Goal: Information Seeking & Learning: Learn about a topic

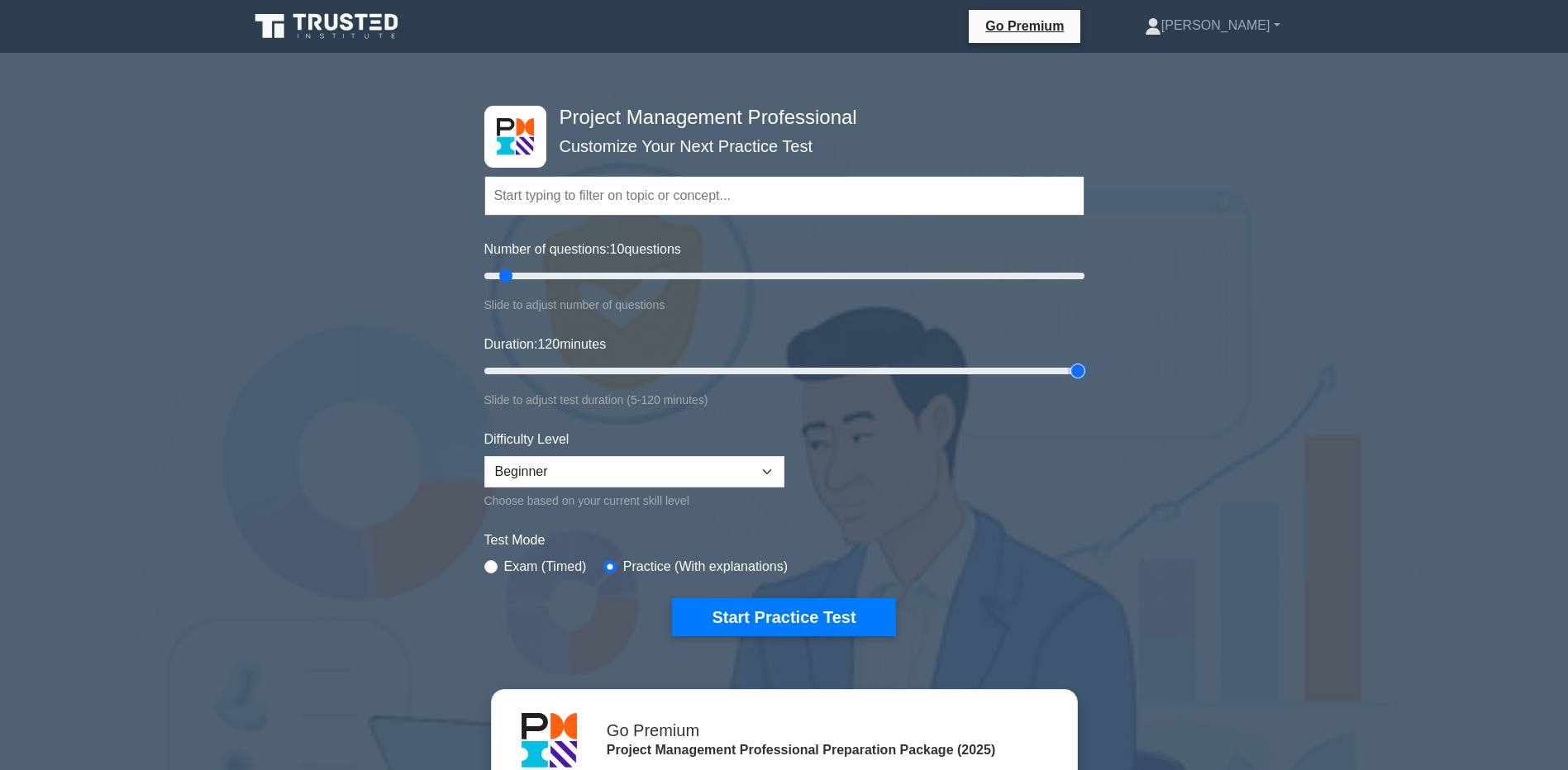
drag, startPoint x: 510, startPoint y: 367, endPoint x: 1093, endPoint y: 386, distance: 583.3
type input "120"
click at [1085, 381] on input "Duration: 120 minutes" at bounding box center [784, 371] width 600 height 20
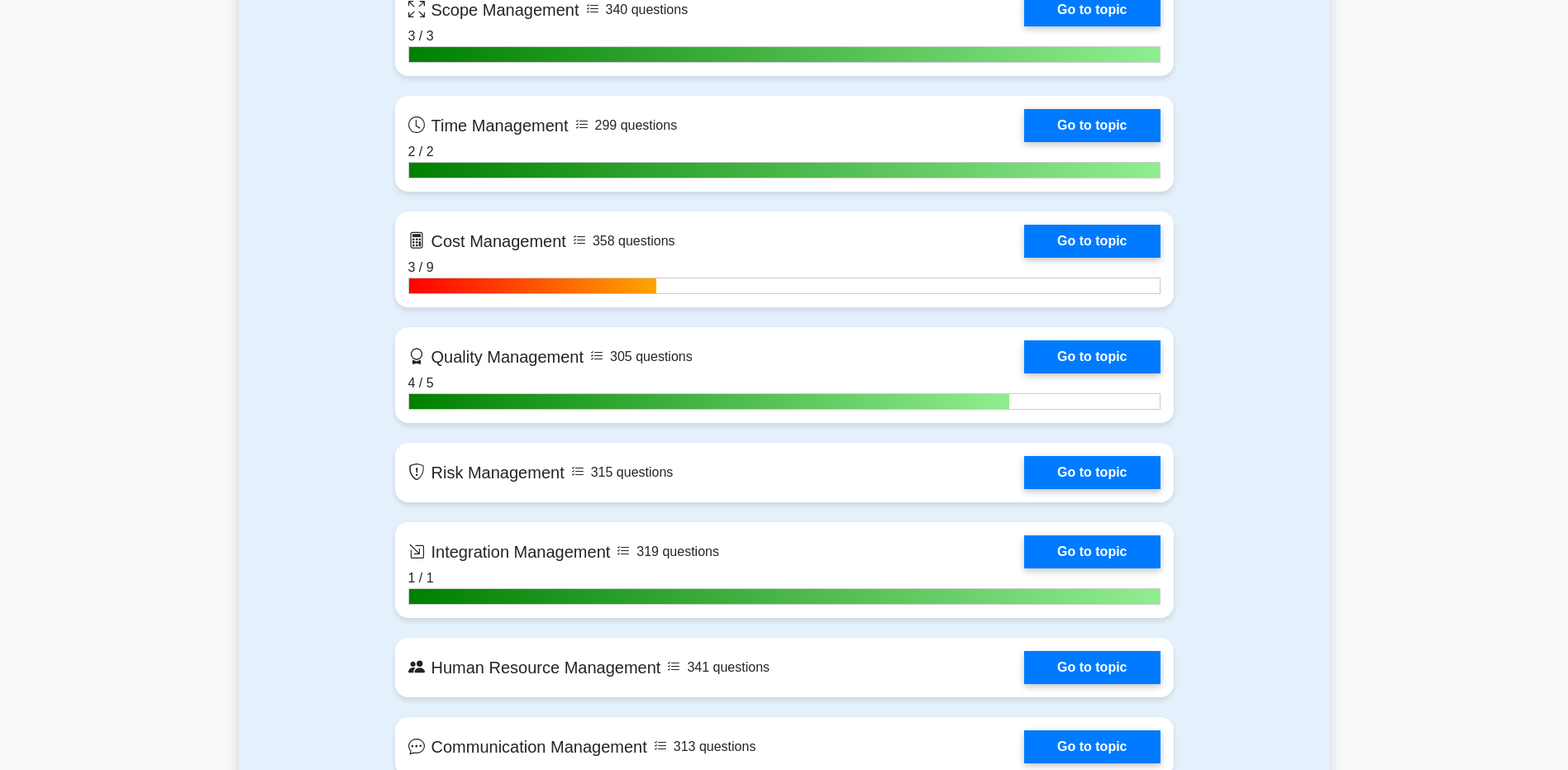
scroll to position [1323, 0]
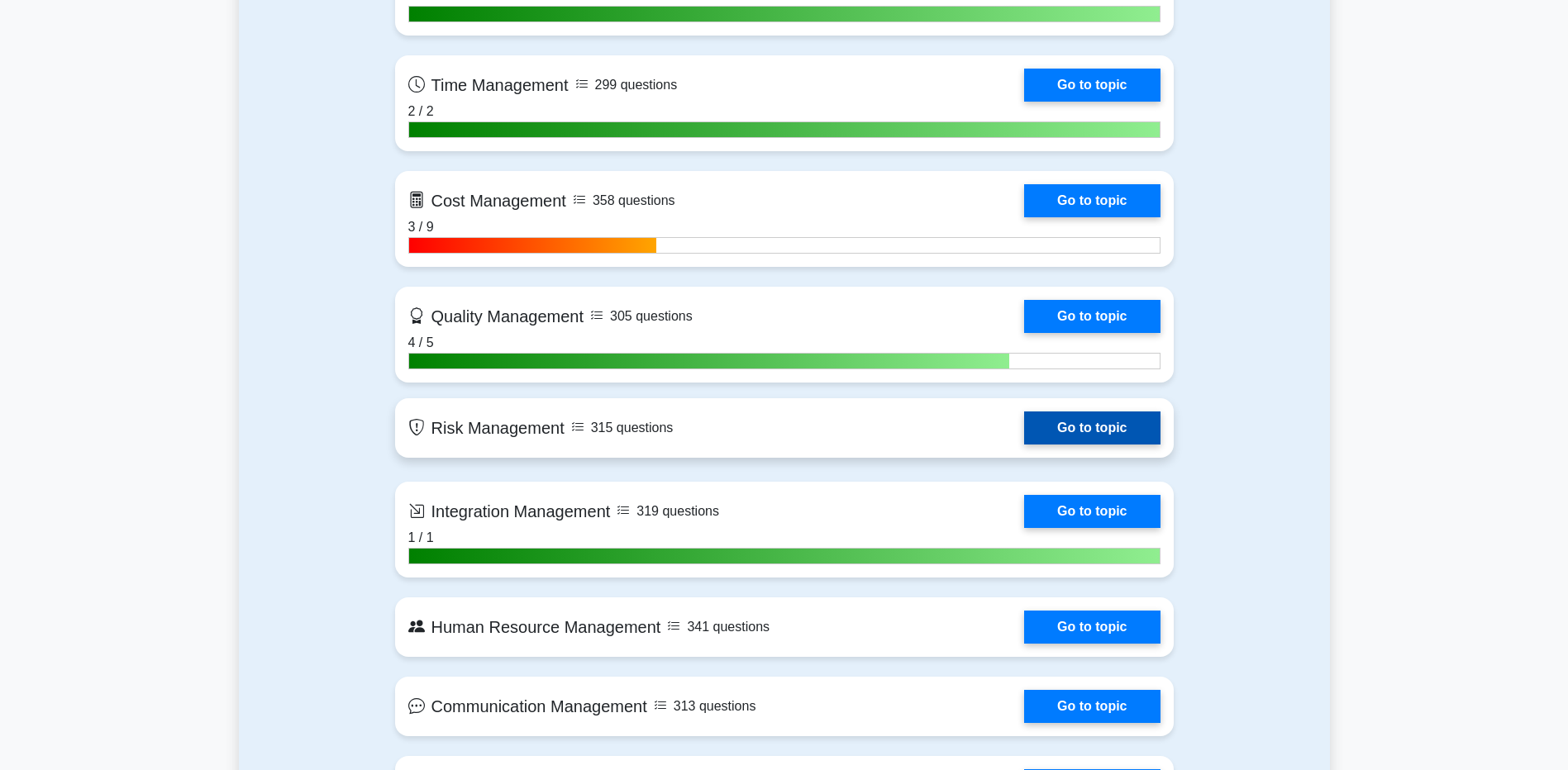
click at [1104, 444] on link "Go to topic" at bounding box center [1092, 428] width 135 height 33
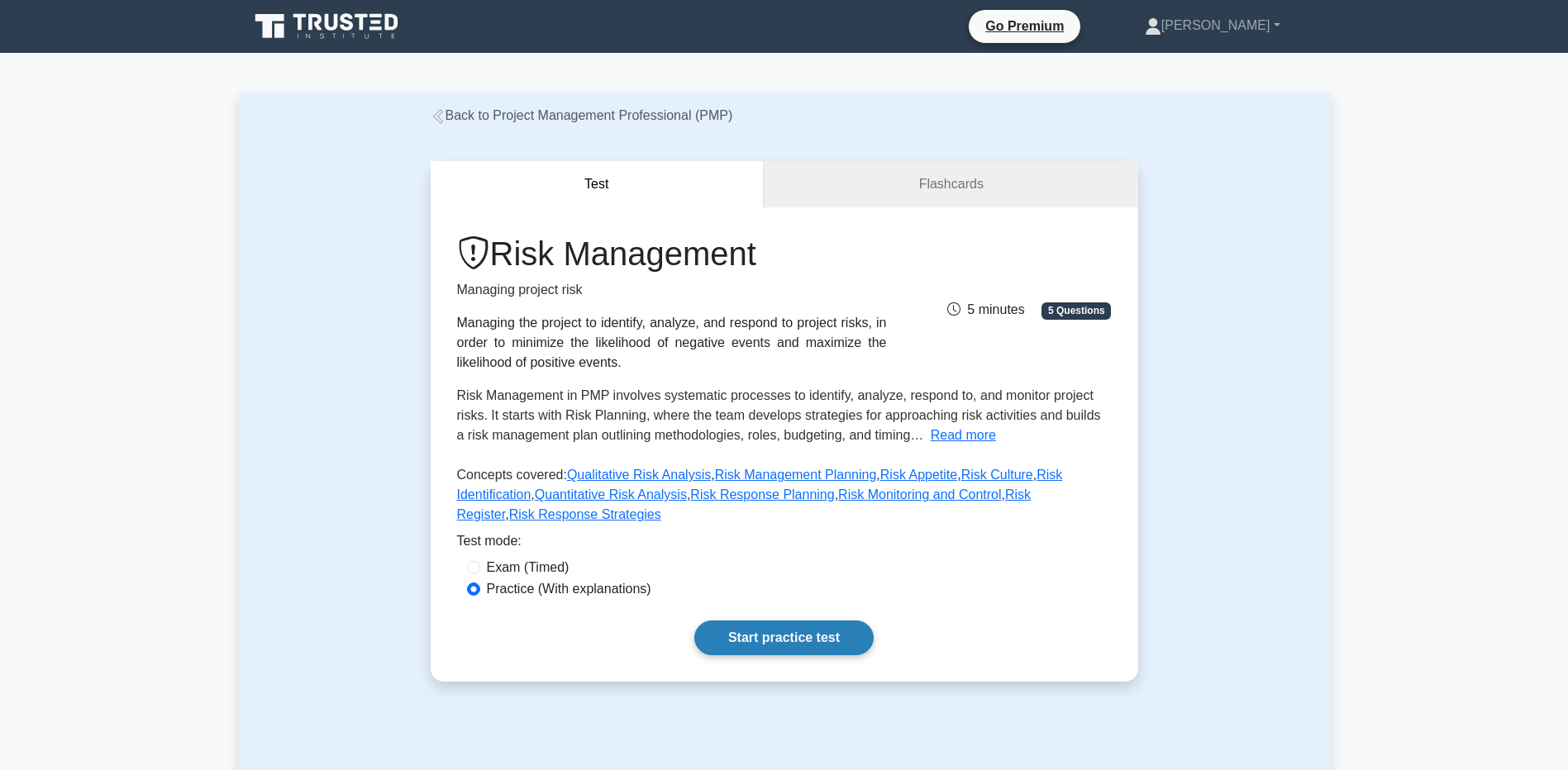
click at [753, 626] on link "Start practice test" at bounding box center [784, 638] width 180 height 35
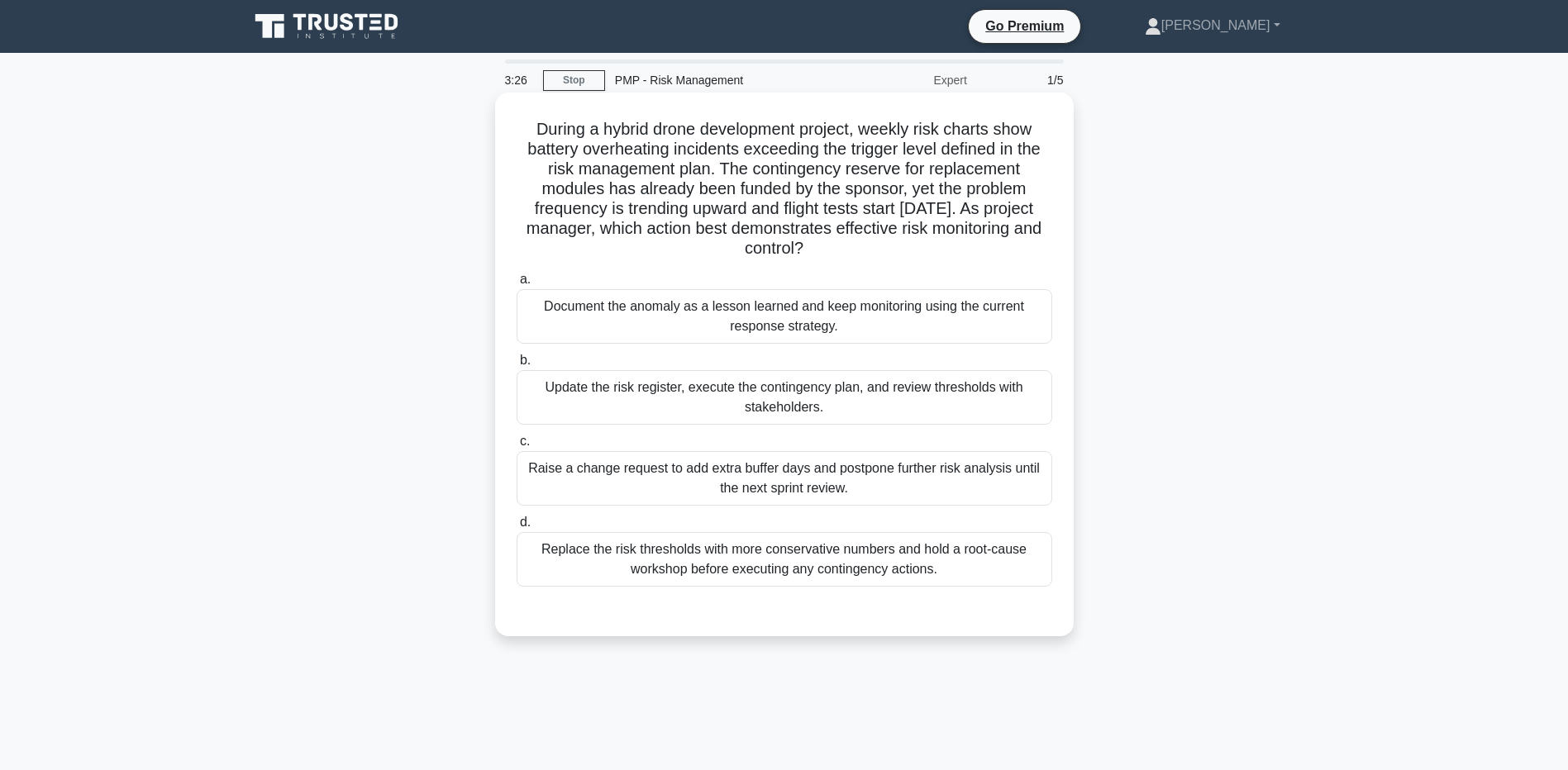
click at [642, 548] on div "Replace the risk thresholds with more conservative numbers and hold a root-caus…" at bounding box center [784, 559] width 536 height 54
click at [517, 528] on input "d. Replace the risk thresholds with more conservative numbers and hold a root-c…" at bounding box center [517, 523] width 0 height 11
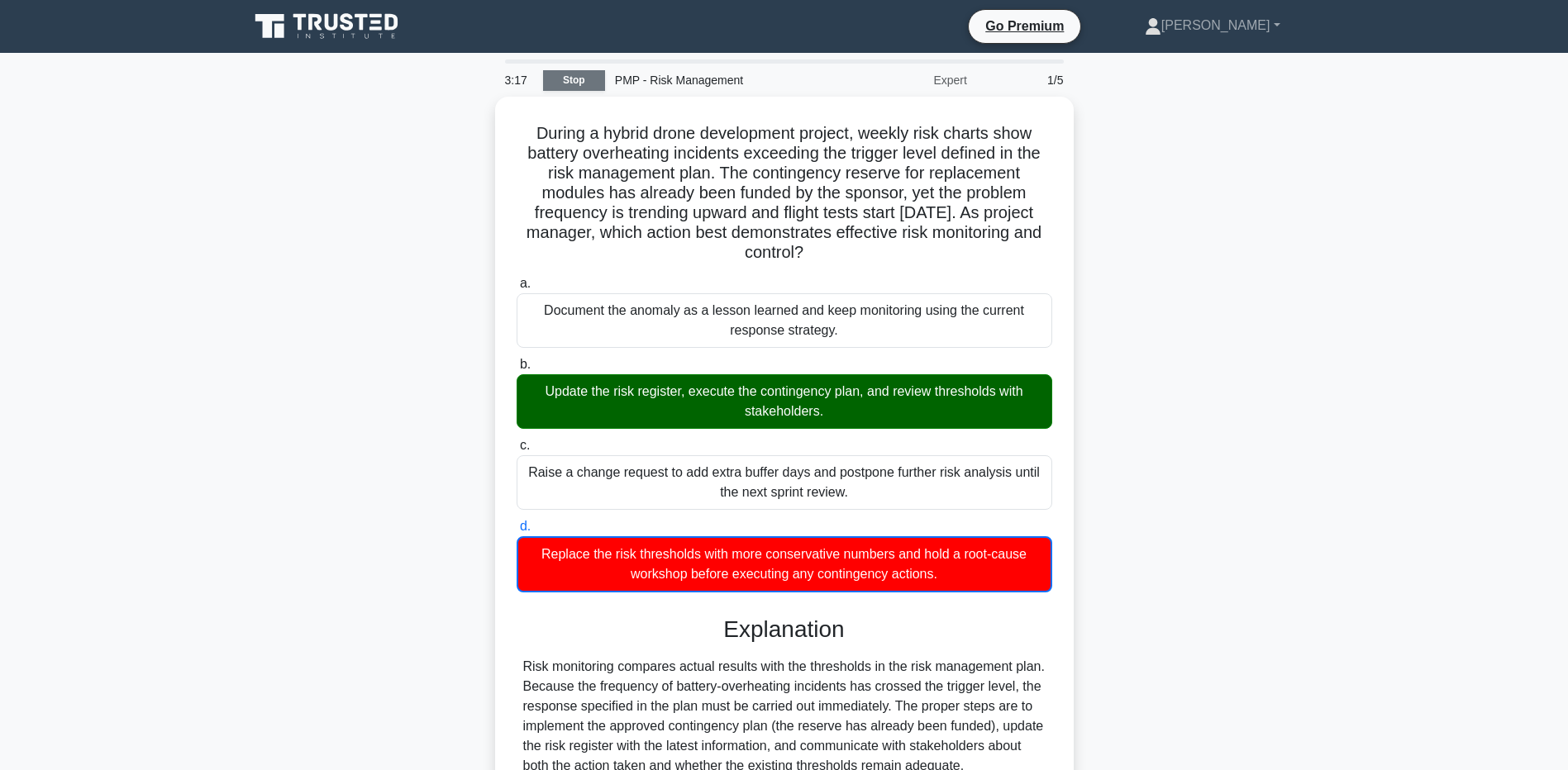
click at [554, 75] on link "Stop" at bounding box center [575, 80] width 62 height 21
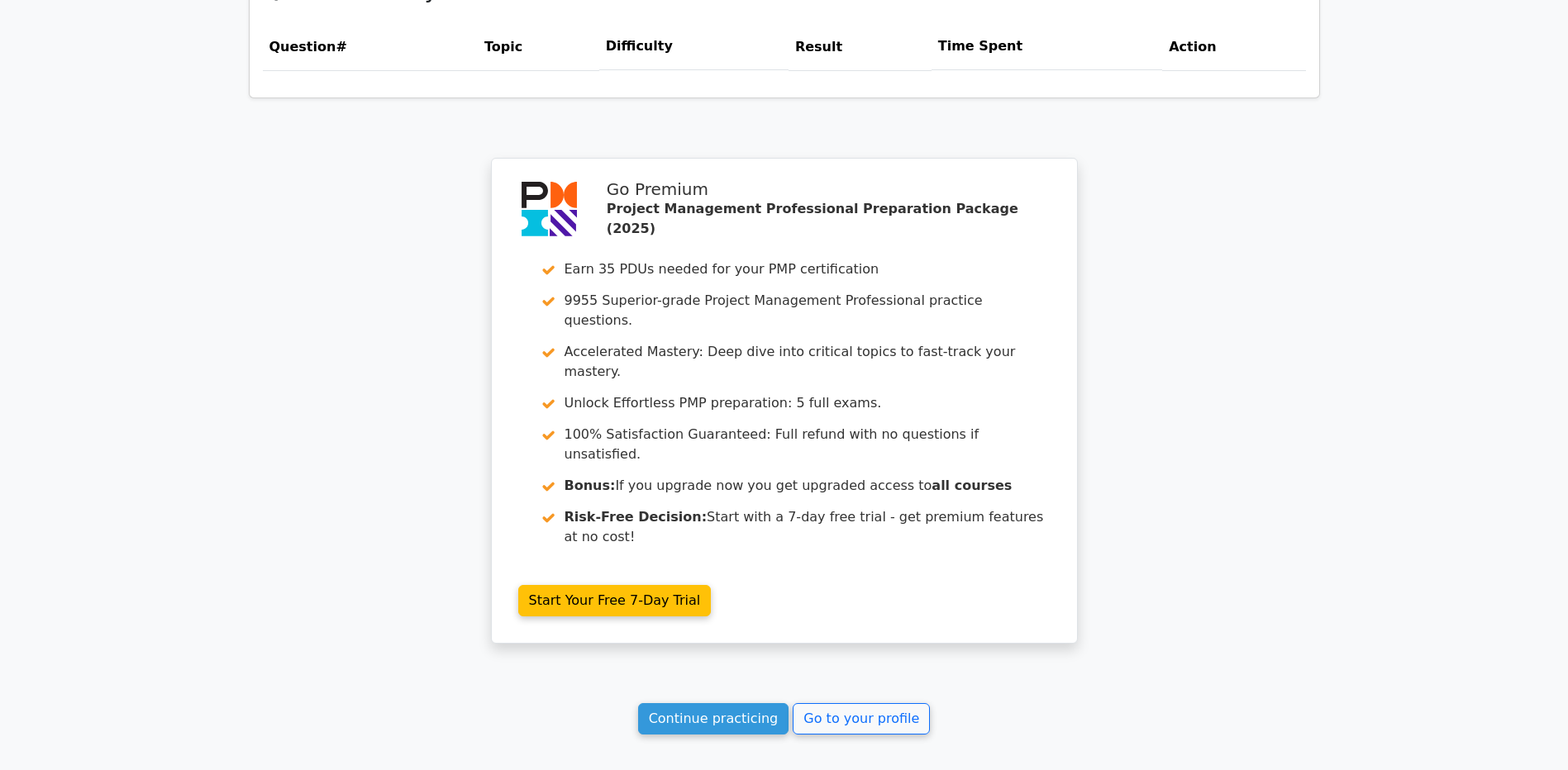
scroll to position [1325, 0]
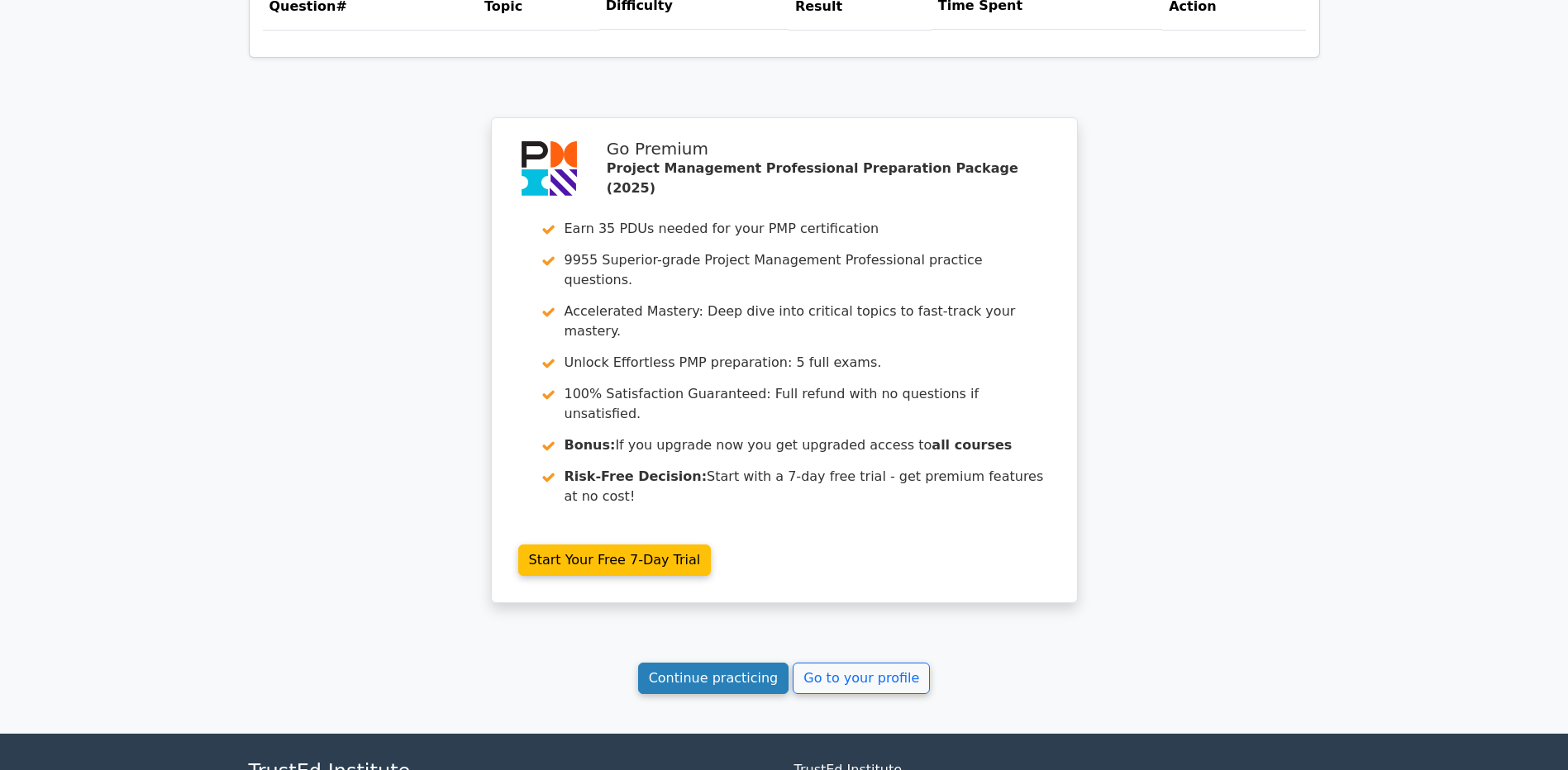
click at [702, 663] on link "Continue practicing" at bounding box center [713, 679] width 151 height 32
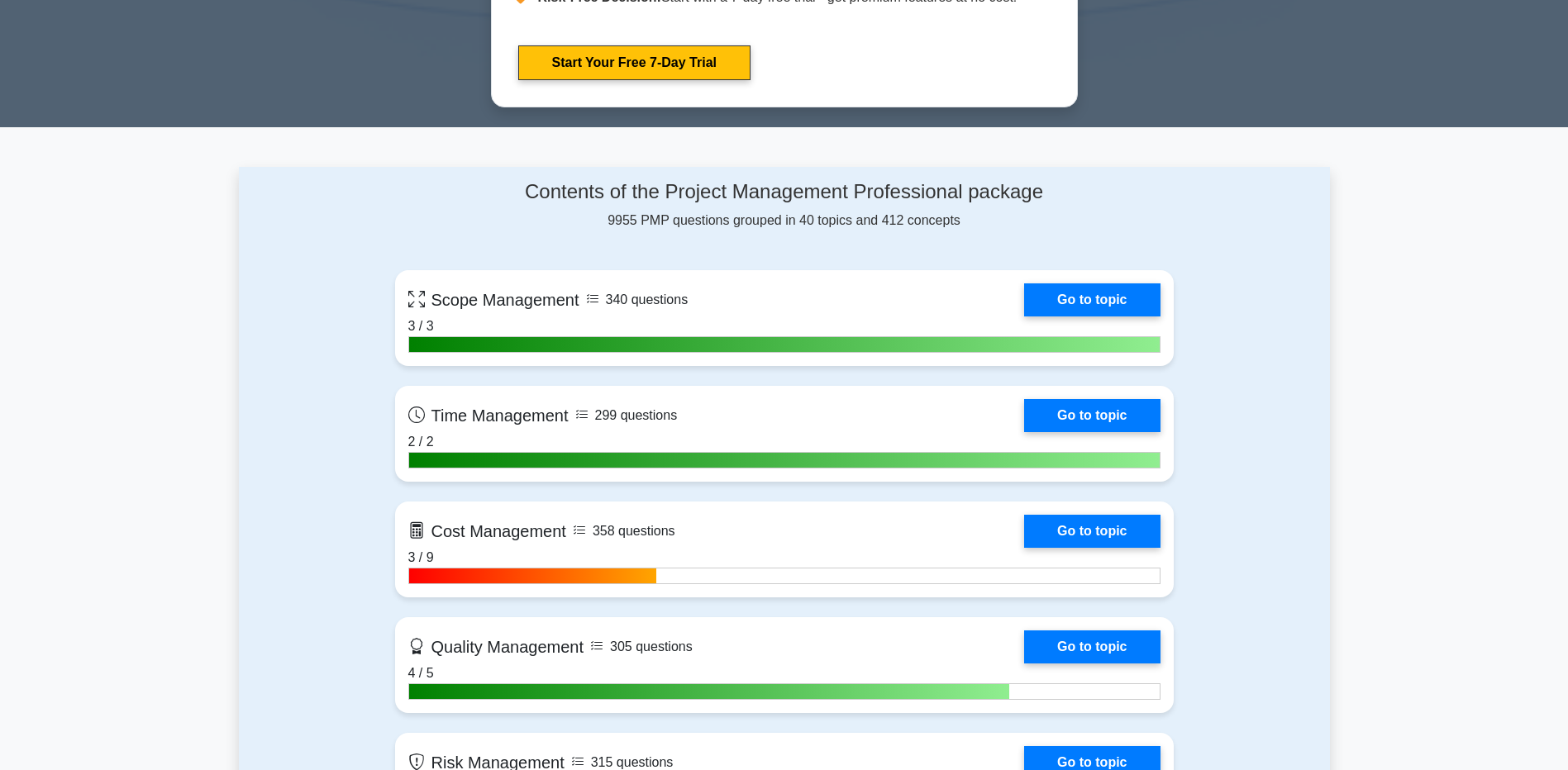
scroll to position [1323, 0]
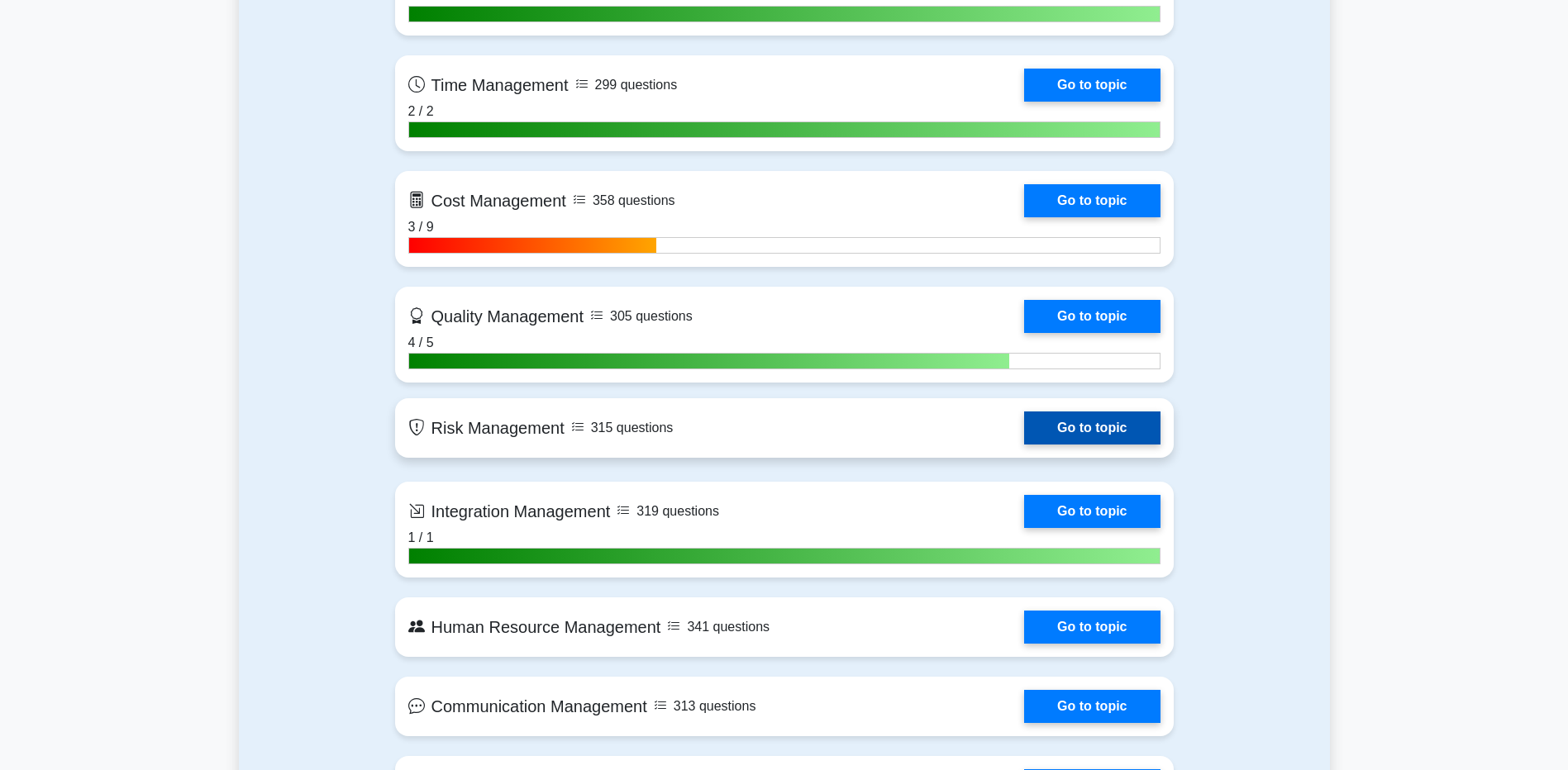
click at [1063, 438] on link "Go to topic" at bounding box center [1092, 428] width 135 height 33
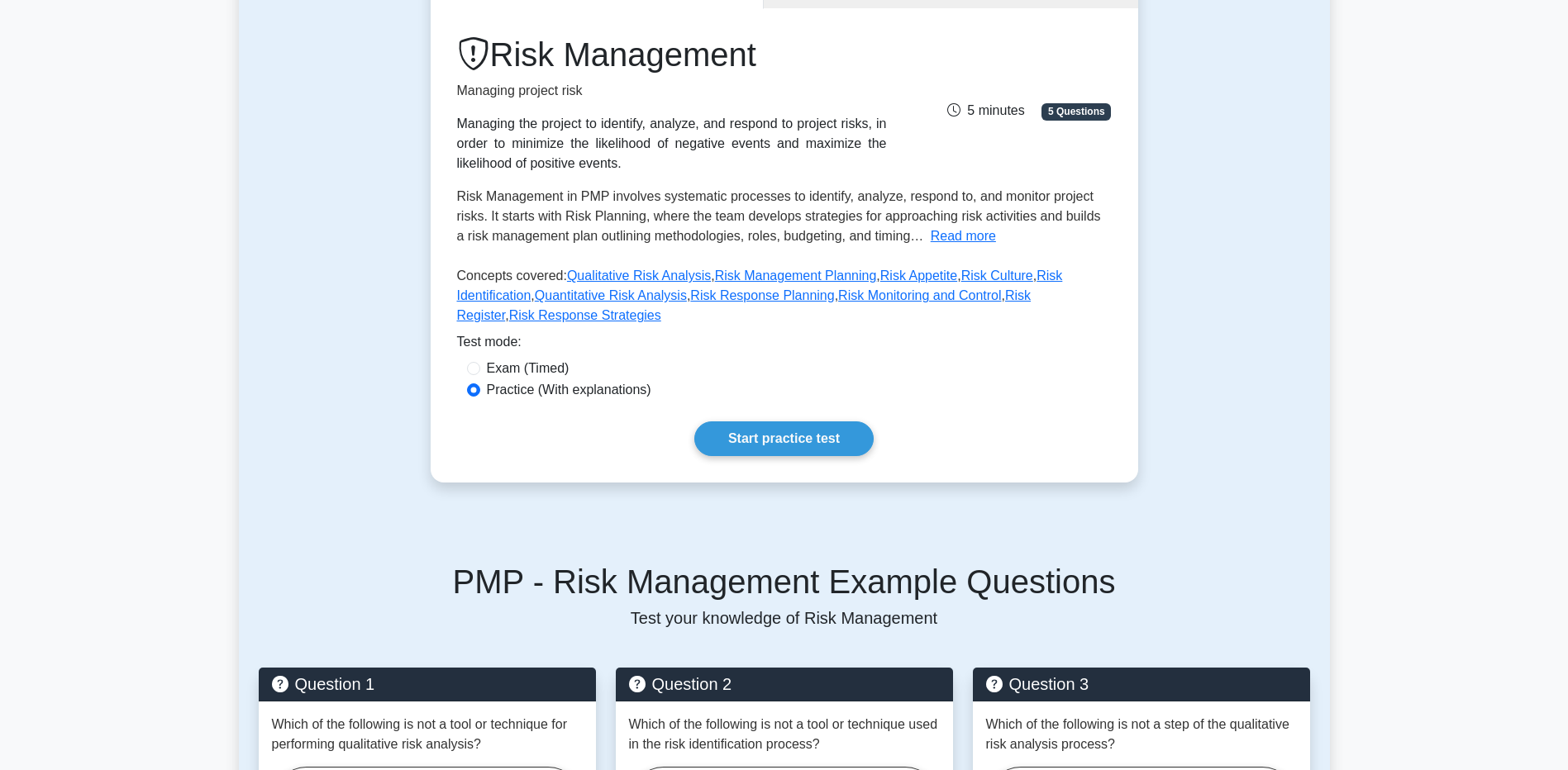
scroll to position [8, 0]
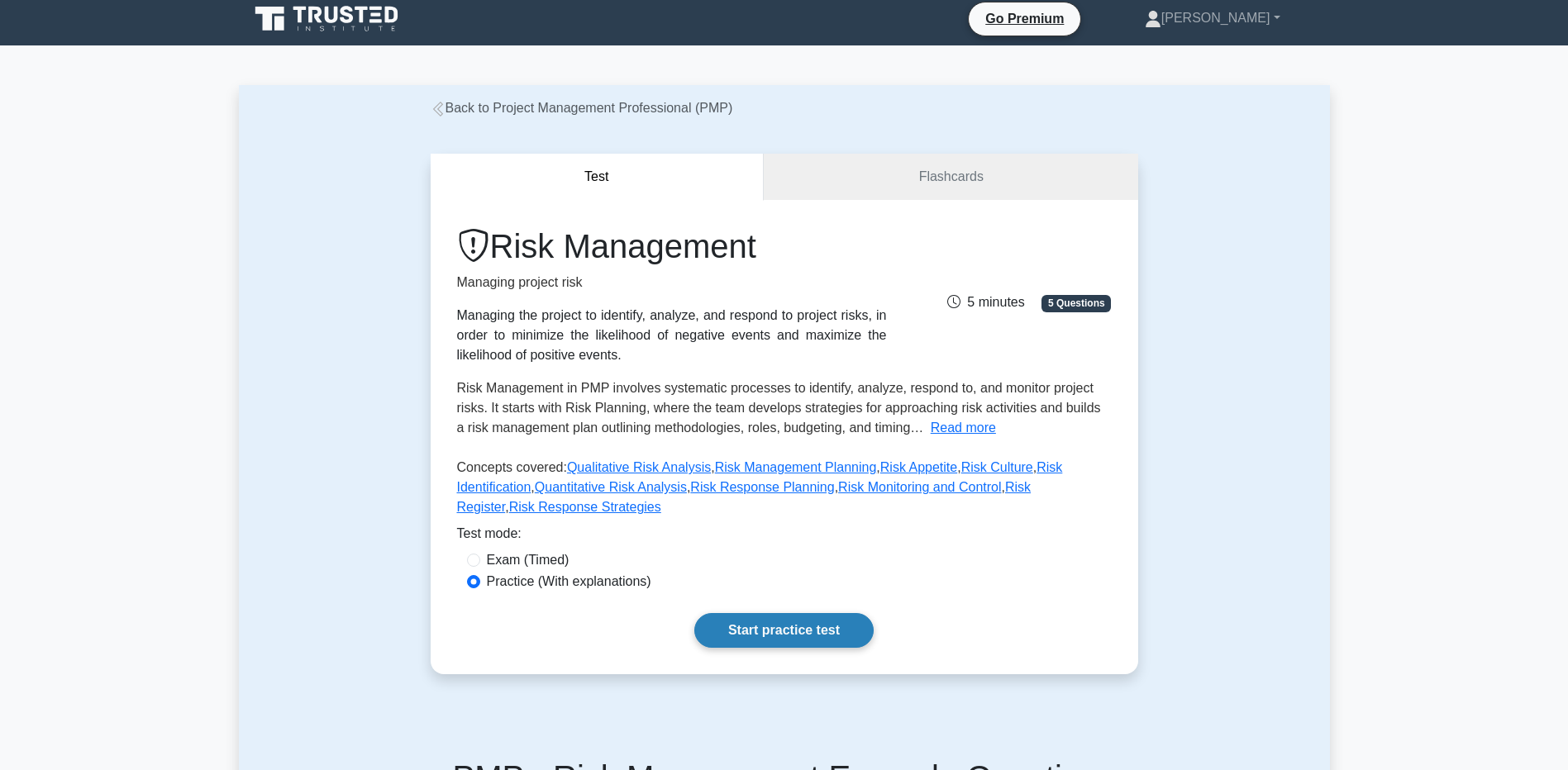
click at [804, 615] on link "Start practice test" at bounding box center [784, 631] width 180 height 35
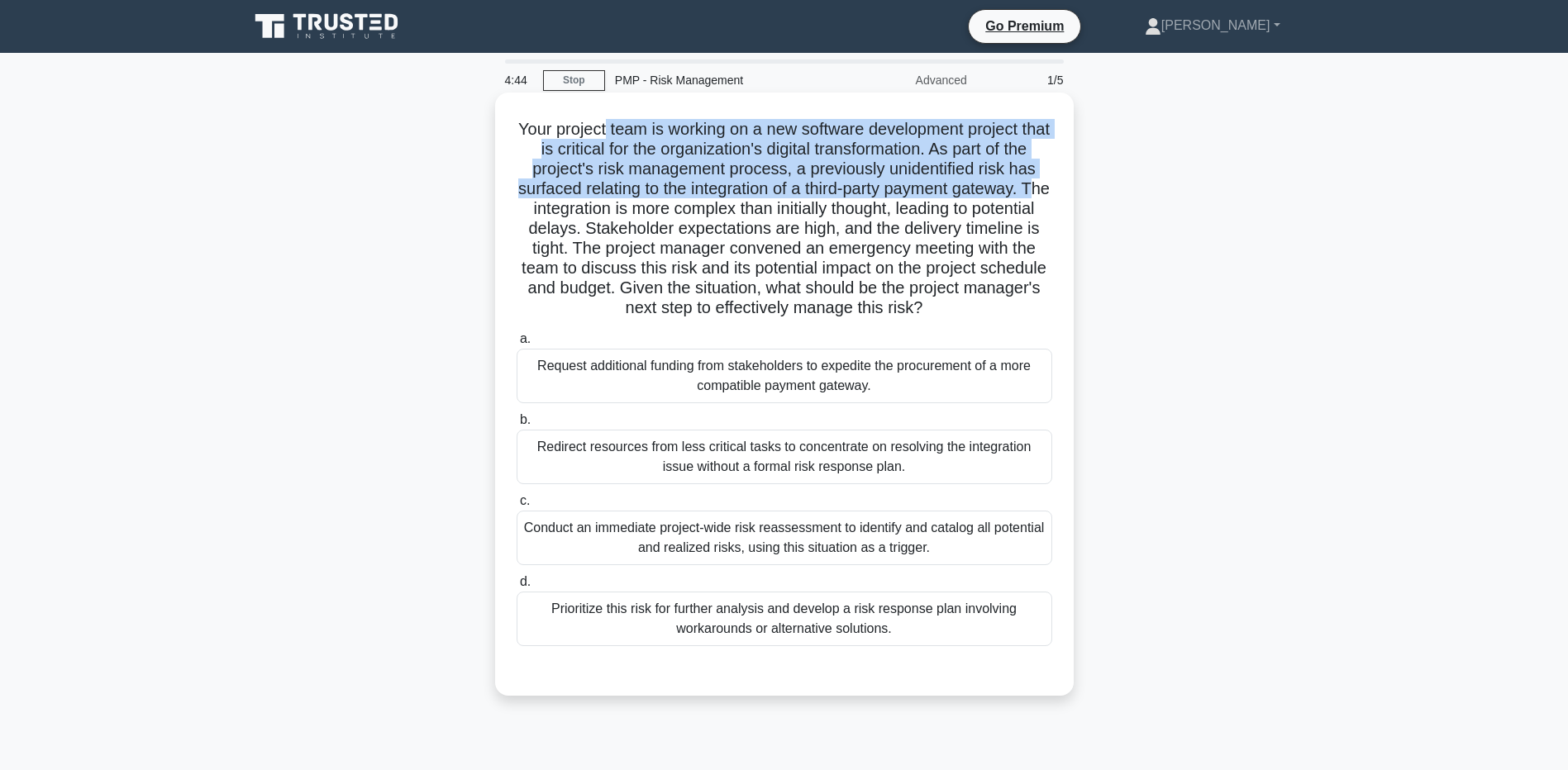
drag, startPoint x: 615, startPoint y: 135, endPoint x: 626, endPoint y: 216, distance: 81.7
click at [626, 216] on h5 "Your project team is working on a new software development project that is crit…" at bounding box center [784, 218] width 539 height 200
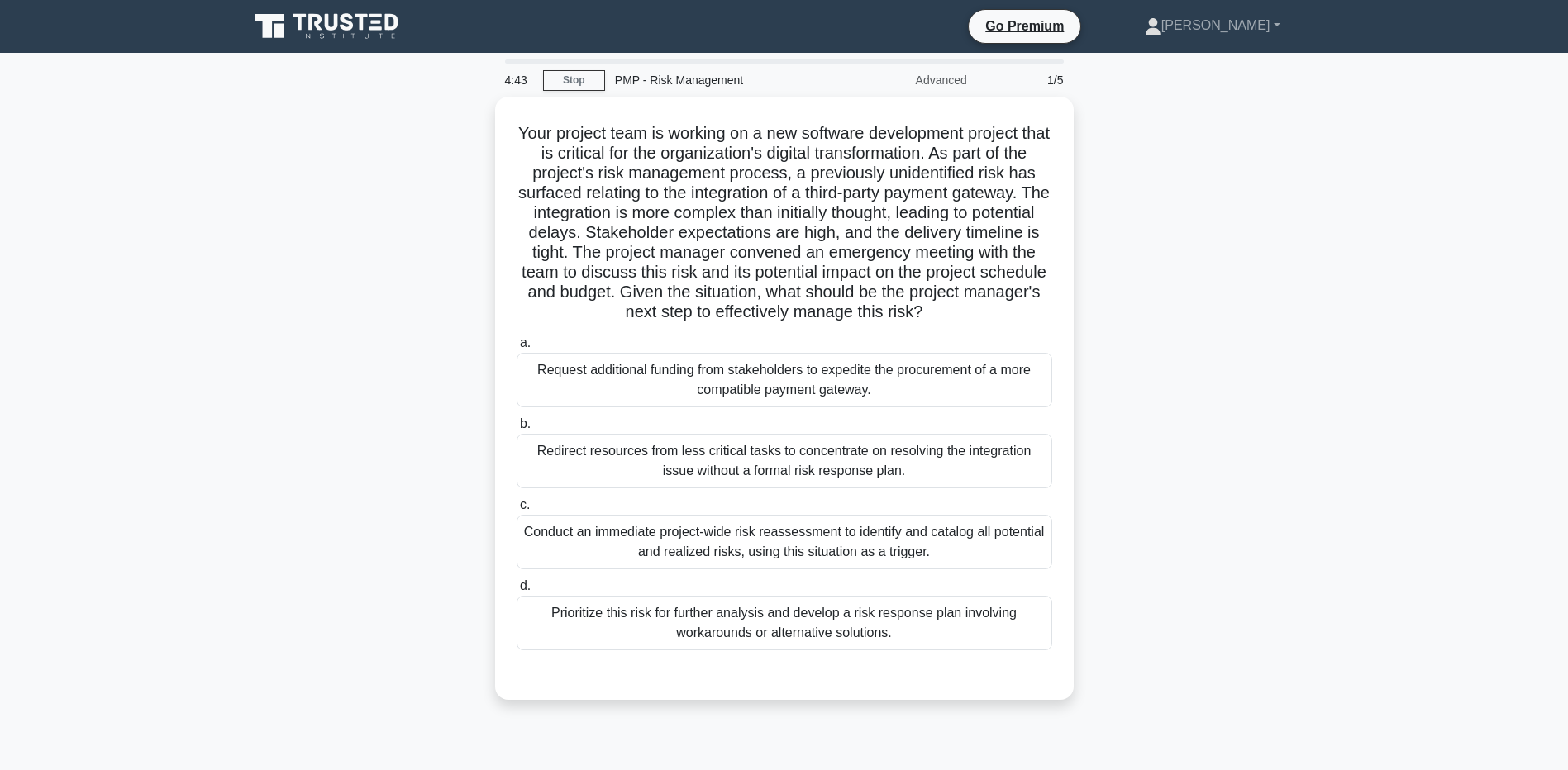
drag, startPoint x: 626, startPoint y: 216, endPoint x: 387, endPoint y: 269, distance: 244.8
click at [387, 269] on div "Your project team is working on a new software development project that is crit…" at bounding box center [784, 408] width 1091 height 623
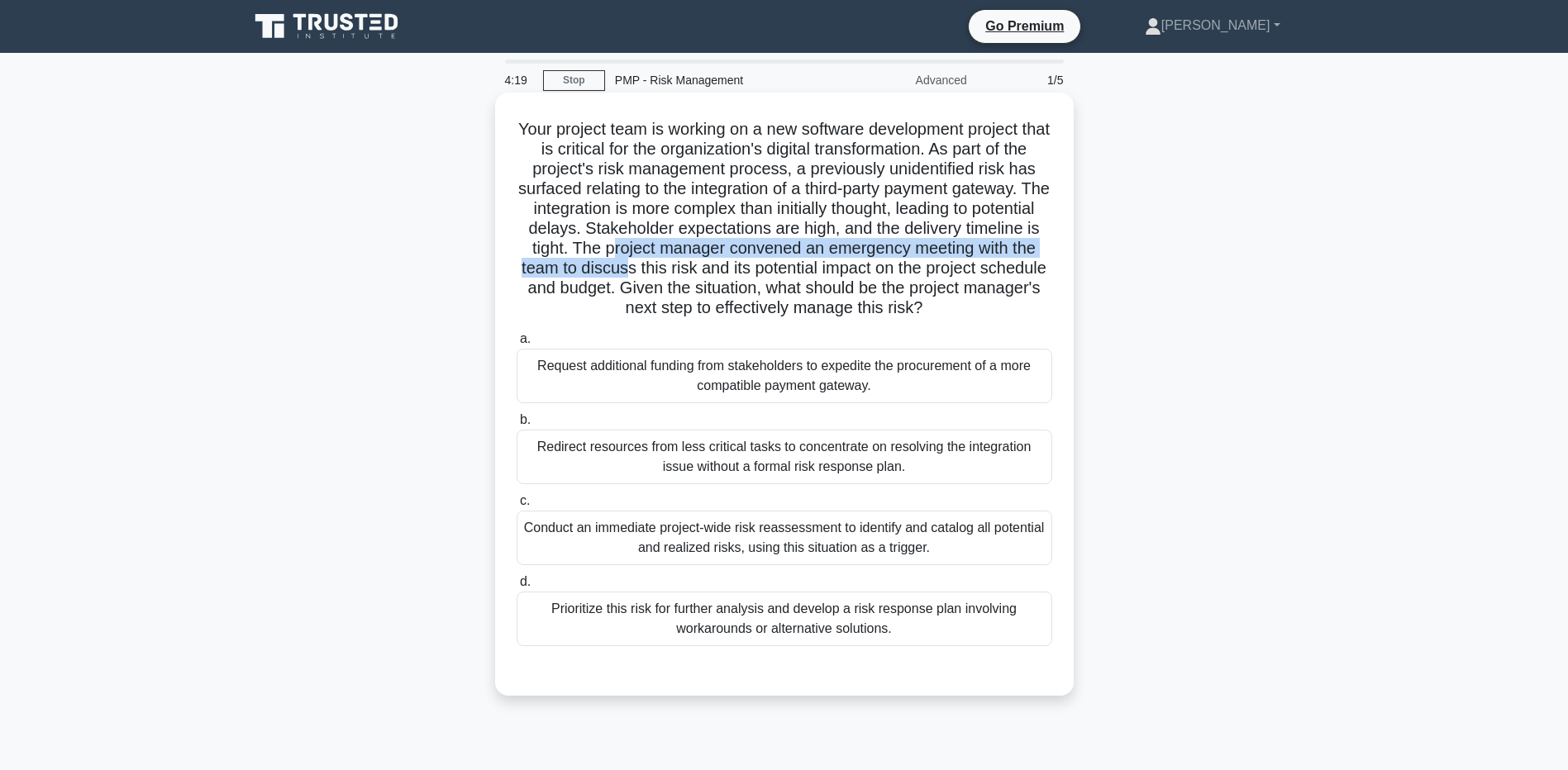
drag, startPoint x: 748, startPoint y: 240, endPoint x: 764, endPoint y: 260, distance: 25.6
click at [764, 260] on h5 "Your project team is working on a new software development project that is crit…" at bounding box center [784, 218] width 539 height 200
click at [497, 273] on div "Your project team is working on a new software development project that is crit…" at bounding box center [784, 395] width 579 height 604
click at [672, 622] on div "Prioritize this risk for further analysis and develop a risk response plan invo…" at bounding box center [784, 619] width 536 height 54
click at [517, 588] on input "d. Prioritize this risk for further analysis and develop a risk response plan i…" at bounding box center [517, 582] width 0 height 11
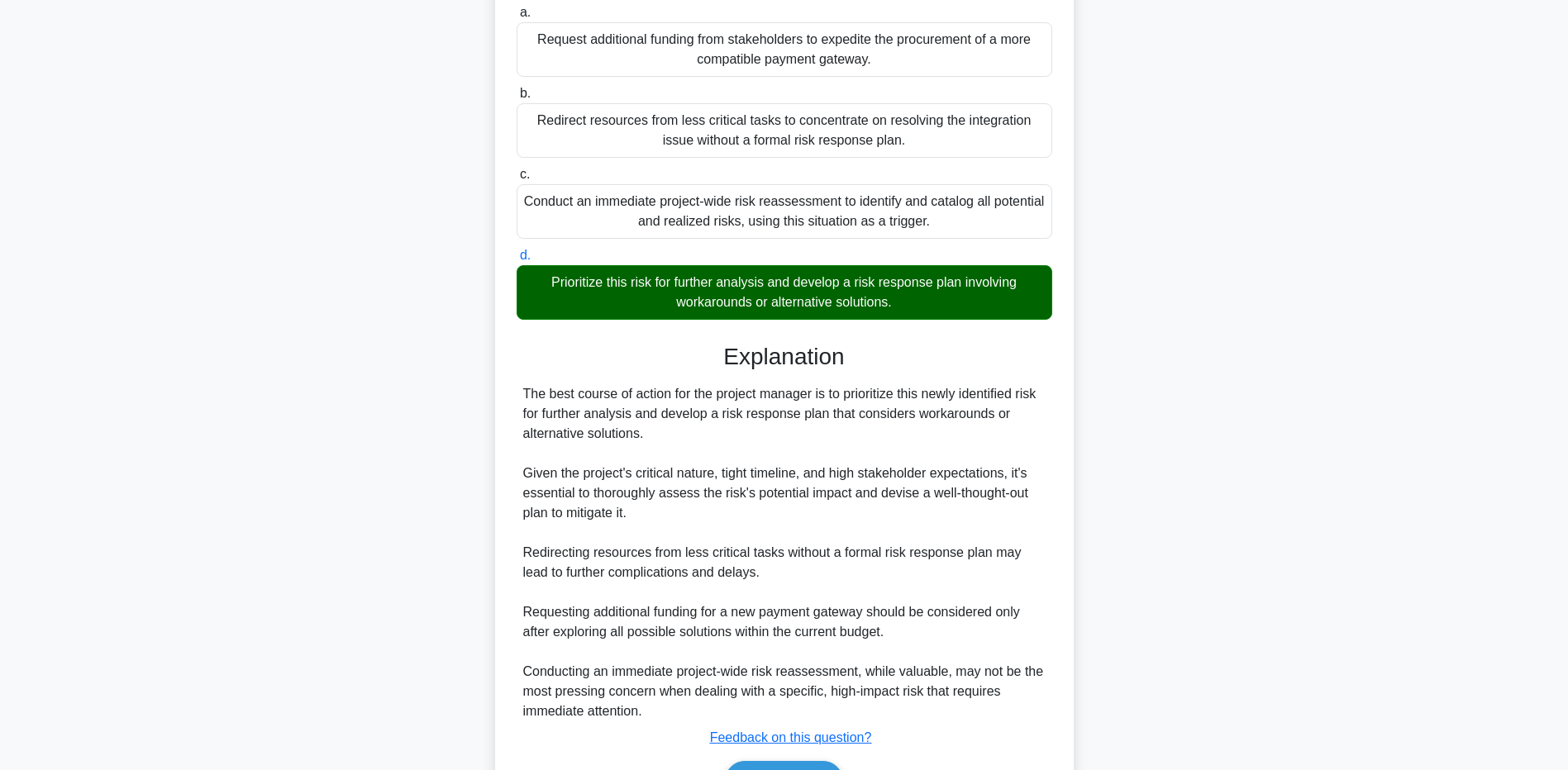
scroll to position [428, 0]
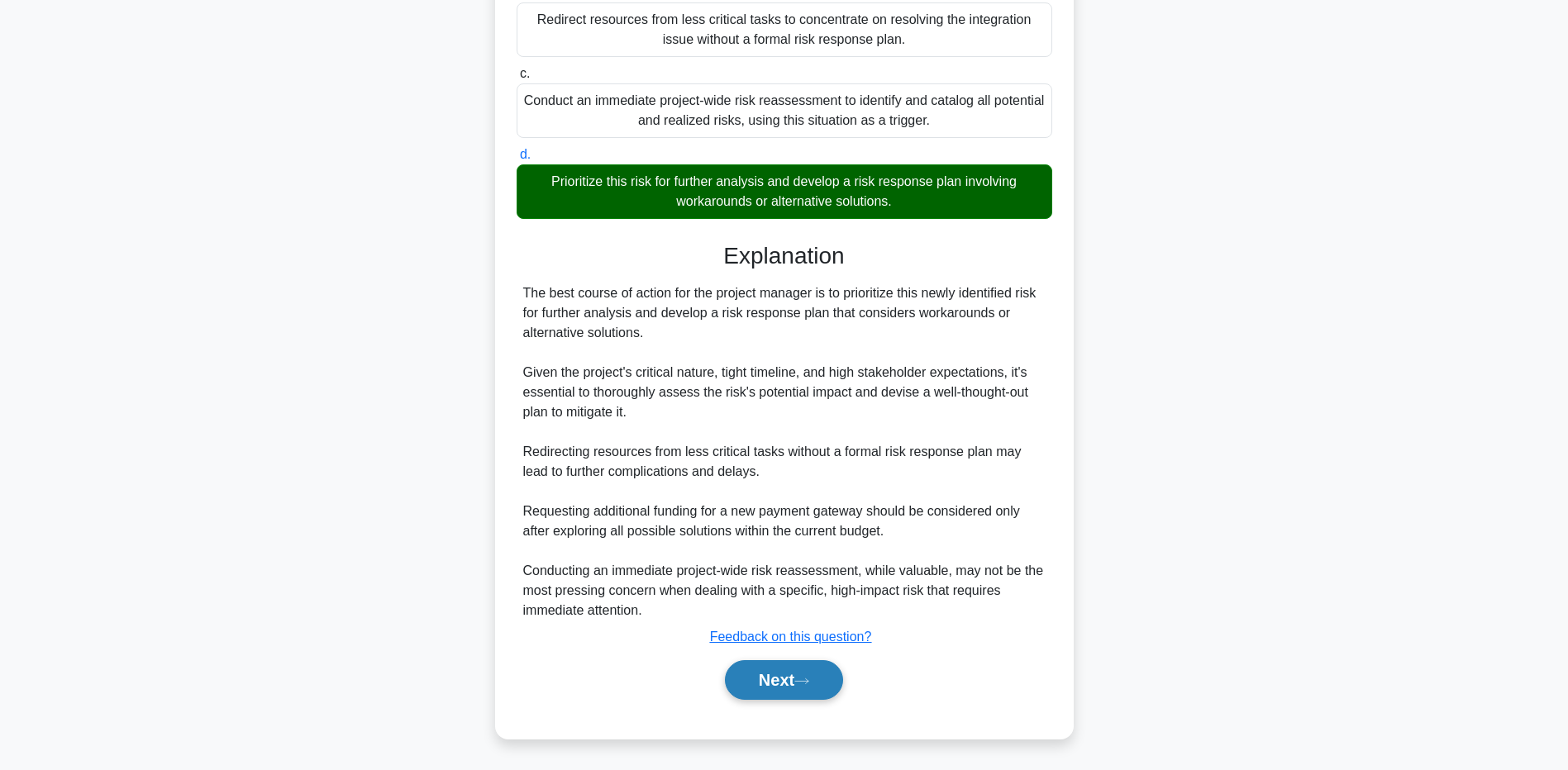
click at [763, 688] on button "Next" at bounding box center [784, 680] width 118 height 39
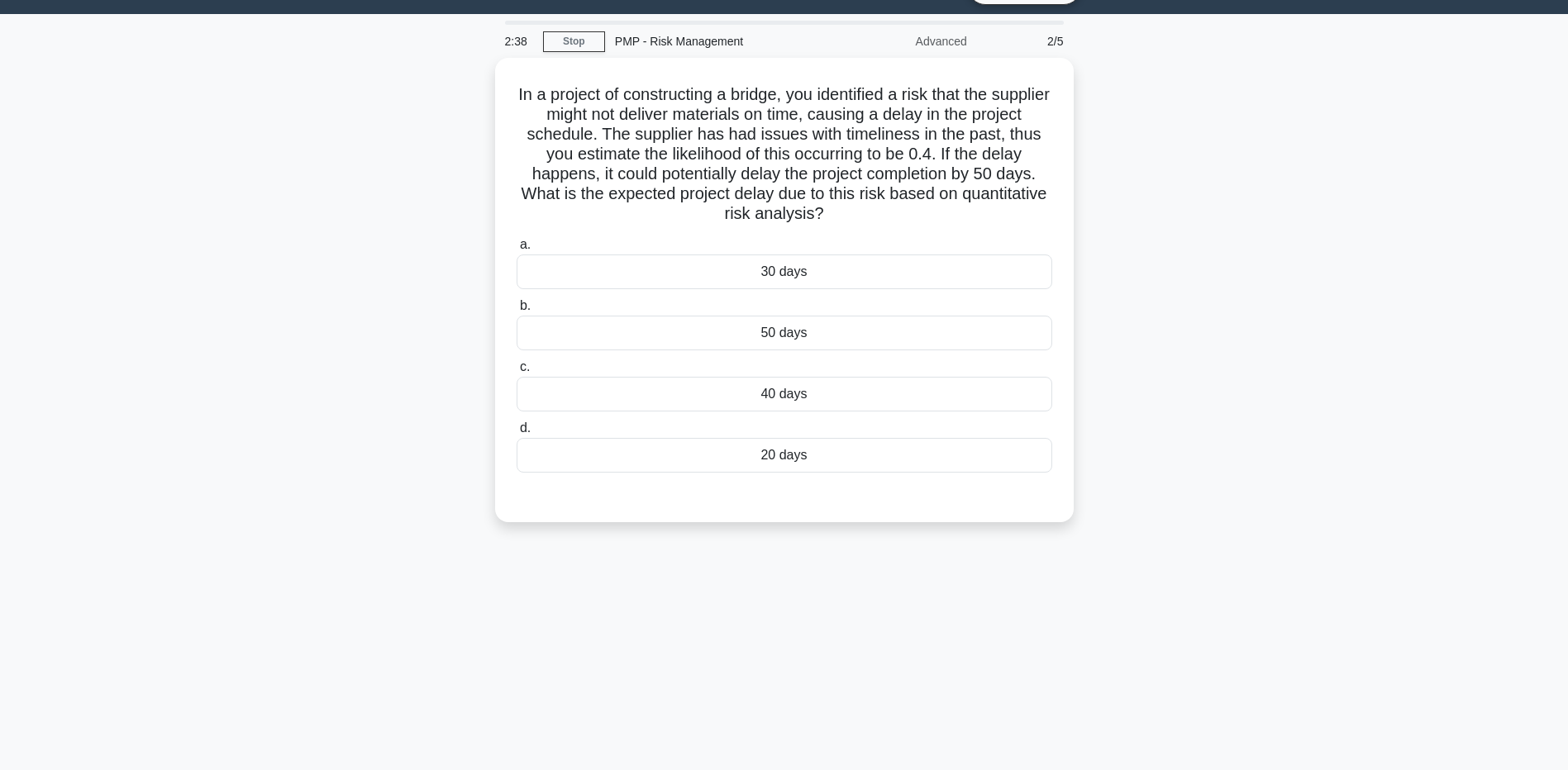
scroll to position [0, 0]
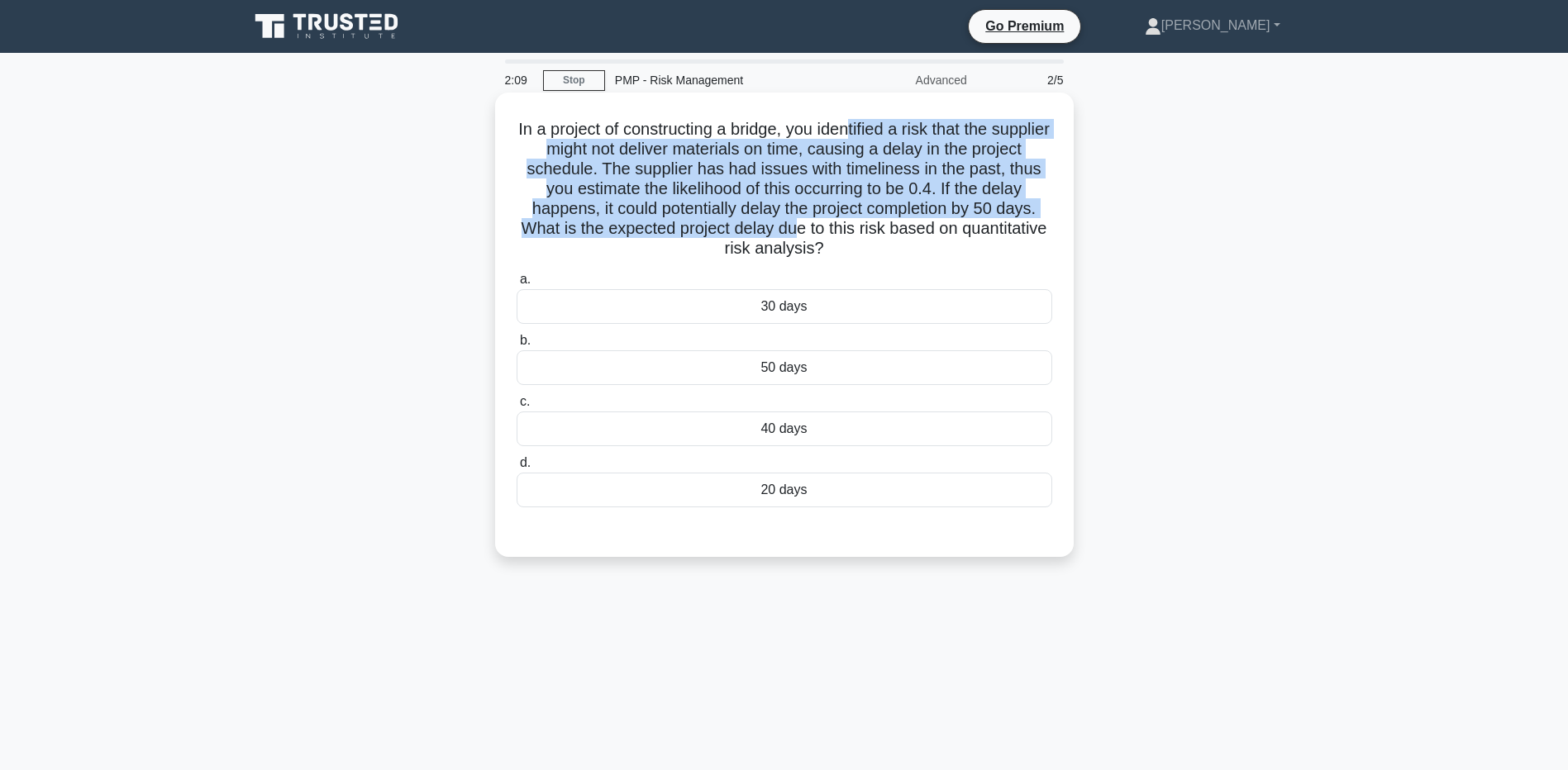
drag, startPoint x: 882, startPoint y: 129, endPoint x: 867, endPoint y: 233, distance: 105.1
click at [867, 233] on h5 "In a project of constructing a bridge, you identified a risk that the supplier …" at bounding box center [784, 189] width 539 height 140
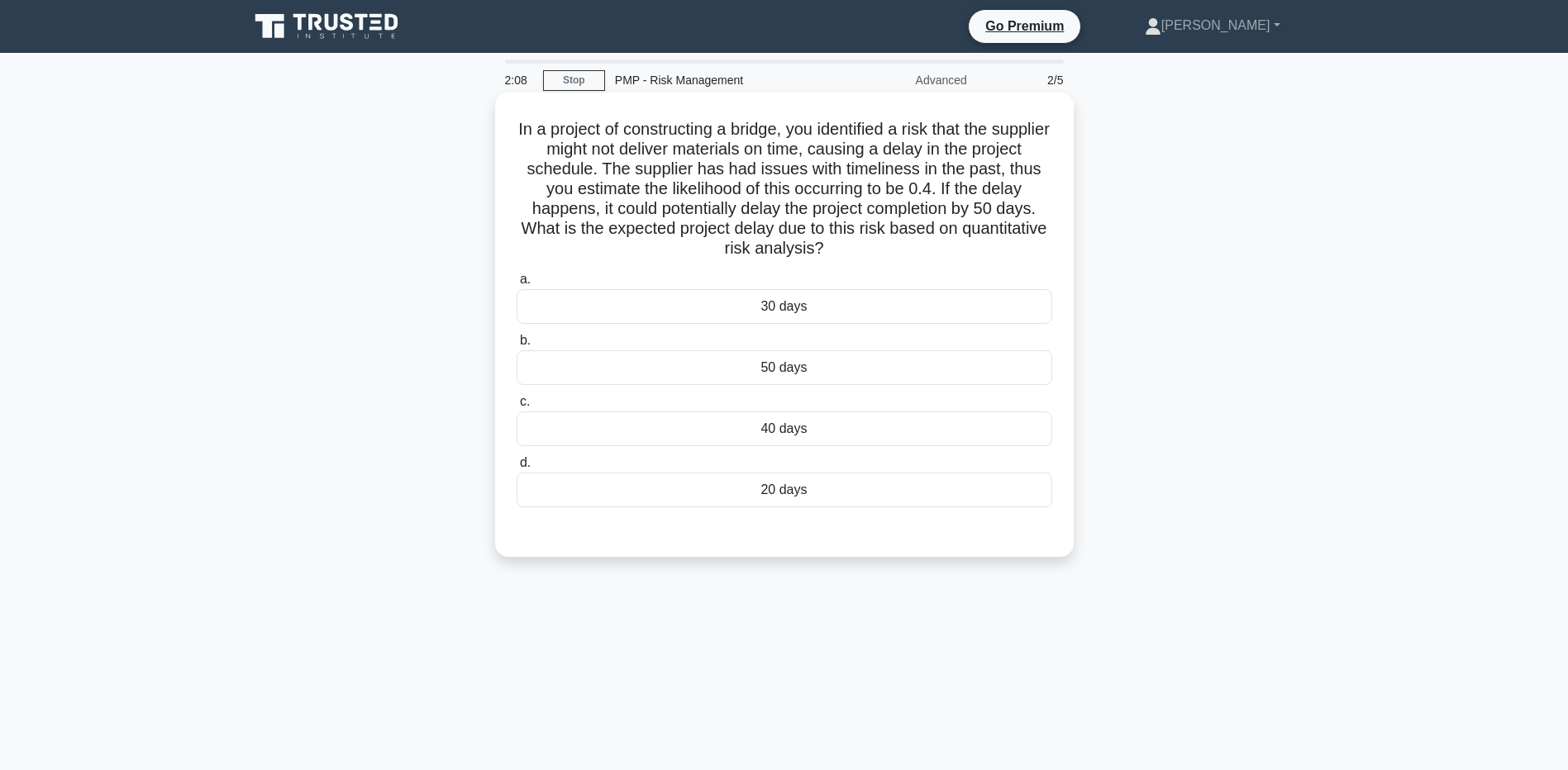
drag, startPoint x: 867, startPoint y: 233, endPoint x: 861, endPoint y: 241, distance: 10.0
click at [862, 241] on h5 "In a project of constructing a bridge, you identified a risk that the supplier …" at bounding box center [784, 189] width 539 height 140
click at [664, 365] on div "50 days" at bounding box center [784, 368] width 536 height 35
click at [517, 346] on input "b. 50 days" at bounding box center [517, 340] width 0 height 11
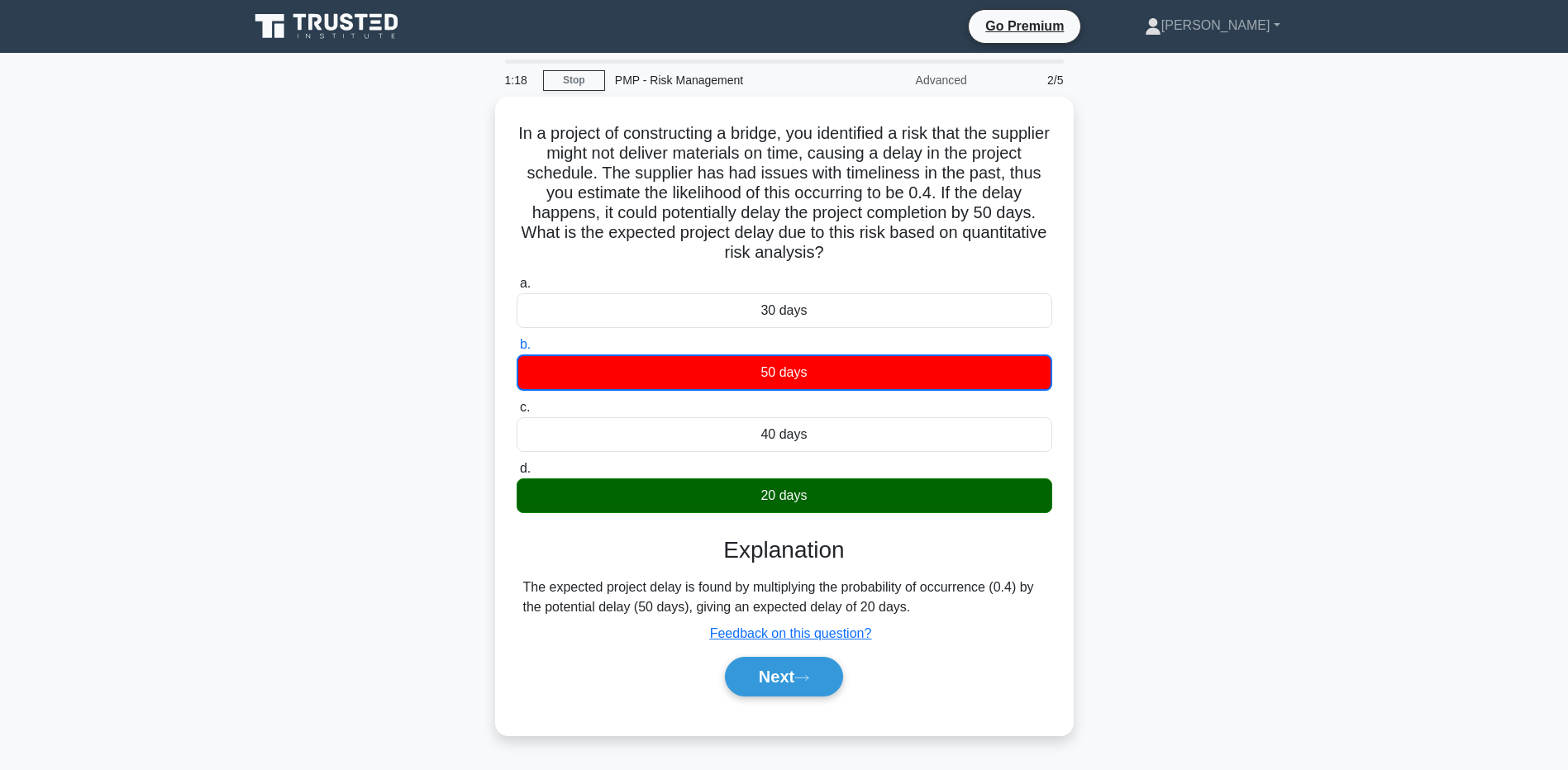
drag, startPoint x: 346, startPoint y: 560, endPoint x: 391, endPoint y: 571, distance: 46.3
click at [345, 560] on div "In a project of constructing a bridge, you identified a risk that the supplier …" at bounding box center [784, 426] width 1091 height 659
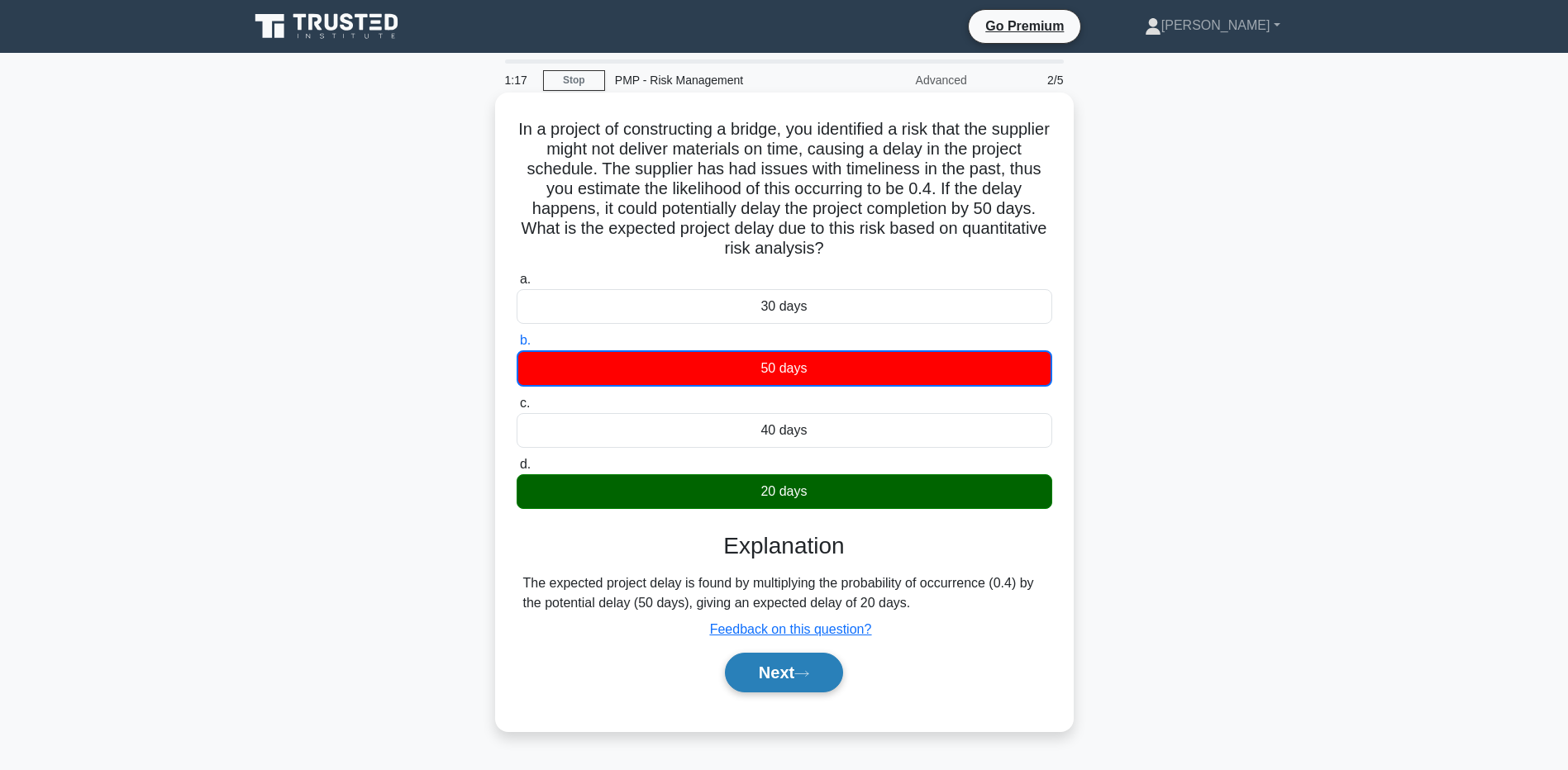
click at [762, 679] on button "Next" at bounding box center [784, 672] width 118 height 39
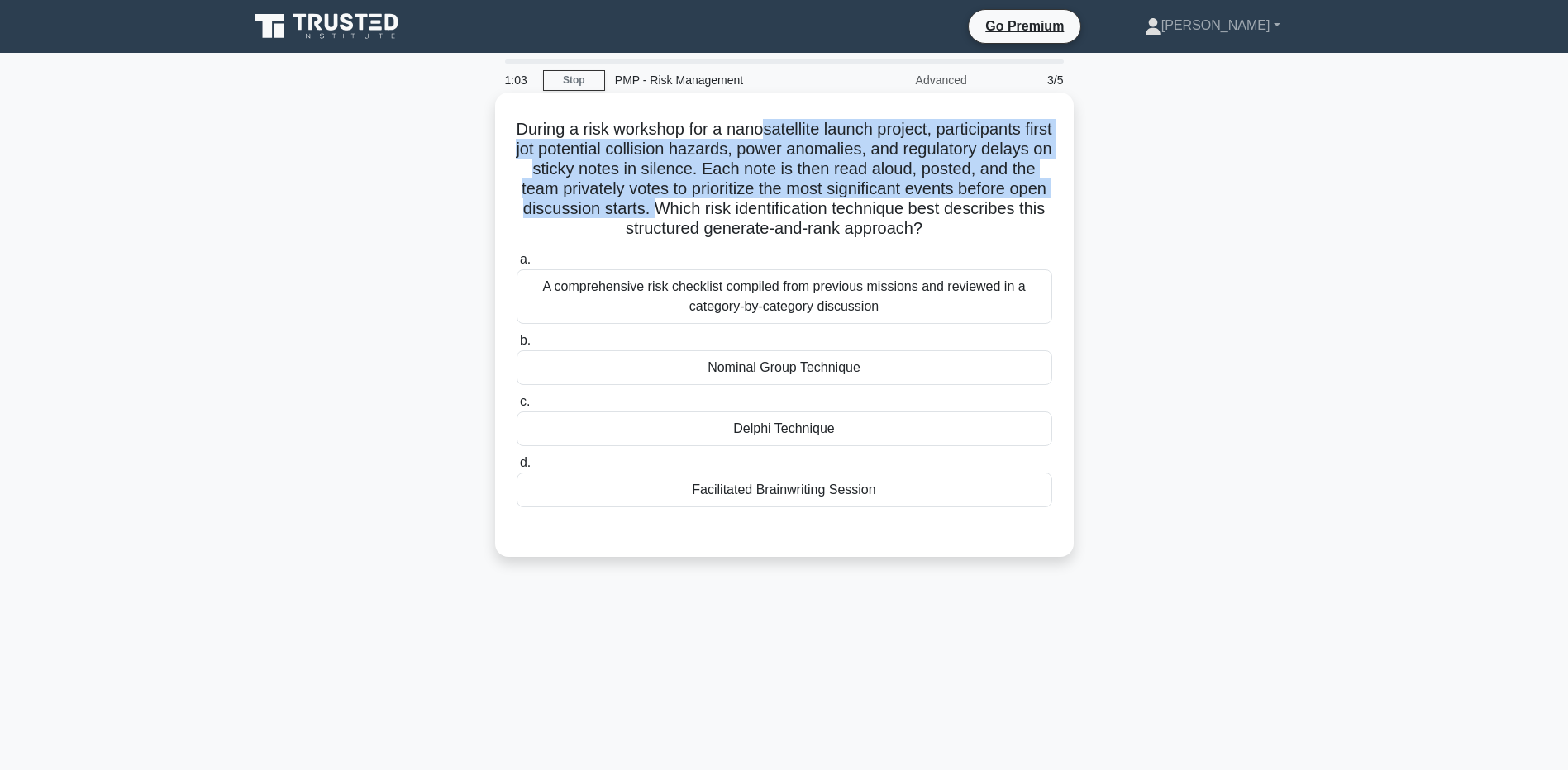
drag, startPoint x: 781, startPoint y: 134, endPoint x: 755, endPoint y: 203, distance: 73.7
click at [755, 203] on h5 "During a risk workshop for a nanosatellite launch project, participants first j…" at bounding box center [784, 179] width 539 height 120
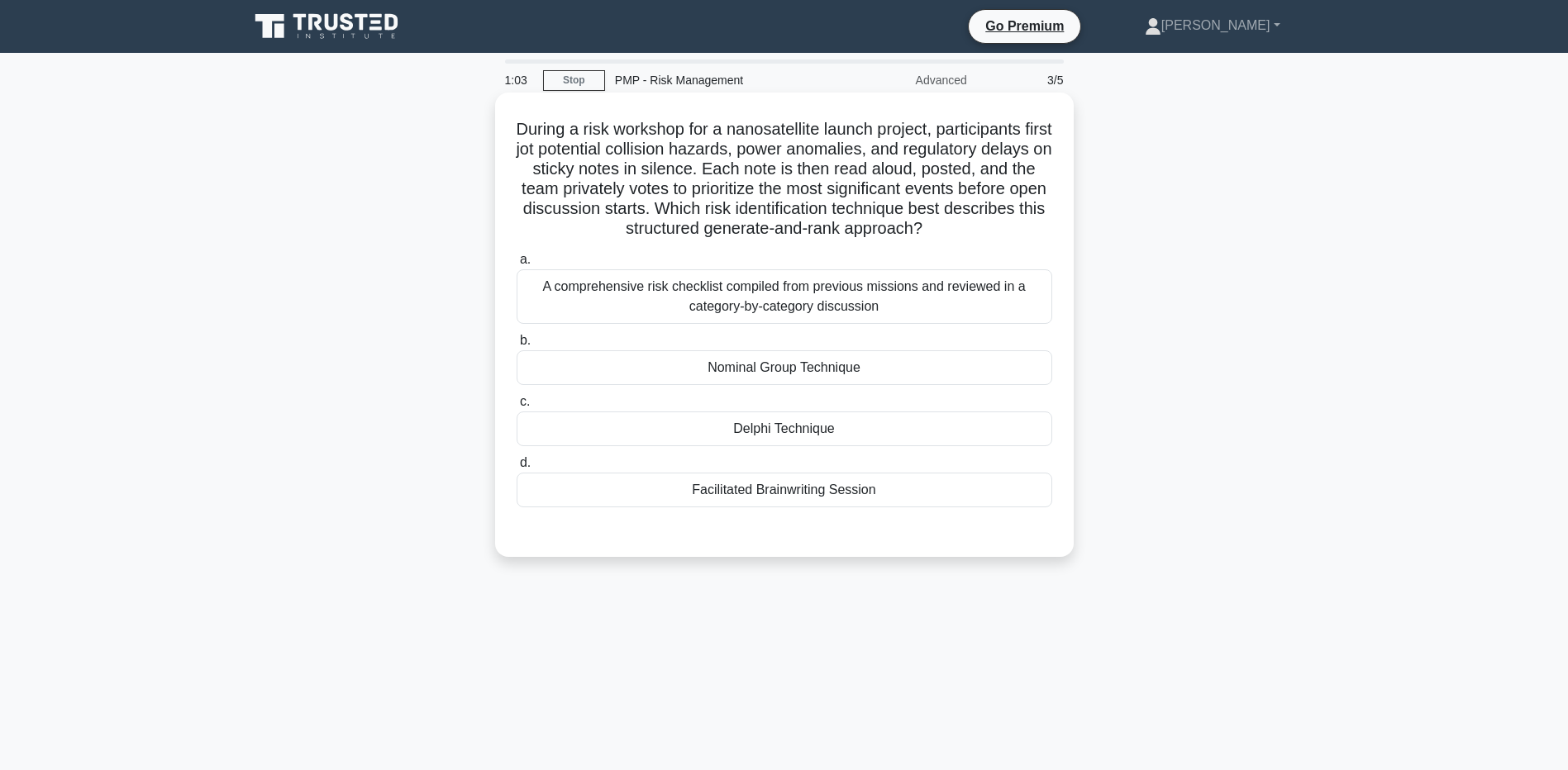
drag, startPoint x: 755, startPoint y: 203, endPoint x: 770, endPoint y: 208, distance: 15.8
click at [770, 208] on h5 "During a risk workshop for a nanosatellite launch project, participants first j…" at bounding box center [784, 179] width 539 height 120
click at [733, 426] on div "Delphi Technique" at bounding box center [784, 429] width 536 height 35
click at [517, 407] on input "c. Delphi Technique" at bounding box center [517, 402] width 0 height 11
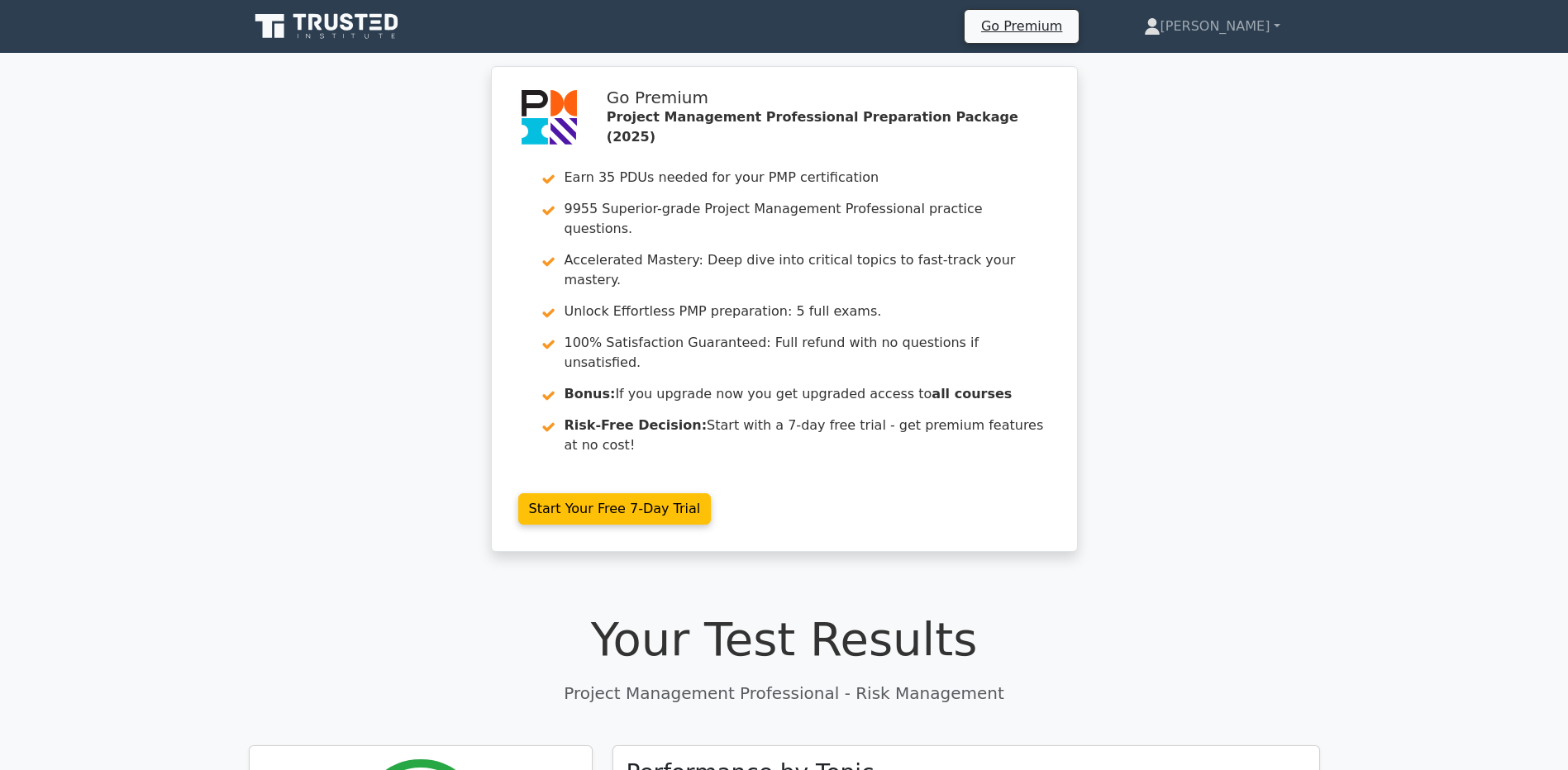
click at [1426, 192] on div "Go Premium Project Management Professional Preparation Package (2025) Earn 35 P…" at bounding box center [784, 319] width 1568 height 506
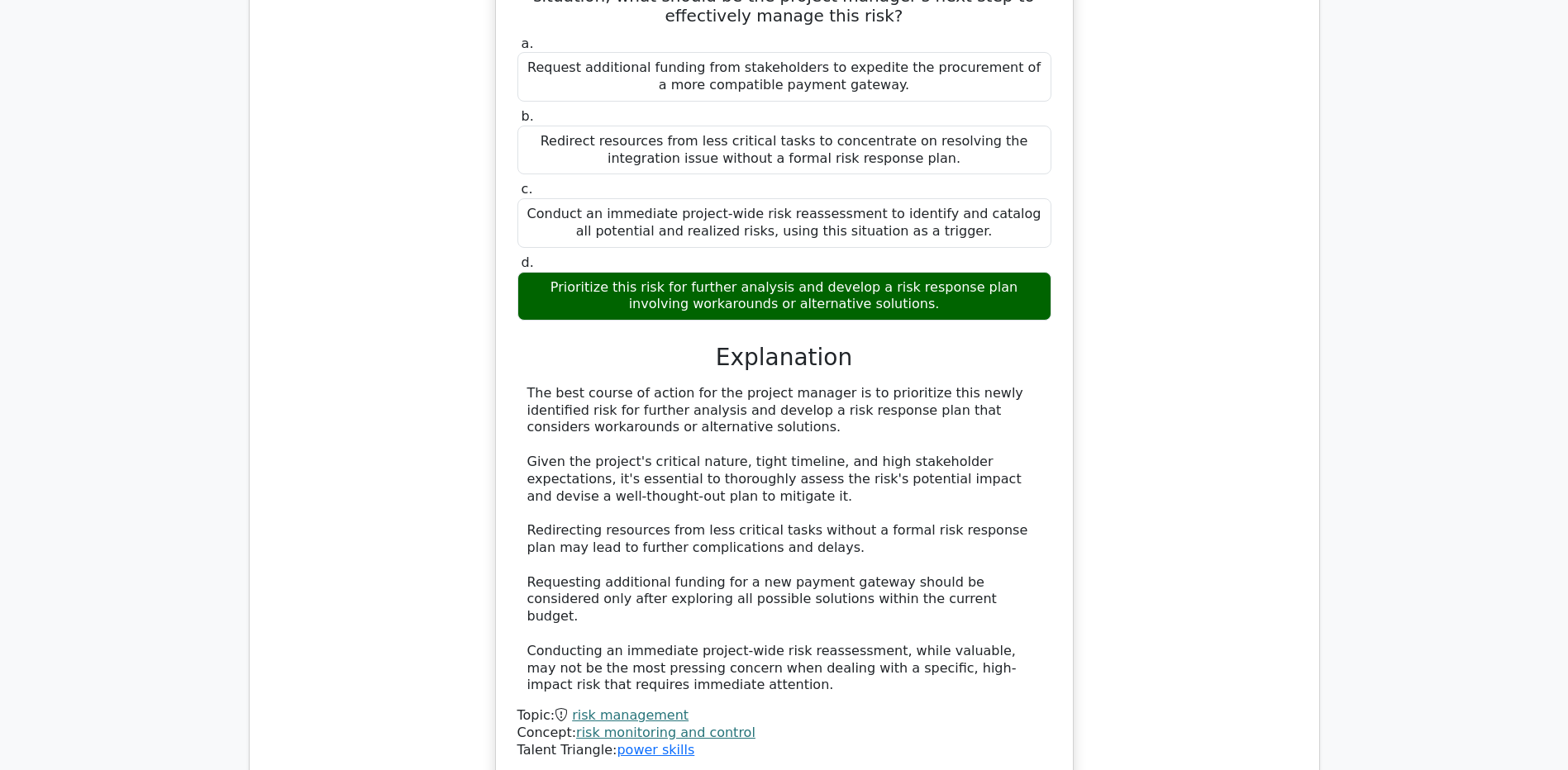
scroll to position [1818, 0]
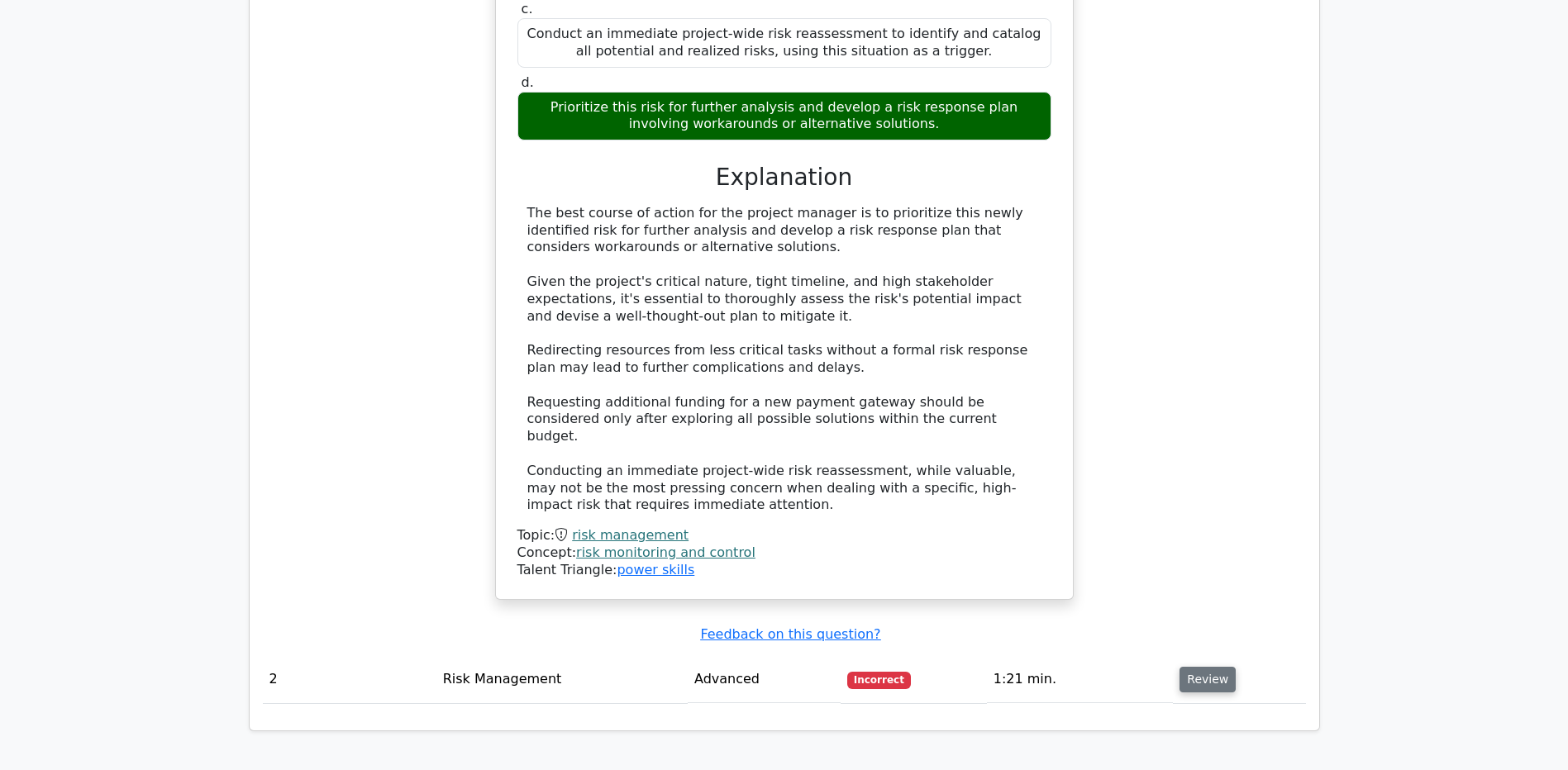
click at [1214, 667] on button "Review" at bounding box center [1208, 680] width 56 height 26
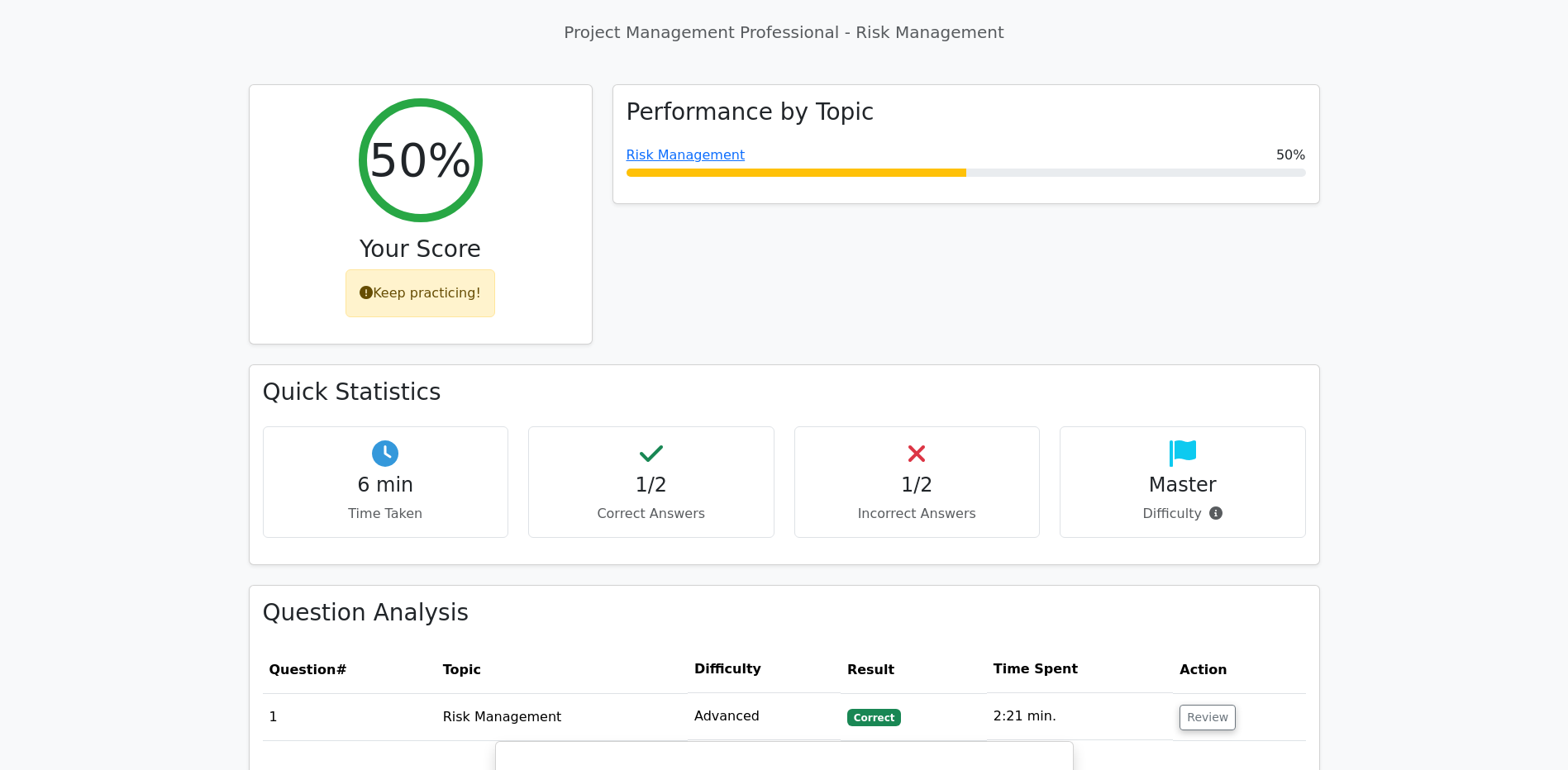
scroll to position [330, 0]
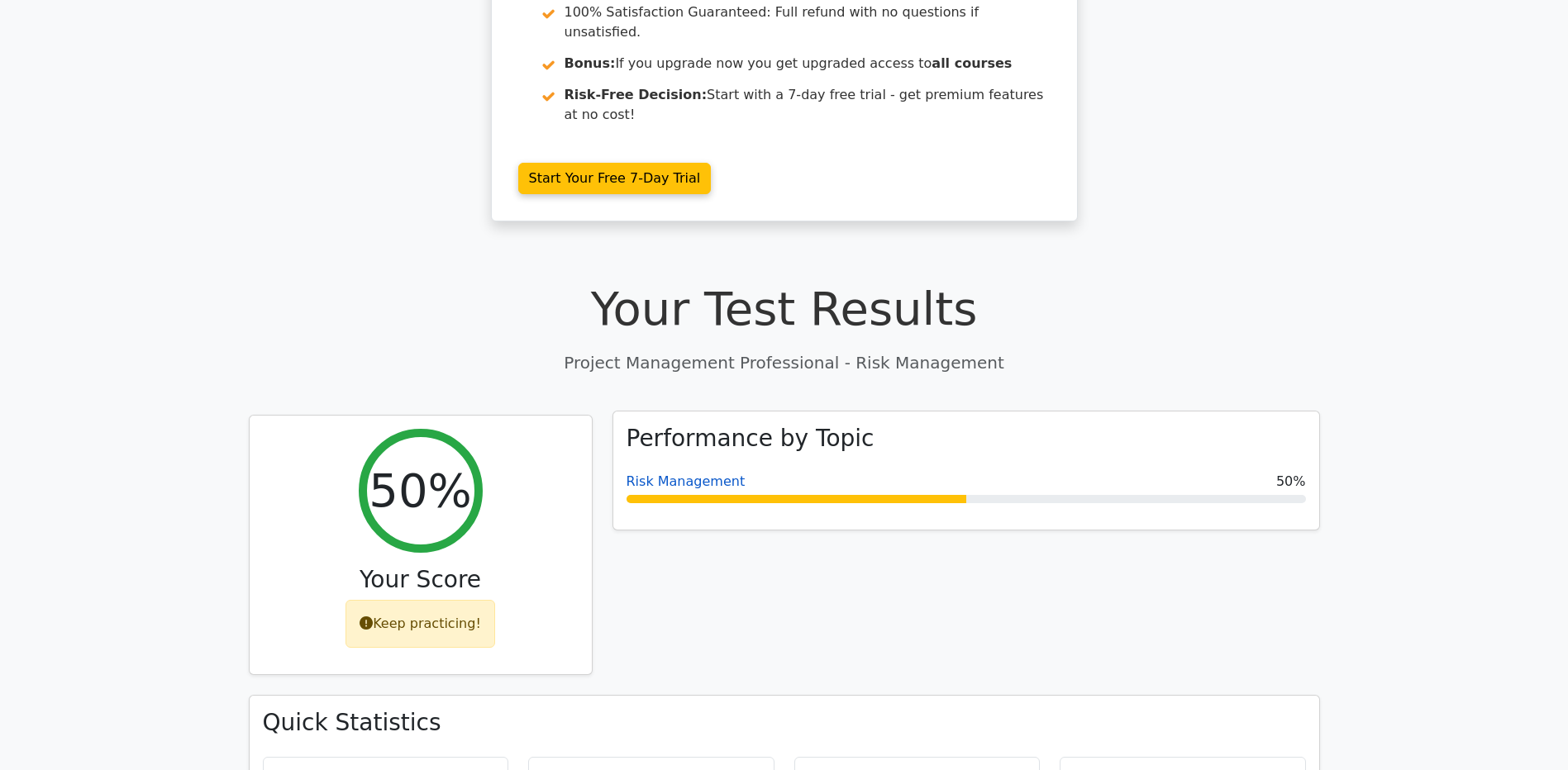
click at [681, 473] on link "Risk Management" at bounding box center [686, 481] width 119 height 16
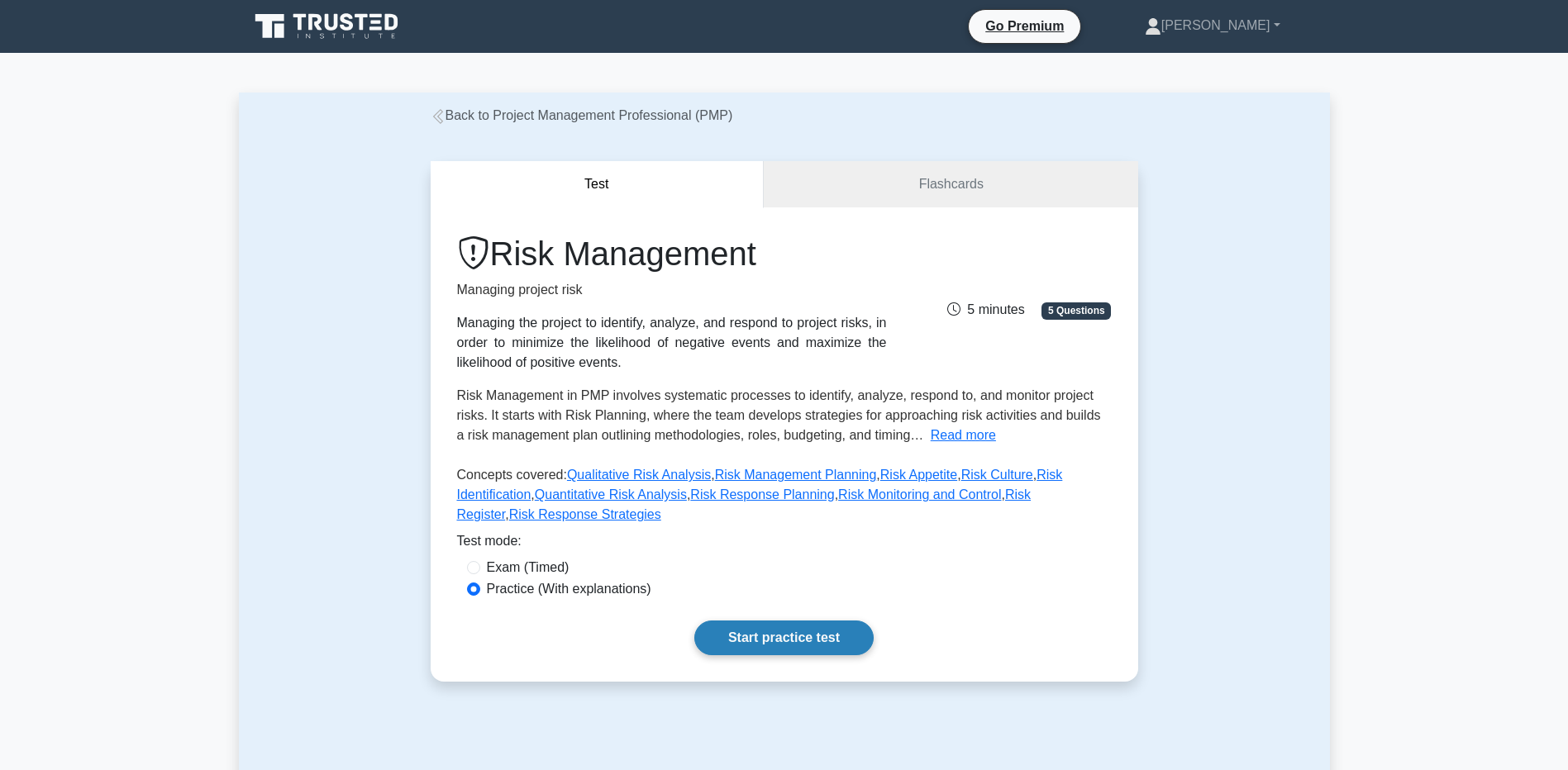
click at [782, 620] on link "Start practice test" at bounding box center [784, 638] width 180 height 35
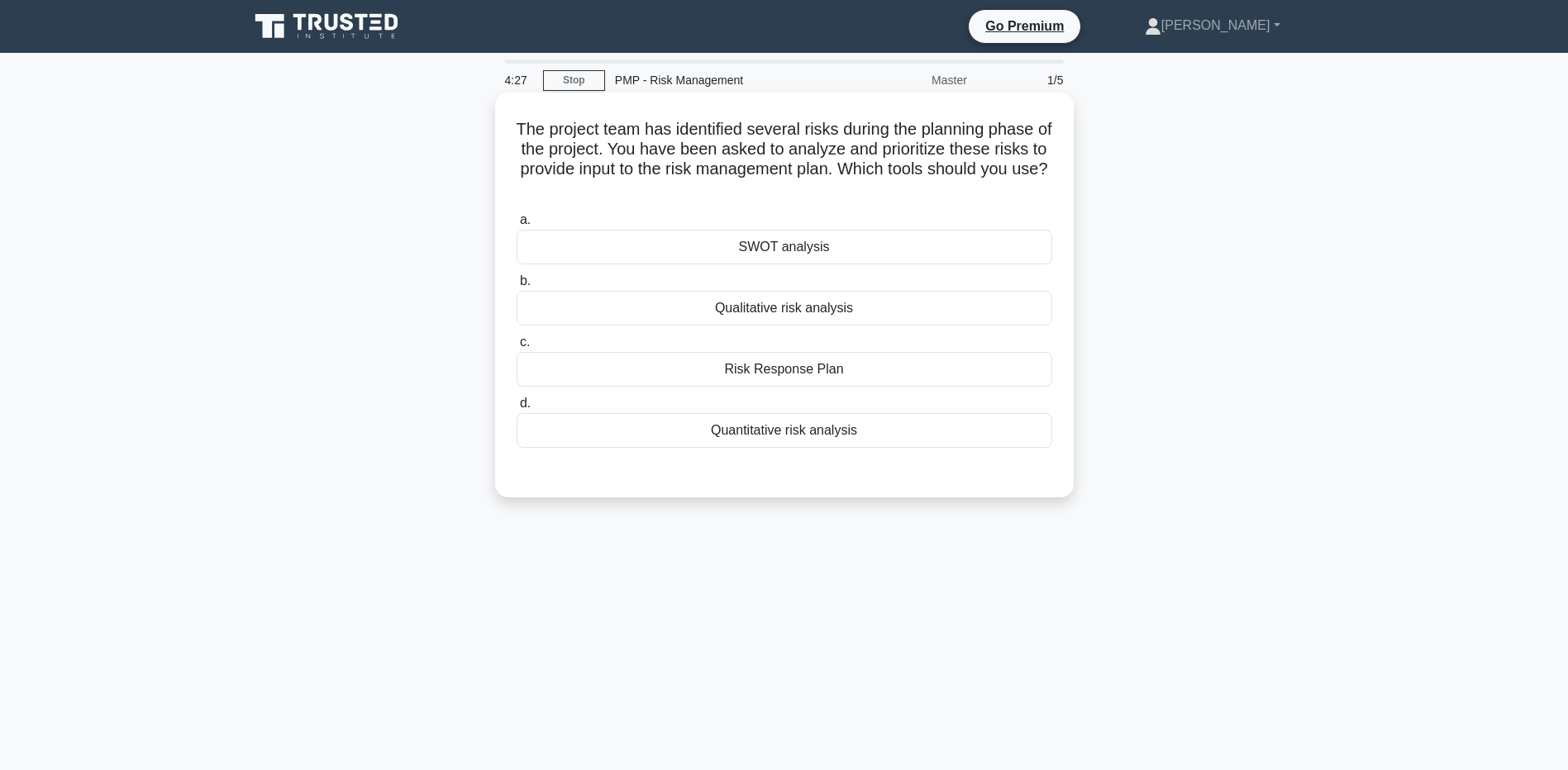
click at [708, 430] on div "Quantitative risk analysis" at bounding box center [784, 431] width 536 height 35
click at [517, 409] on input "d. Quantitative risk analysis" at bounding box center [517, 404] width 0 height 11
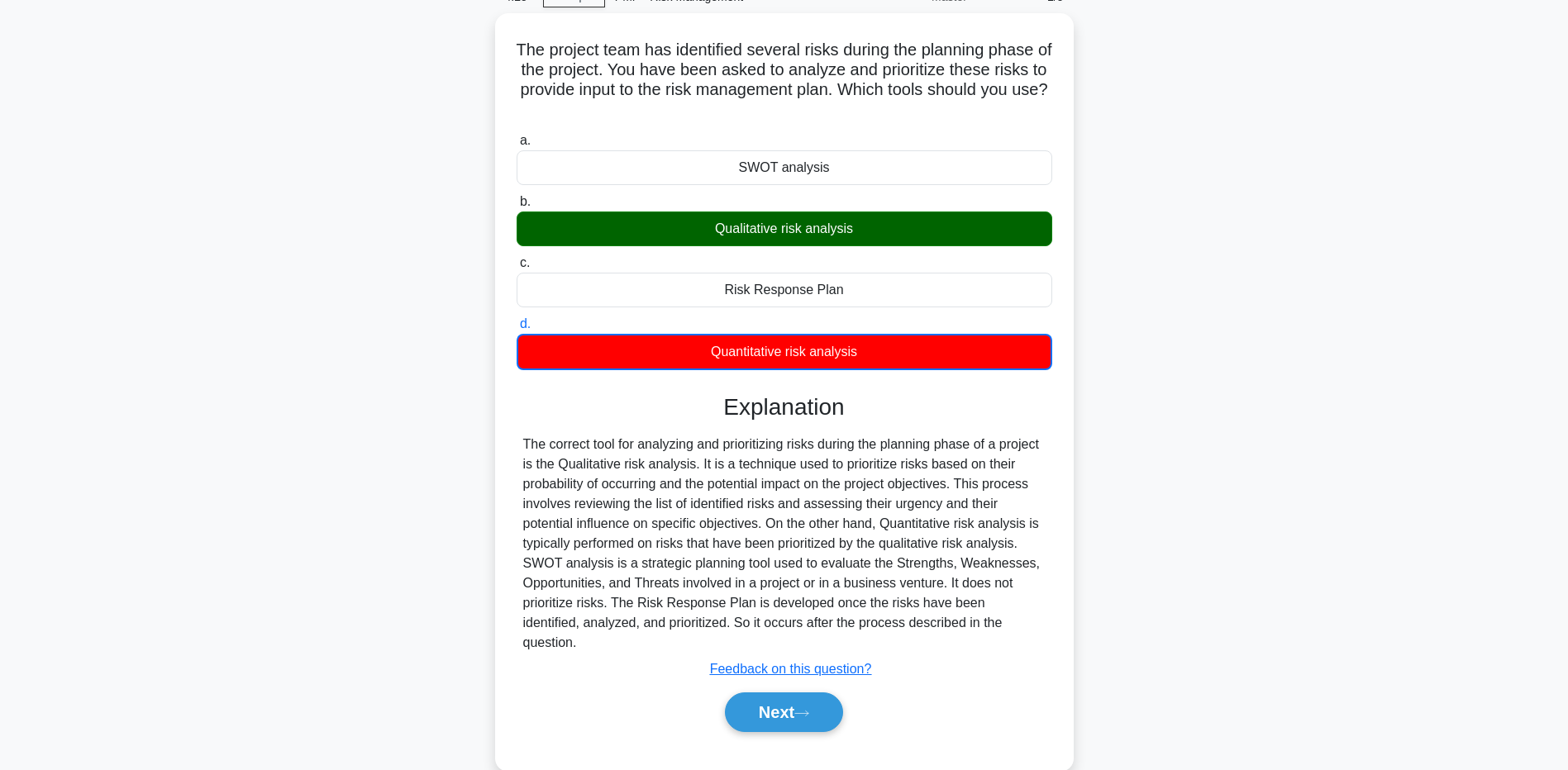
scroll to position [122, 0]
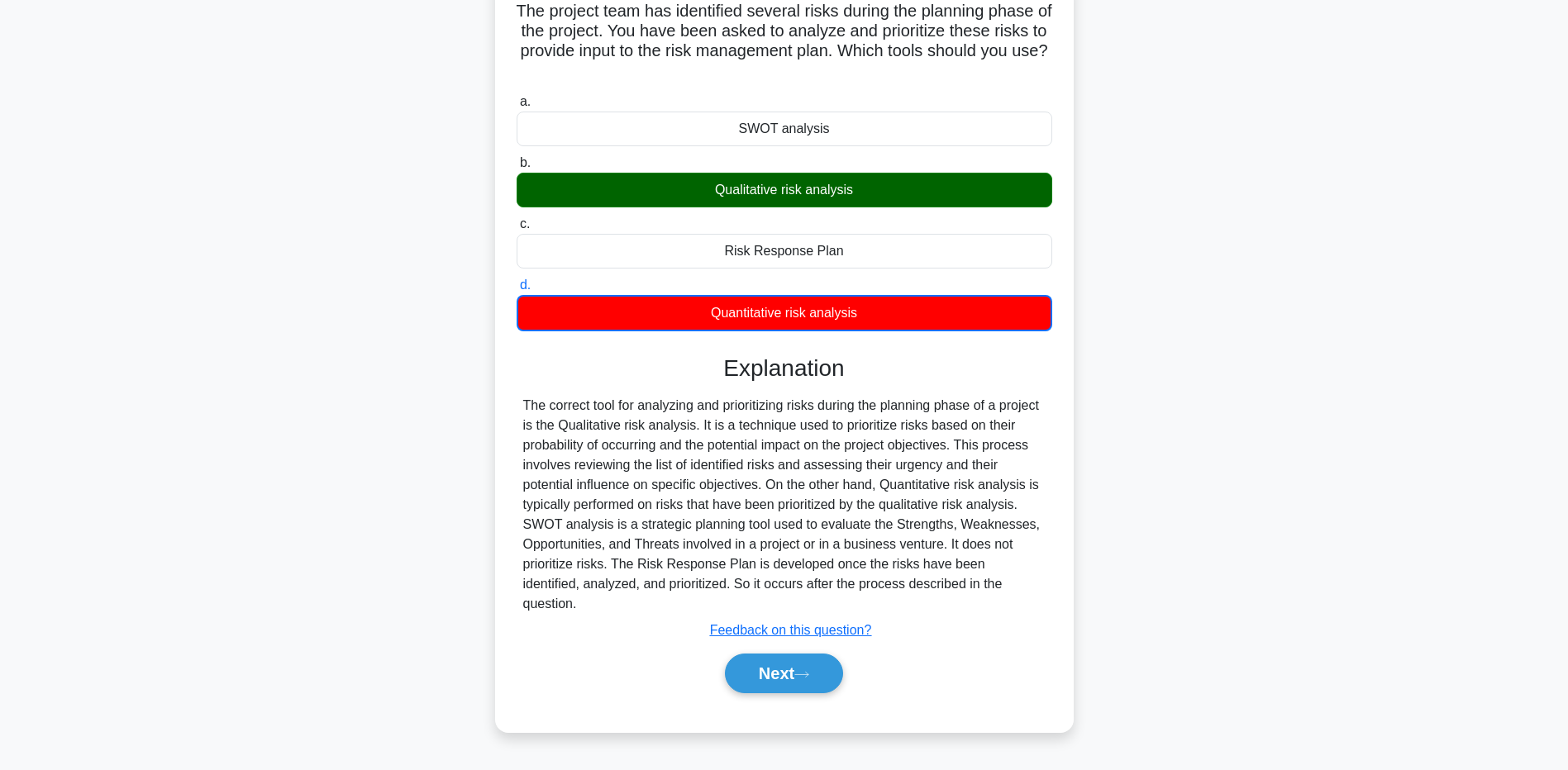
drag, startPoint x: 1471, startPoint y: 599, endPoint x: 1383, endPoint y: 628, distance: 92.7
click at [1471, 599] on main "4:12 Stop PMP - Risk Management Master 1/5 The project team has identified seve…" at bounding box center [784, 350] width 1568 height 839
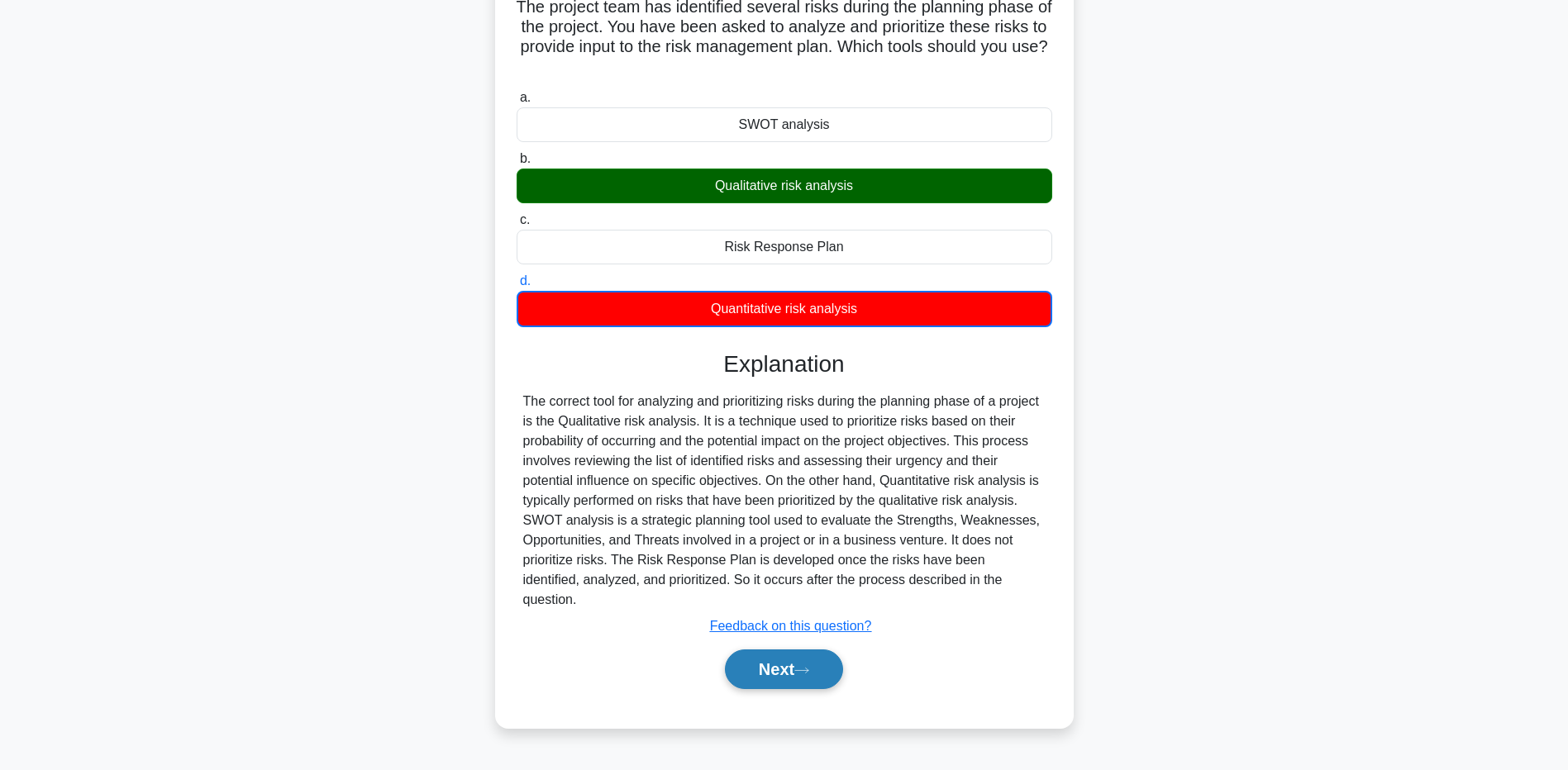
click at [779, 660] on button "Next" at bounding box center [784, 669] width 118 height 39
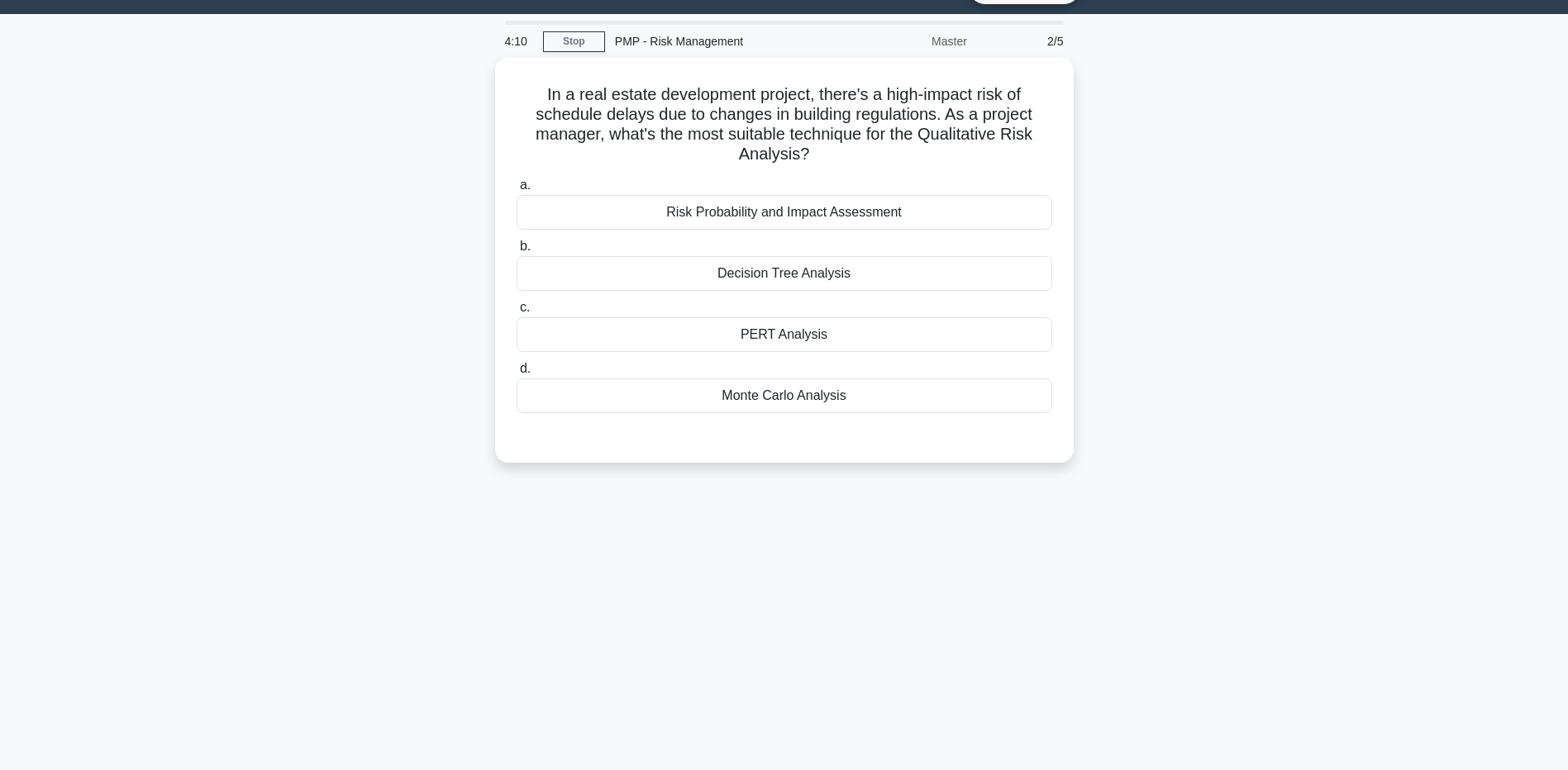
scroll to position [0, 0]
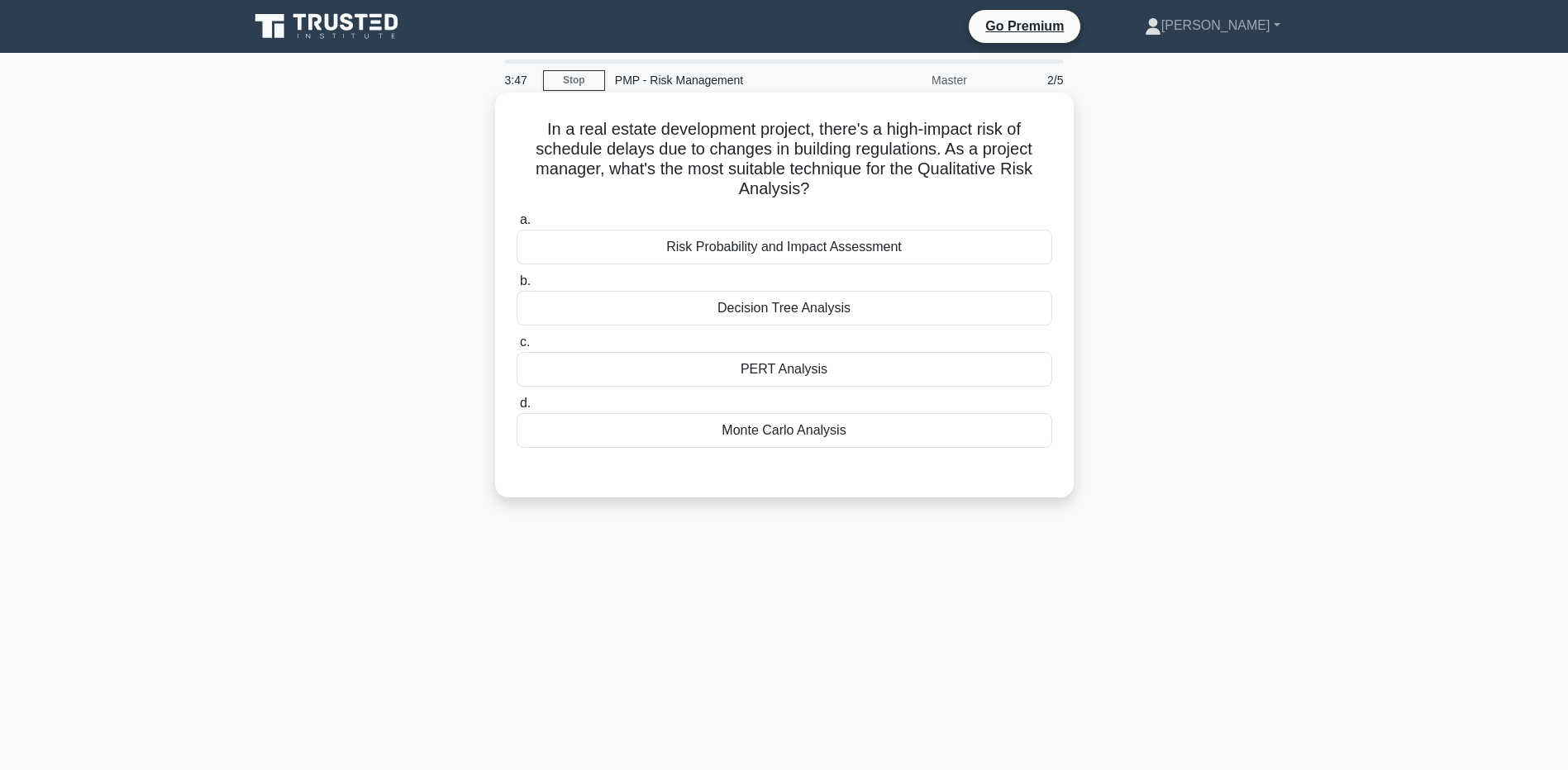
click at [586, 241] on div "Risk Probability and Impact Assessment" at bounding box center [784, 247] width 536 height 35
click at [517, 226] on input "a. Risk Probability and Impact Assessment" at bounding box center [517, 220] width 0 height 11
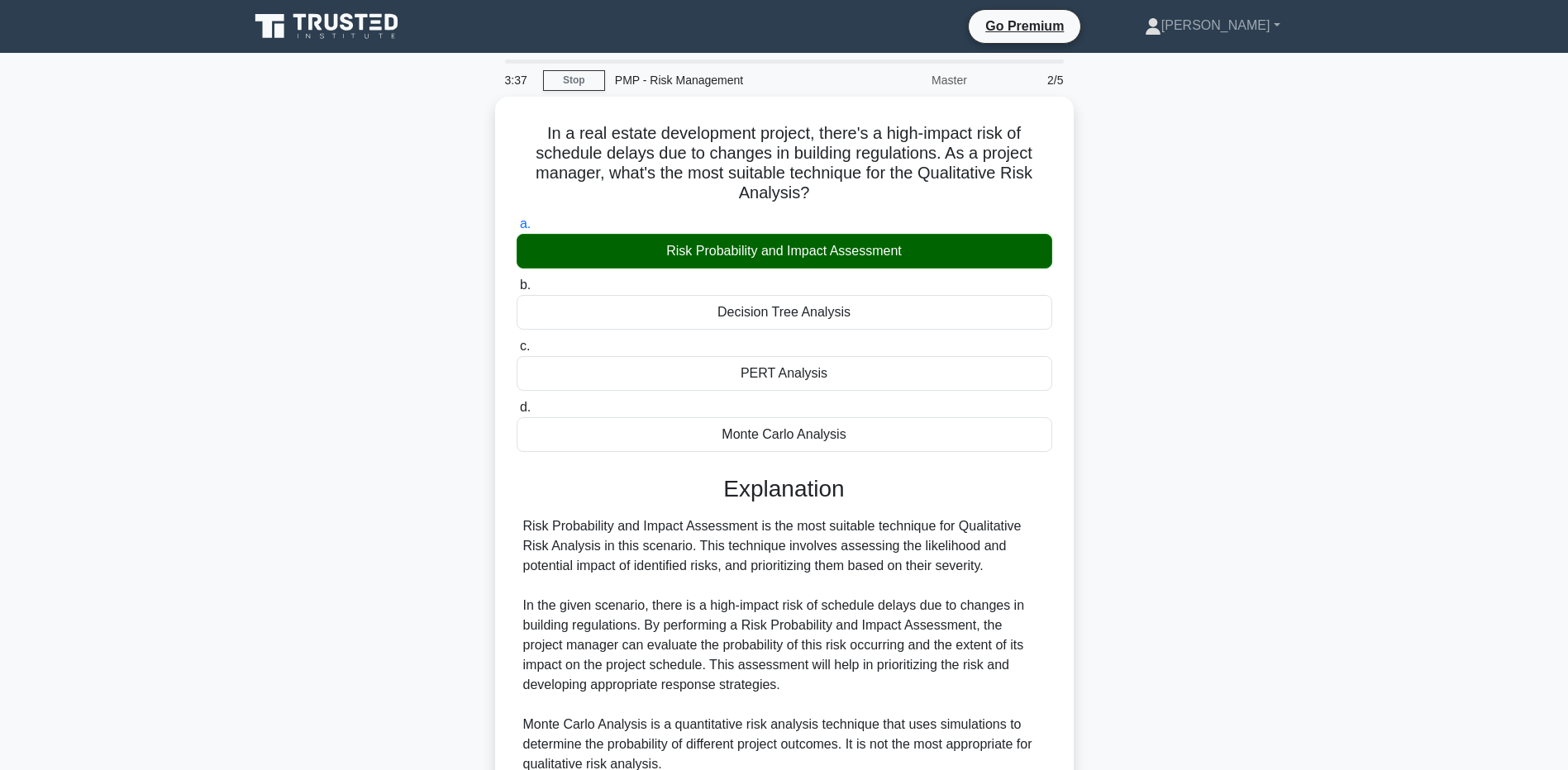
click at [1430, 645] on main "3:37 Stop PMP - Risk Management Master 2/5 In a real estate development project…" at bounding box center [784, 555] width 1568 height 1005
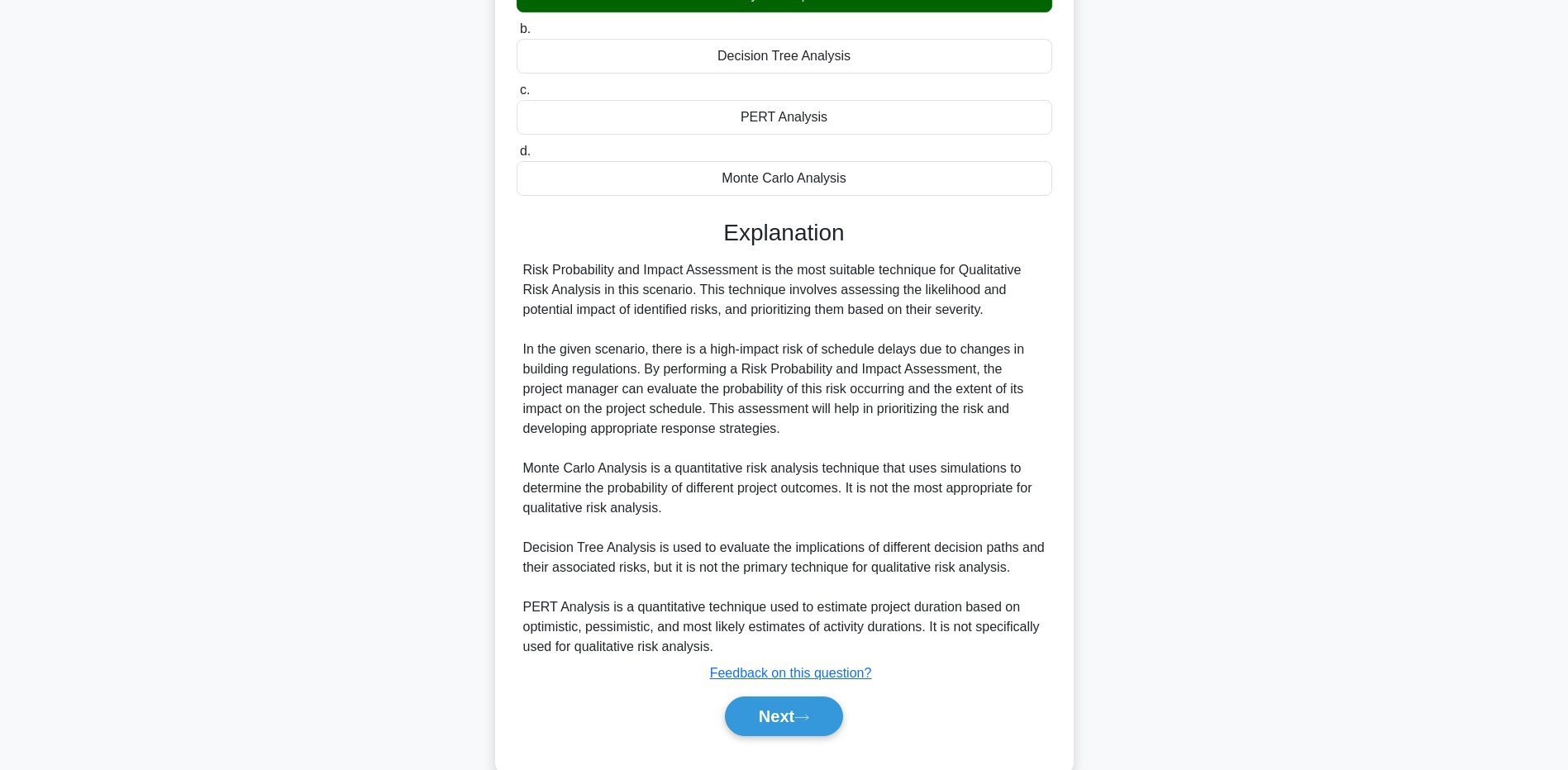
scroll to position [289, 0]
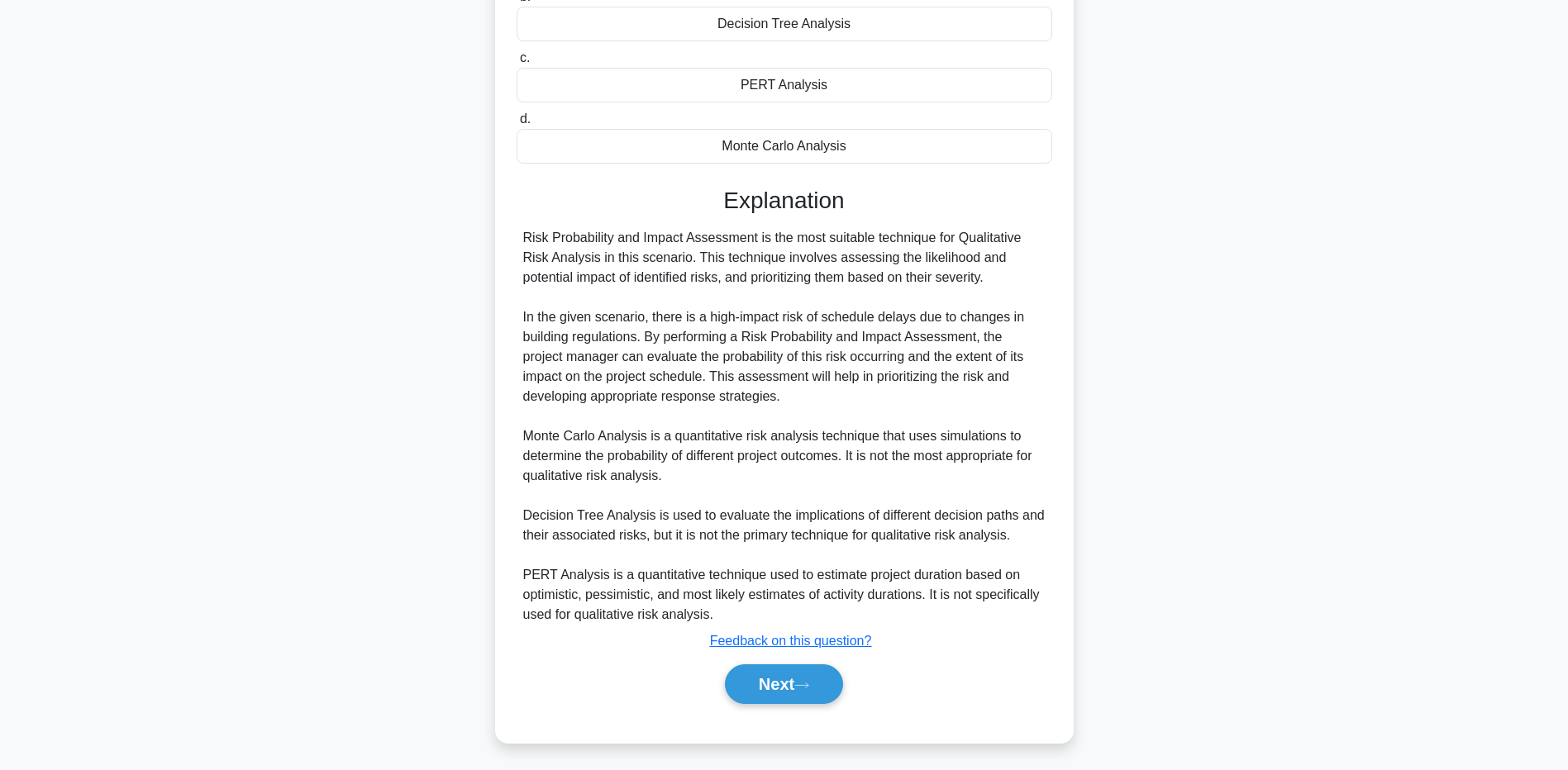
drag, startPoint x: 1331, startPoint y: 601, endPoint x: 1292, endPoint y: 611, distance: 40.3
click at [1331, 601] on main "3:27 Stop PMP - Risk Management Master 2/5 In a real estate development project…" at bounding box center [784, 267] width 1568 height 1005
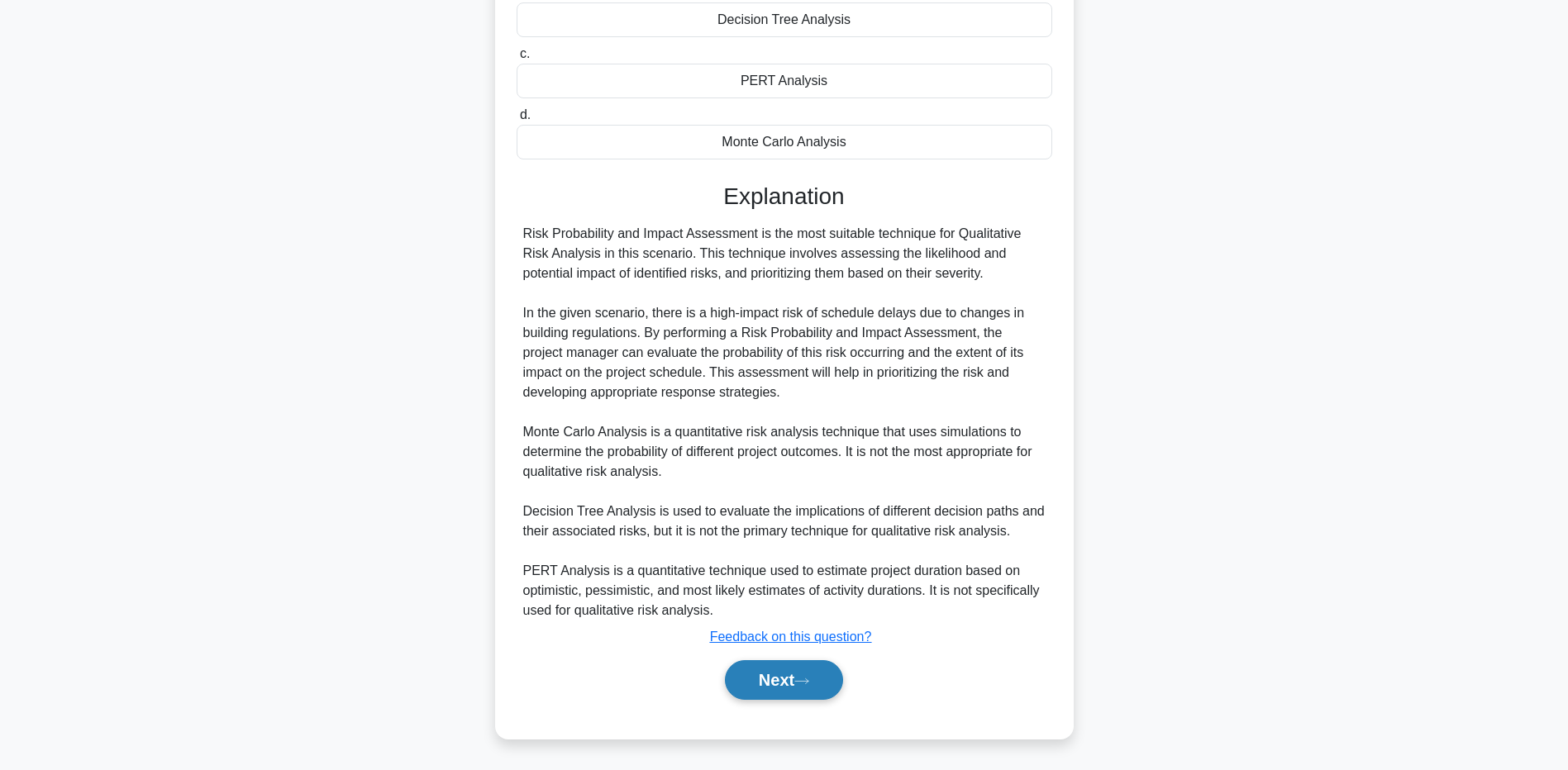
click at [740, 672] on button "Next" at bounding box center [784, 680] width 118 height 39
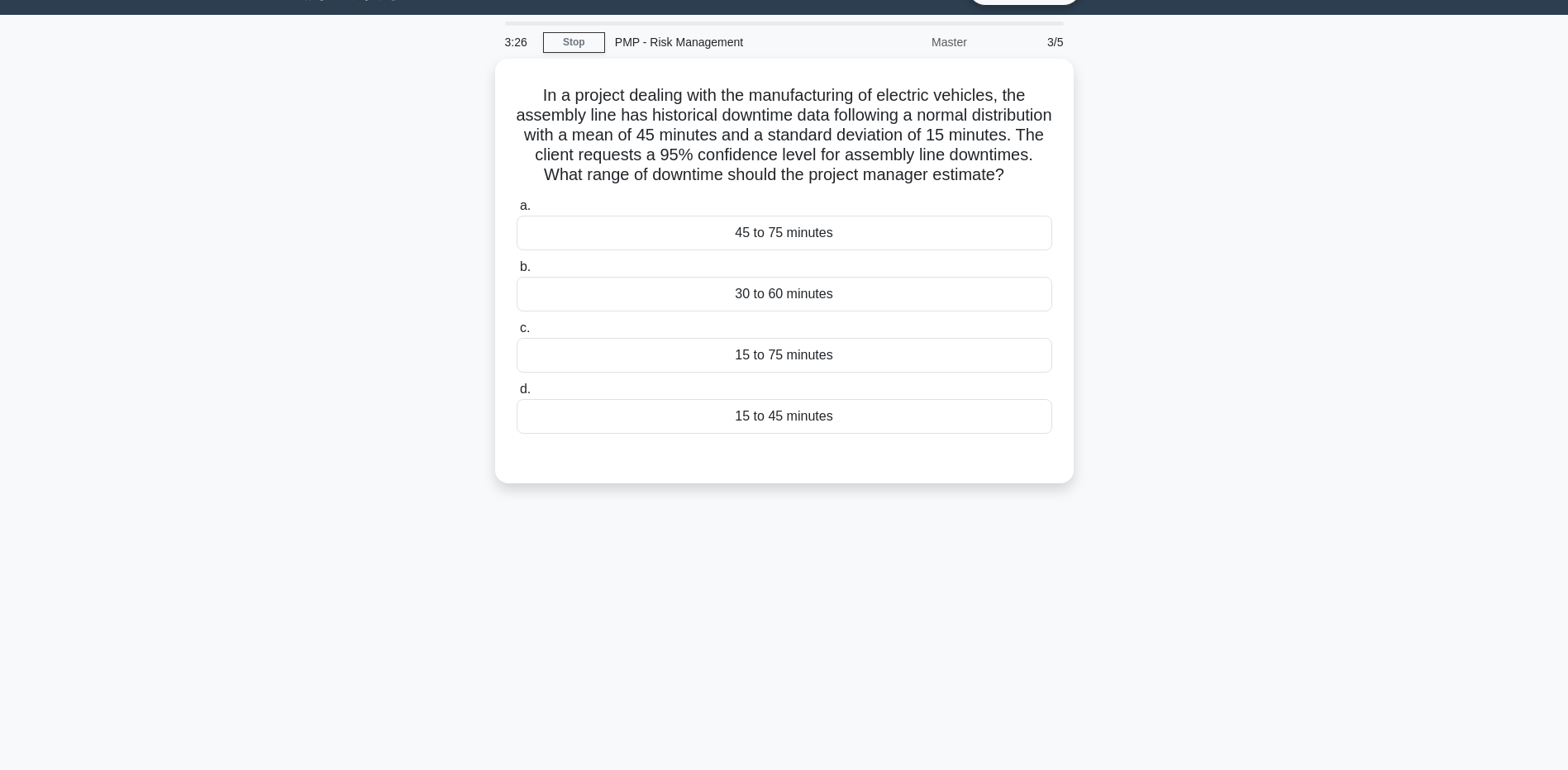
scroll to position [0, 0]
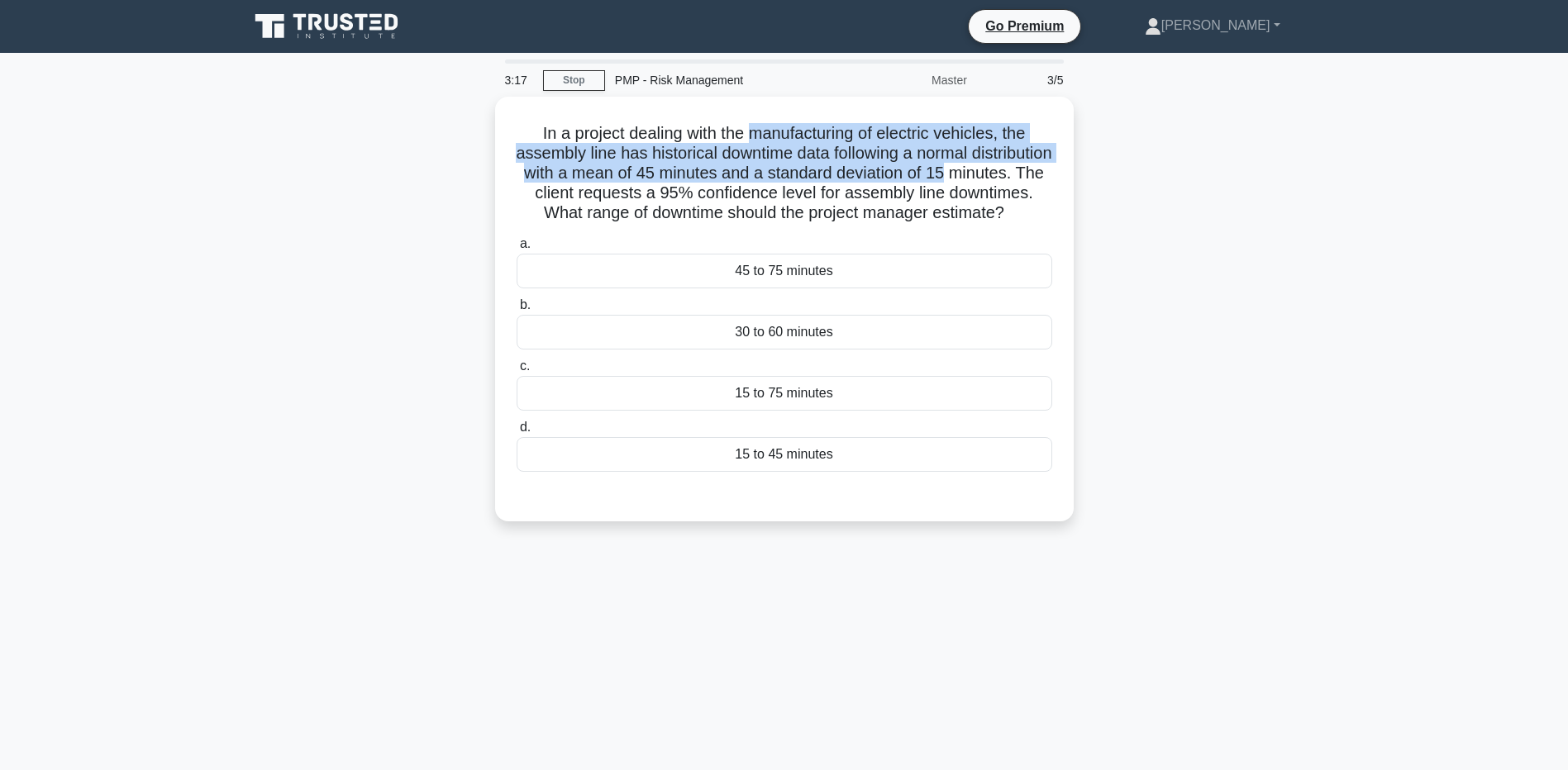
drag, startPoint x: 757, startPoint y: 130, endPoint x: 1096, endPoint y: 176, distance: 342.1
click at [1096, 176] on div "In a project dealing with the manufacturing of electric vehicles, the assembly …" at bounding box center [784, 319] width 1091 height 445
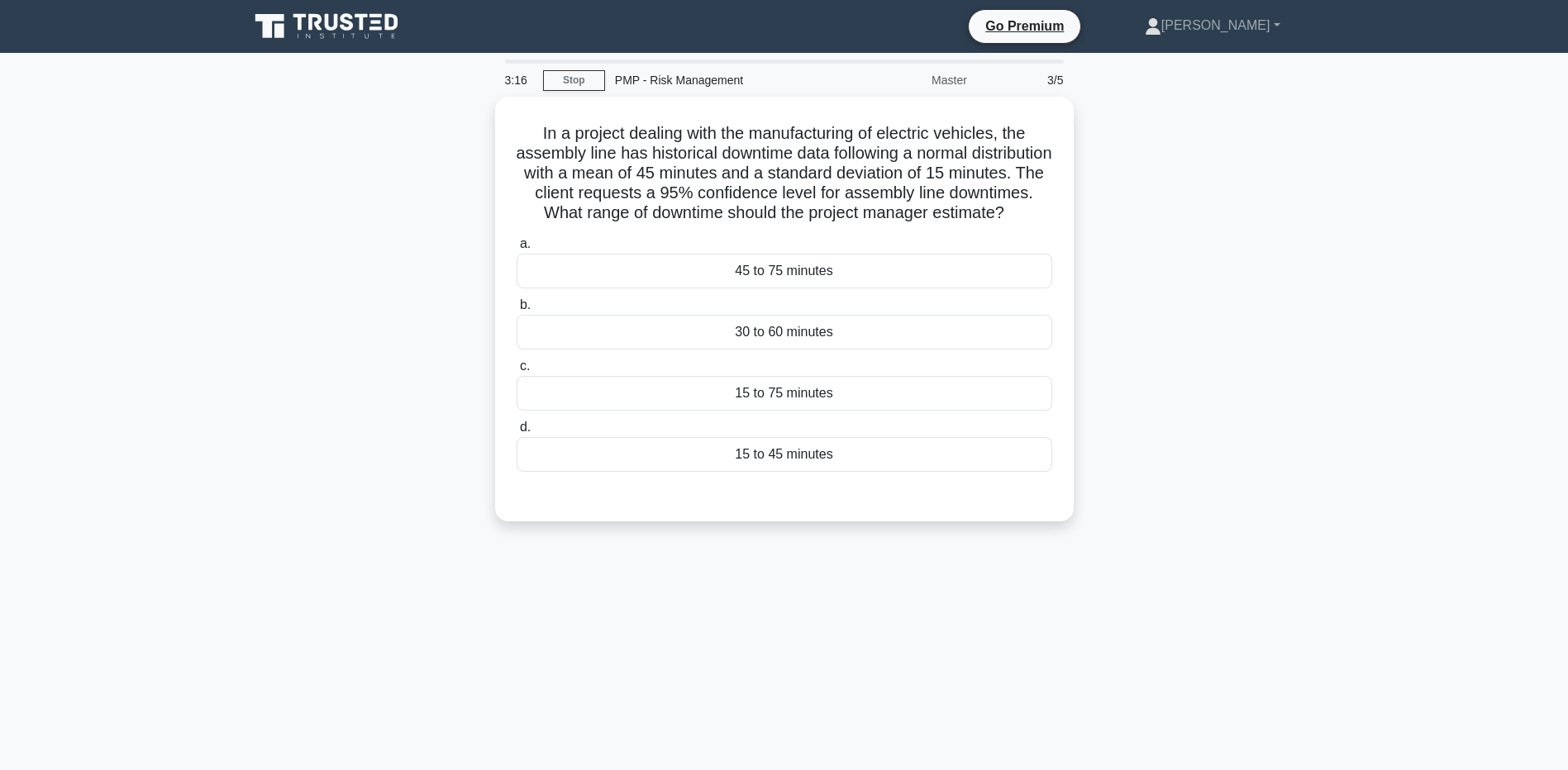
drag, startPoint x: 1096, startPoint y: 176, endPoint x: 1172, endPoint y: 227, distance: 91.5
click at [1171, 224] on div "In a project dealing with the manufacturing of electric vehicles, the assembly …" at bounding box center [784, 319] width 1091 height 445
click at [1182, 317] on div "In a project dealing with the manufacturing of electric vehicles, the assembly …" at bounding box center [784, 319] width 1091 height 445
click at [667, 461] on div "15 to 45 minutes" at bounding box center [784, 451] width 536 height 35
click at [517, 429] on input "d. 15 to 45 minutes" at bounding box center [517, 423] width 0 height 11
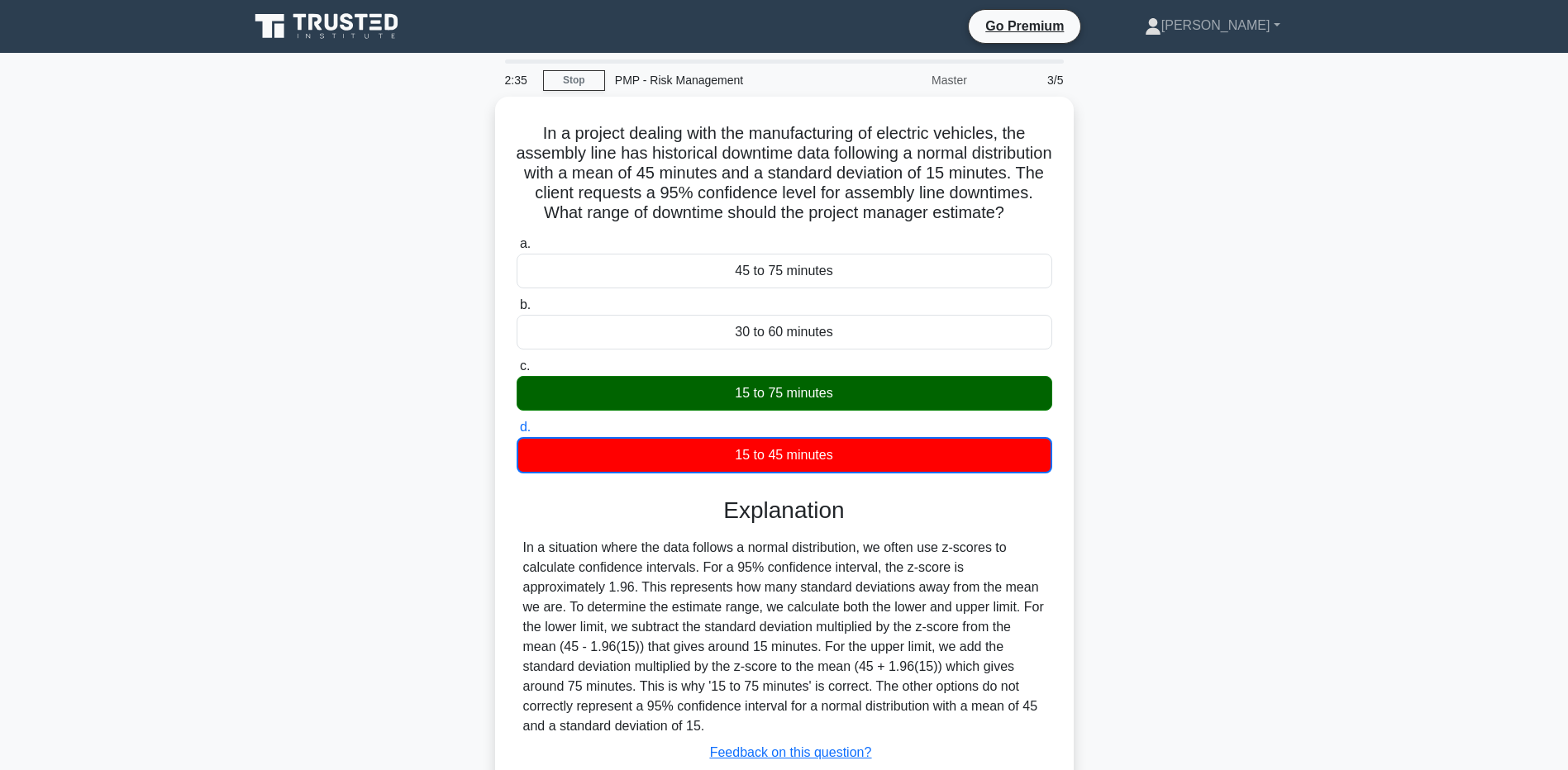
click at [1422, 510] on main "2:35 Stop PMP - Risk Management Master 3/5 In a project dealing with the manufa…" at bounding box center [784, 472] width 1568 height 839
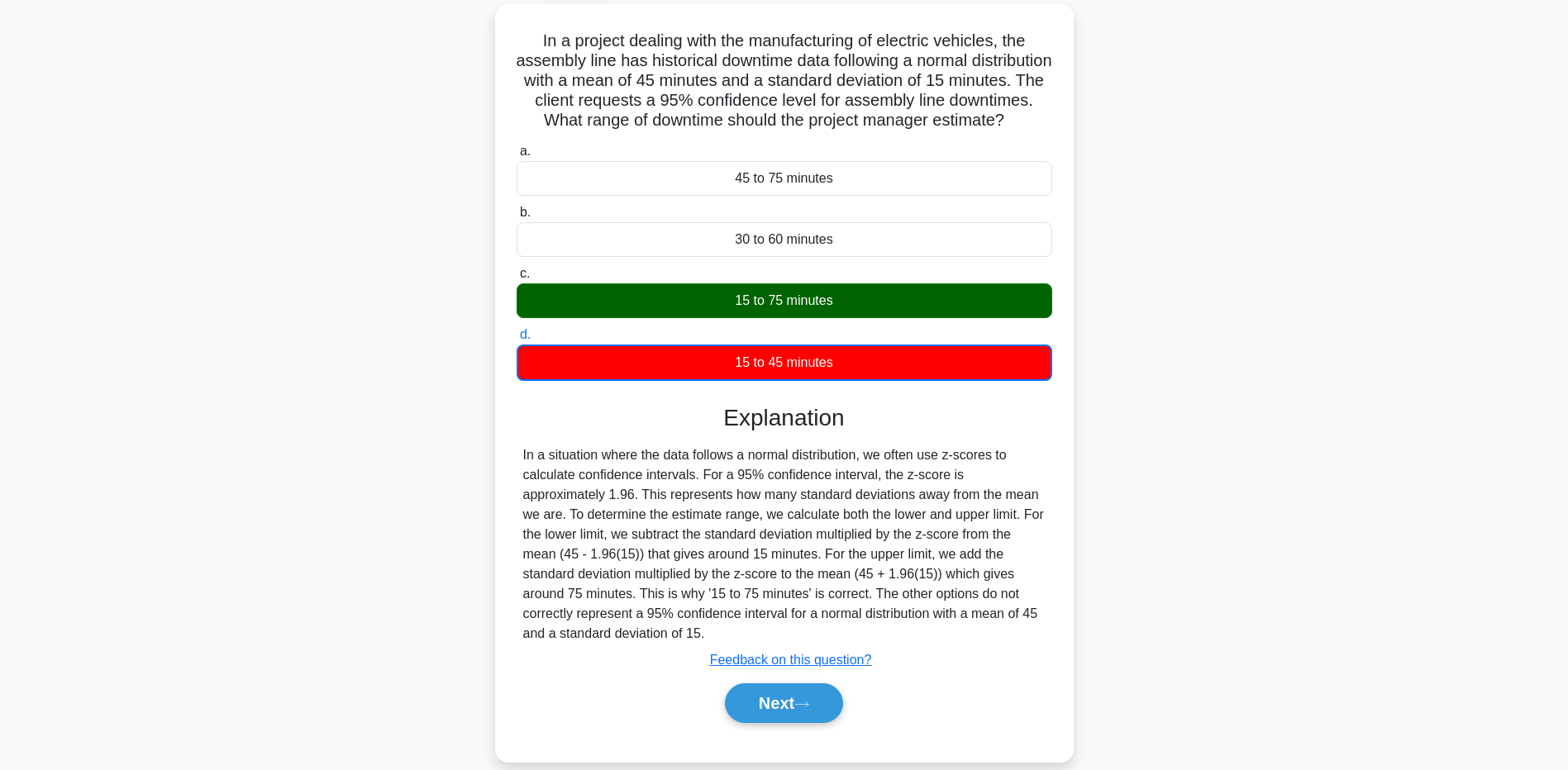
scroll to position [132, 0]
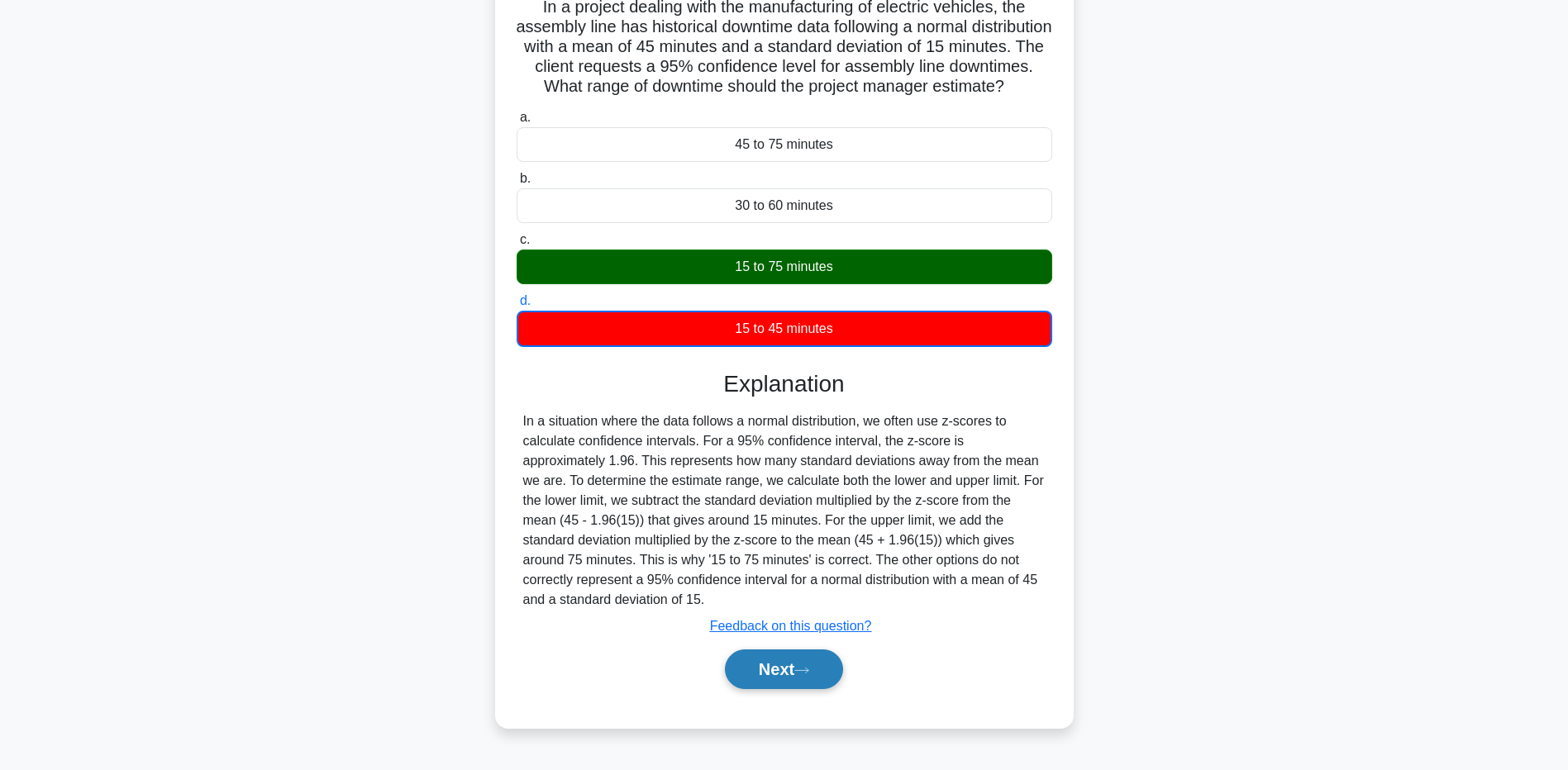
click at [763, 689] on button "Next" at bounding box center [784, 669] width 118 height 39
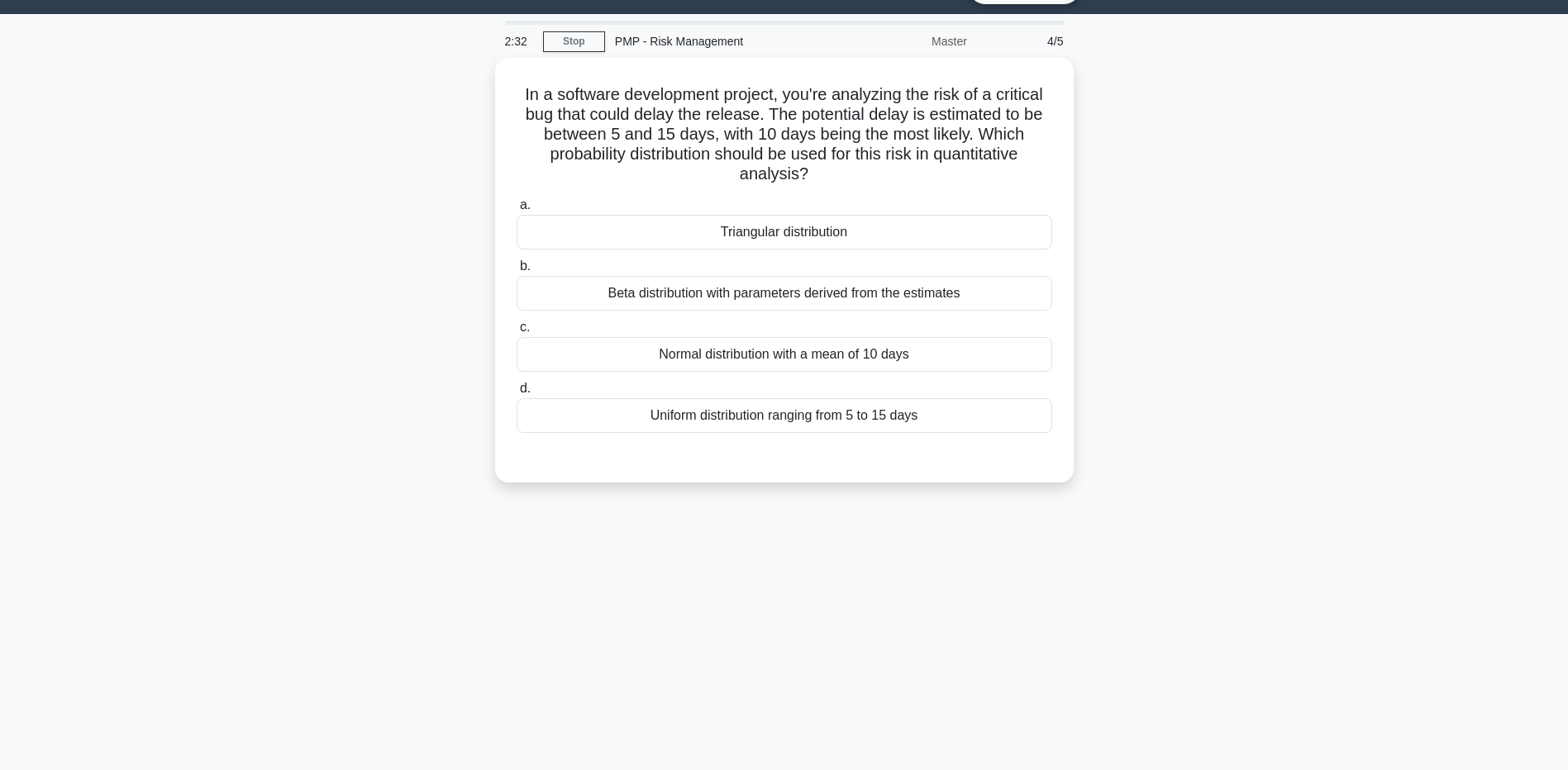
scroll to position [0, 0]
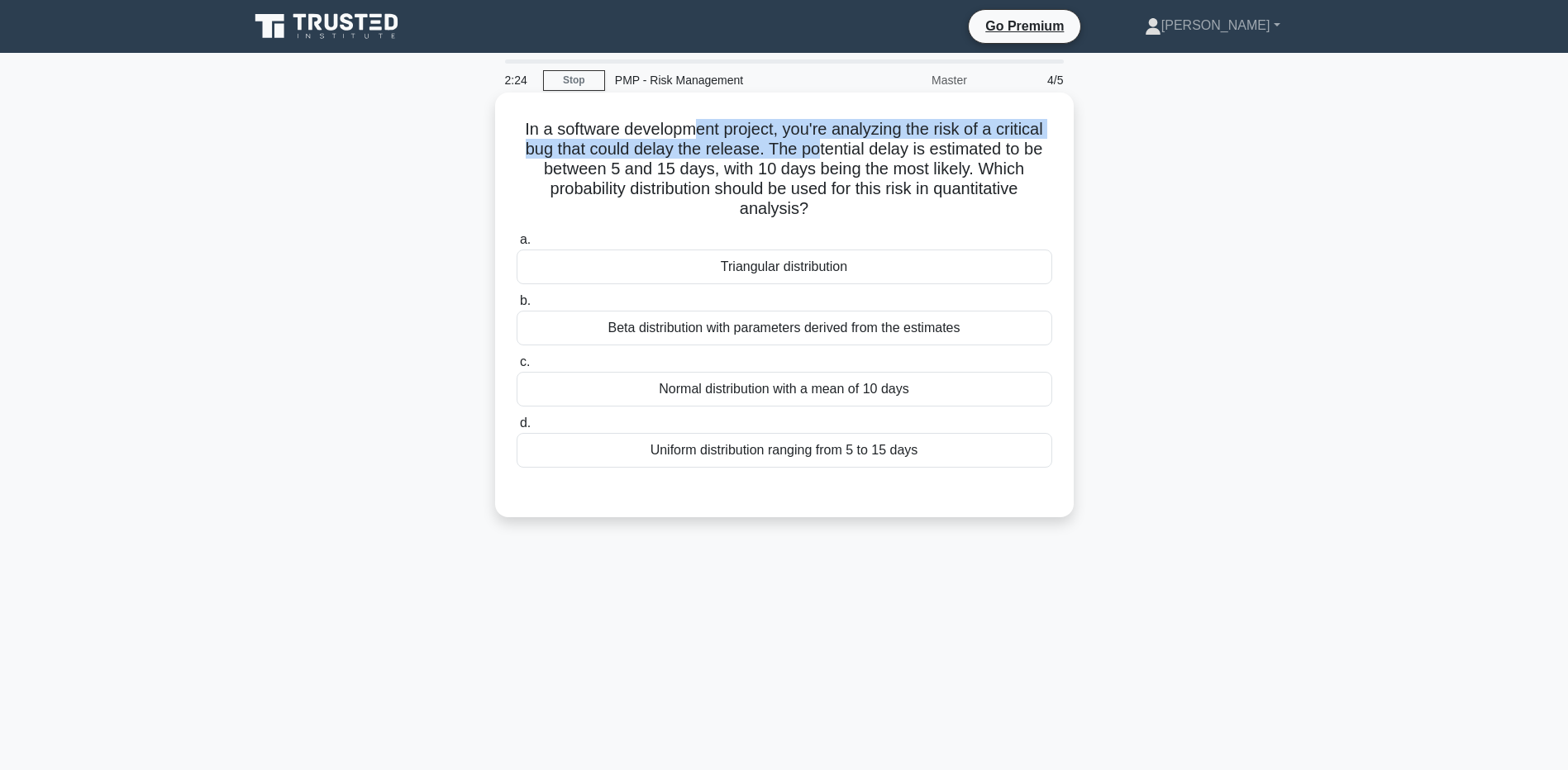
drag, startPoint x: 689, startPoint y: 125, endPoint x: 819, endPoint y: 147, distance: 131.8
click at [819, 147] on h5 "In a software development project, you're analyzing the risk of a critical bug …" at bounding box center [784, 169] width 539 height 101
click at [639, 150] on h5 "In a software development project, you're analyzing the risk of a critical bug …" at bounding box center [784, 169] width 539 height 101
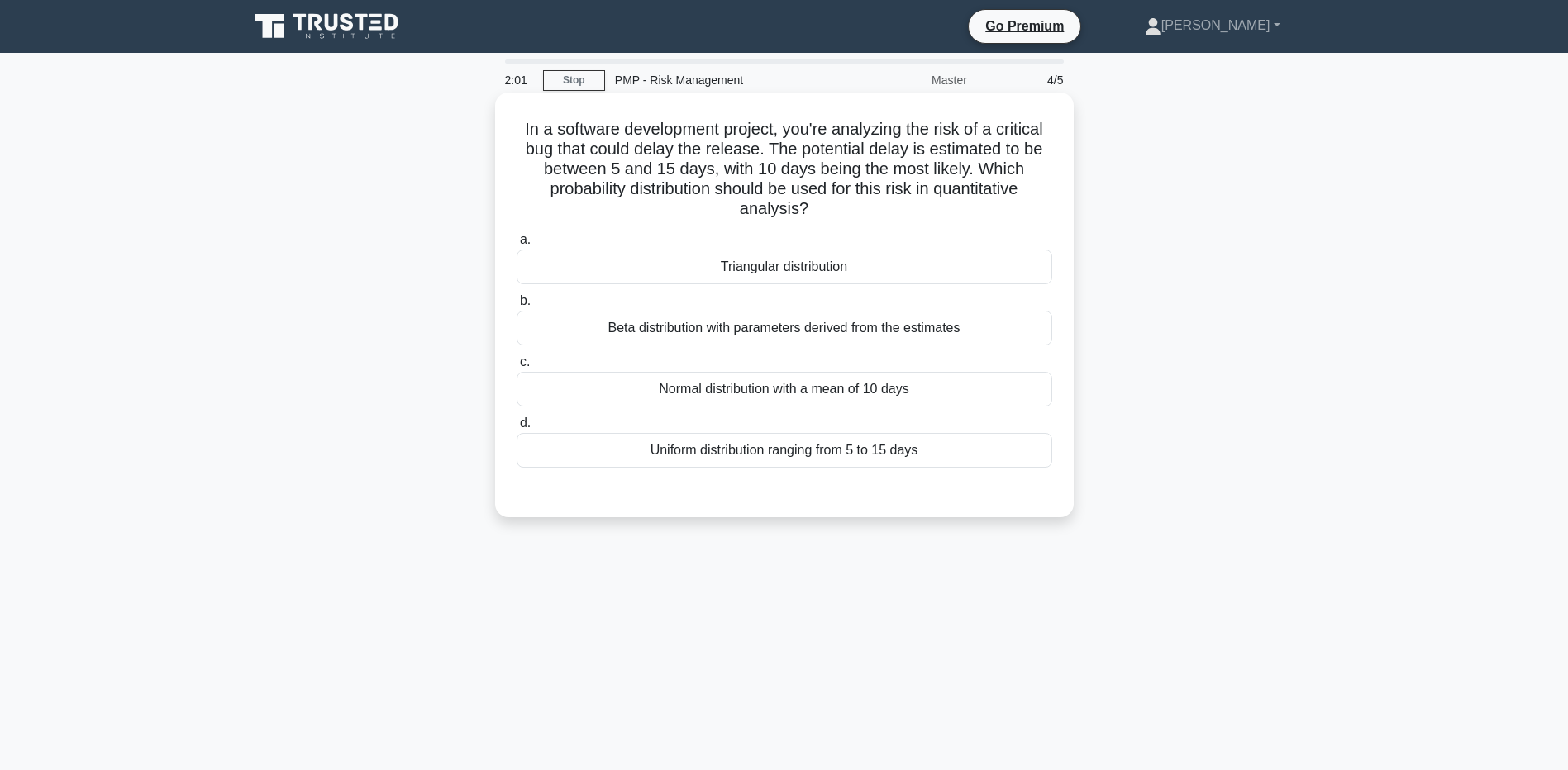
click at [799, 381] on div "Normal distribution with a mean of 10 days" at bounding box center [784, 390] width 536 height 35
click at [517, 368] on input "c. Normal distribution with a mean of 10 days" at bounding box center [517, 362] width 0 height 11
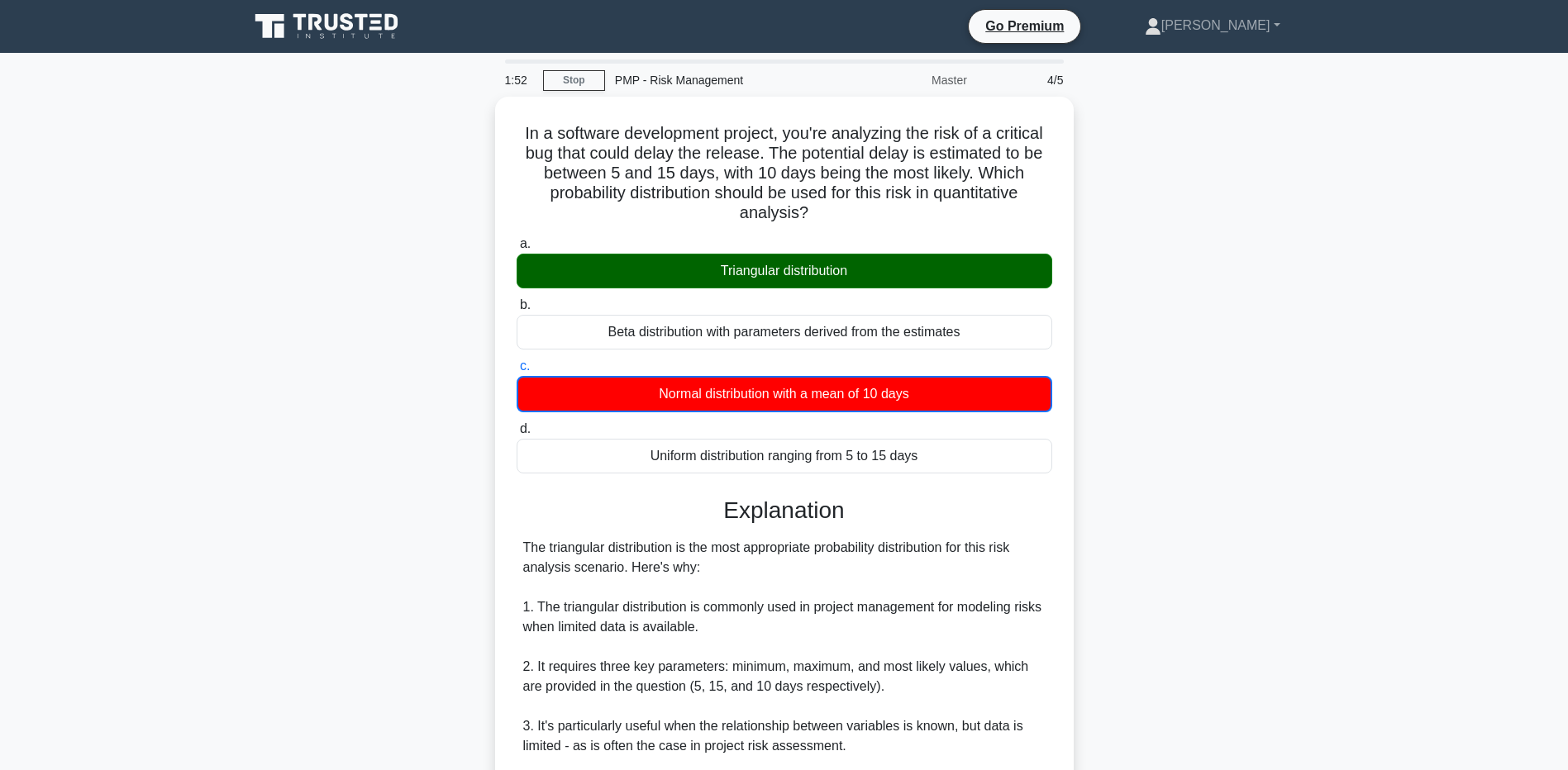
click at [1424, 609] on main "1:52 Stop PMP - Risk Management Master 4/5 In a software development project, y…" at bounding box center [784, 655] width 1568 height 1205
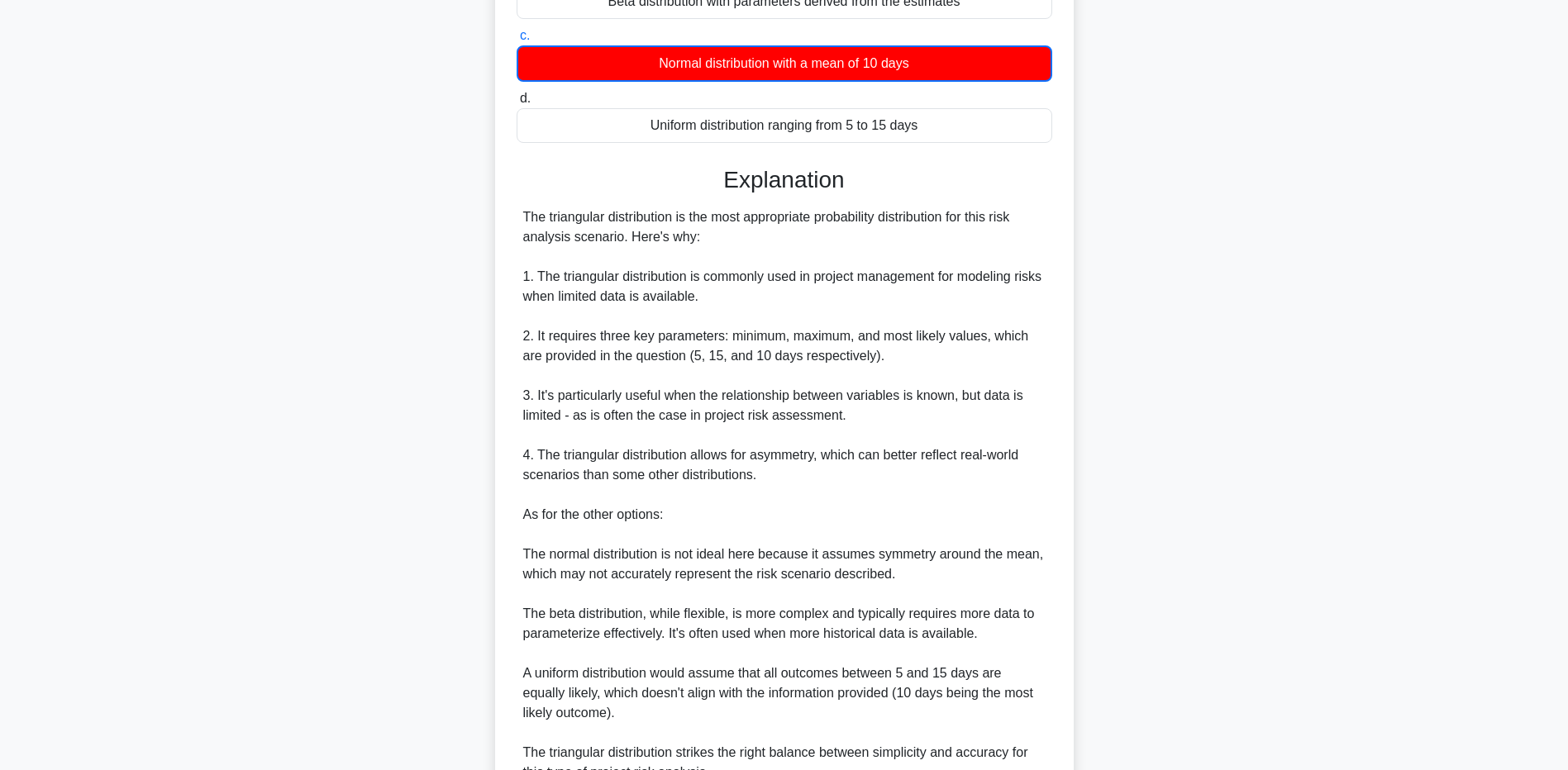
scroll to position [489, 0]
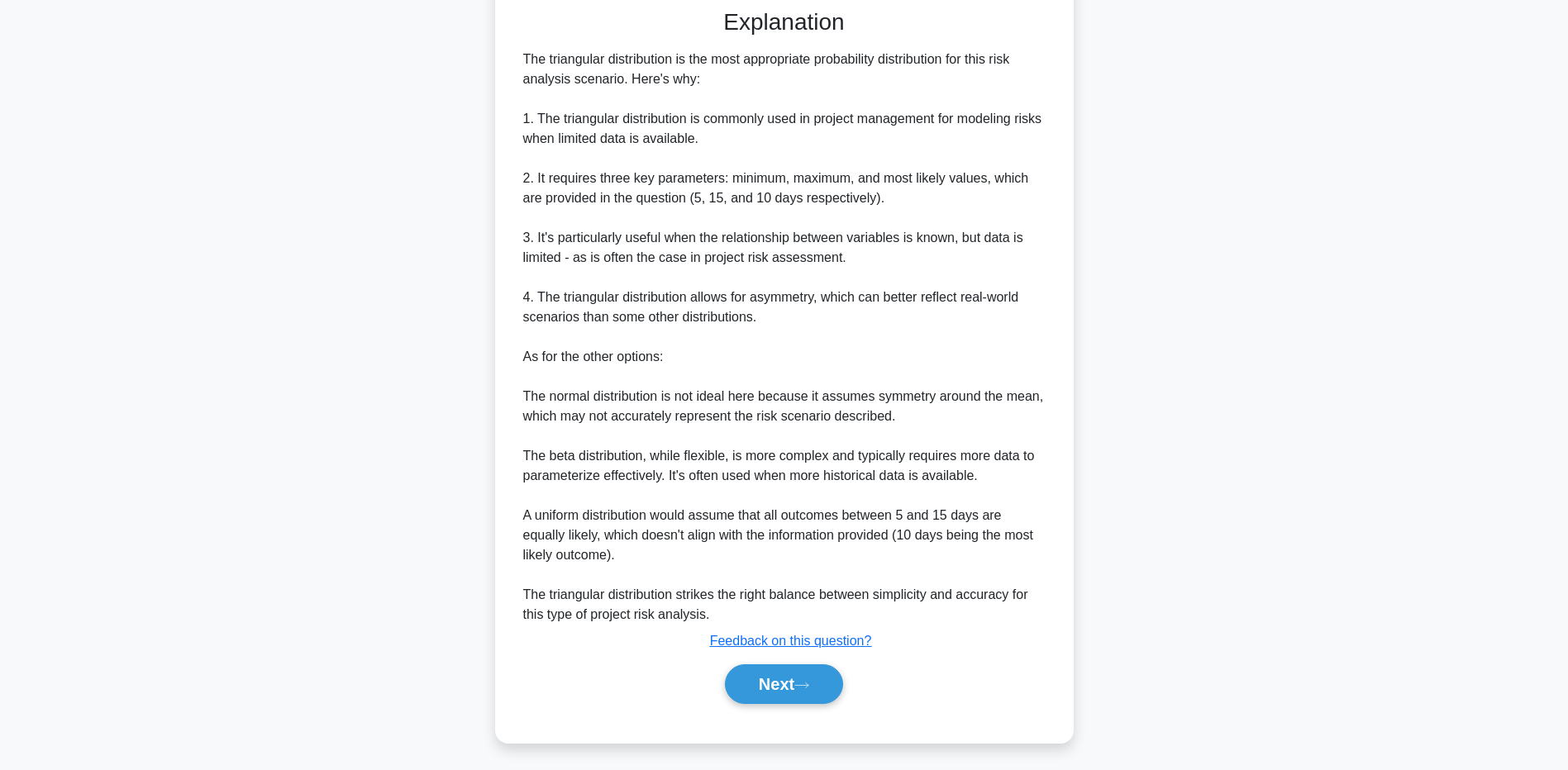
drag, startPoint x: 1462, startPoint y: 557, endPoint x: 1451, endPoint y: 565, distance: 13.6
click at [1461, 556] on main "1:43 Stop PMP - Risk Management Master 4/5 In a software development project, y…" at bounding box center [784, 166] width 1568 height 1205
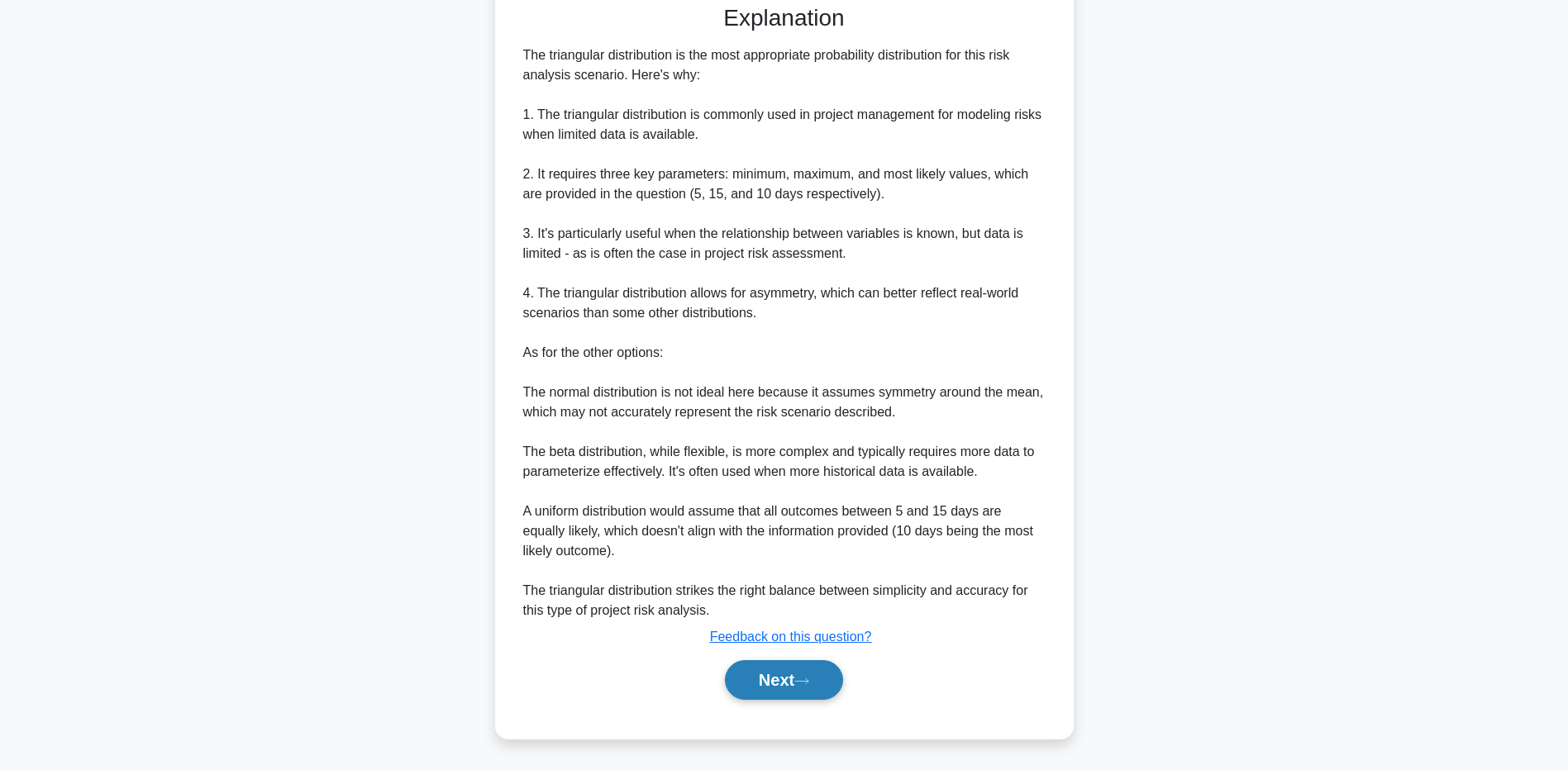
click at [755, 693] on button "Next" at bounding box center [784, 680] width 118 height 39
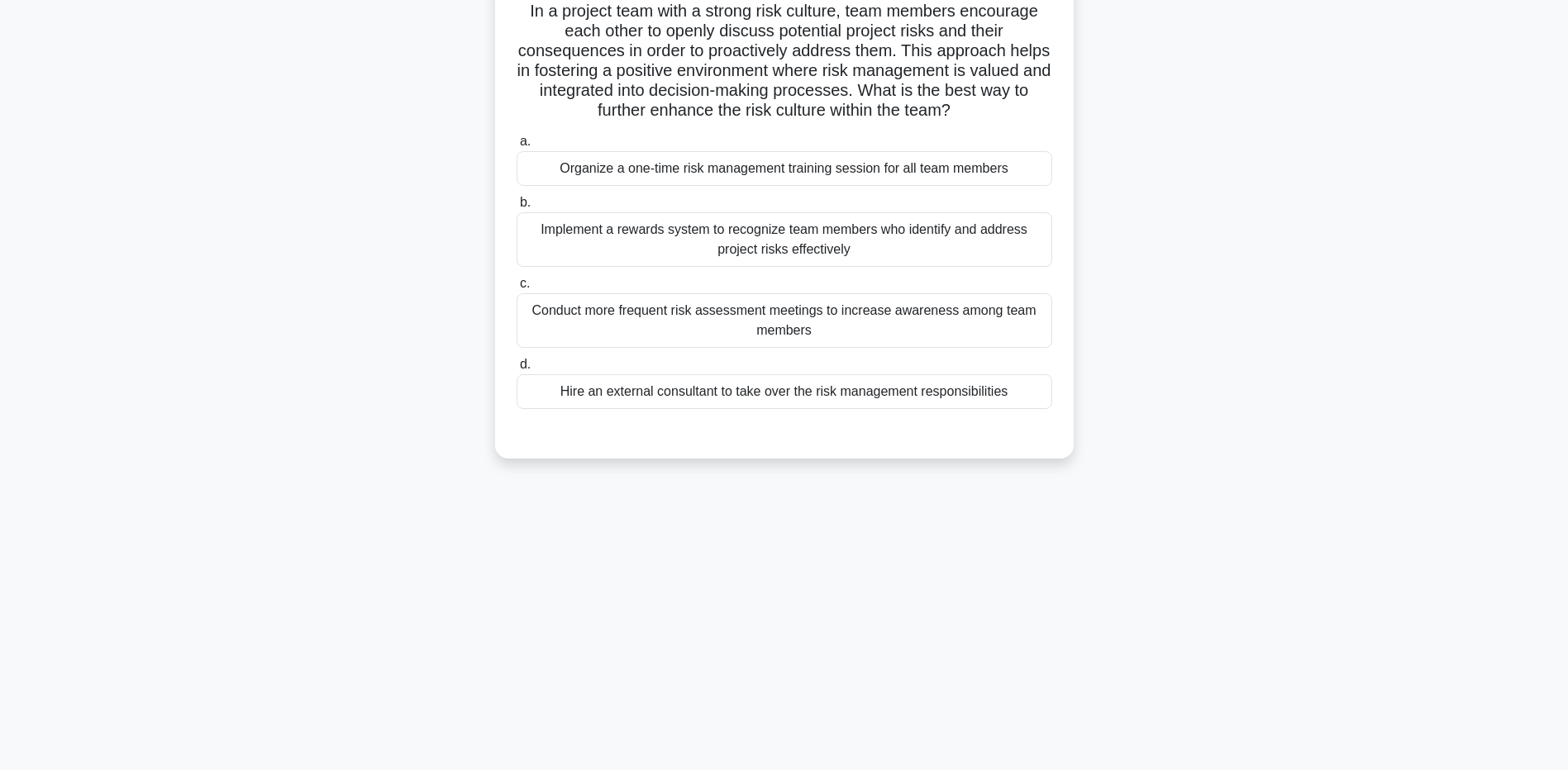
scroll to position [0, 0]
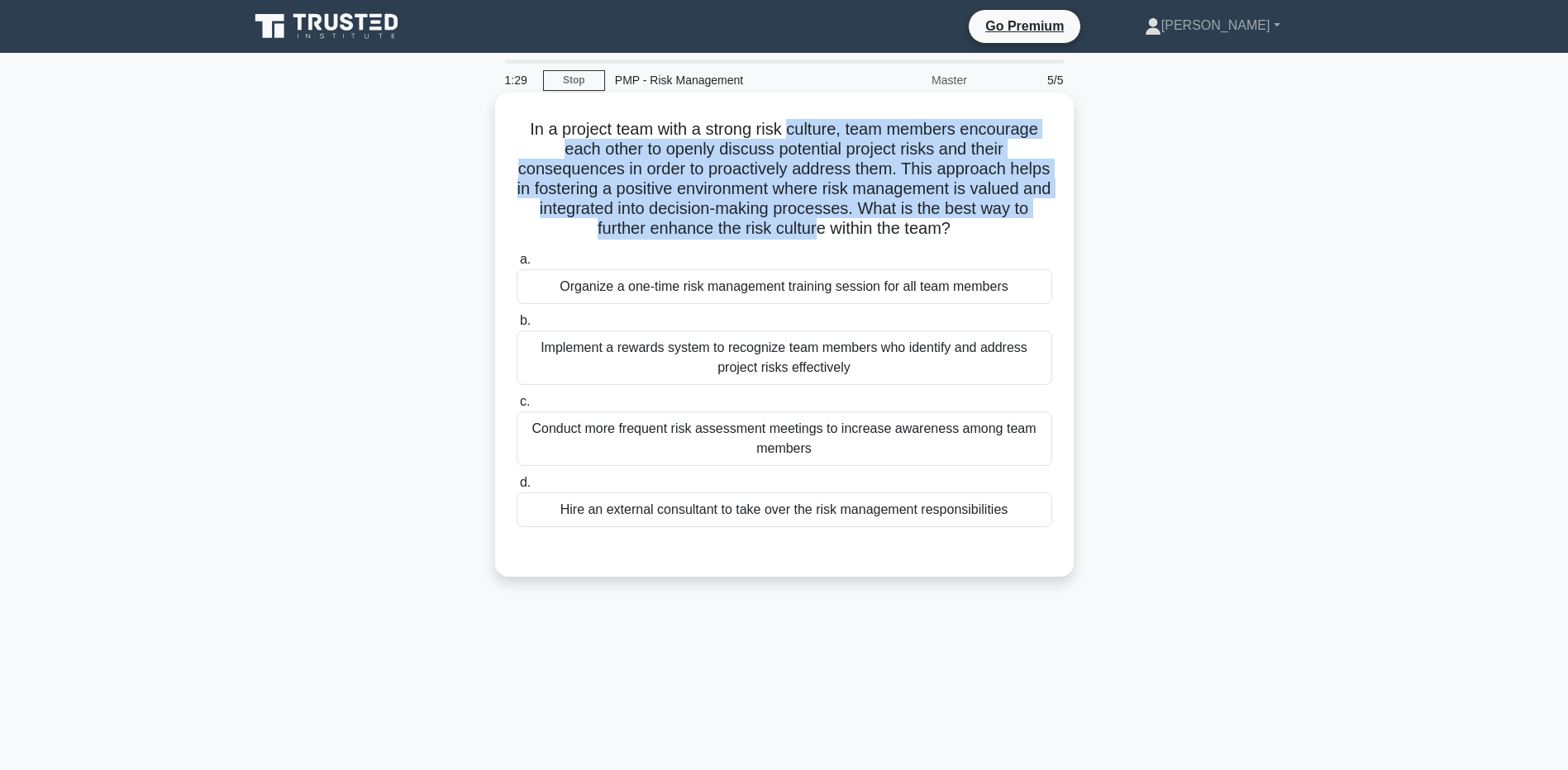
drag, startPoint x: 788, startPoint y: 127, endPoint x: 845, endPoint y: 240, distance: 126.6
click at [845, 240] on h5 "In a project team with a strong risk culture, team members encourage each other…" at bounding box center [784, 179] width 539 height 120
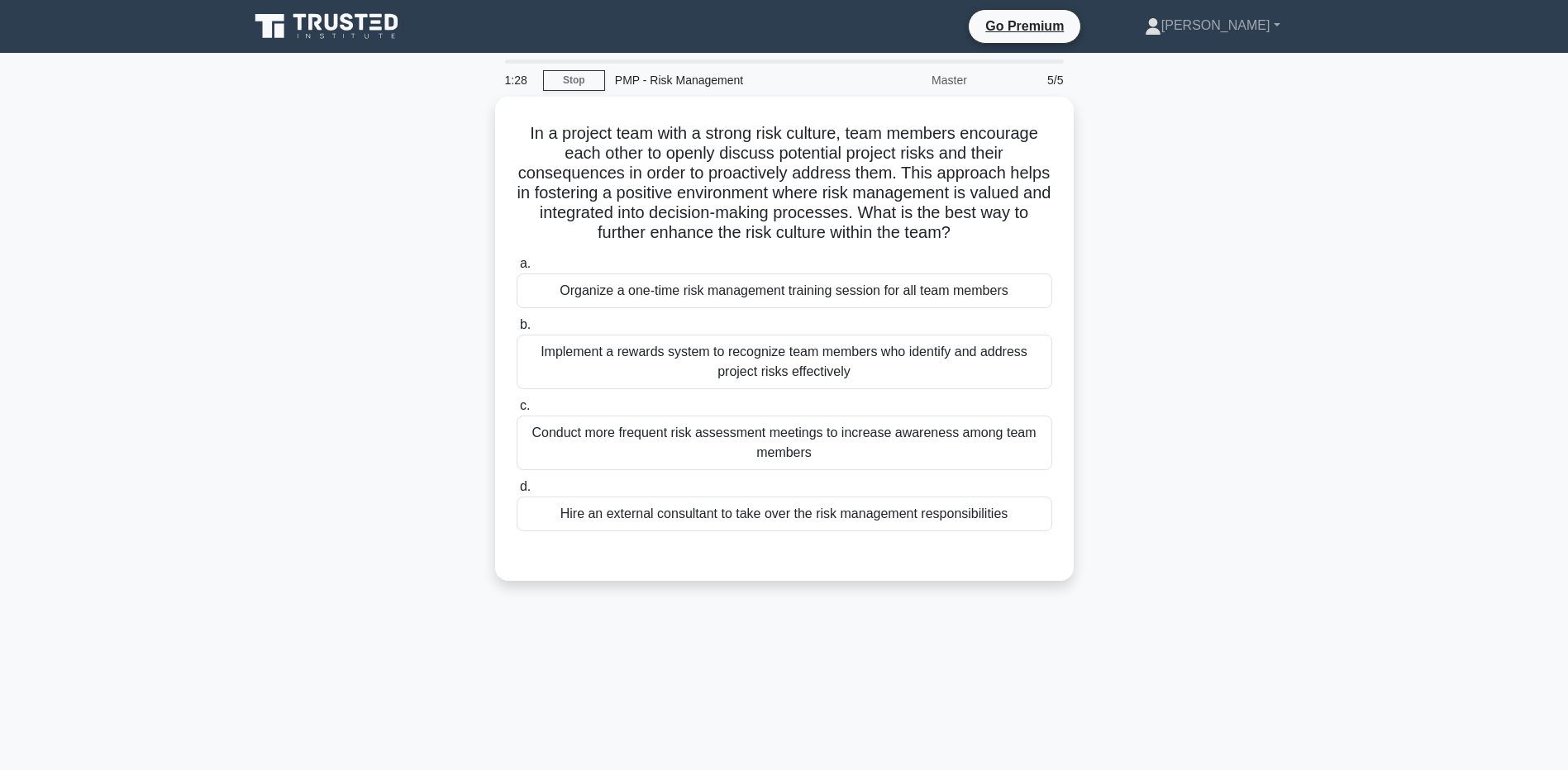
click at [302, 301] on div "In a project team with a strong risk culture, team members encourage each other…" at bounding box center [784, 349] width 1091 height 504
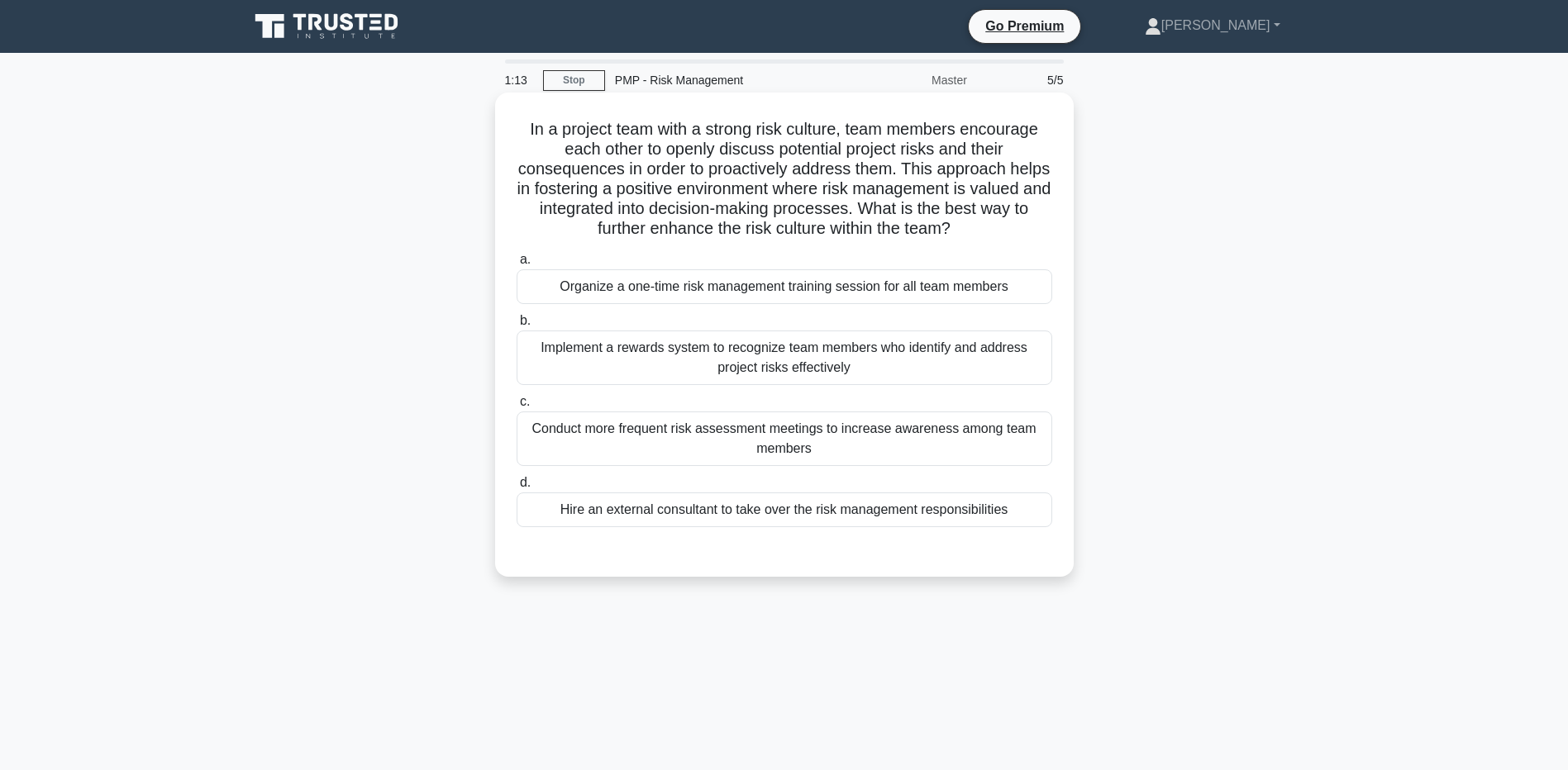
click at [596, 461] on div "Conduct more frequent risk assessment meetings to increase awareness among team…" at bounding box center [784, 438] width 536 height 54
click at [517, 407] on input "c. Conduct more frequent risk assessment meetings to increase awareness among t…" at bounding box center [517, 402] width 0 height 11
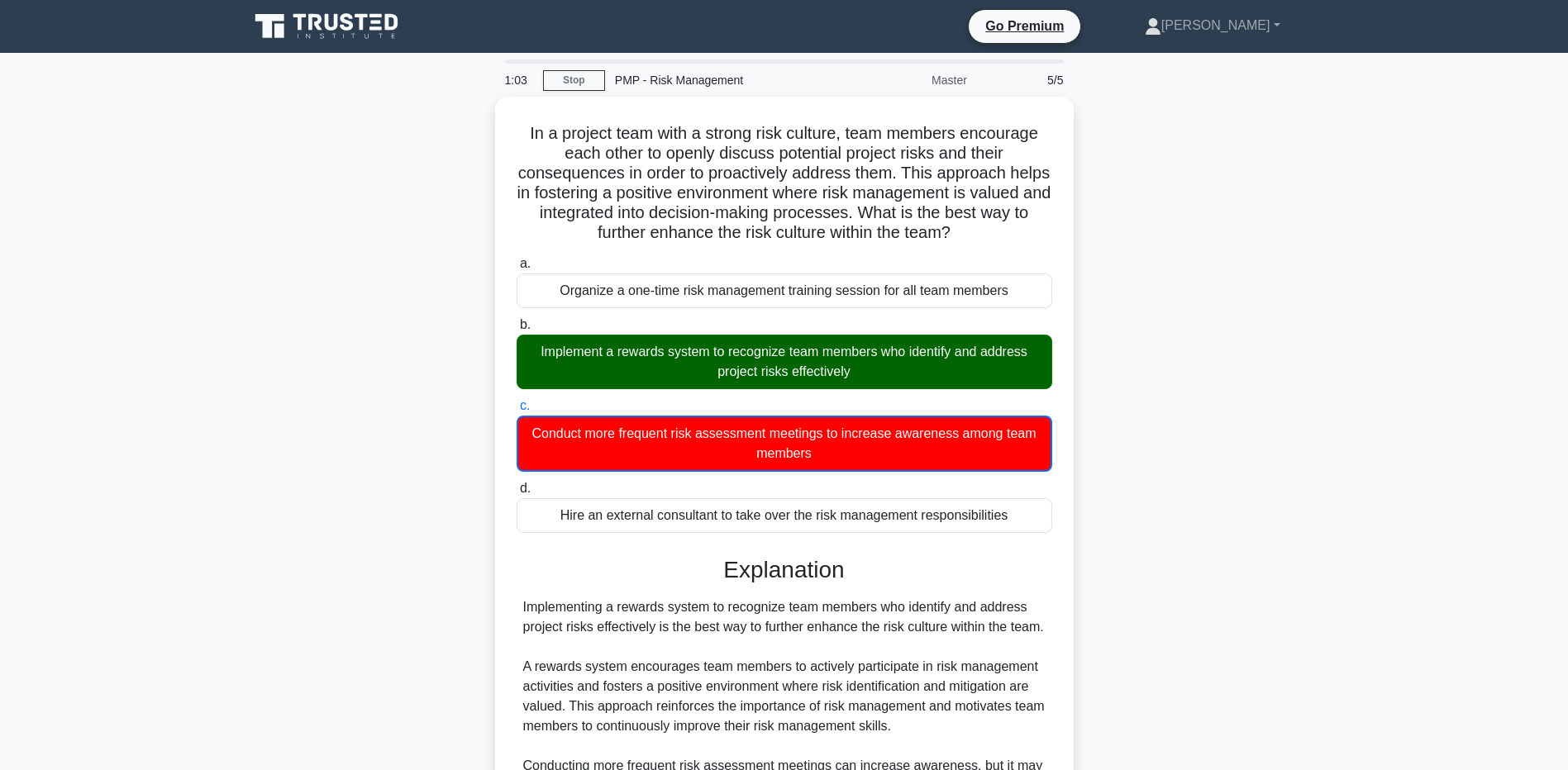
click at [239, 601] on div "In a project team with a strong risk culture, team members encourage each other…" at bounding box center [784, 635] width 1091 height 1075
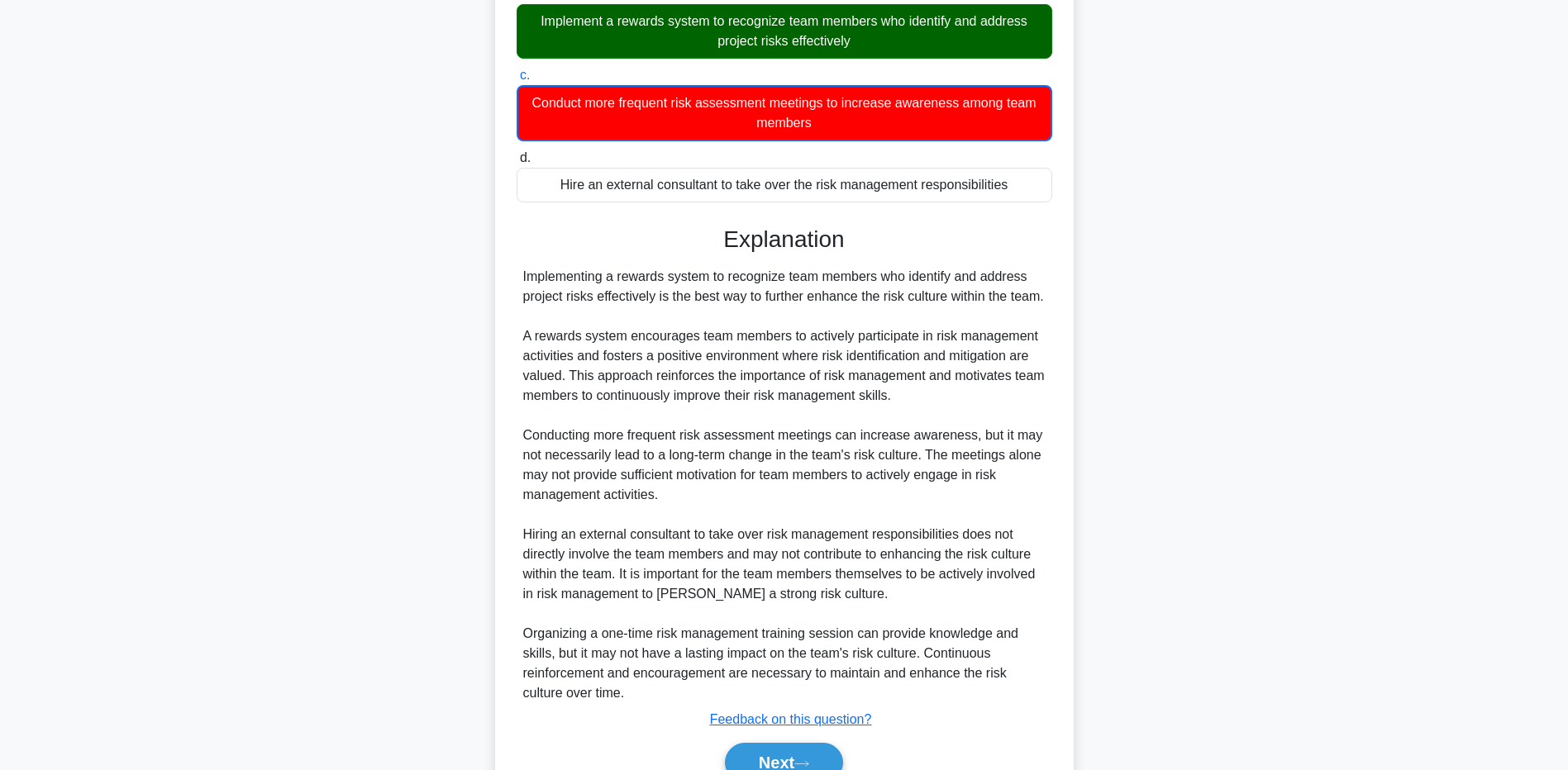
click at [196, 630] on main "0:54 Stop PMP - Risk Management Master 5/5 In a project team with a strong risk…" at bounding box center [784, 285] width 1568 height 1125
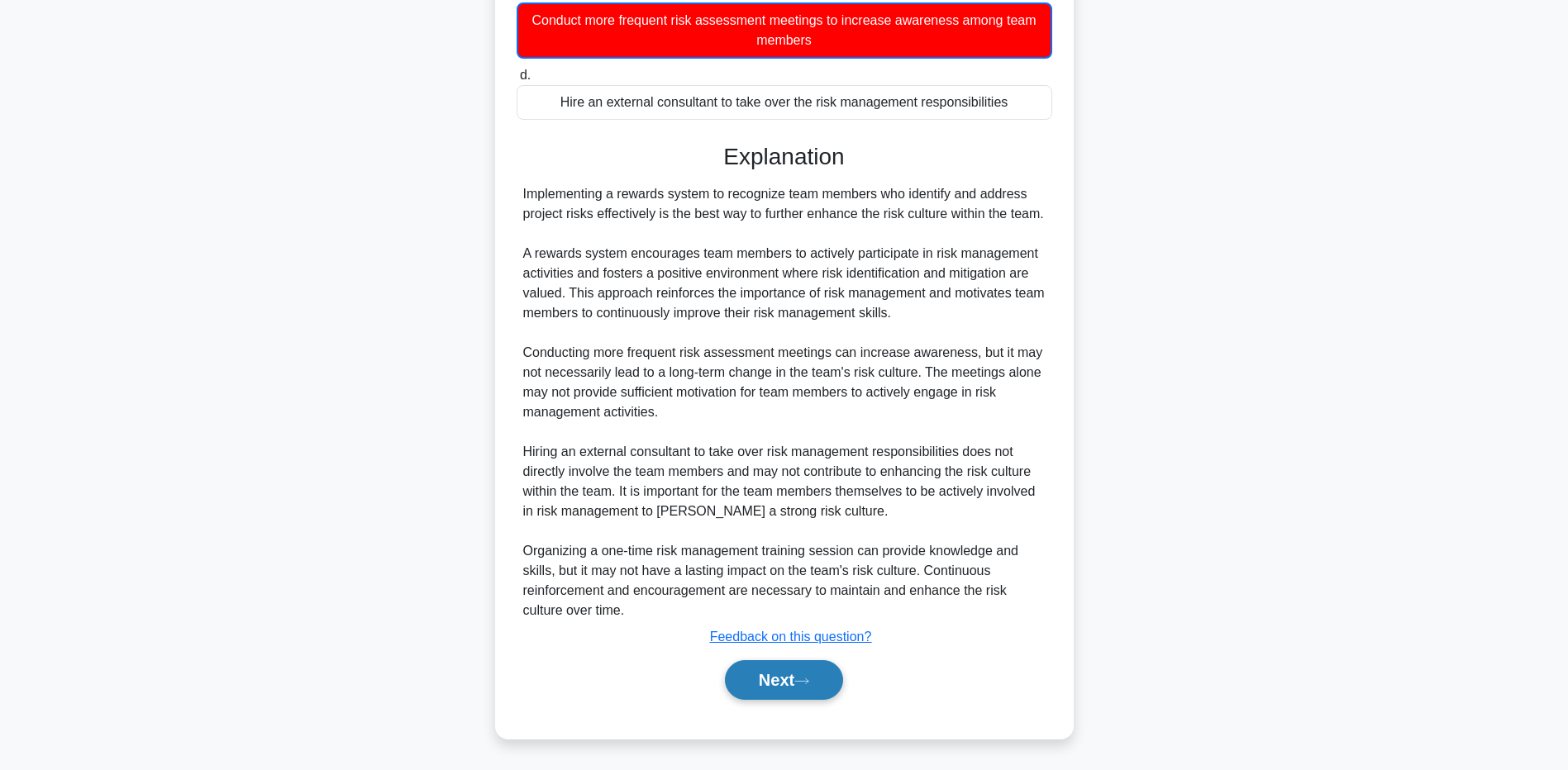
click at [785, 690] on button "Next" at bounding box center [784, 680] width 118 height 39
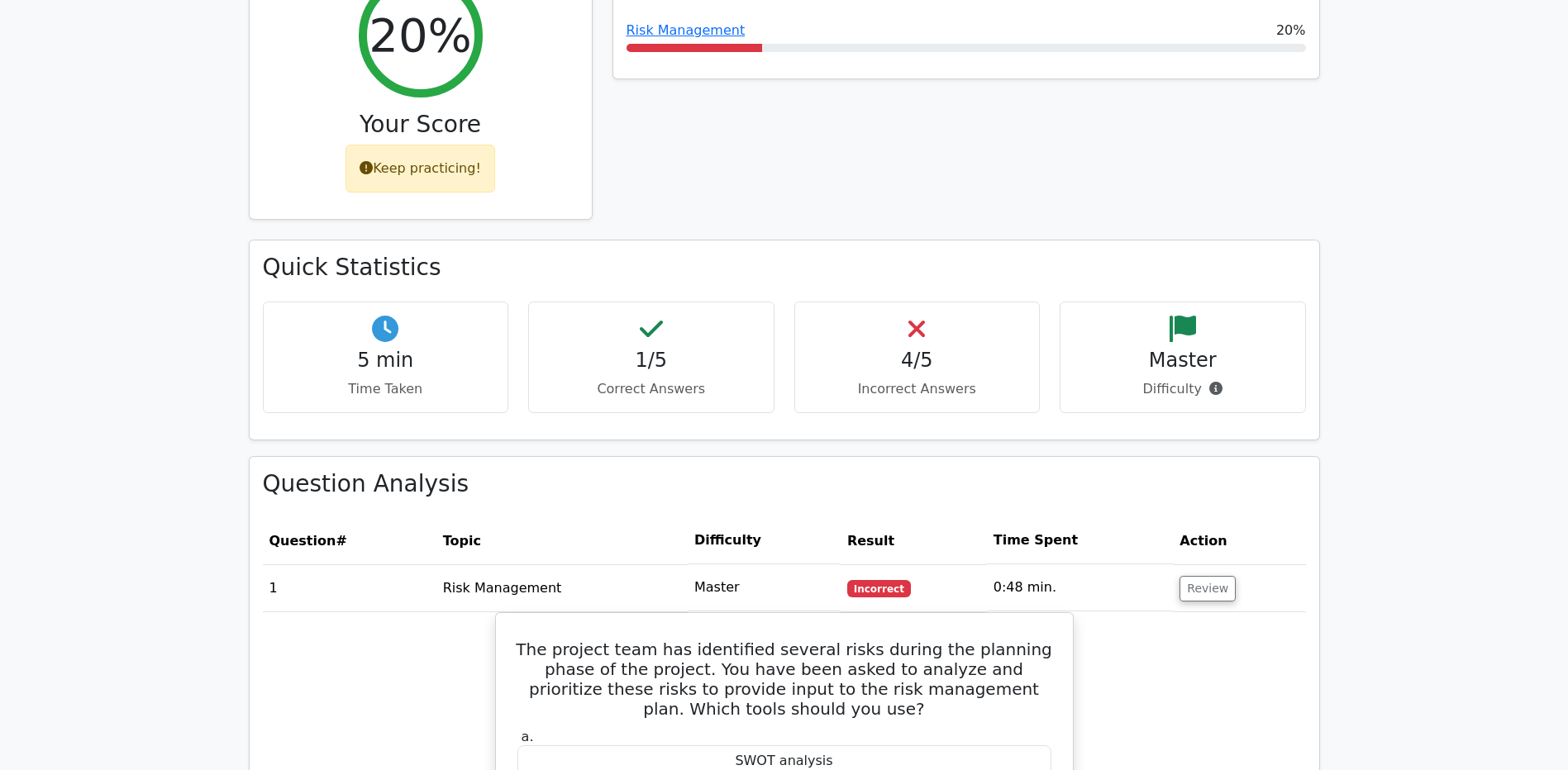
scroll to position [496, 0]
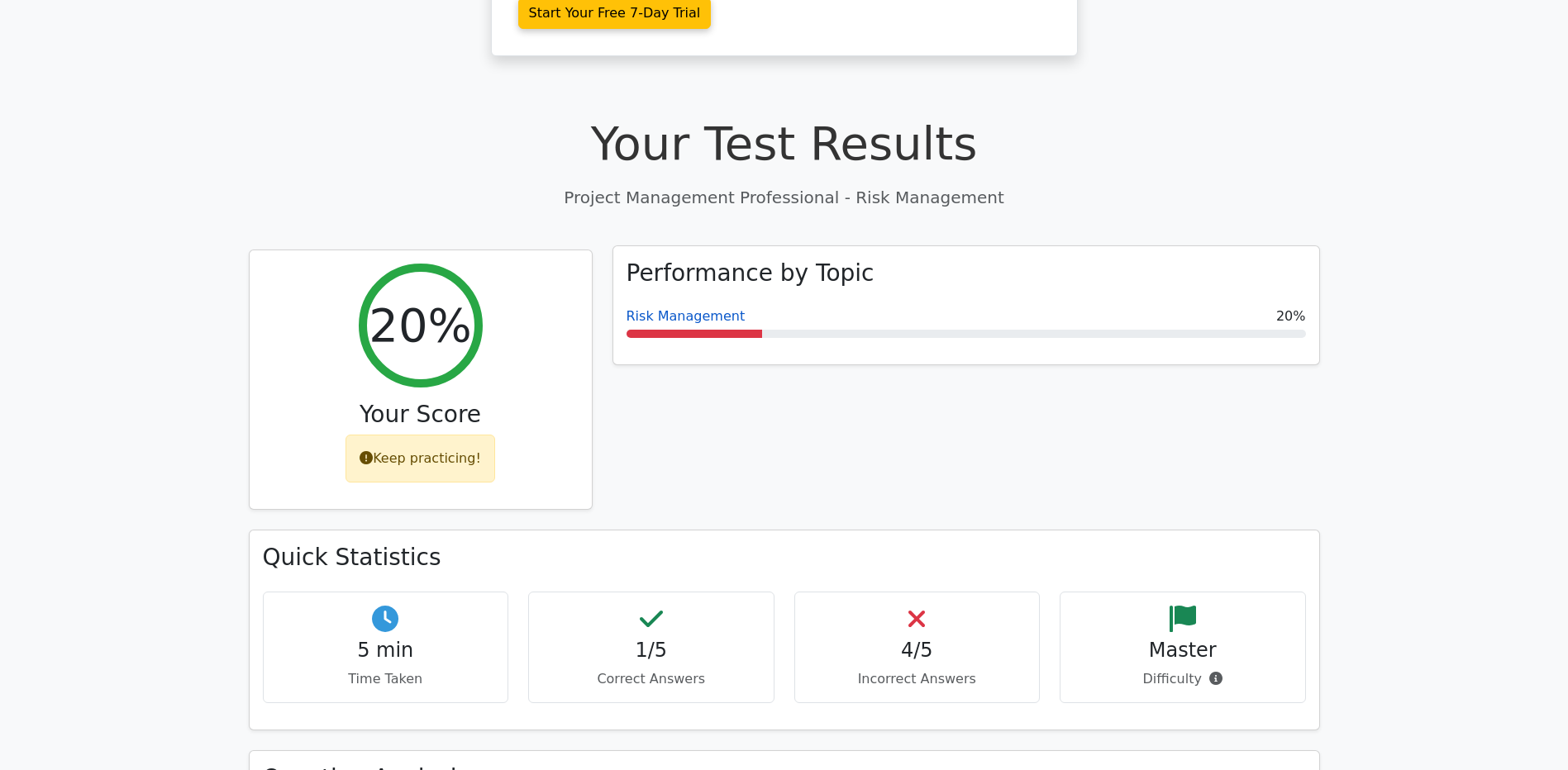
click at [705, 309] on link "Risk Management" at bounding box center [686, 316] width 119 height 16
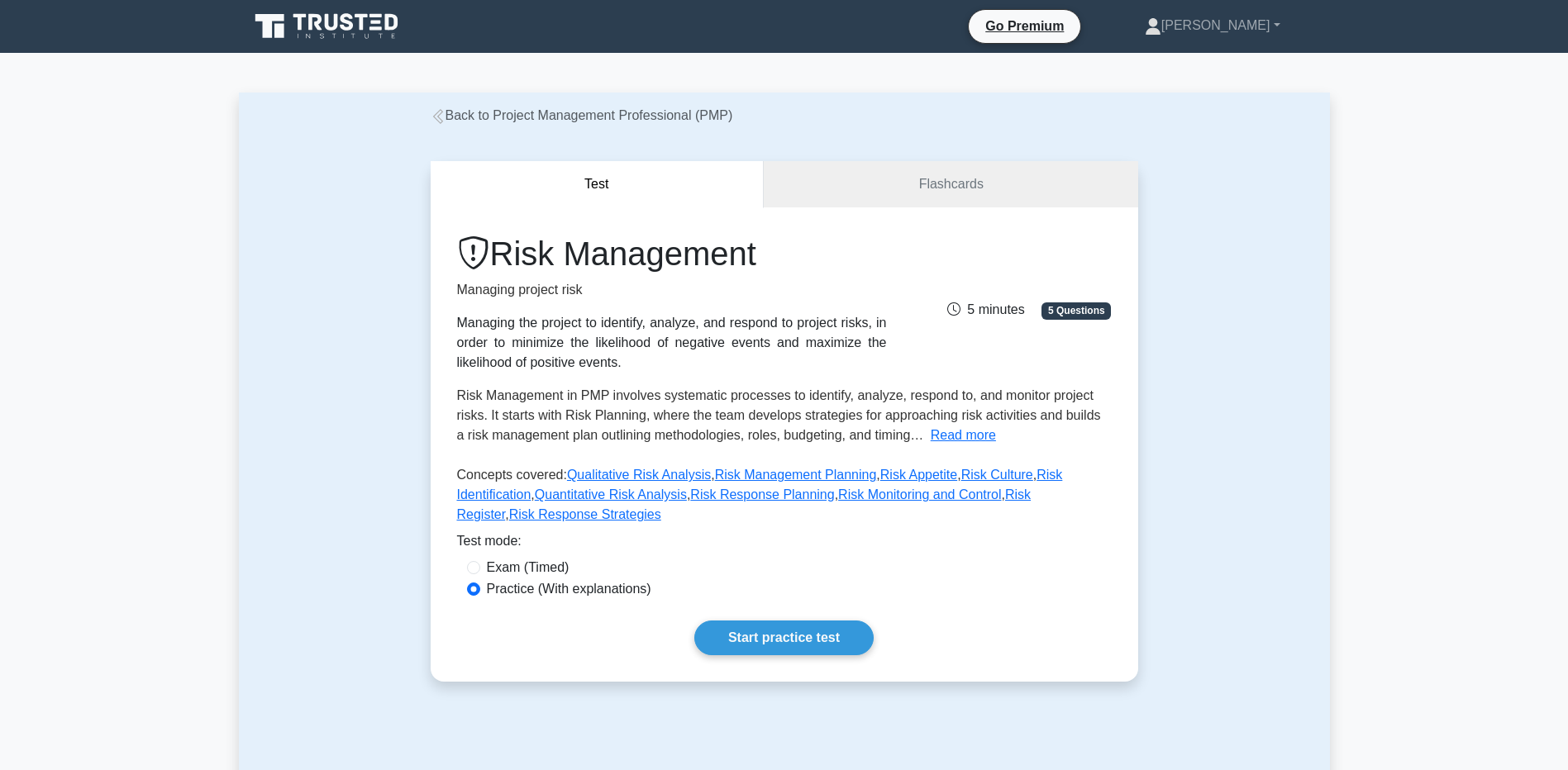
click at [793, 637] on div "Risk Management Managing project risk Managing the project to identify, analyze…" at bounding box center [784, 444] width 707 height 474
click at [790, 622] on link "Start practice test" at bounding box center [784, 638] width 180 height 35
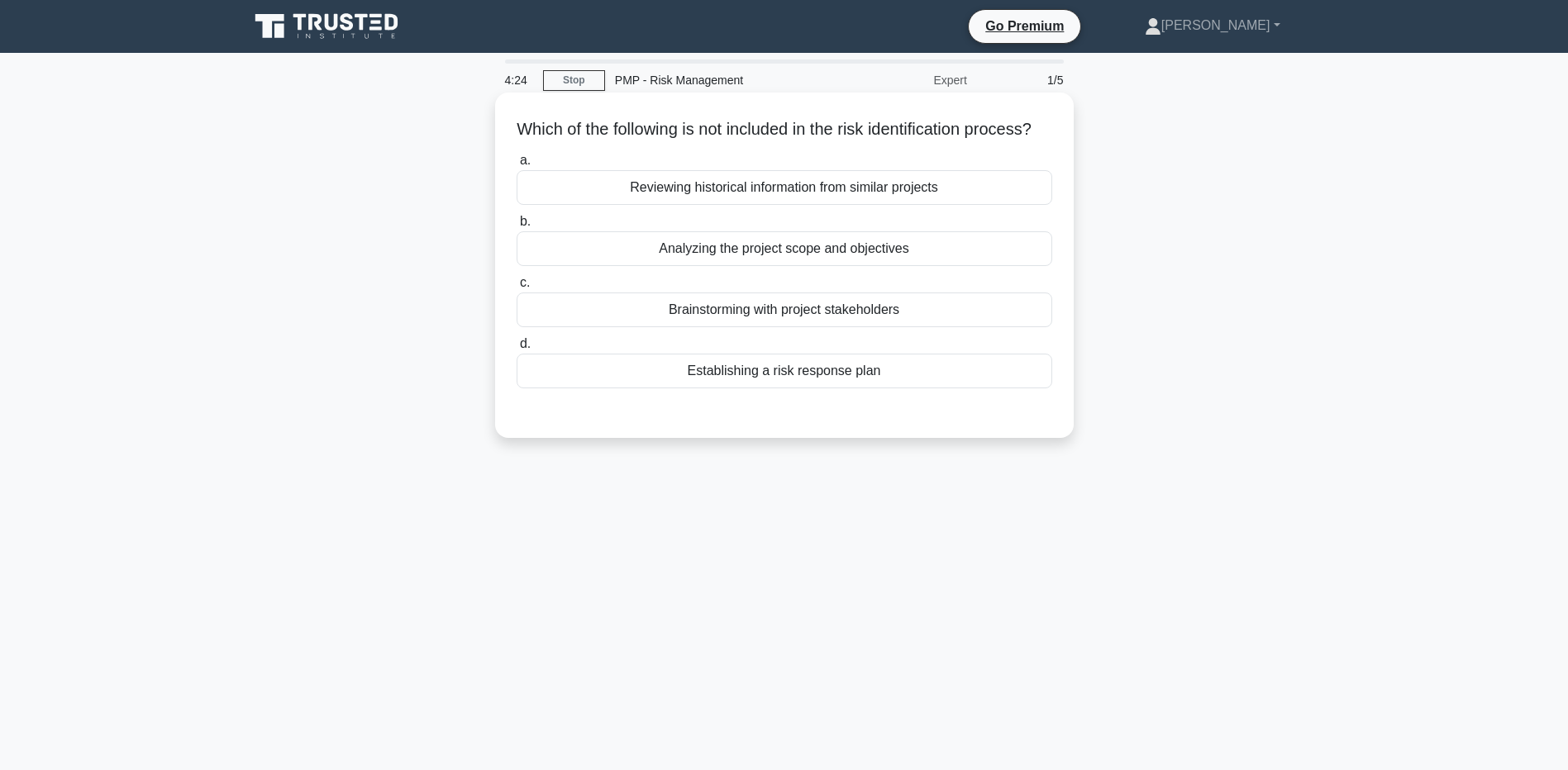
click at [700, 389] on div "Establishing a risk response plan" at bounding box center [784, 371] width 536 height 35
click at [517, 349] on input "d. Establishing a risk response plan" at bounding box center [517, 344] width 0 height 11
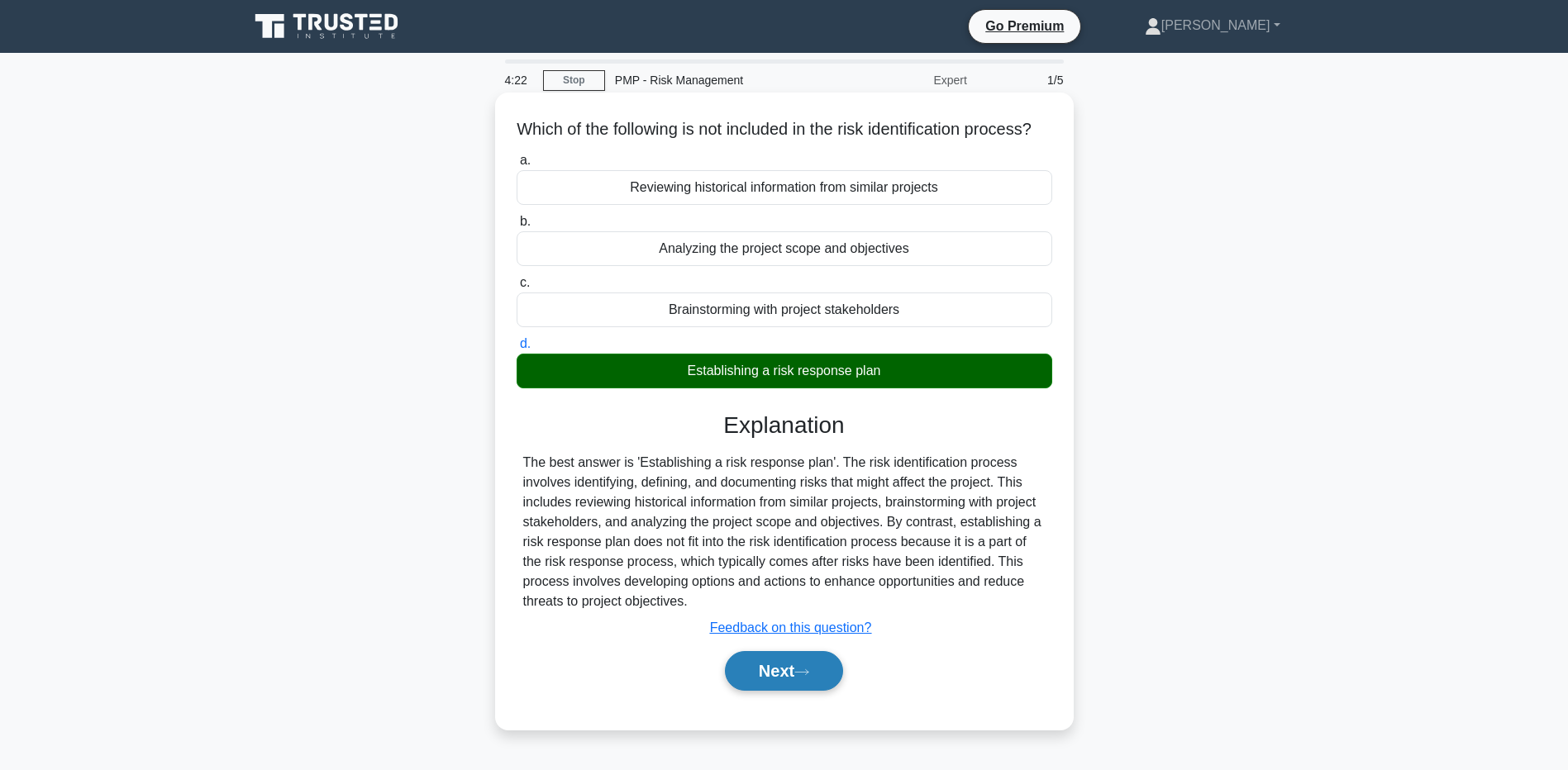
click at [749, 685] on button "Next" at bounding box center [784, 671] width 118 height 39
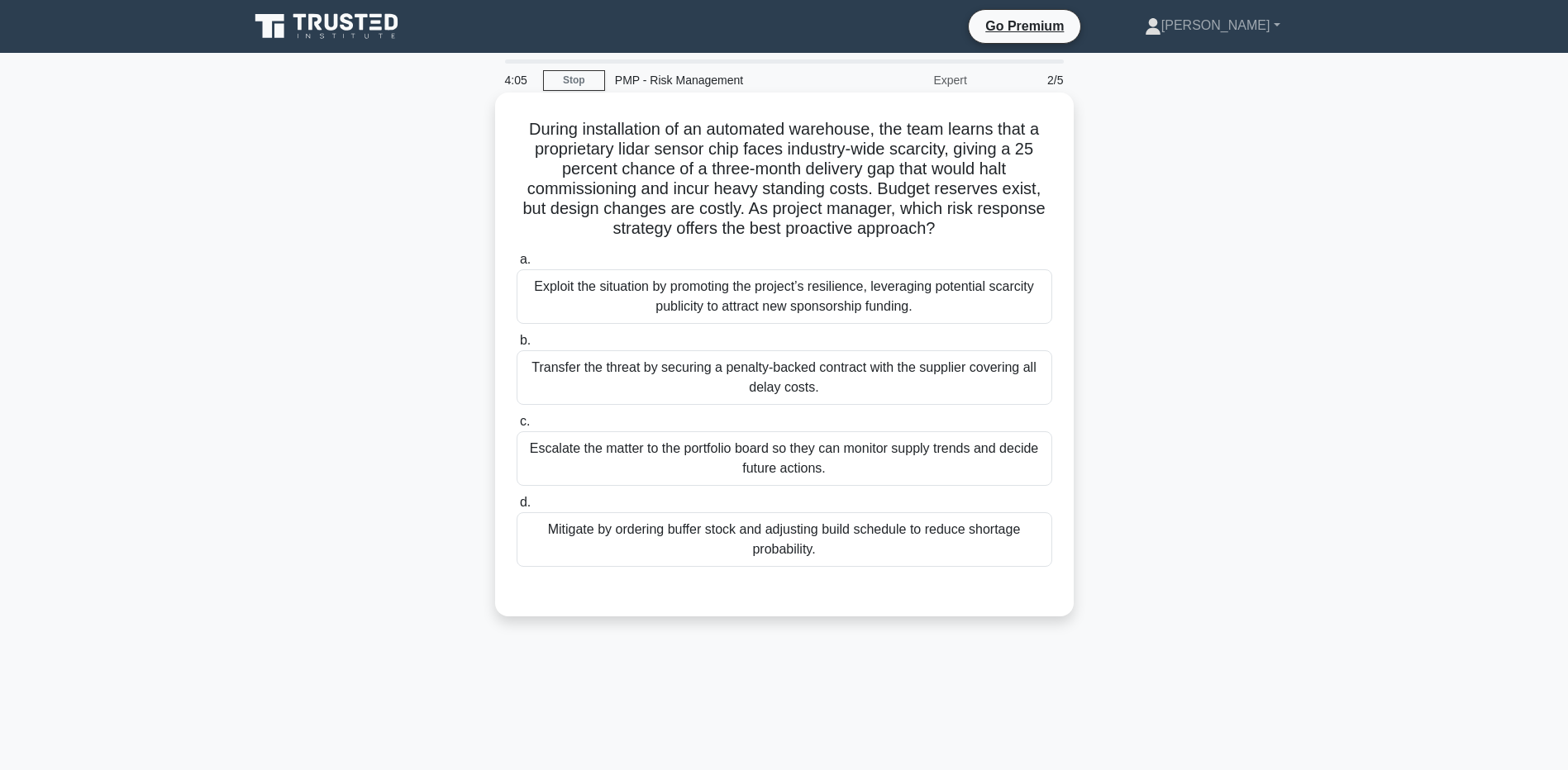
drag, startPoint x: 674, startPoint y: 132, endPoint x: 978, endPoint y: 225, distance: 317.9
click at [978, 225] on h5 "During installation of an automated warehouse, the team learns that a proprieta…" at bounding box center [784, 179] width 539 height 120
drag, startPoint x: 978, startPoint y: 225, endPoint x: 963, endPoint y: 227, distance: 15.1
click at [963, 227] on h5 "During installation of an automated warehouse, the team learns that a proprieta…" at bounding box center [784, 179] width 539 height 120
click at [605, 370] on div "Transfer the threat by securing a penalty-backed contract with the supplier cov…" at bounding box center [784, 377] width 536 height 54
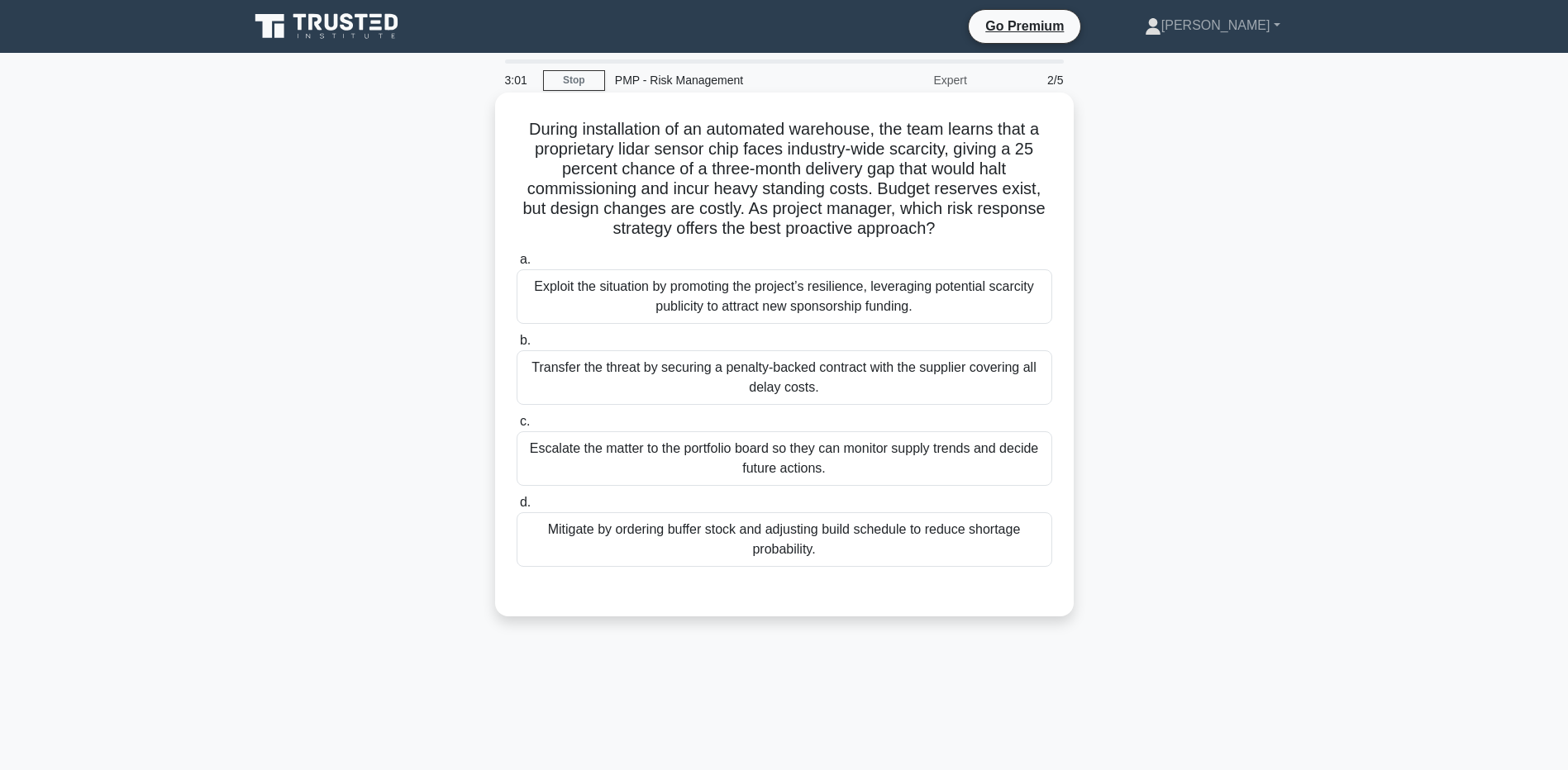
click at [517, 346] on input "b. Transfer the threat by securing a penalty-backed contract with the supplier …" at bounding box center [517, 340] width 0 height 11
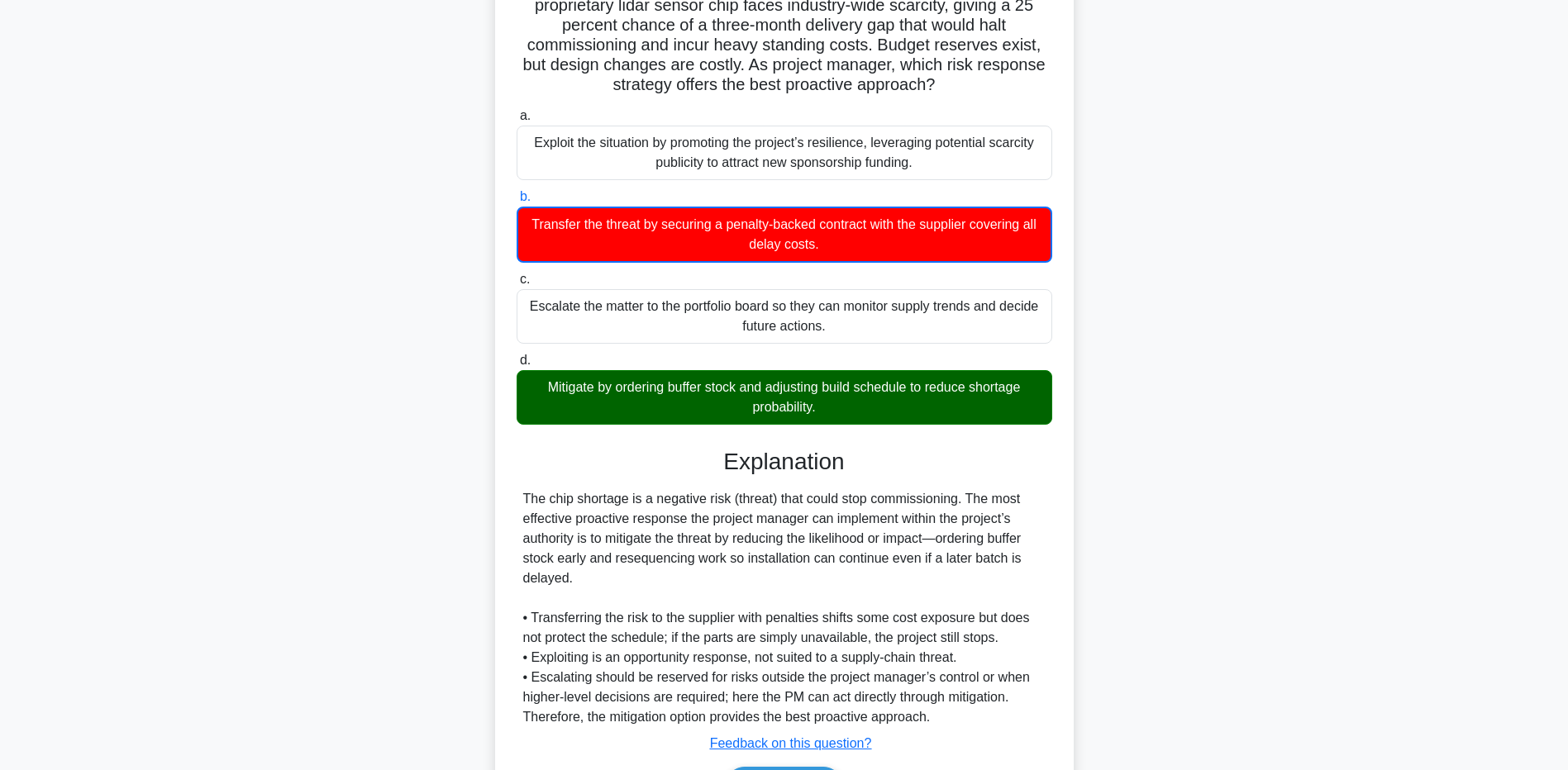
scroll to position [252, 0]
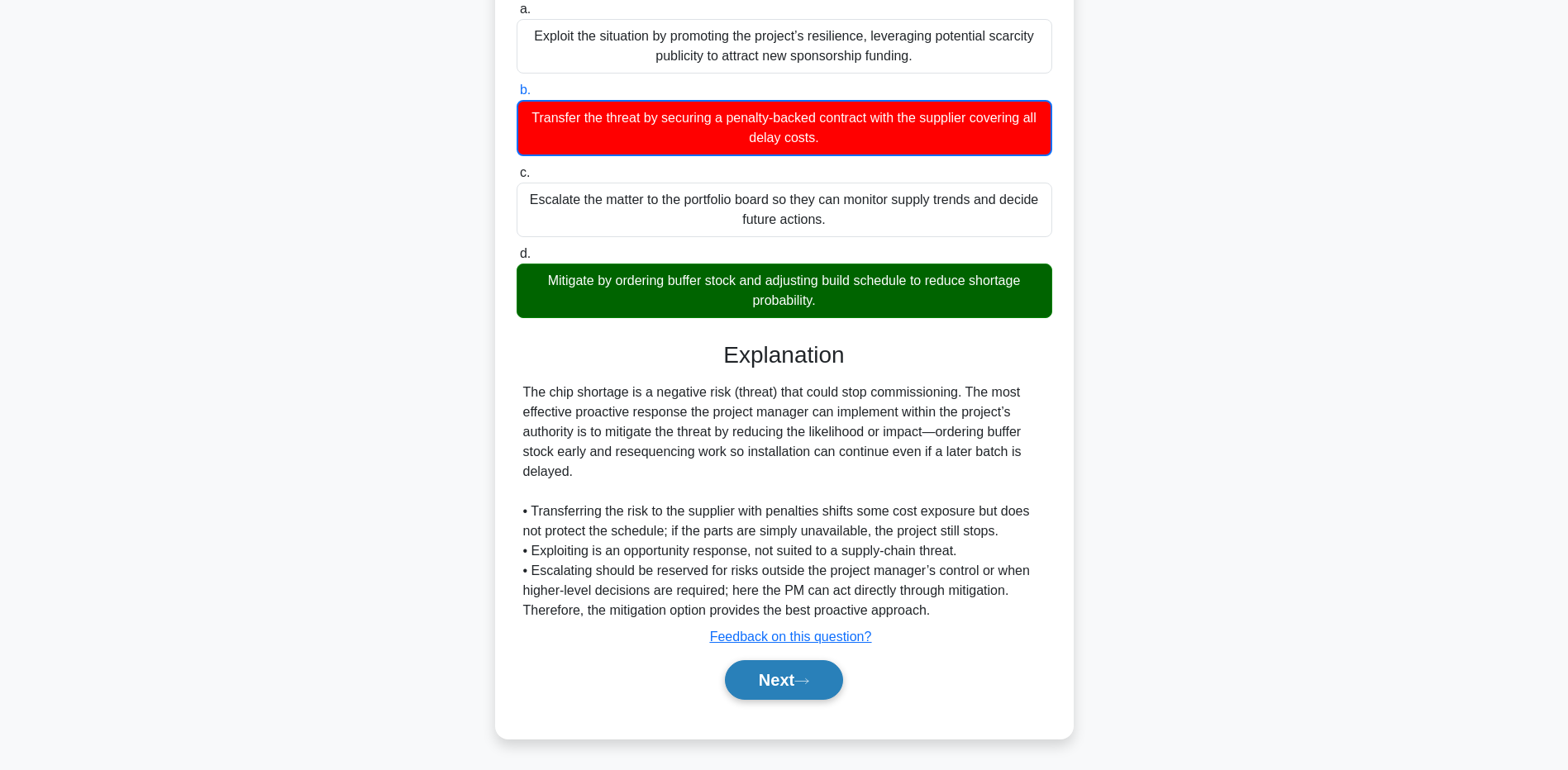
click at [749, 679] on button "Next" at bounding box center [784, 680] width 118 height 39
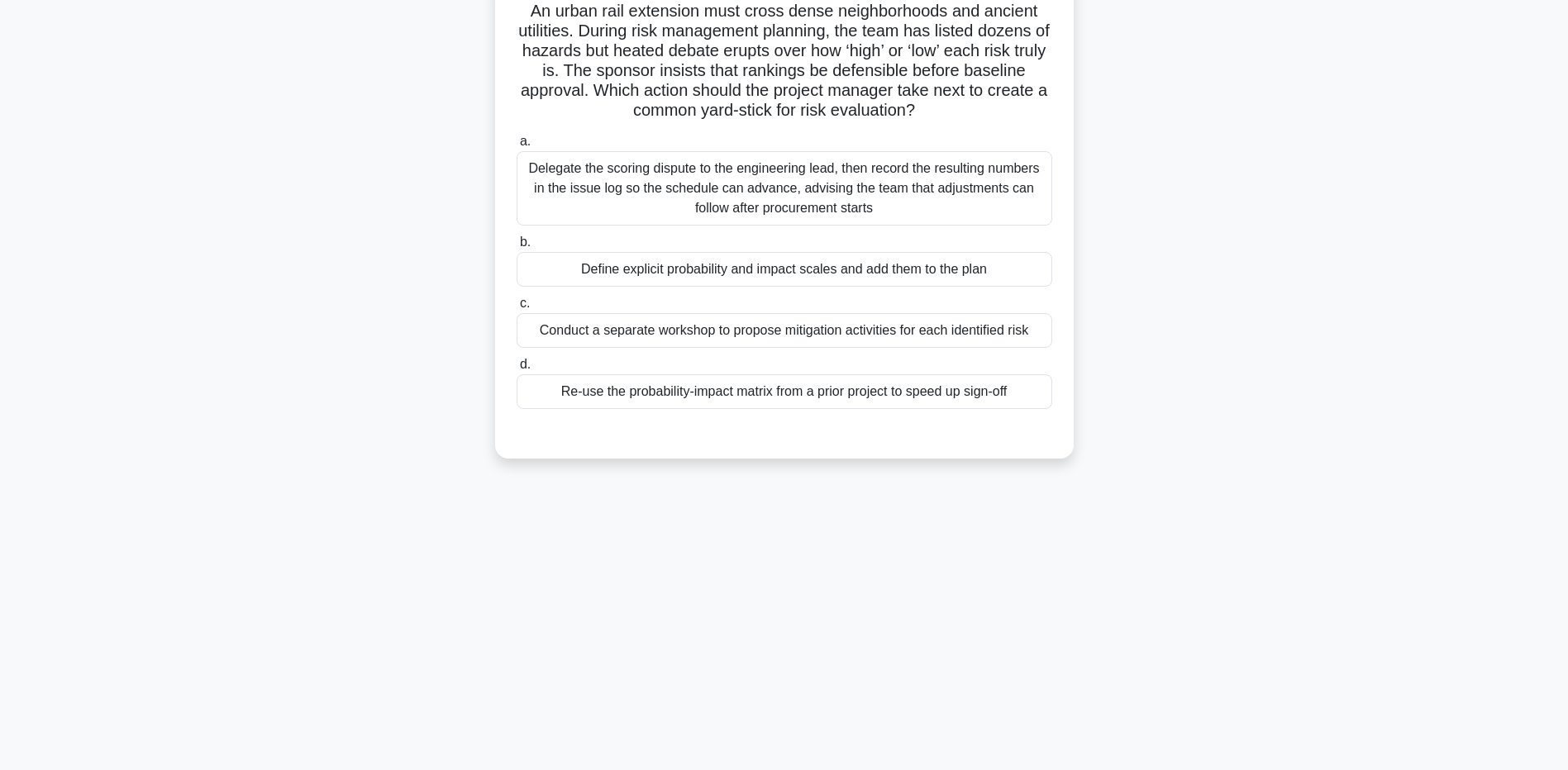
scroll to position [0, 0]
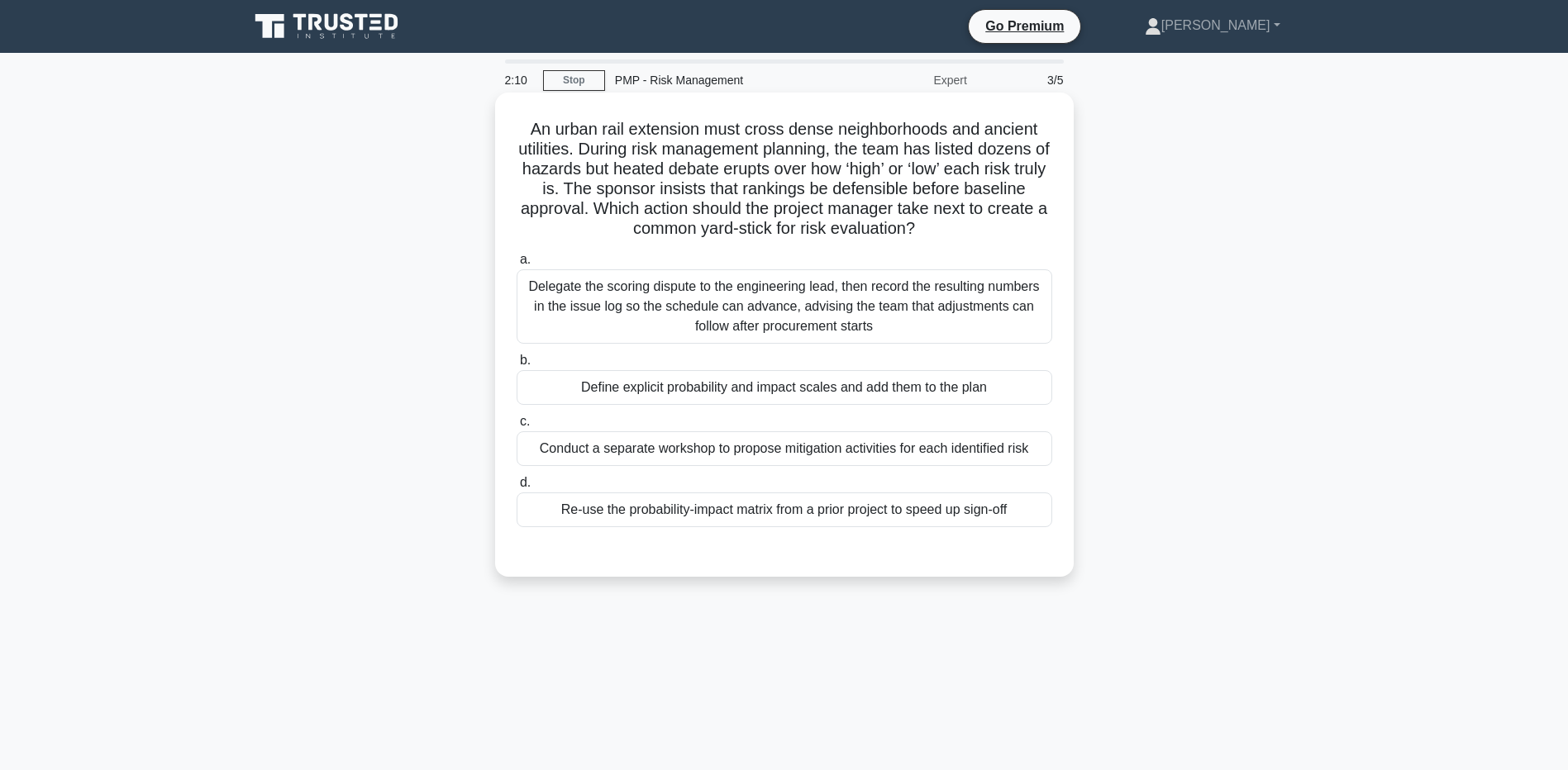
click at [595, 390] on div "Define explicit probability and impact scales and add them to the plan" at bounding box center [784, 388] width 536 height 35
click at [517, 366] on input "b. Define explicit probability and impact scales and add them to the plan" at bounding box center [517, 360] width 0 height 11
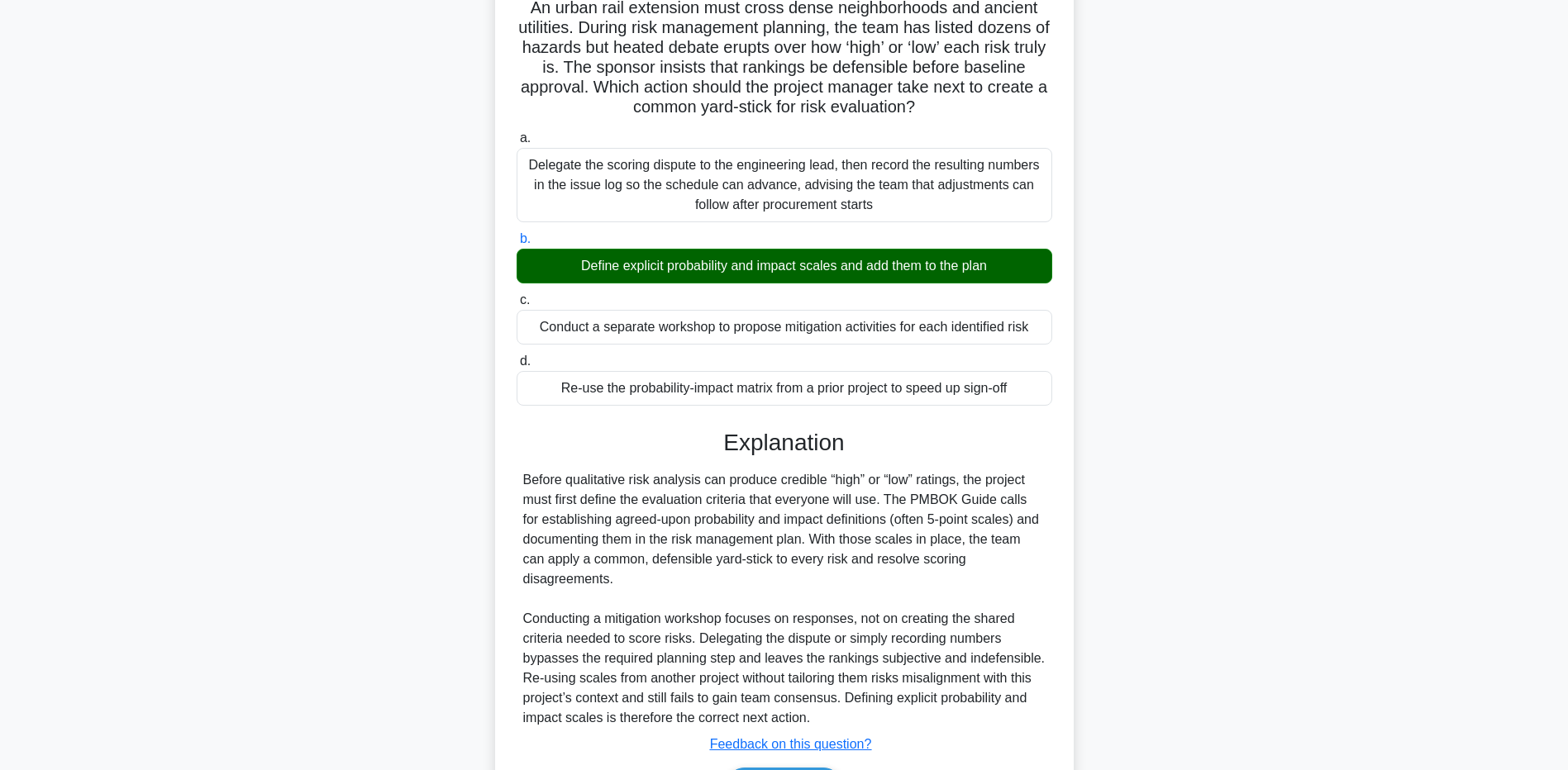
scroll to position [210, 0]
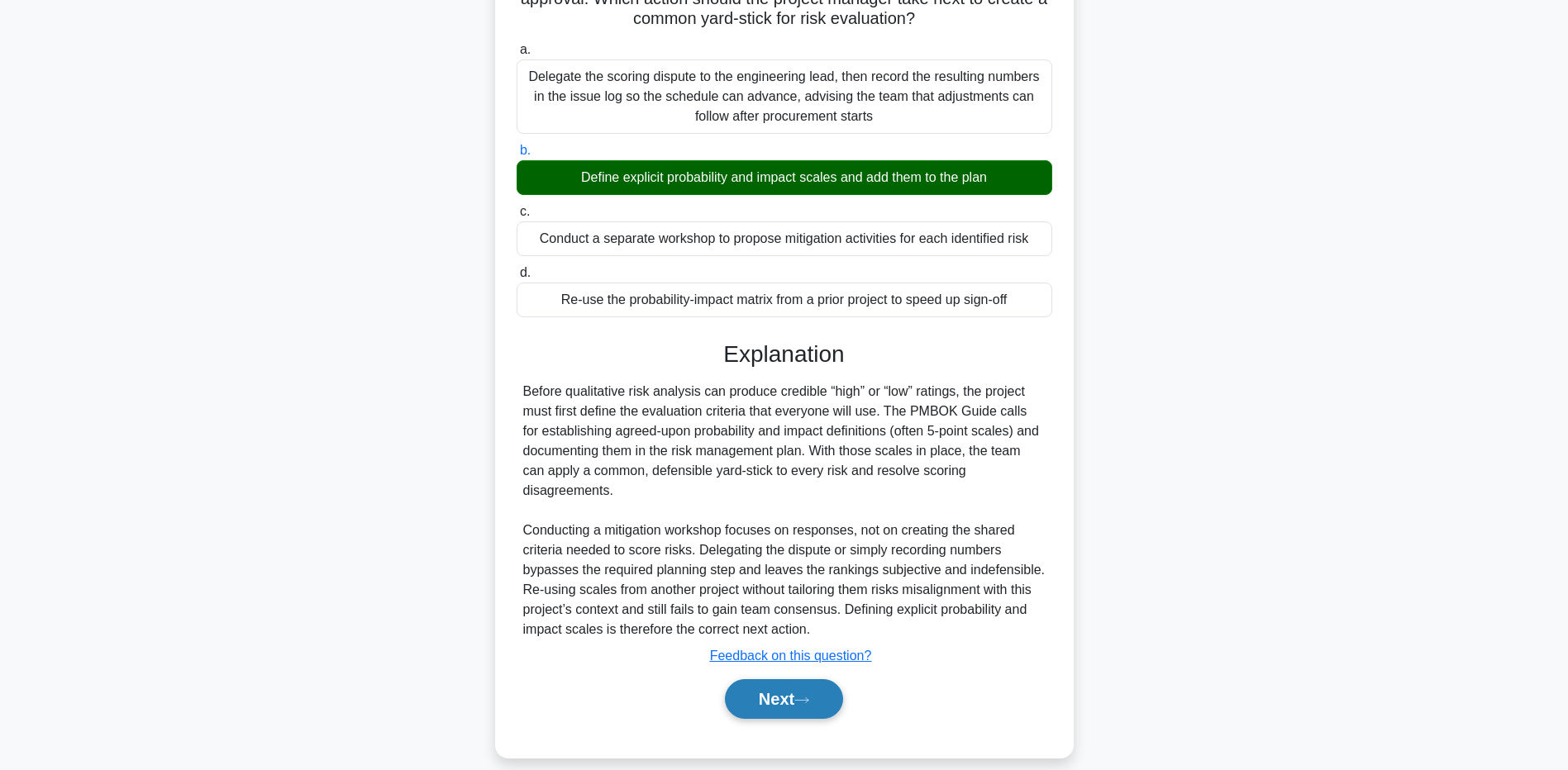
click at [758, 691] on button "Next" at bounding box center [784, 699] width 118 height 39
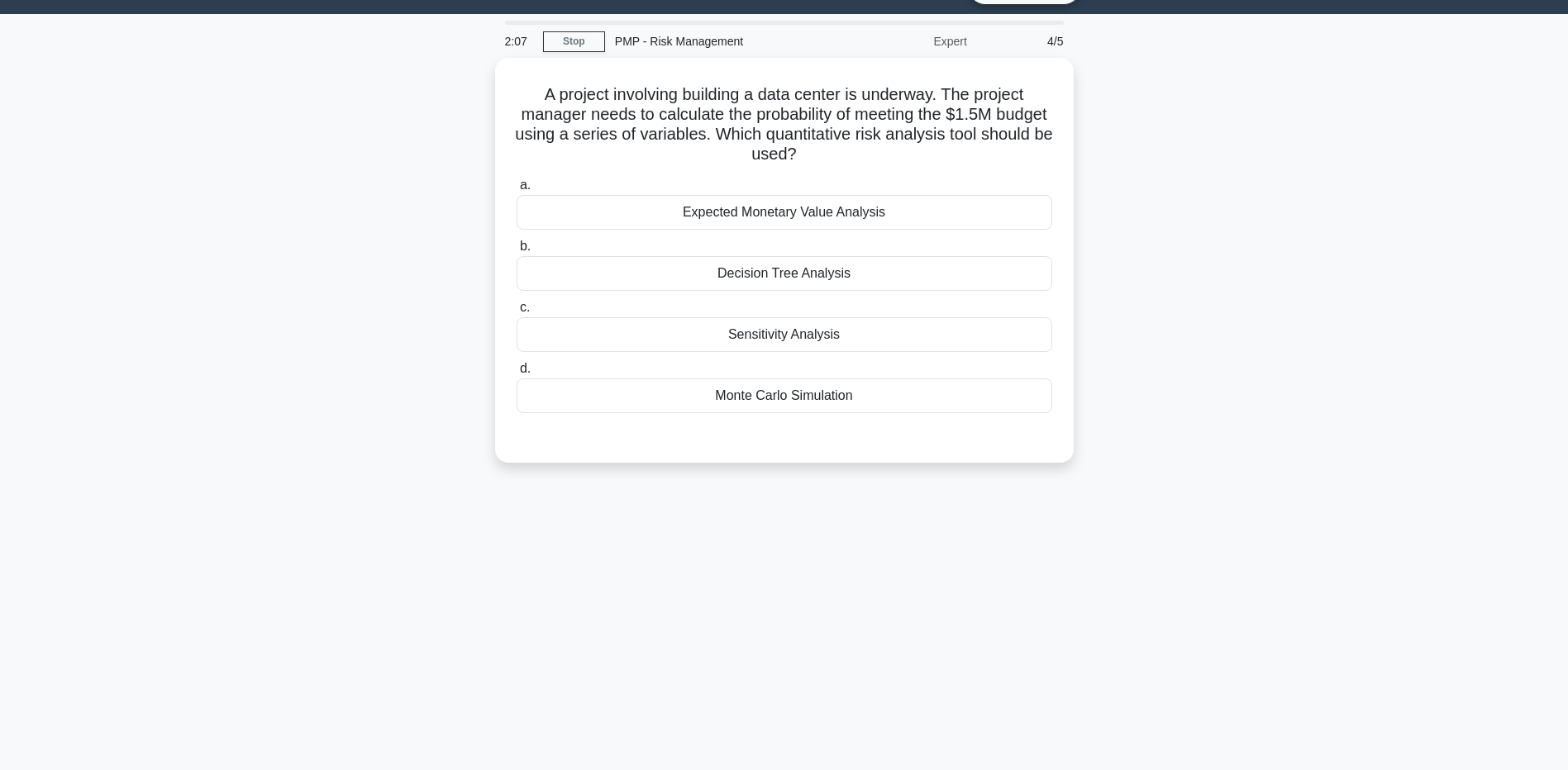
scroll to position [0, 0]
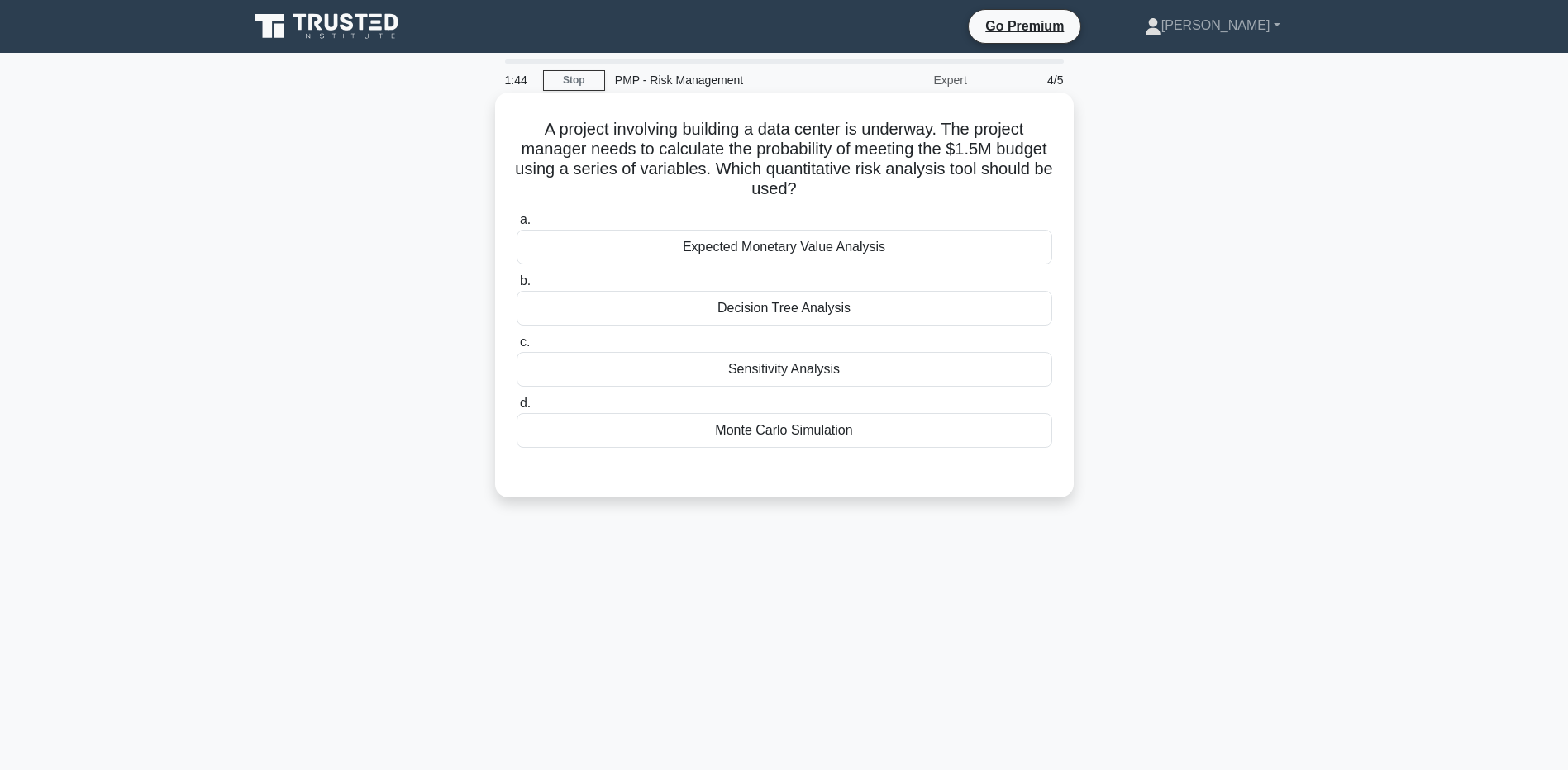
click at [677, 427] on div "Monte Carlo Simulation" at bounding box center [784, 431] width 536 height 35
click at [517, 409] on input "d. Monte Carlo Simulation" at bounding box center [517, 404] width 0 height 11
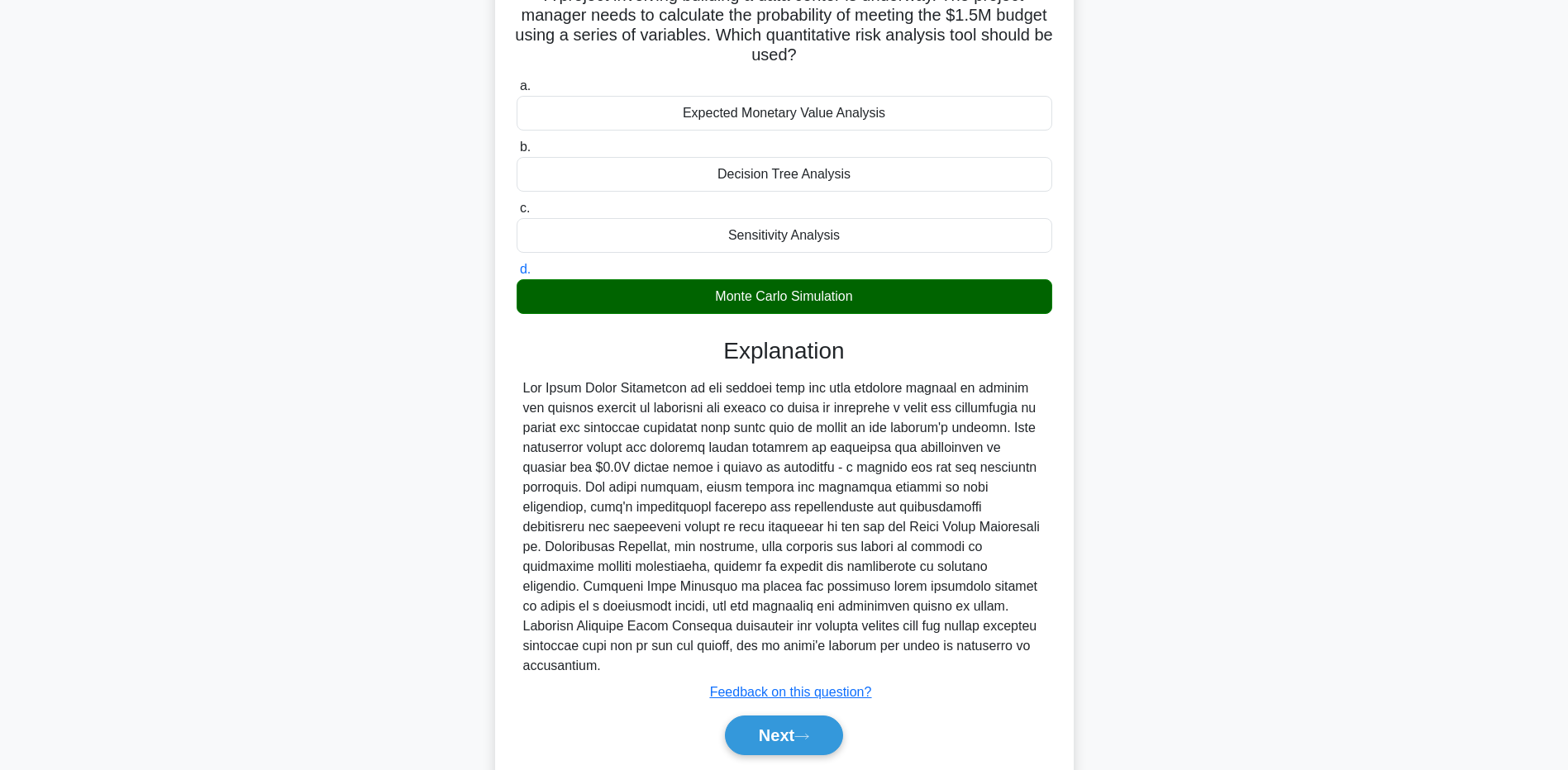
scroll to position [171, 0]
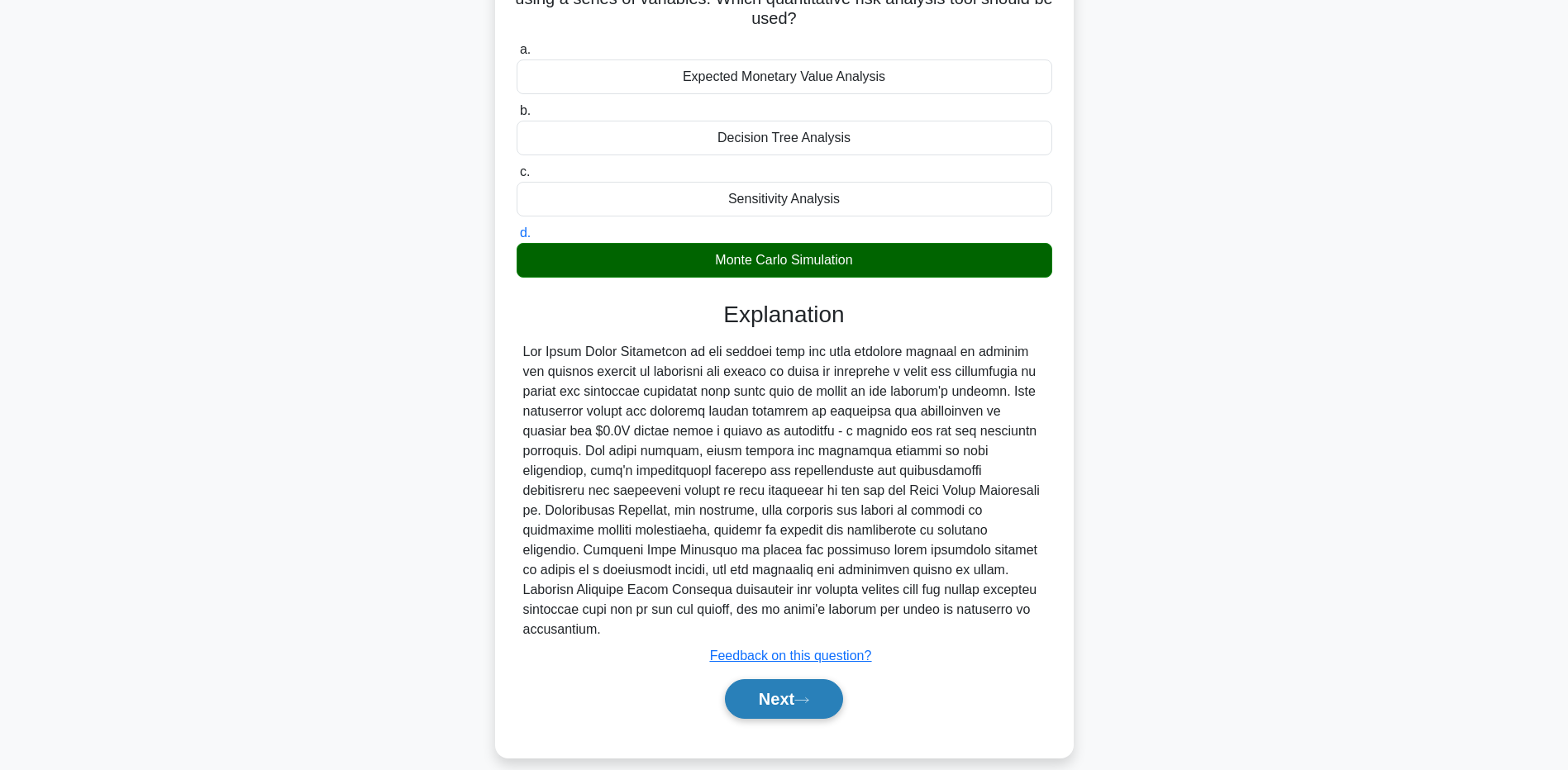
click at [768, 680] on button "Next" at bounding box center [784, 699] width 118 height 39
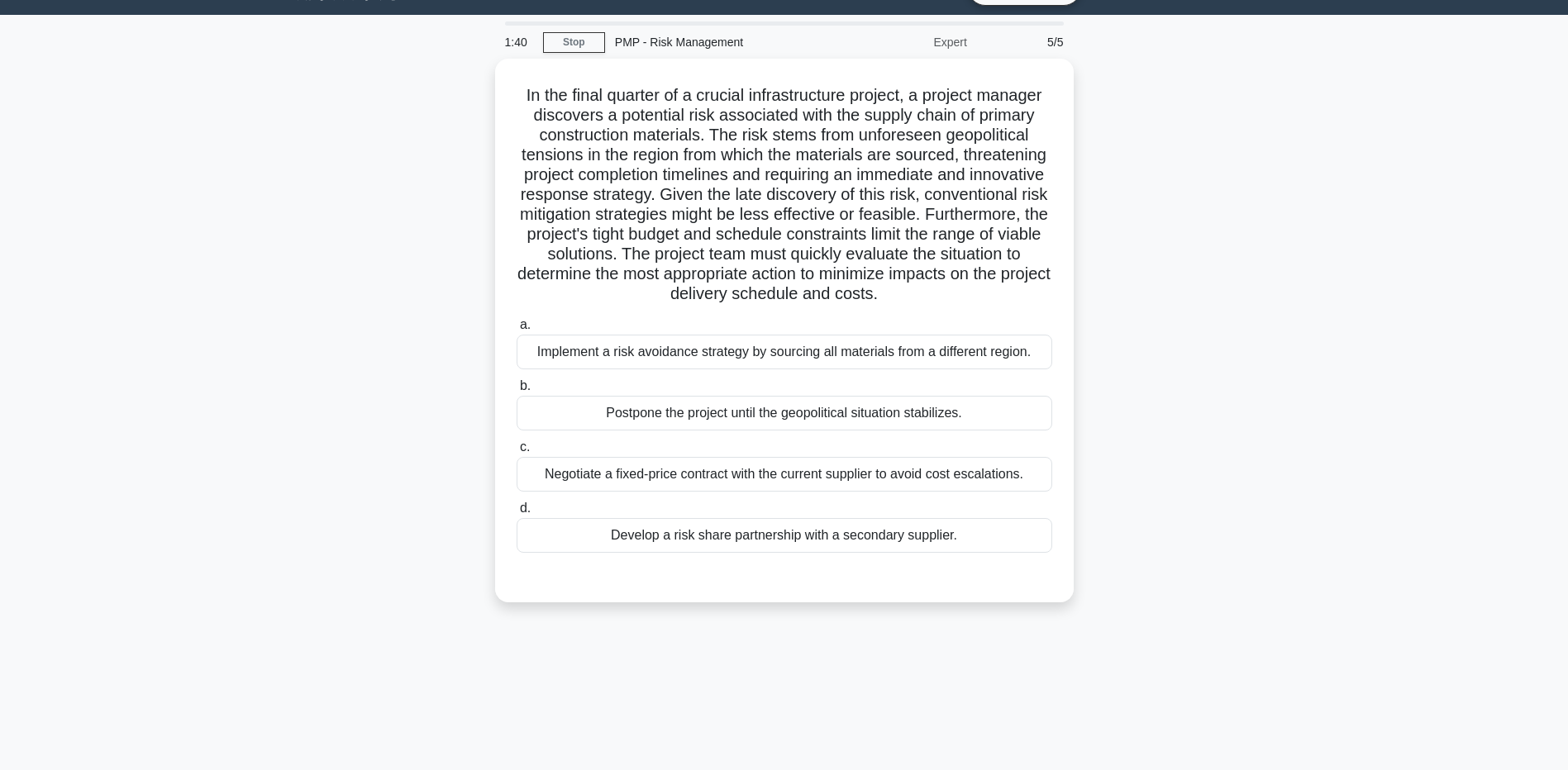
scroll to position [0, 0]
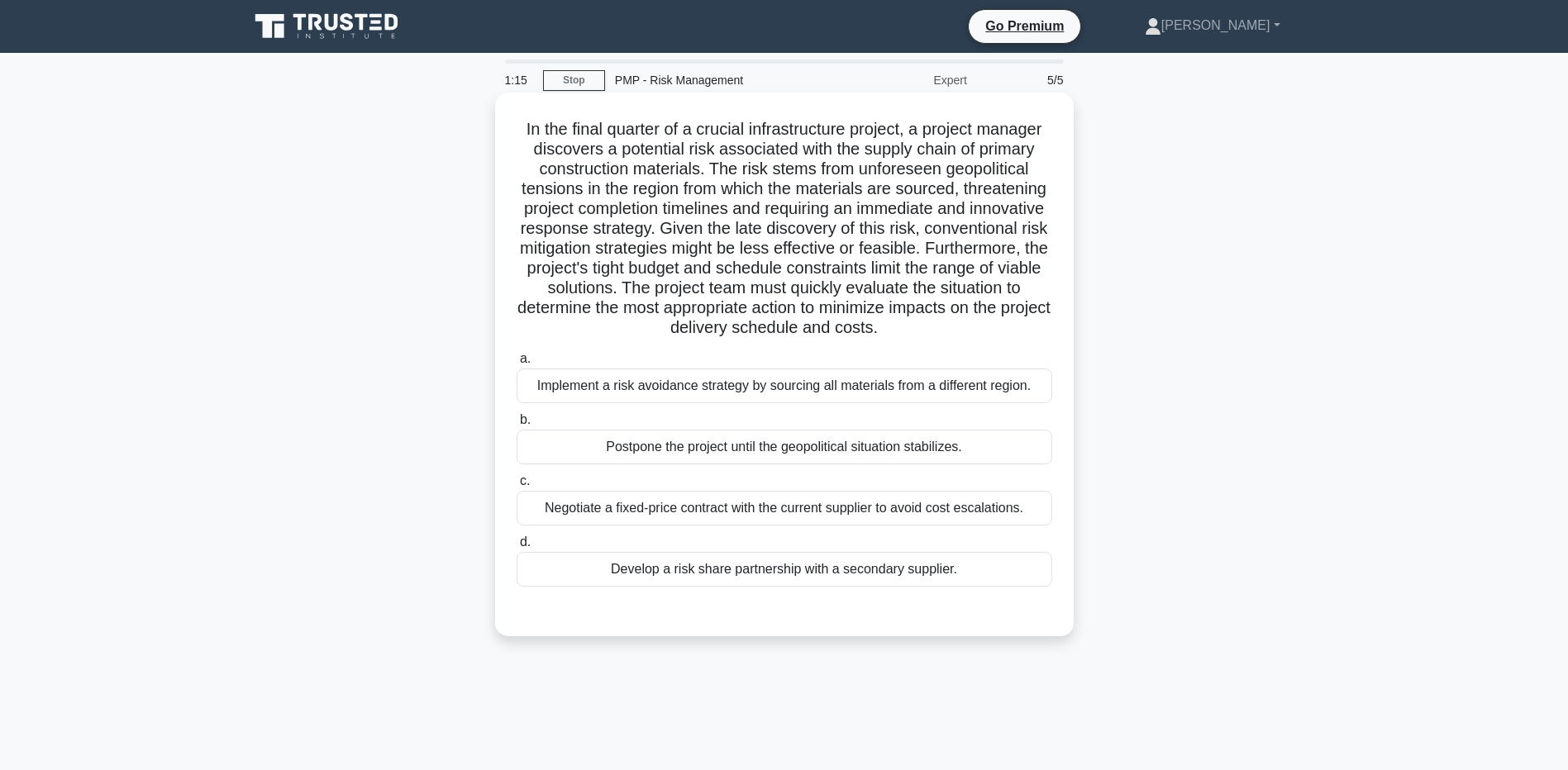
drag, startPoint x: 591, startPoint y: 120, endPoint x: 1020, endPoint y: 326, distance: 475.9
click at [1020, 326] on h5 "In the final quarter of a crucial infrastructure project, a project manager dis…" at bounding box center [784, 228] width 539 height 220
drag, startPoint x: 1020, startPoint y: 326, endPoint x: 950, endPoint y: 329, distance: 70.1
click at [950, 329] on h5 "In the final quarter of a crucial infrastructure project, a project manager dis…" at bounding box center [784, 228] width 539 height 220
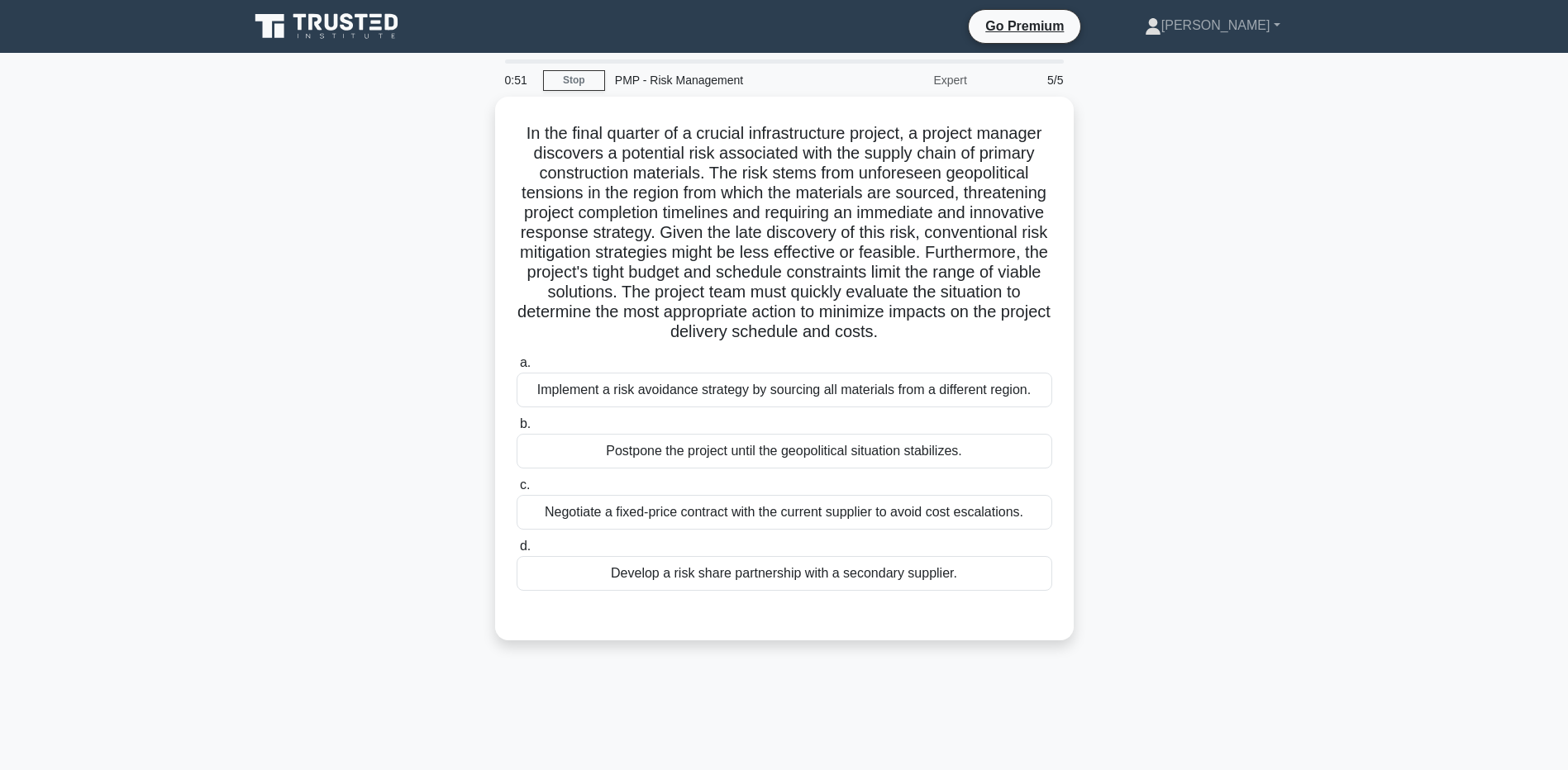
click at [234, 512] on main "0:51 Stop PMP - Risk Management Expert 5/5 .spinner_0XTQ{transform-origin:cente…" at bounding box center [784, 472] width 1568 height 839
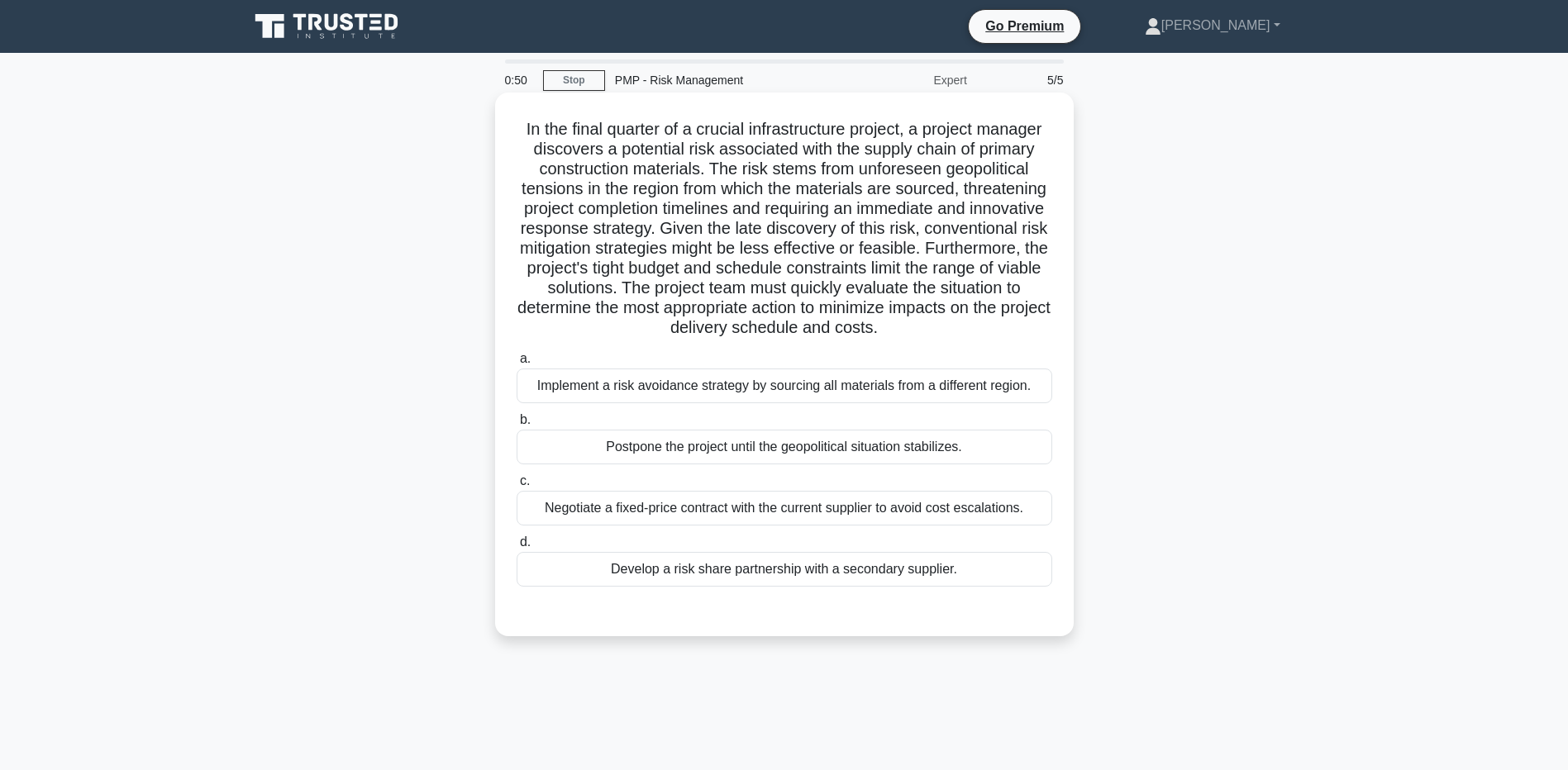
click at [623, 392] on div "Implement a risk avoidance strategy by sourcing all materials from a different …" at bounding box center [784, 386] width 536 height 35
click at [517, 365] on input "a. Implement a risk avoidance strategy by sourcing all materials from a differe…" at bounding box center [517, 359] width 0 height 11
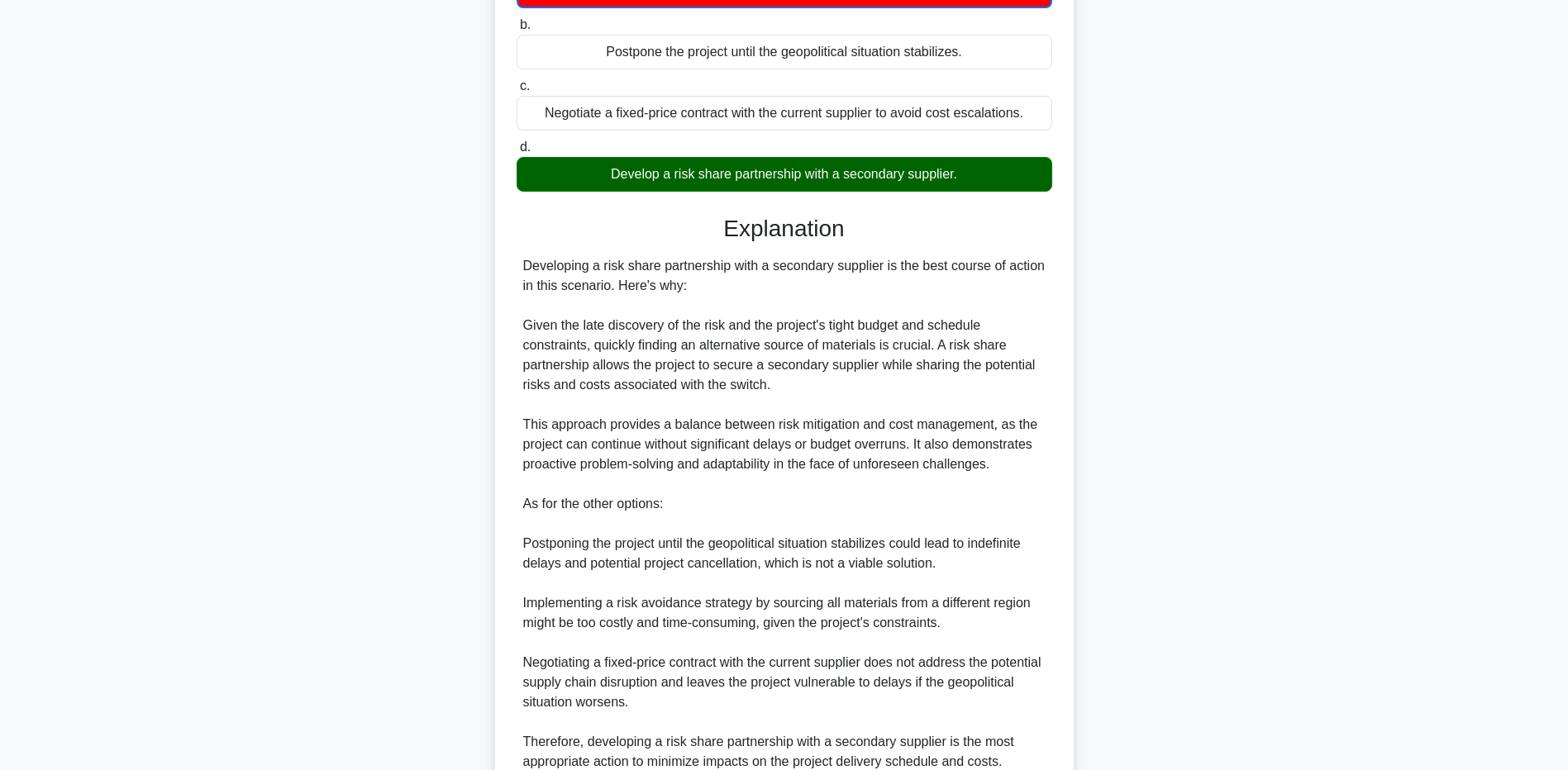
scroll to position [548, 0]
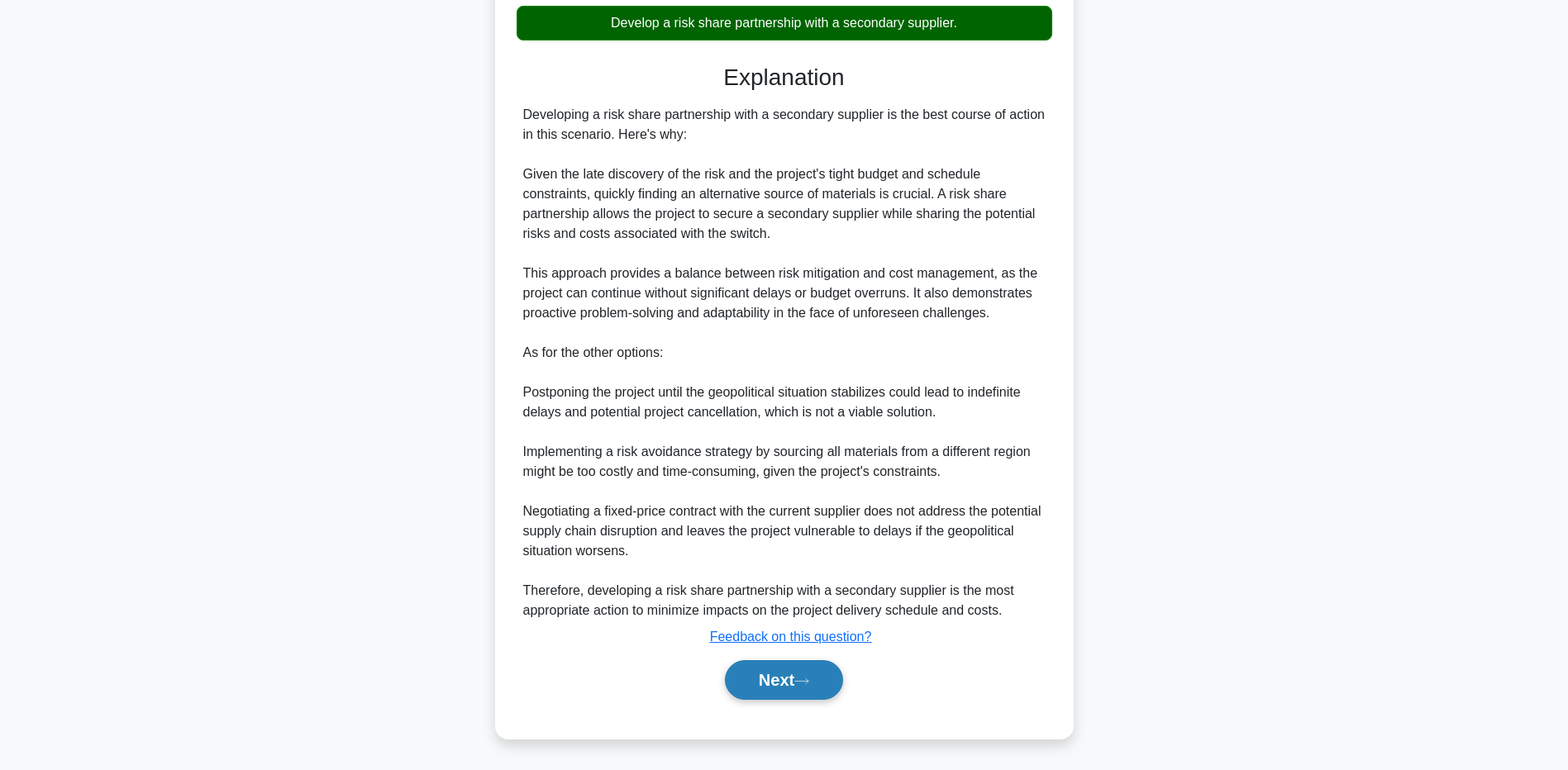
click at [764, 672] on button "Next" at bounding box center [784, 680] width 118 height 39
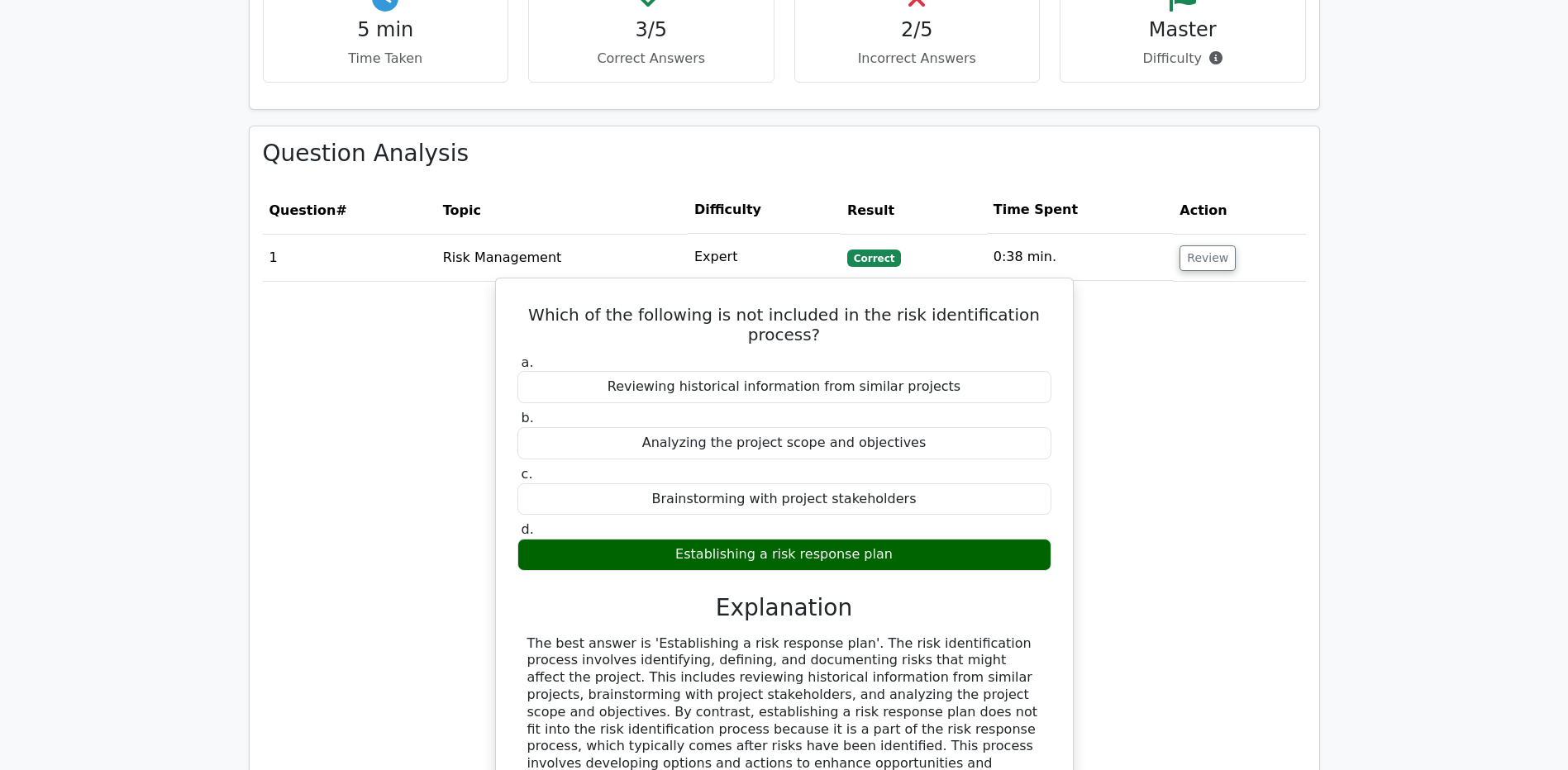
scroll to position [1157, 0]
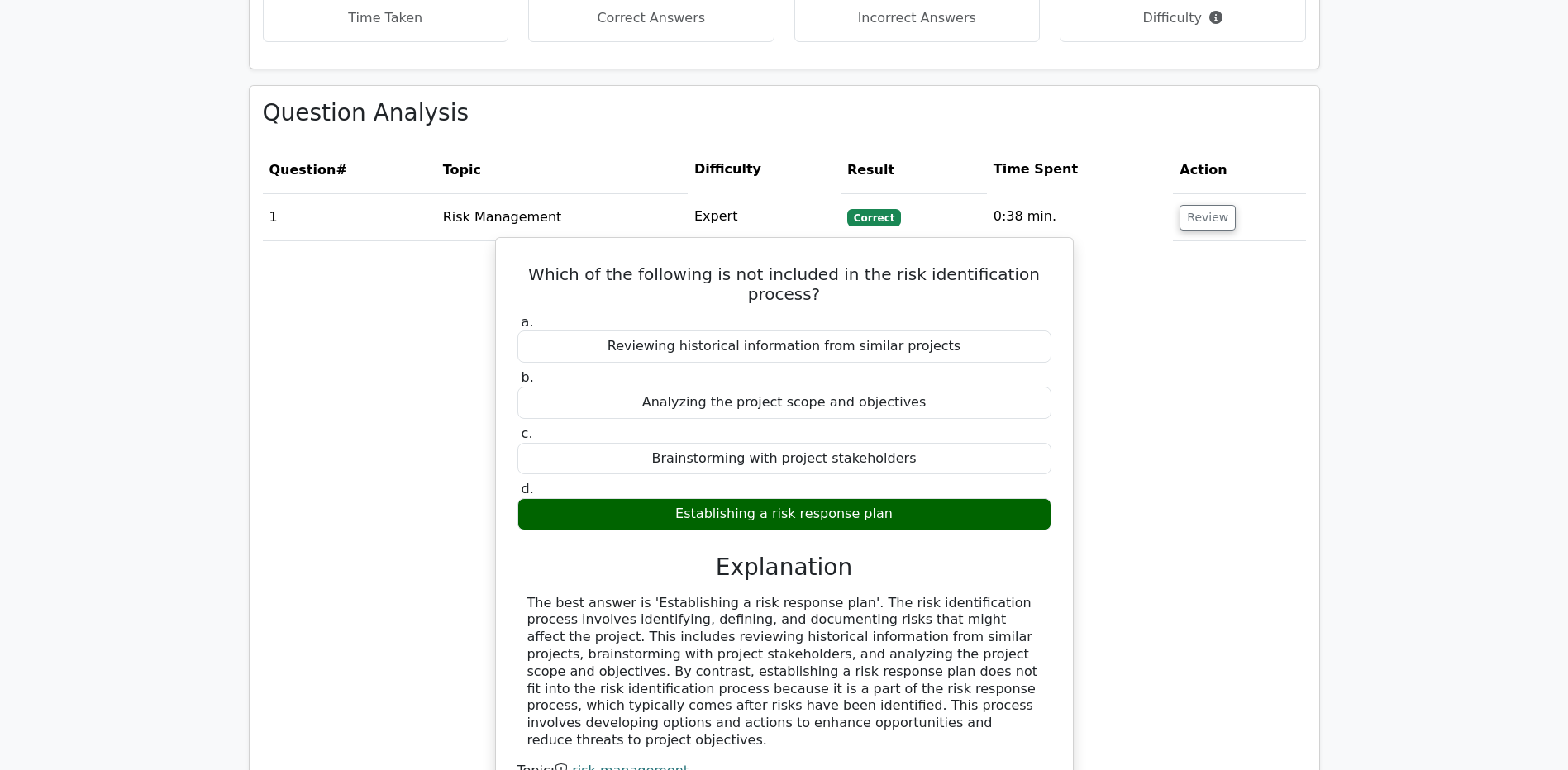
drag, startPoint x: 559, startPoint y: 538, endPoint x: 993, endPoint y: 622, distance: 442.1
click at [993, 622] on div "The best answer is 'Establishing a risk response plan'. The risk identification…" at bounding box center [784, 672] width 514 height 155
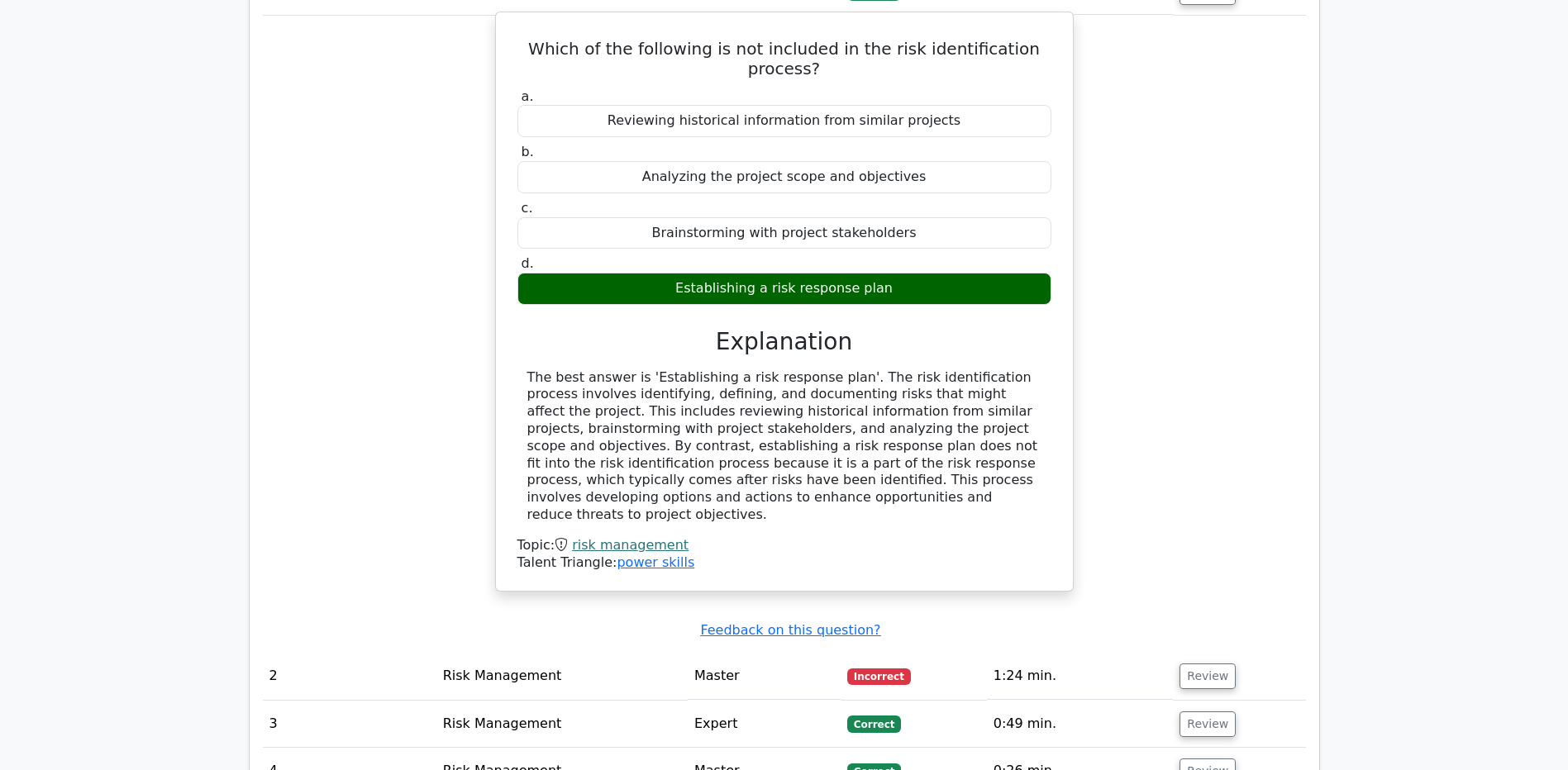
scroll to position [1487, 0]
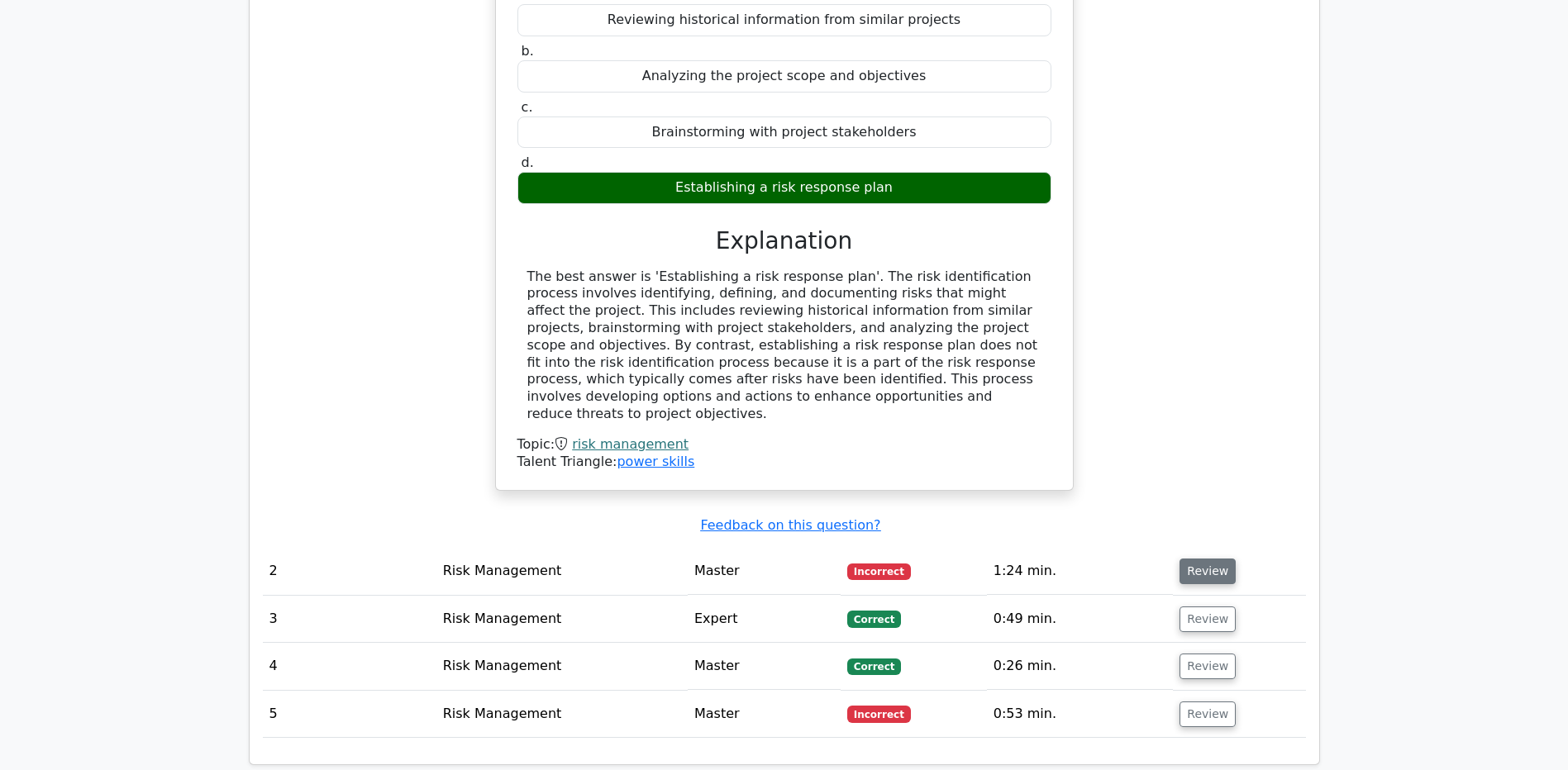
click at [1195, 558] on button "Review" at bounding box center [1208, 571] width 56 height 26
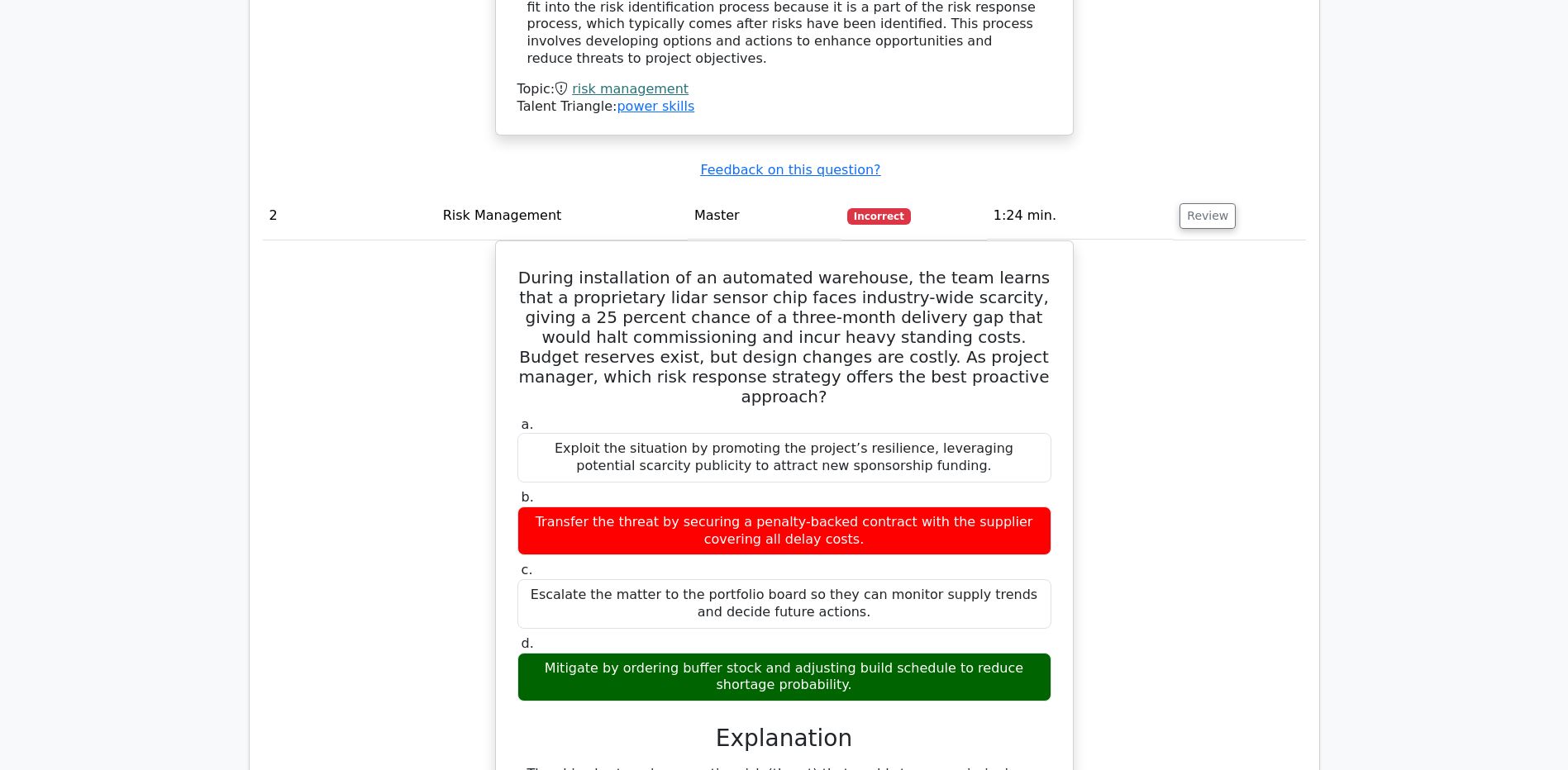
scroll to position [1984, 0]
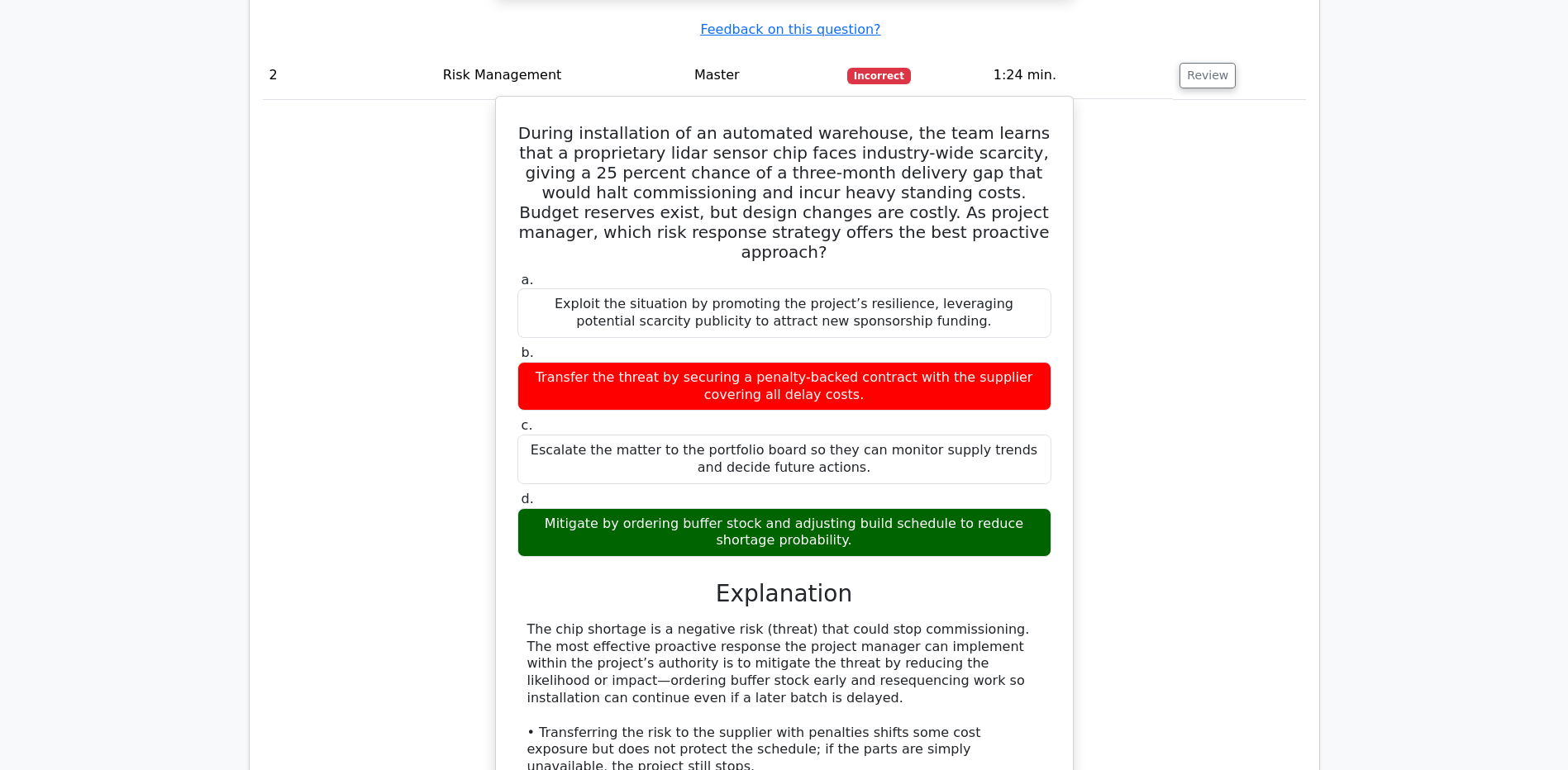
drag, startPoint x: 657, startPoint y: 492, endPoint x: 738, endPoint y: 558, distance: 104.5
click at [738, 621] on div "The chip shortage is a negative risk (threat) that could stop commissioning. Th…" at bounding box center [784, 742] width 514 height 241
drag, startPoint x: 738, startPoint y: 558, endPoint x: 821, endPoint y: 592, distance: 89.7
click at [823, 621] on div "The chip shortage is a negative risk (threat) that could stop commissioning. Th…" at bounding box center [784, 742] width 514 height 241
drag, startPoint x: 792, startPoint y: 594, endPoint x: 1032, endPoint y: 616, distance: 241.0
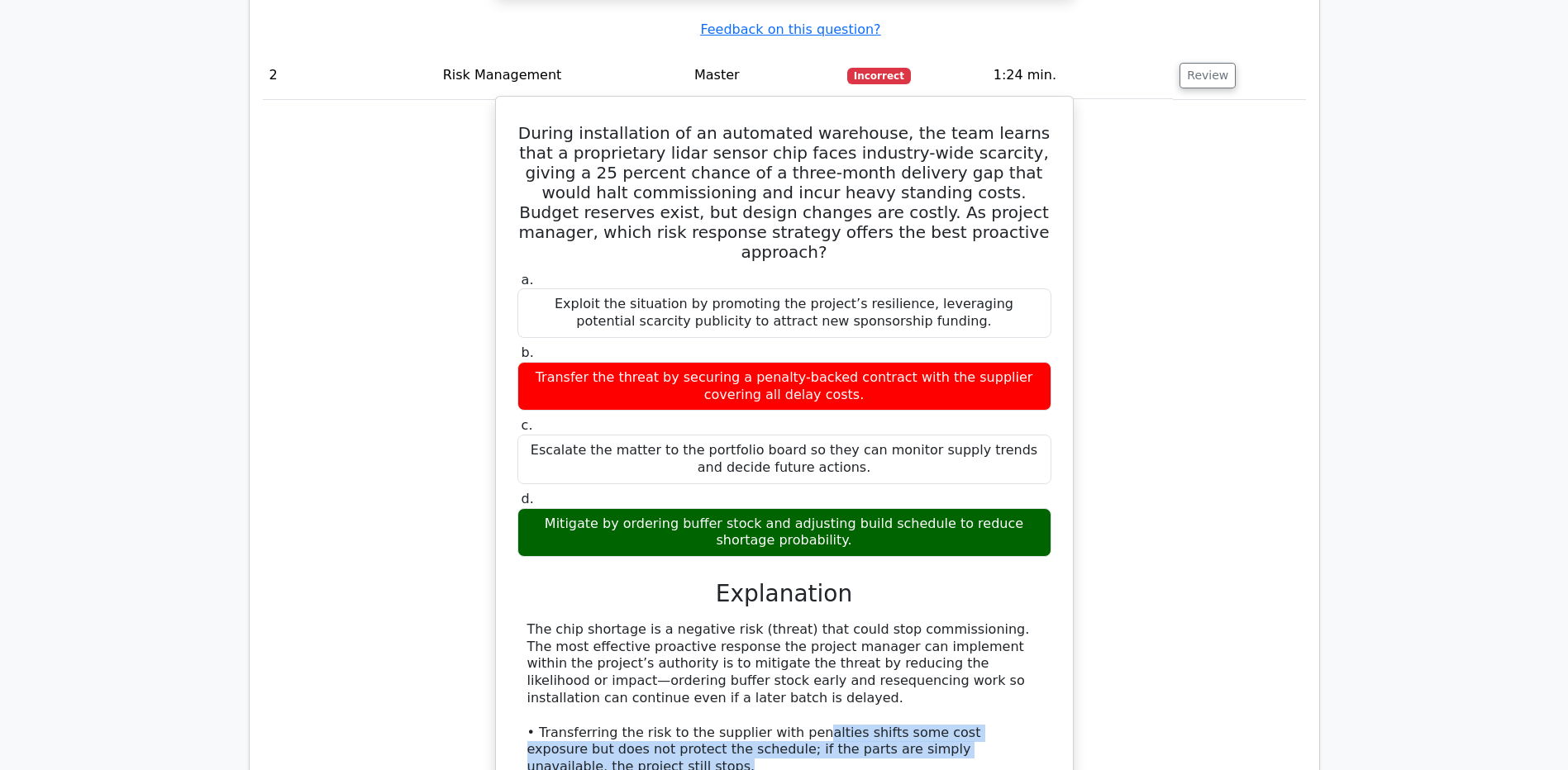
click at [1032, 621] on div "The chip shortage is a negative risk (threat) that could stop commissioning. Th…" at bounding box center [784, 742] width 514 height 241
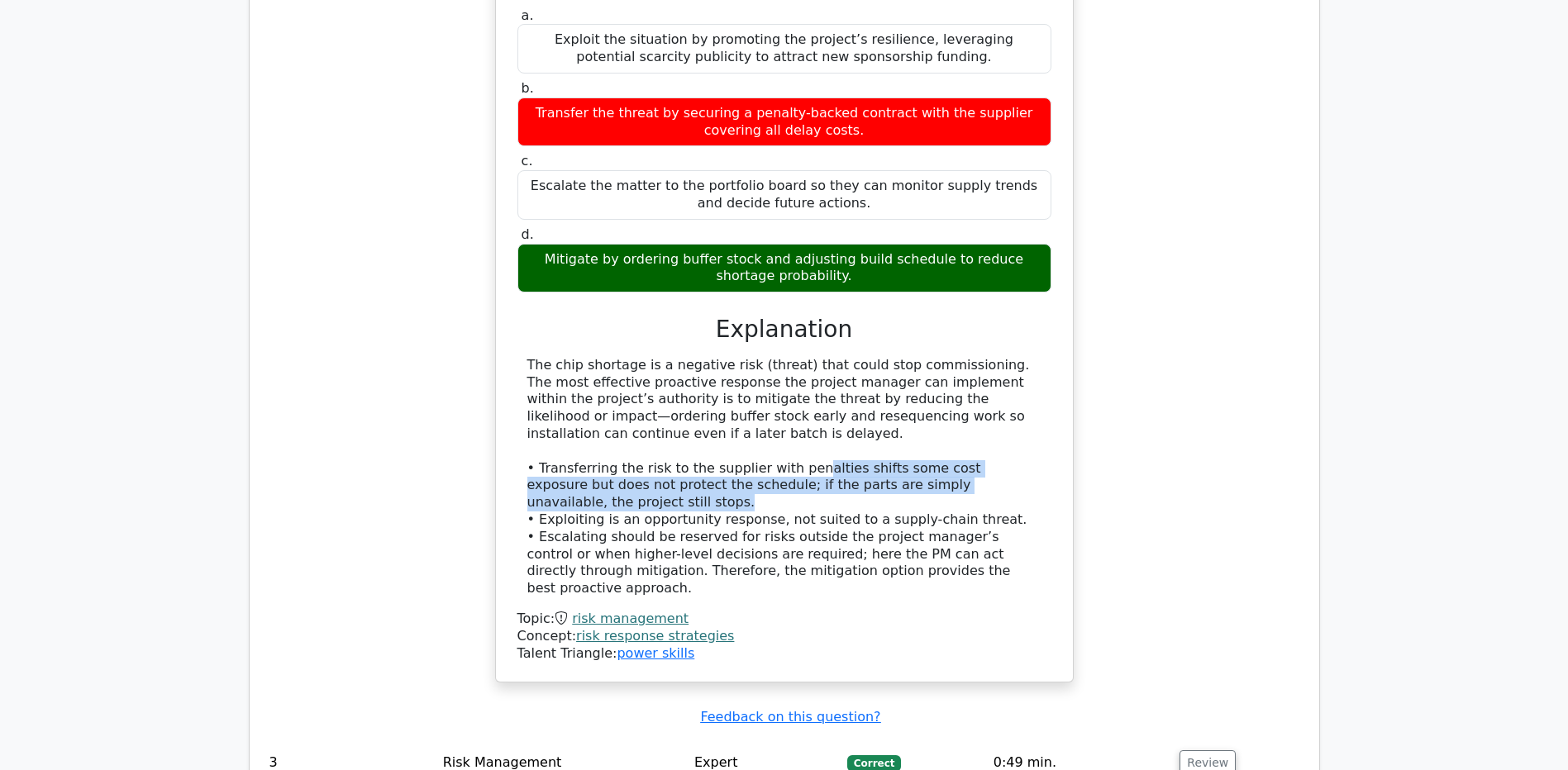
scroll to position [2314, 0]
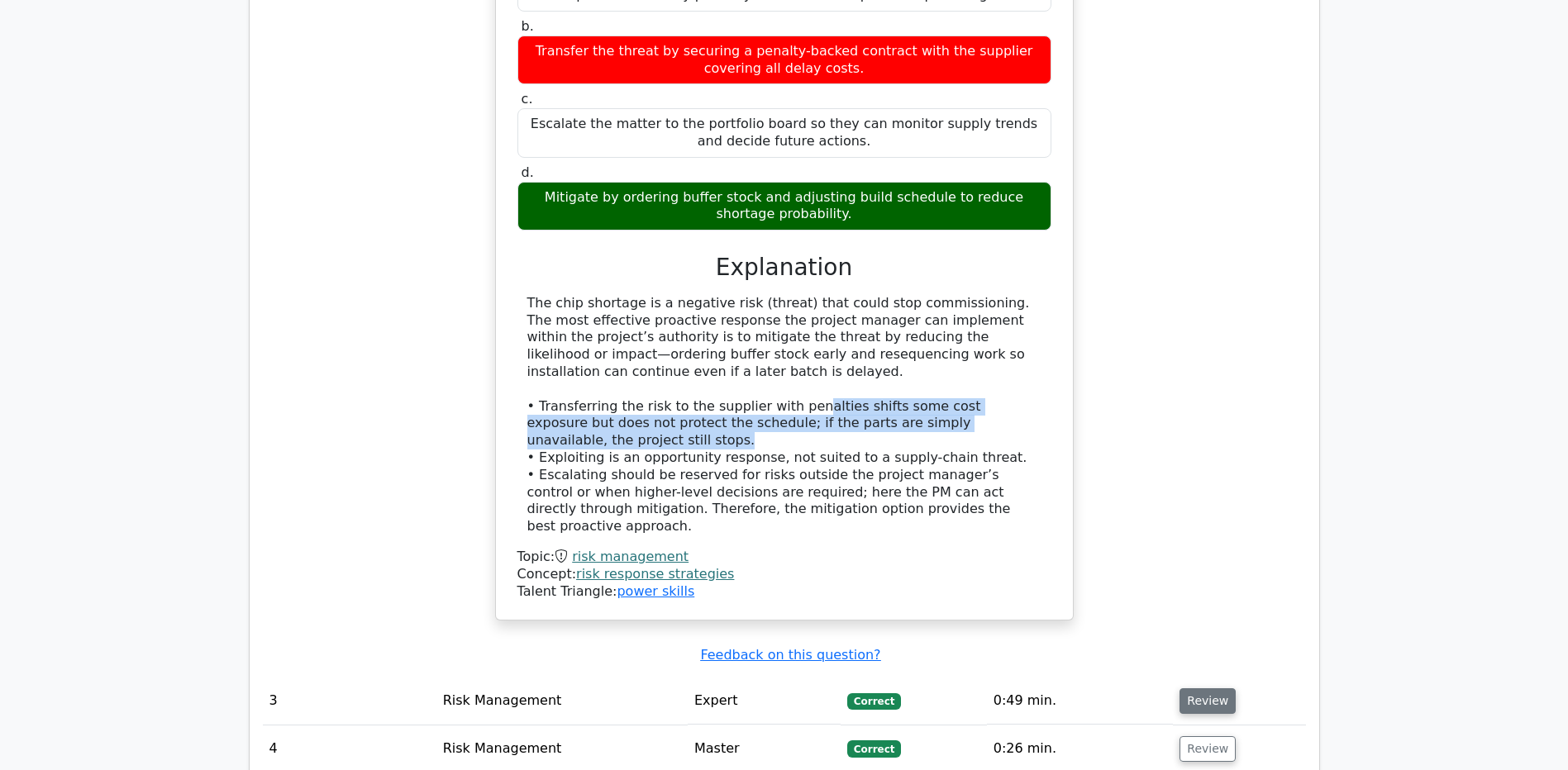
click at [1204, 688] on button "Review" at bounding box center [1208, 701] width 56 height 26
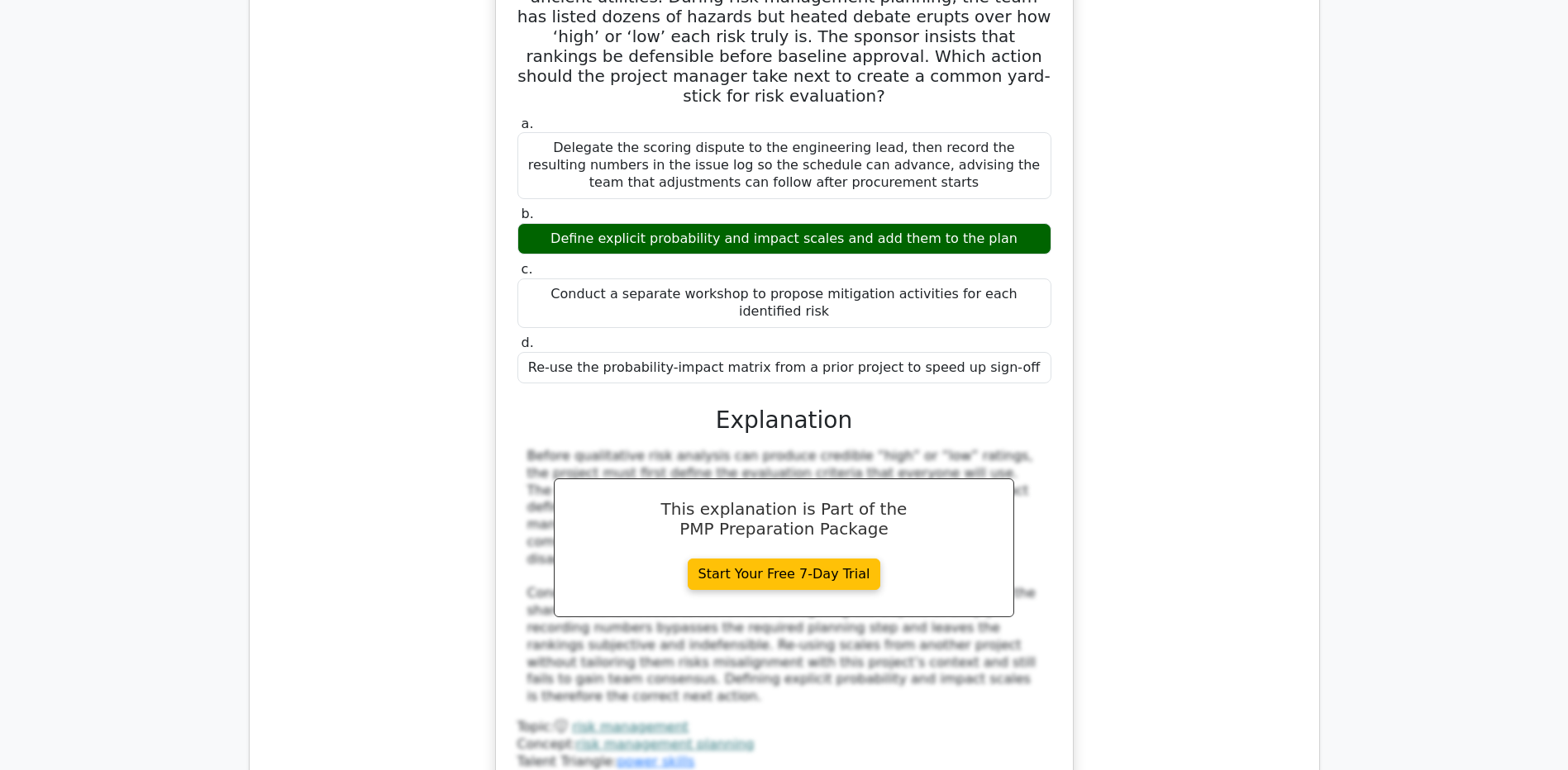
scroll to position [3141, 0]
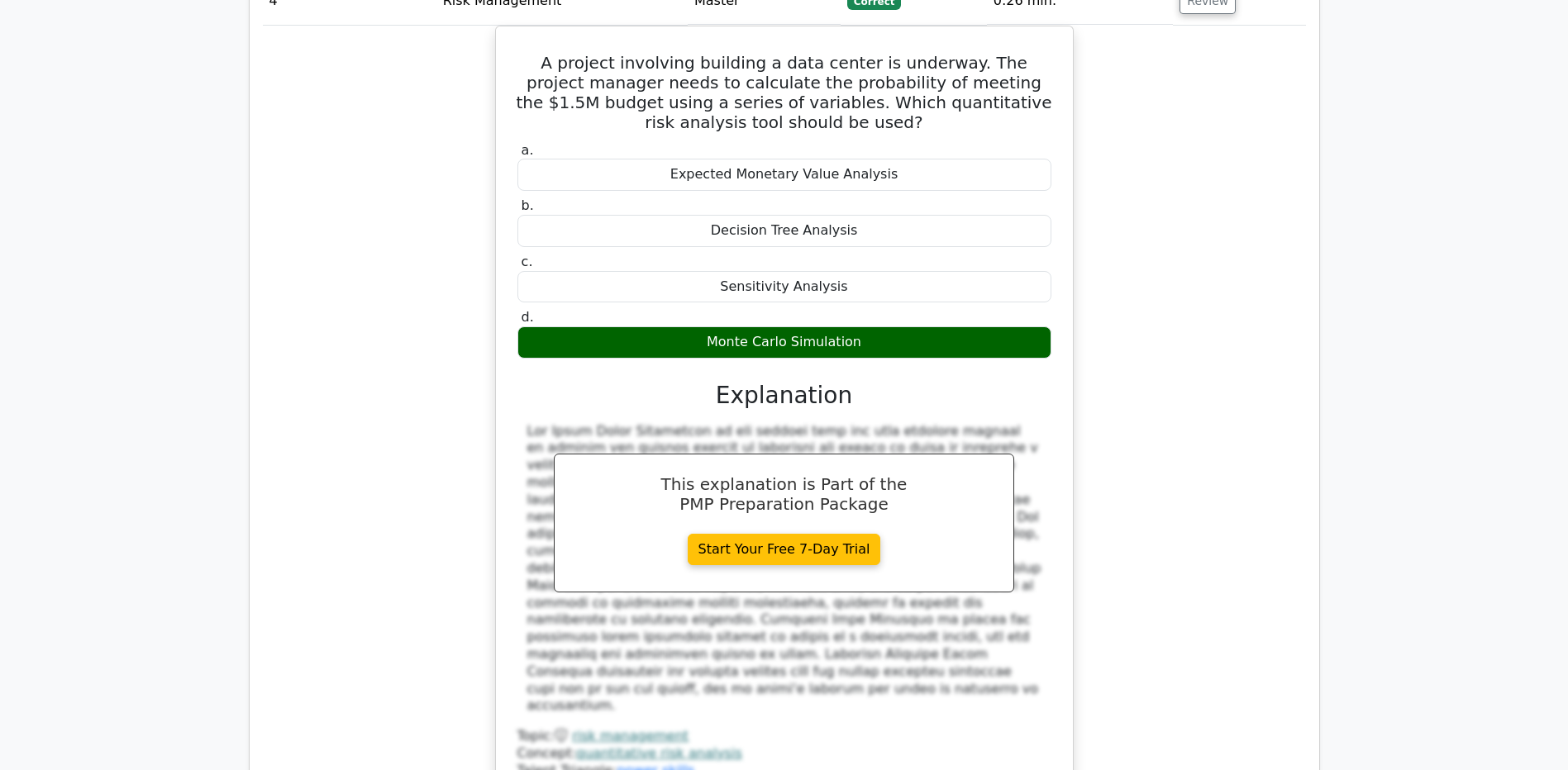
scroll to position [4463, 0]
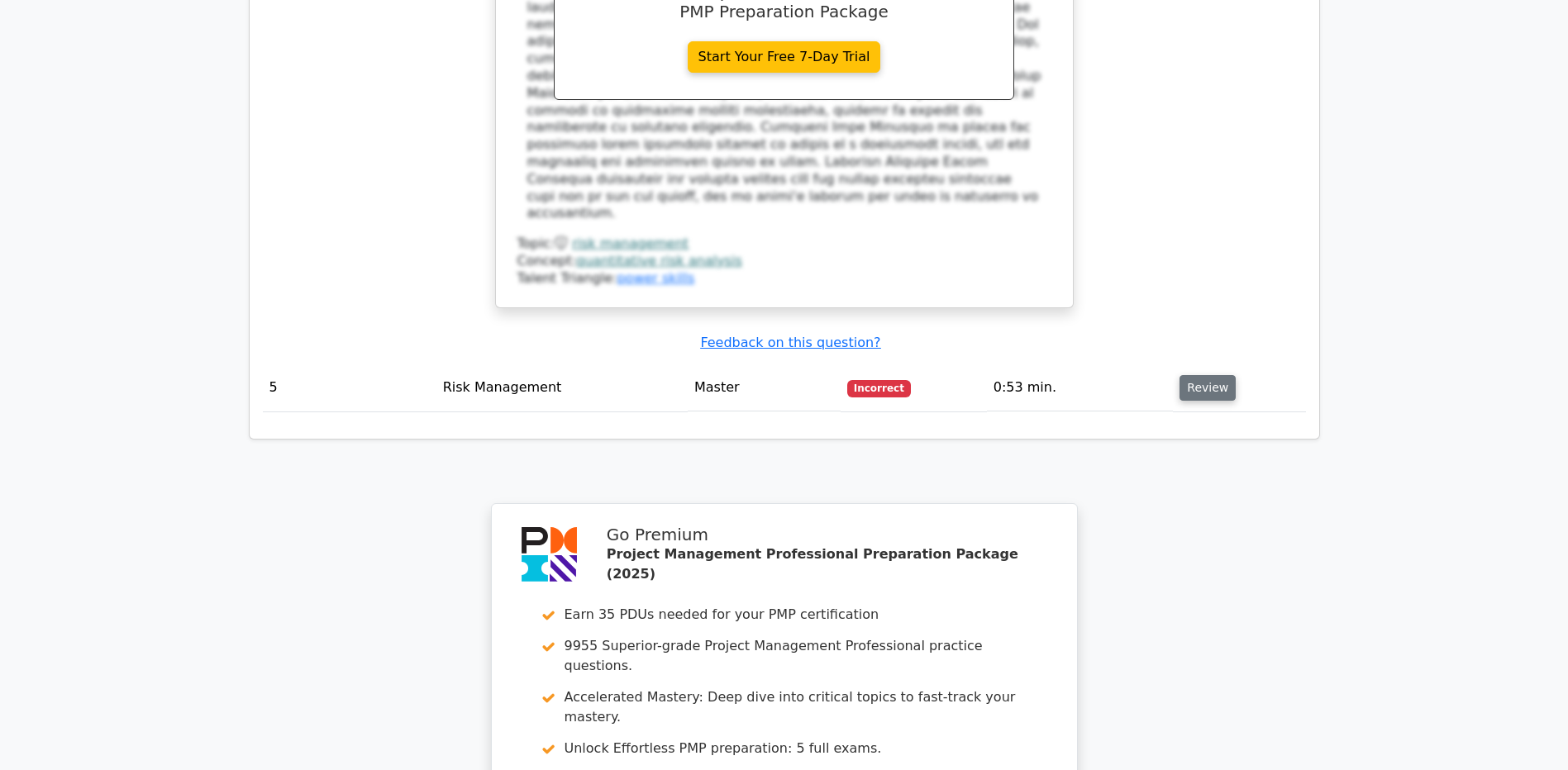
click at [1196, 375] on button "Review" at bounding box center [1208, 388] width 56 height 26
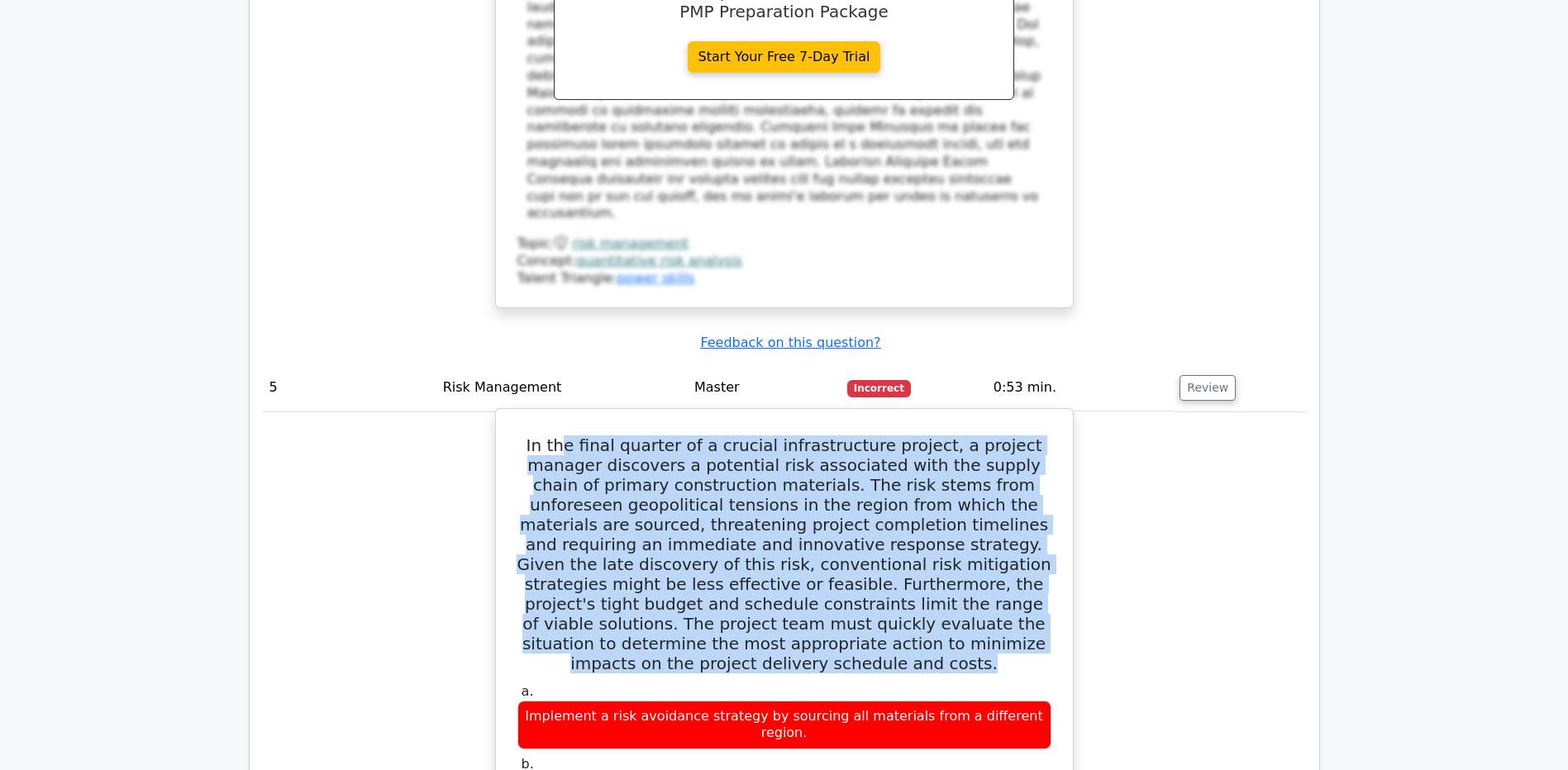
drag, startPoint x: 554, startPoint y: 167, endPoint x: 1024, endPoint y: 345, distance: 502.6
click at [1024, 436] on h5 "In the final quarter of a crucial infrastructure project, a project manager dis…" at bounding box center [784, 554] width 538 height 238
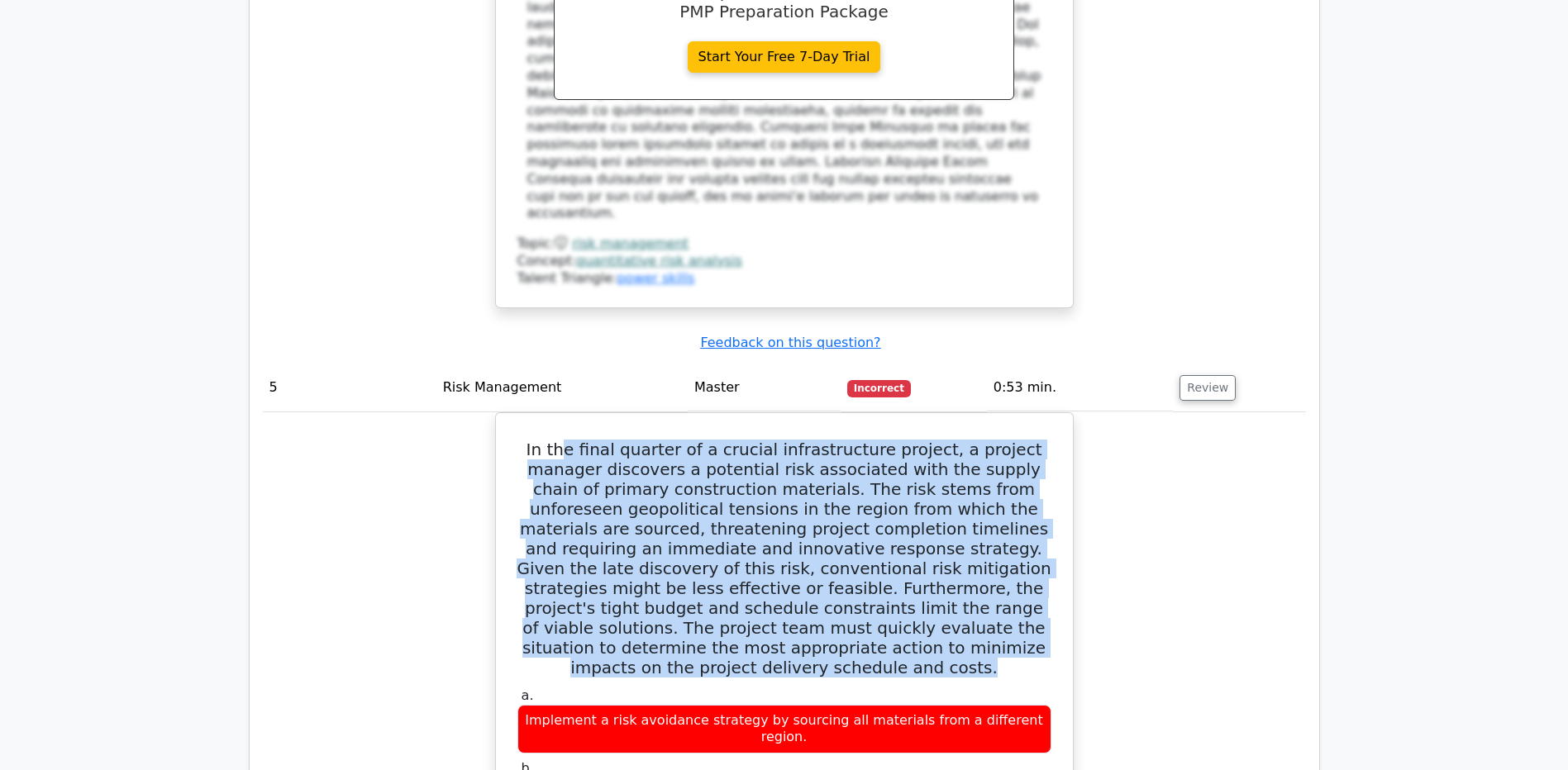
drag, startPoint x: 1024, startPoint y: 345, endPoint x: 1192, endPoint y: 340, distance: 168.1
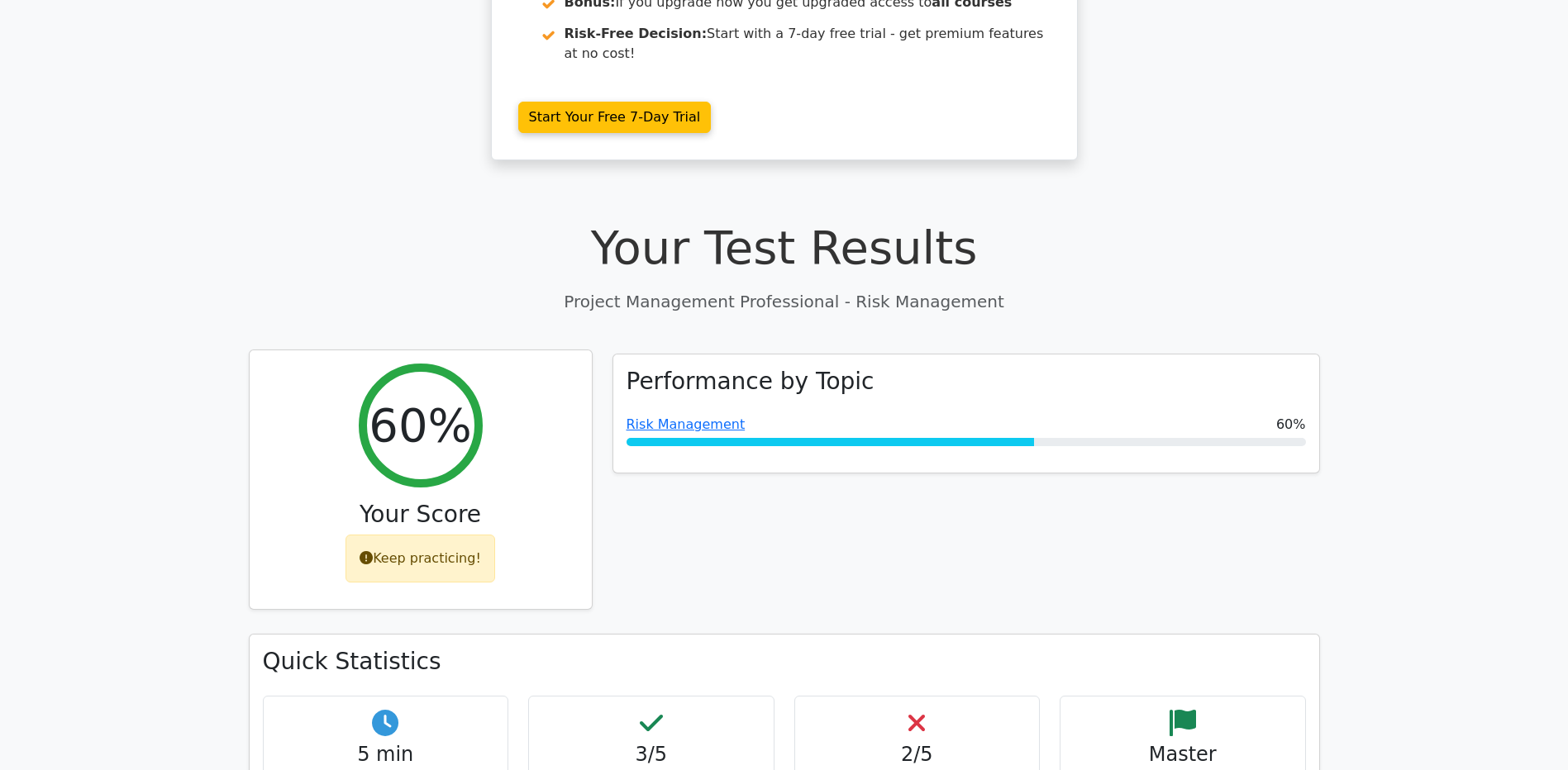
scroll to position [166, 0]
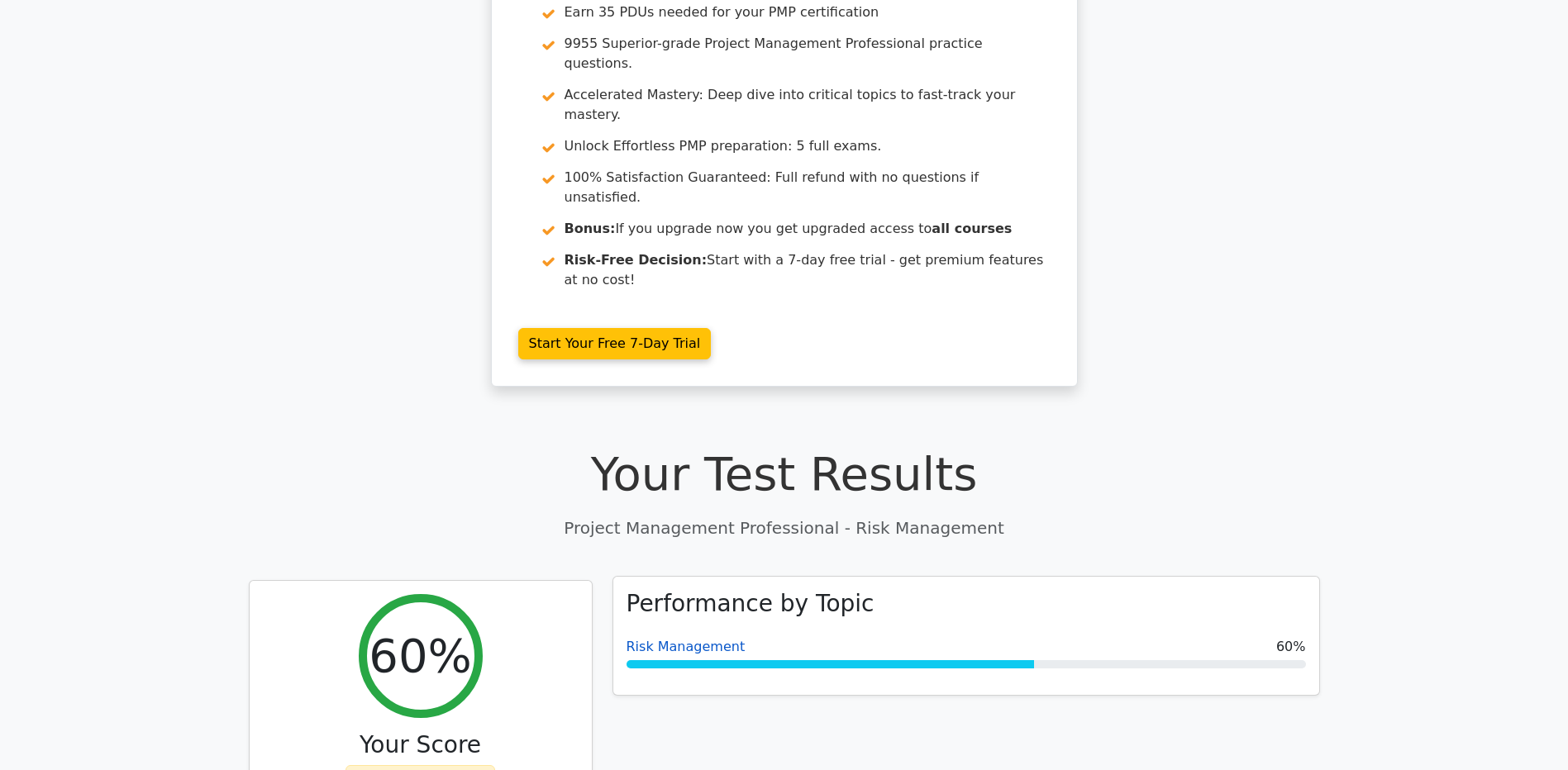
click at [651, 639] on link "Risk Management" at bounding box center [686, 646] width 119 height 16
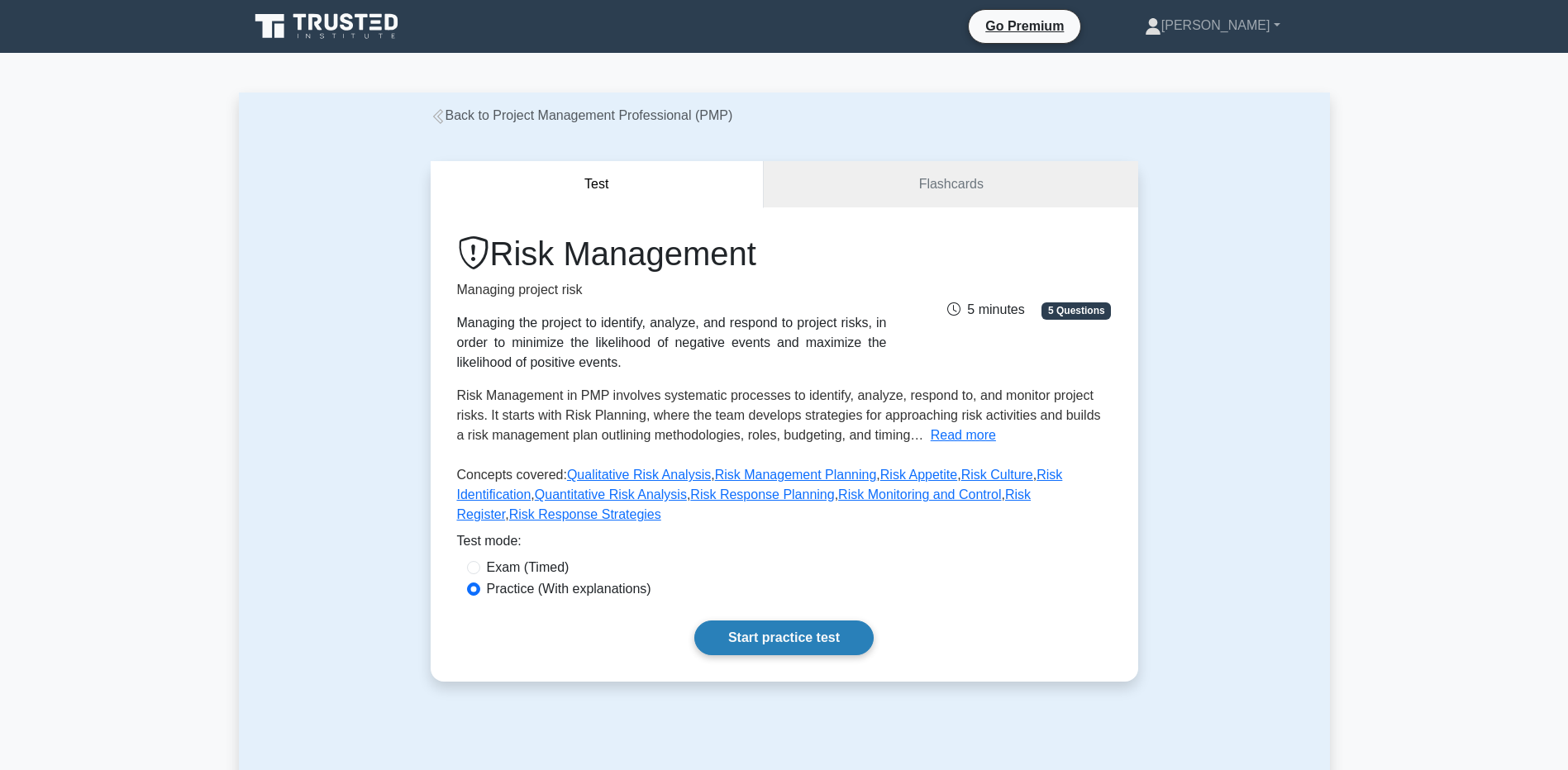
click at [799, 620] on link "Start practice test" at bounding box center [784, 638] width 180 height 35
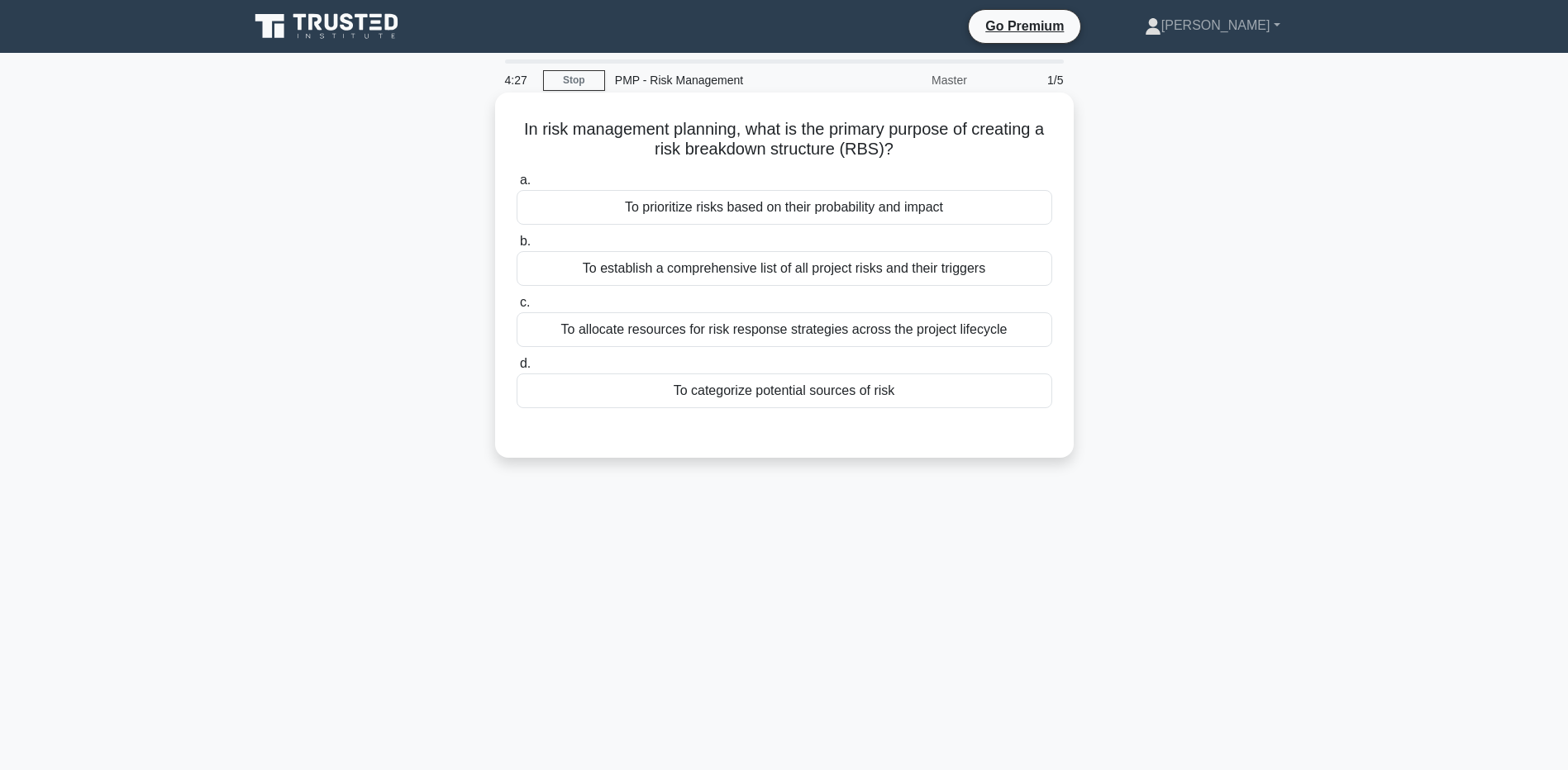
click at [610, 399] on div "To categorize potential sources of risk" at bounding box center [784, 391] width 536 height 35
click at [517, 370] on input "d. To categorize potential sources of risk" at bounding box center [517, 364] width 0 height 11
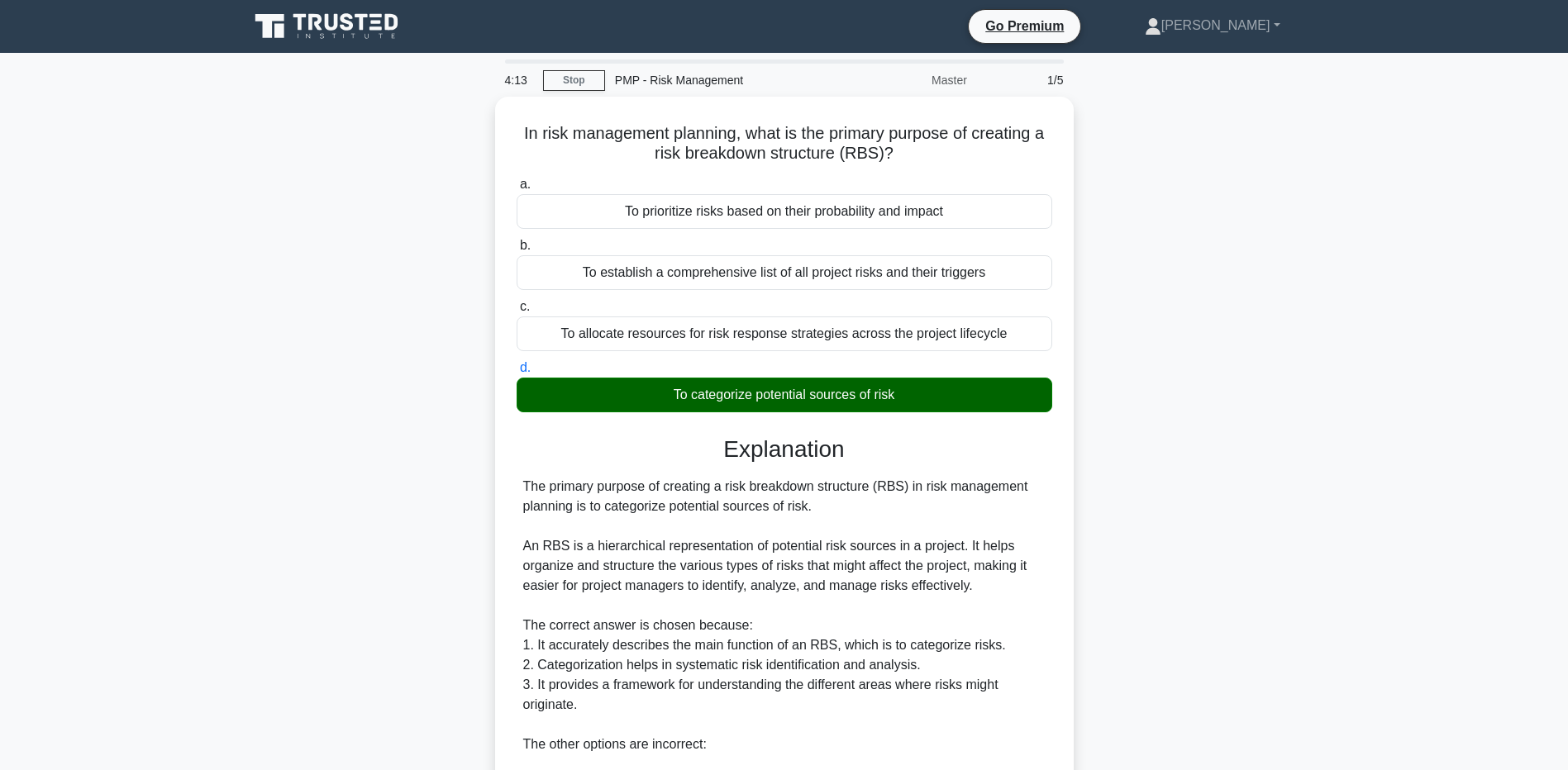
drag, startPoint x: 1417, startPoint y: 477, endPoint x: 1407, endPoint y: 481, distance: 10.8
click at [1417, 477] on main "4:13 Stop PMP - Risk Management Master 1/5 In risk management planning, what is…" at bounding box center [784, 575] width 1568 height 1045
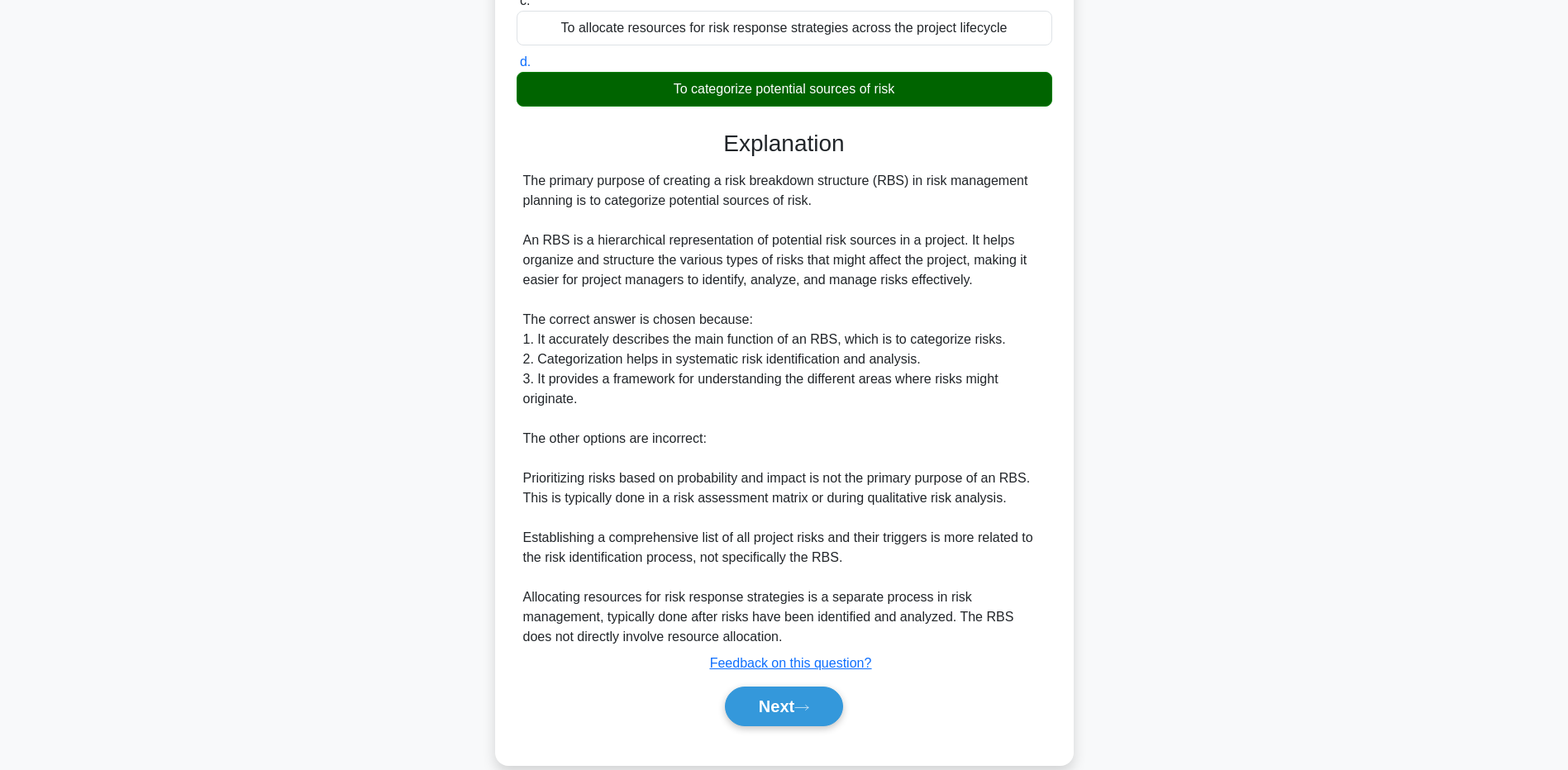
scroll to position [329, 0]
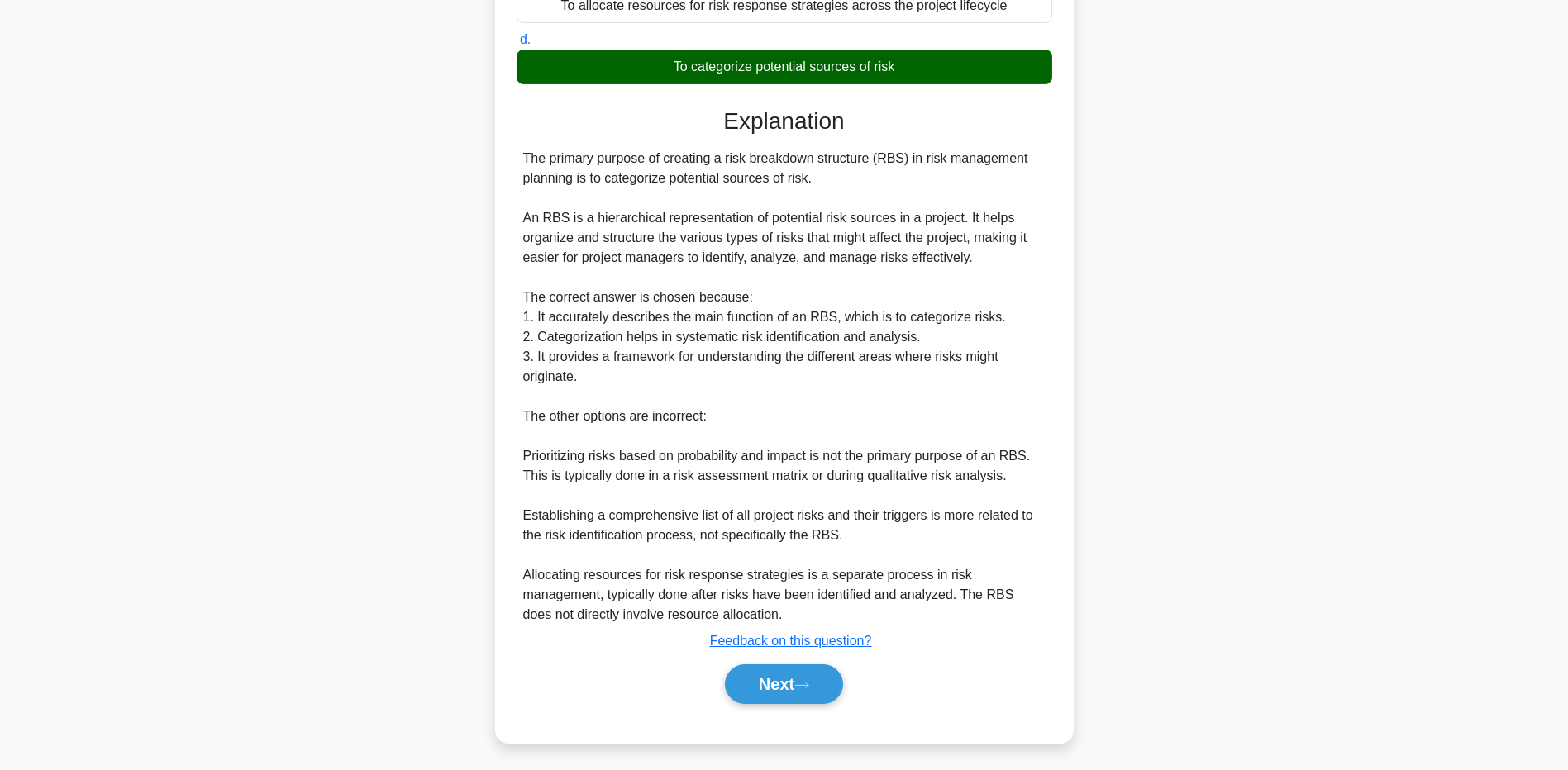
click at [1293, 531] on div "In risk management planning, what is the primary purpose of creating a risk bre…" at bounding box center [784, 265] width 1091 height 994
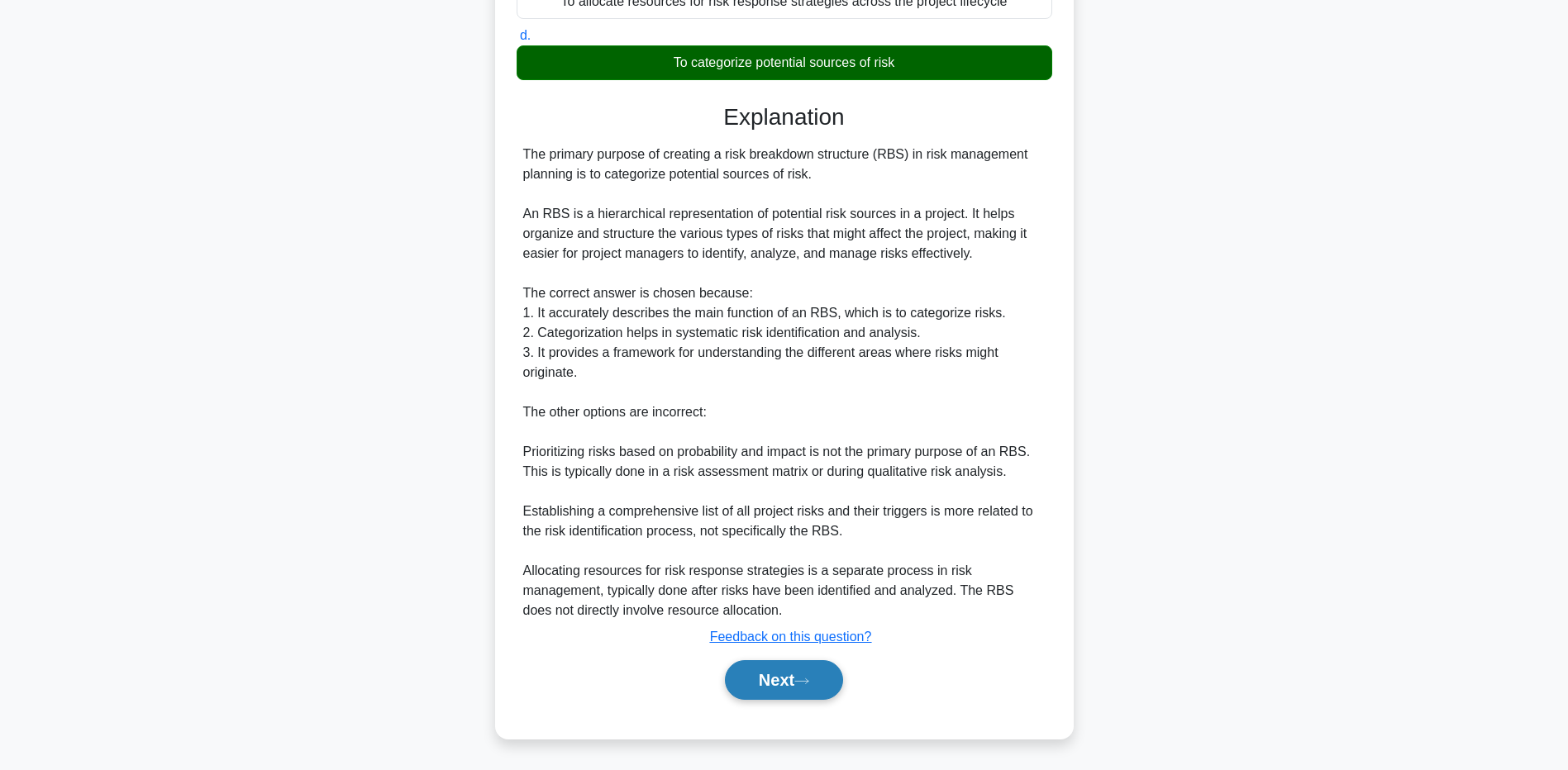
click at [733, 677] on button "Next" at bounding box center [784, 680] width 118 height 39
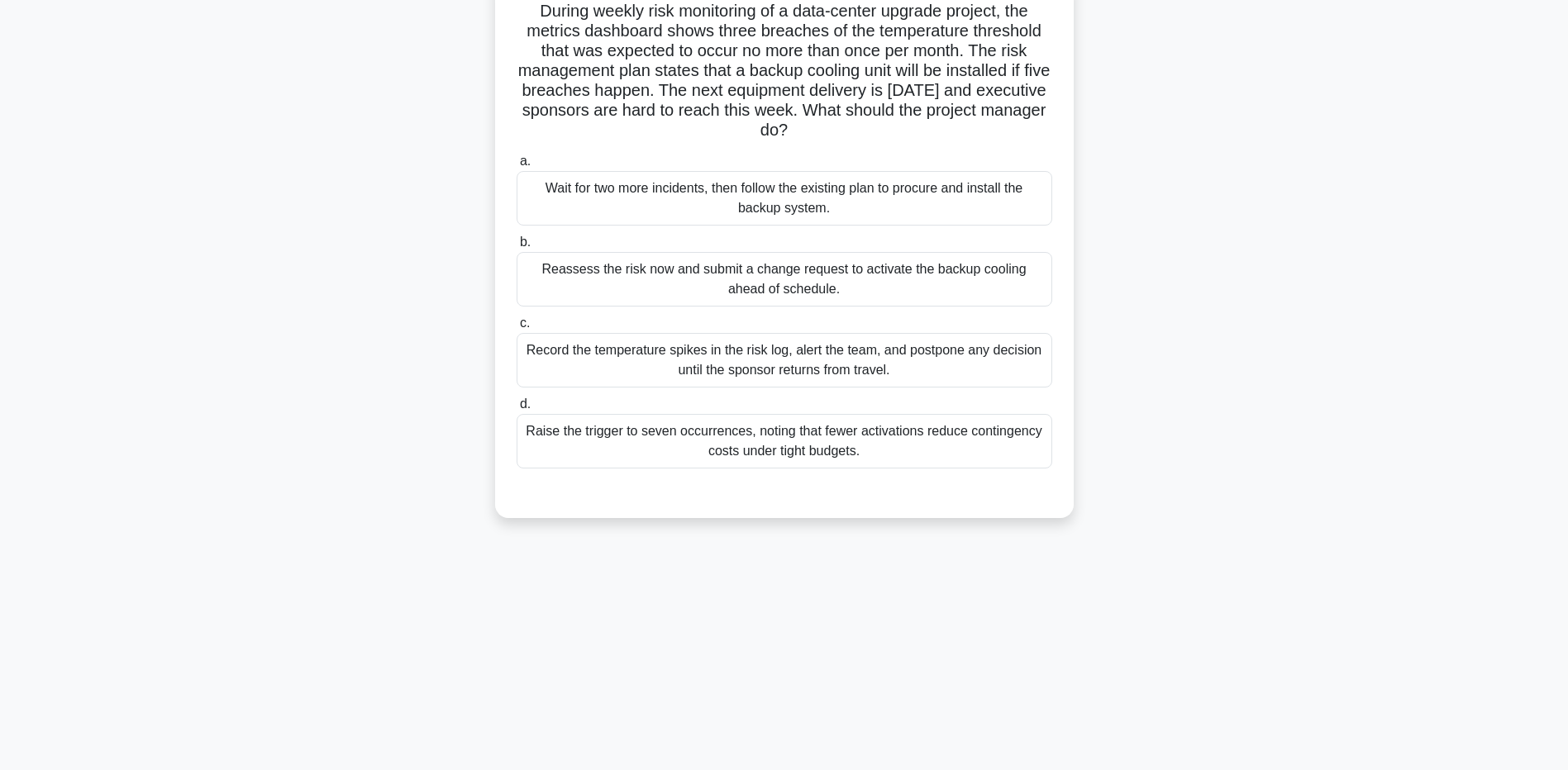
scroll to position [0, 0]
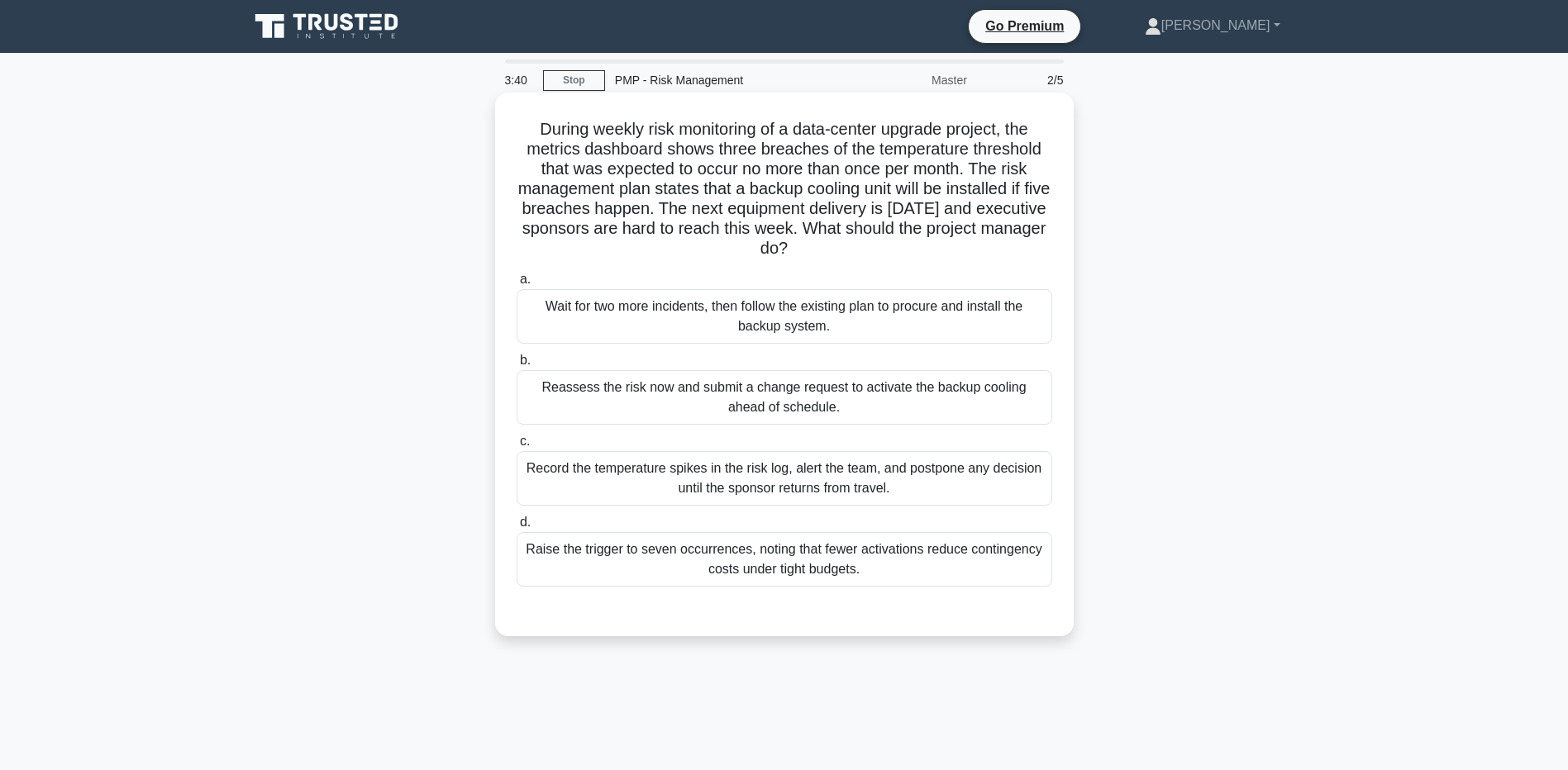
drag, startPoint x: 671, startPoint y: 124, endPoint x: 990, endPoint y: 252, distance: 343.7
click at [990, 252] on h5 "During weekly risk monitoring of a data-center upgrade project, the metrics das…" at bounding box center [784, 189] width 539 height 140
drag, startPoint x: 990, startPoint y: 252, endPoint x: 922, endPoint y: 254, distance: 68.0
click at [922, 254] on h5 "During weekly risk monitoring of a data-center upgrade project, the metrics das…" at bounding box center [784, 189] width 539 height 140
click at [696, 416] on div "Reassess the risk now and submit a change request to activate the backup coolin…" at bounding box center [784, 397] width 536 height 54
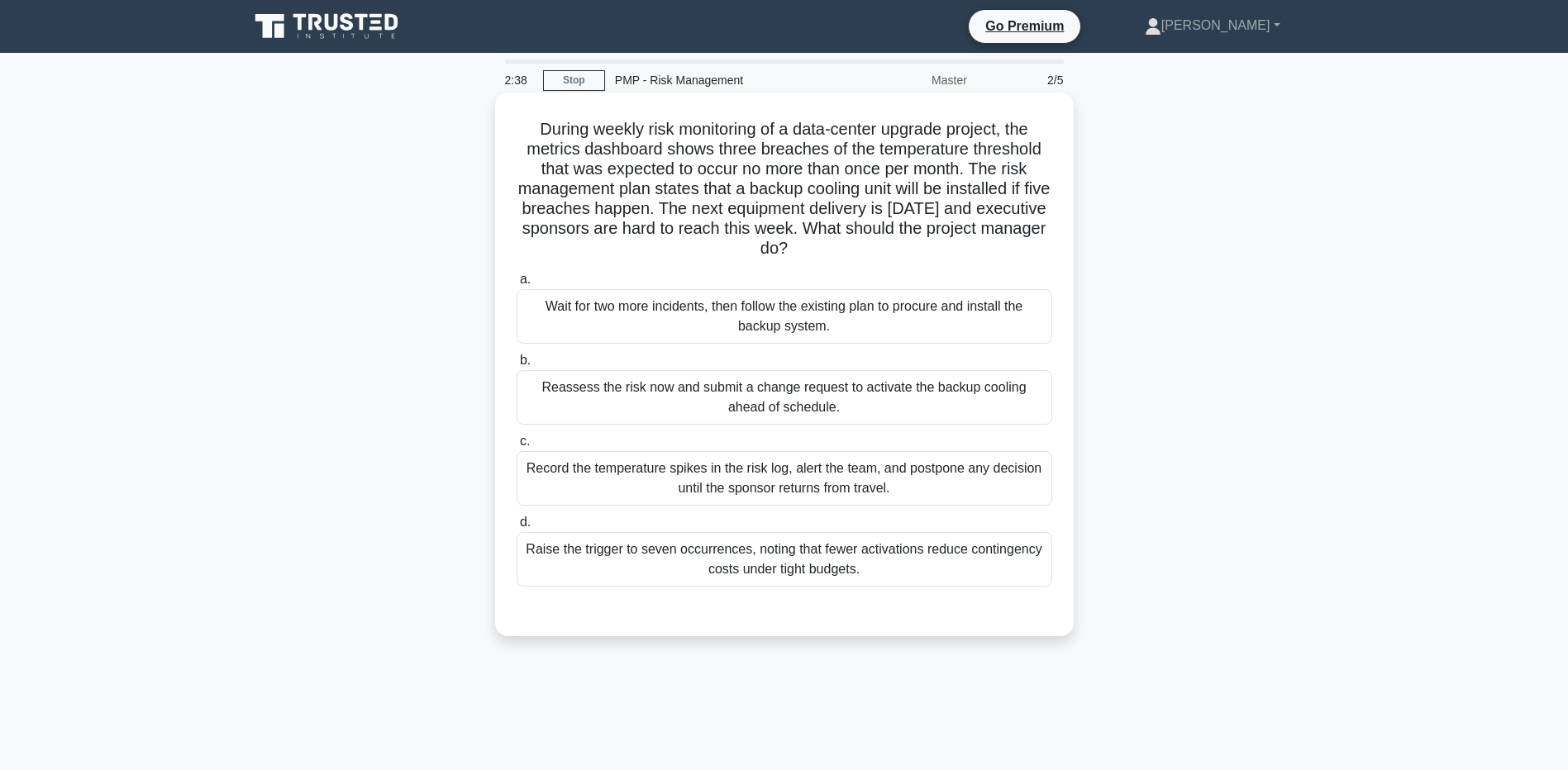
click at [517, 366] on input "b. Reassess the risk now and submit a change request to activate the backup coo…" at bounding box center [517, 360] width 0 height 11
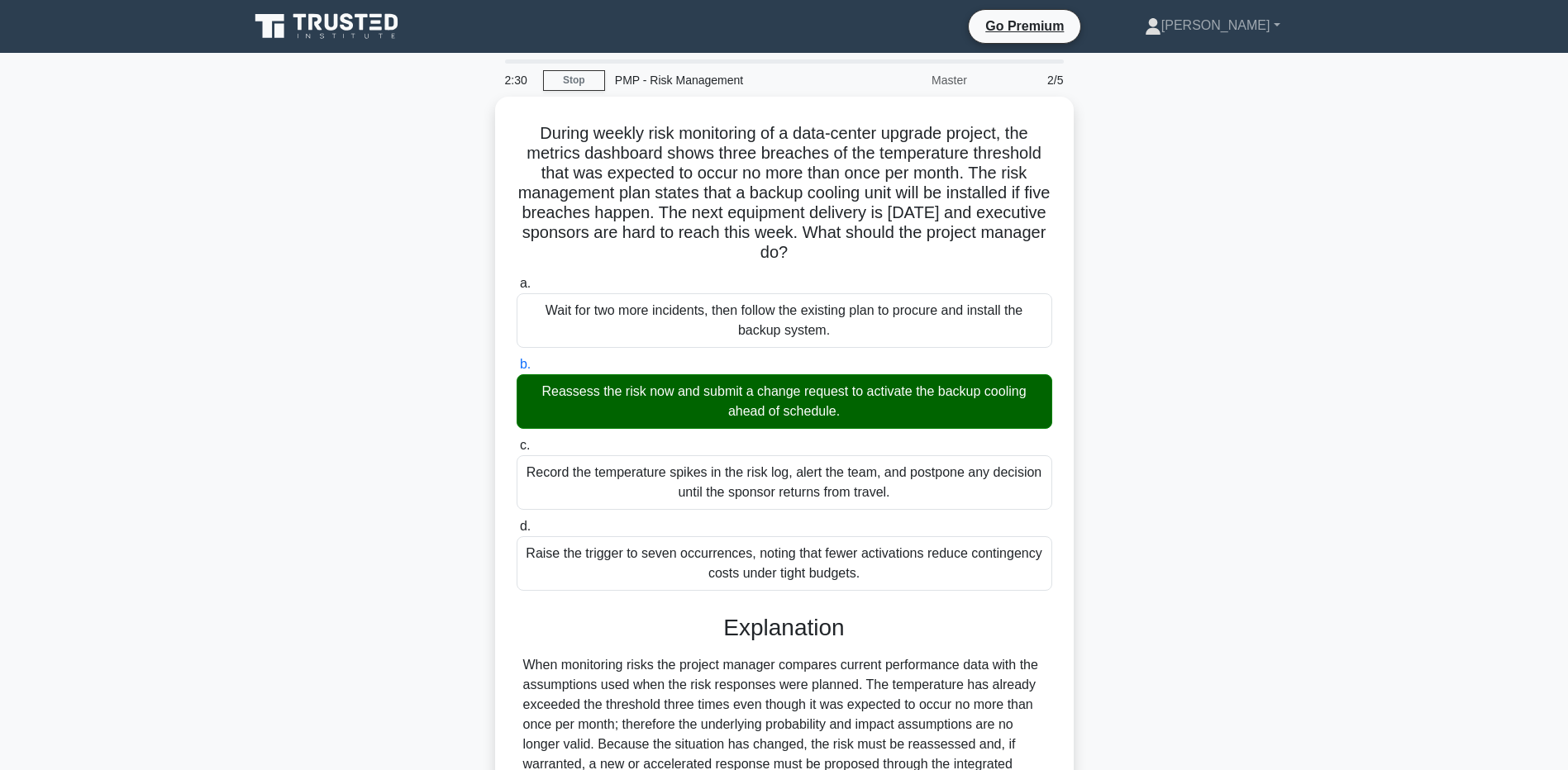
click at [190, 625] on main "2:30 Stop PMP - Risk Management Master 2/5 During weekly risk monitoring of a d…" at bounding box center [784, 575] width 1568 height 1045
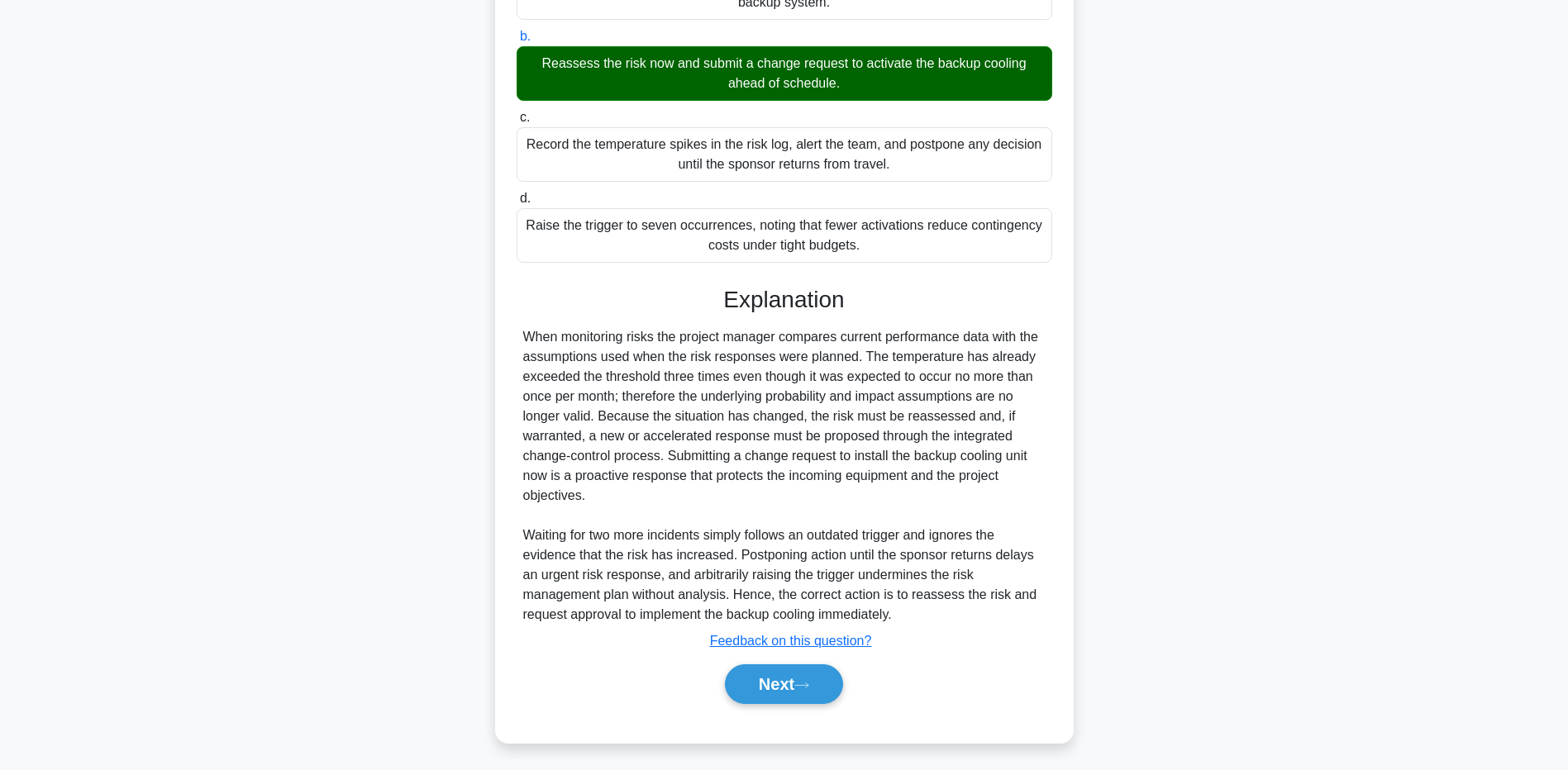
drag, startPoint x: 190, startPoint y: 668, endPoint x: 257, endPoint y: 679, distance: 67.9
click at [190, 667] on main "2:22 Stop PMP - Risk Management Master 2/5 During weekly risk monitoring of a d…" at bounding box center [784, 247] width 1568 height 1045
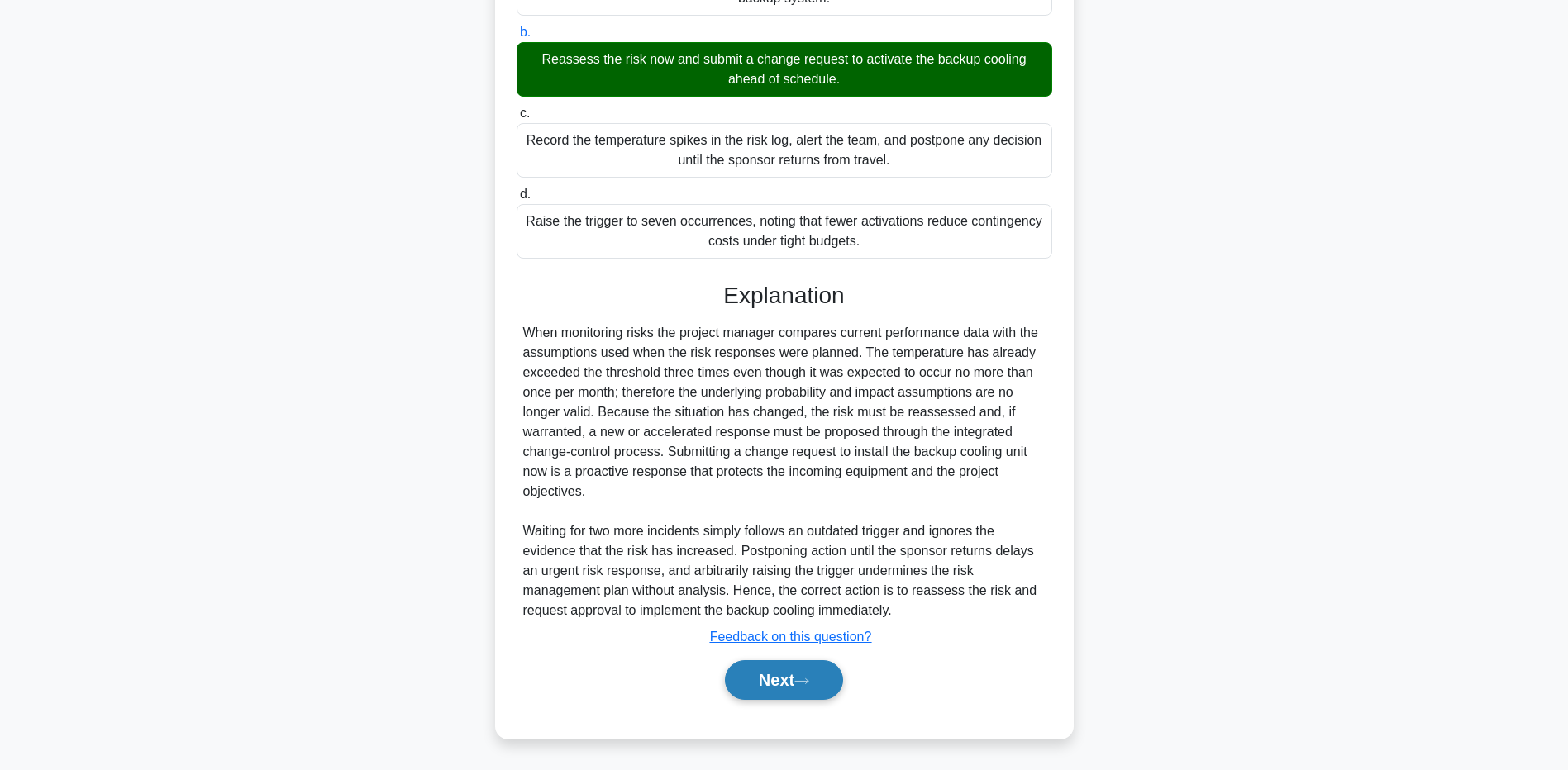
click at [725, 688] on button "Next" at bounding box center [784, 680] width 118 height 39
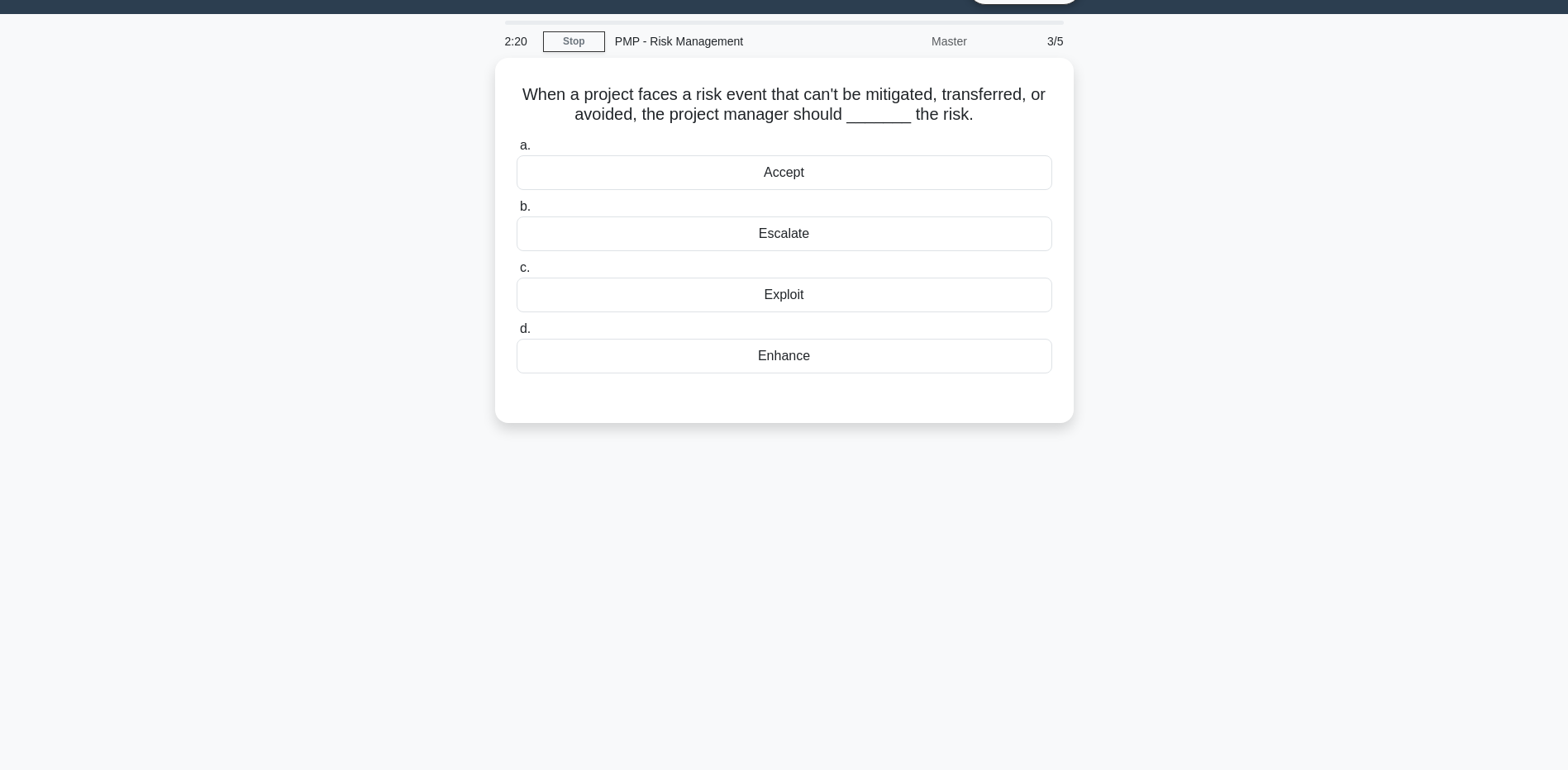
scroll to position [0, 0]
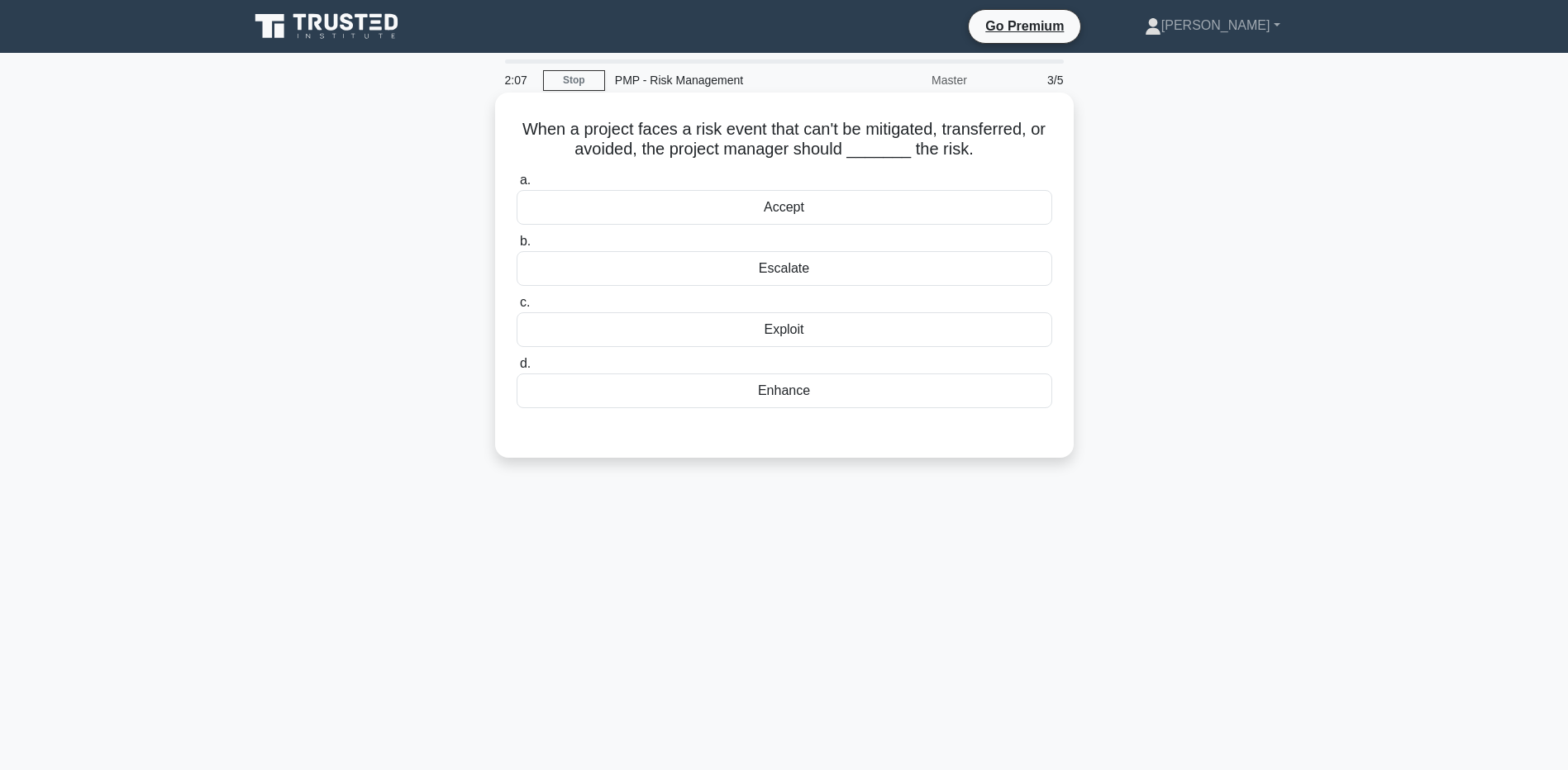
click at [773, 276] on div "Escalate" at bounding box center [784, 269] width 536 height 35
click at [517, 247] on input "b. Escalate" at bounding box center [517, 242] width 0 height 11
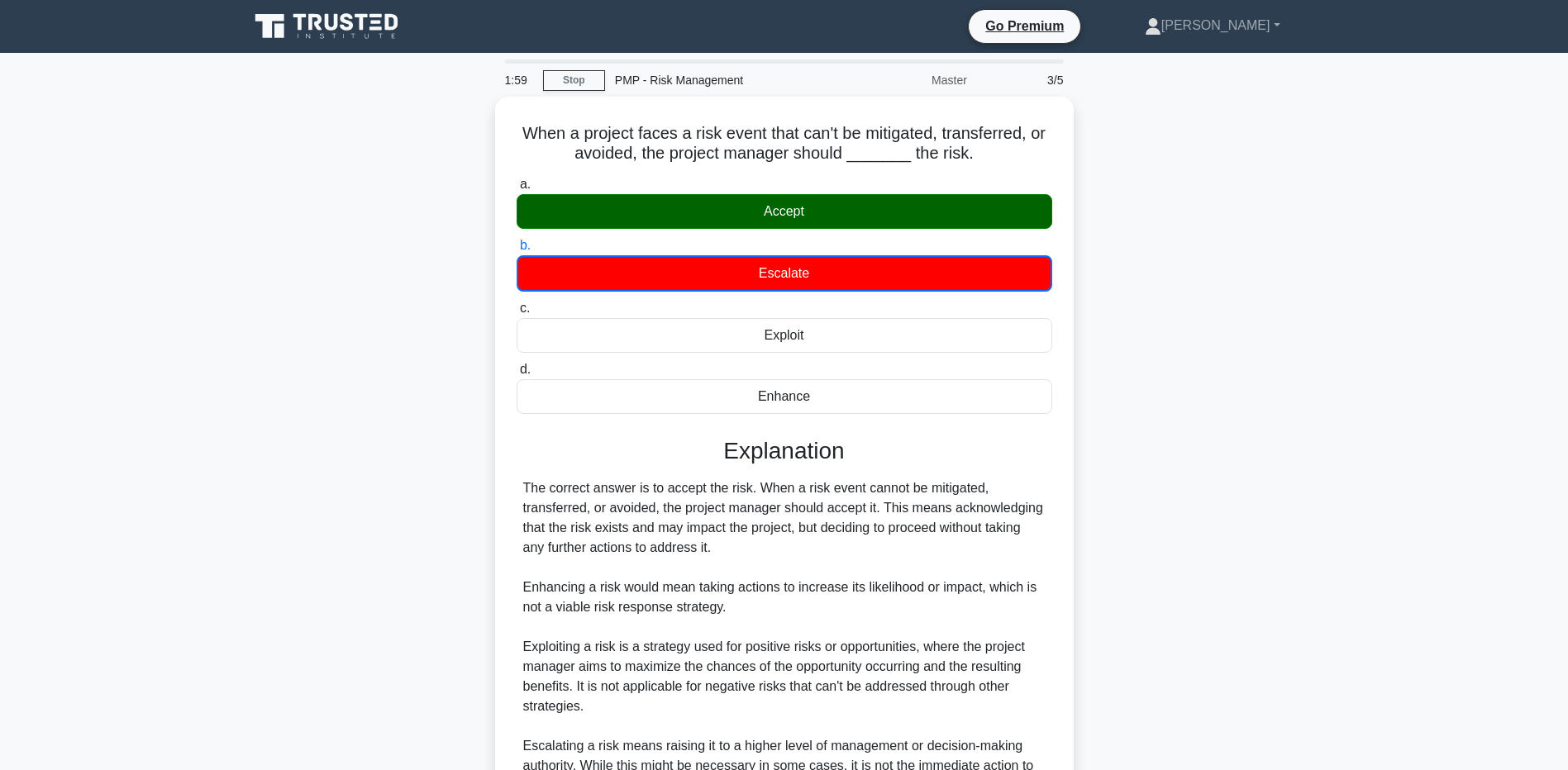
click at [297, 602] on div "When a project faces a risk event that can't be mitigated, transferred, or avoi…" at bounding box center [784, 515] width 1091 height 837
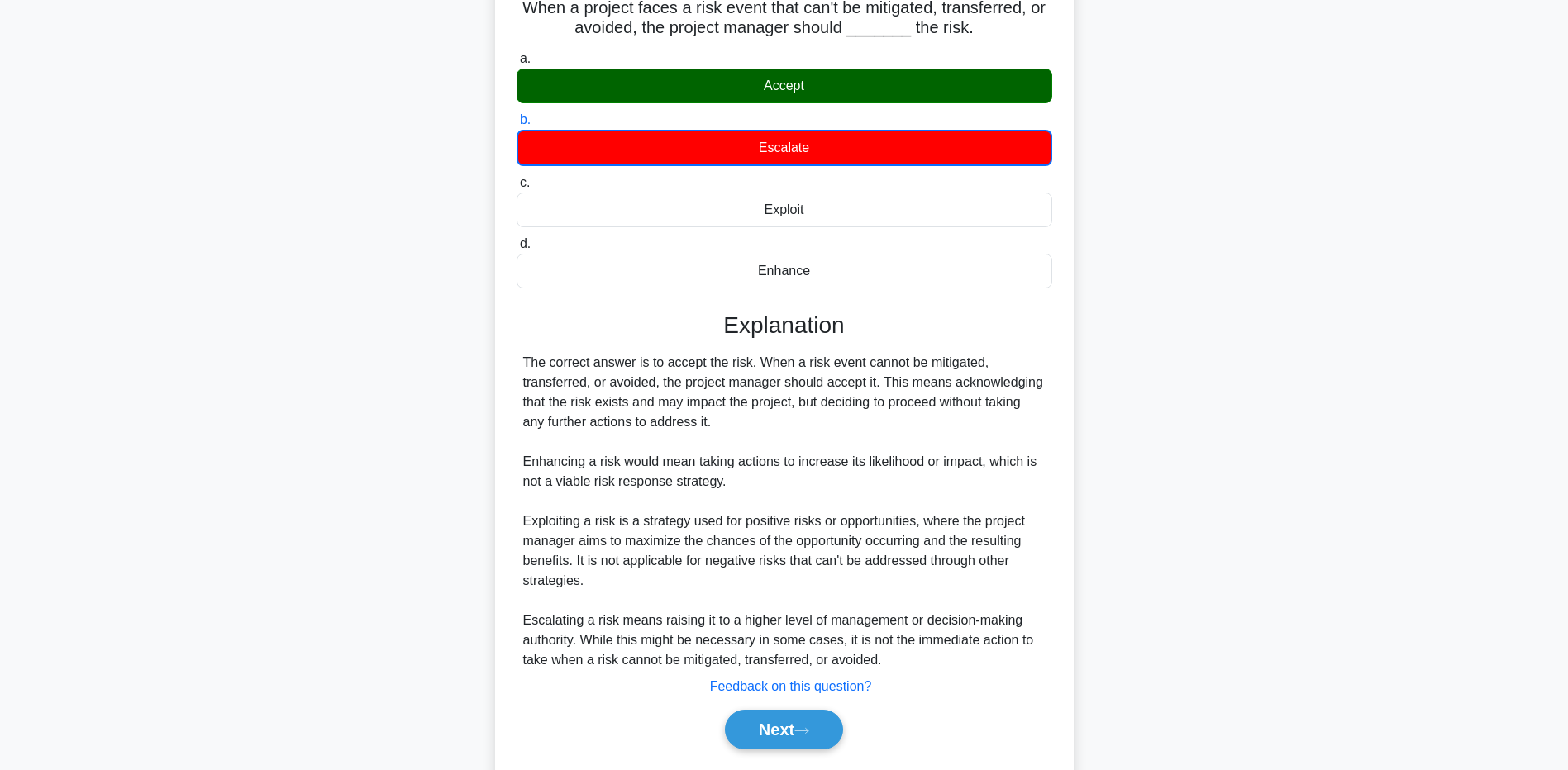
scroll to position [172, 0]
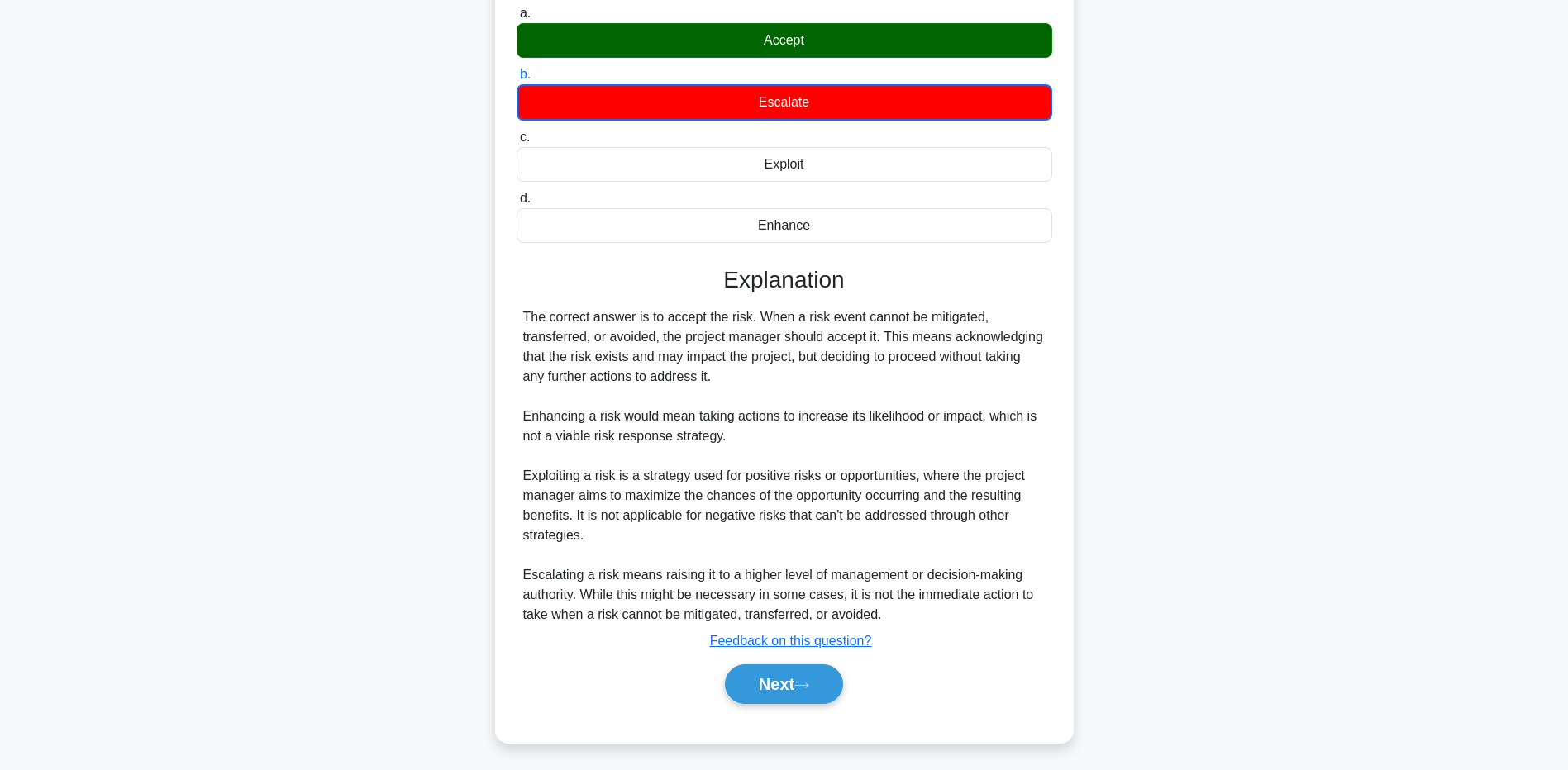
click at [260, 625] on div "When a project faces a risk event that can't be mitigated, transferred, or avoi…" at bounding box center [784, 344] width 1091 height 837
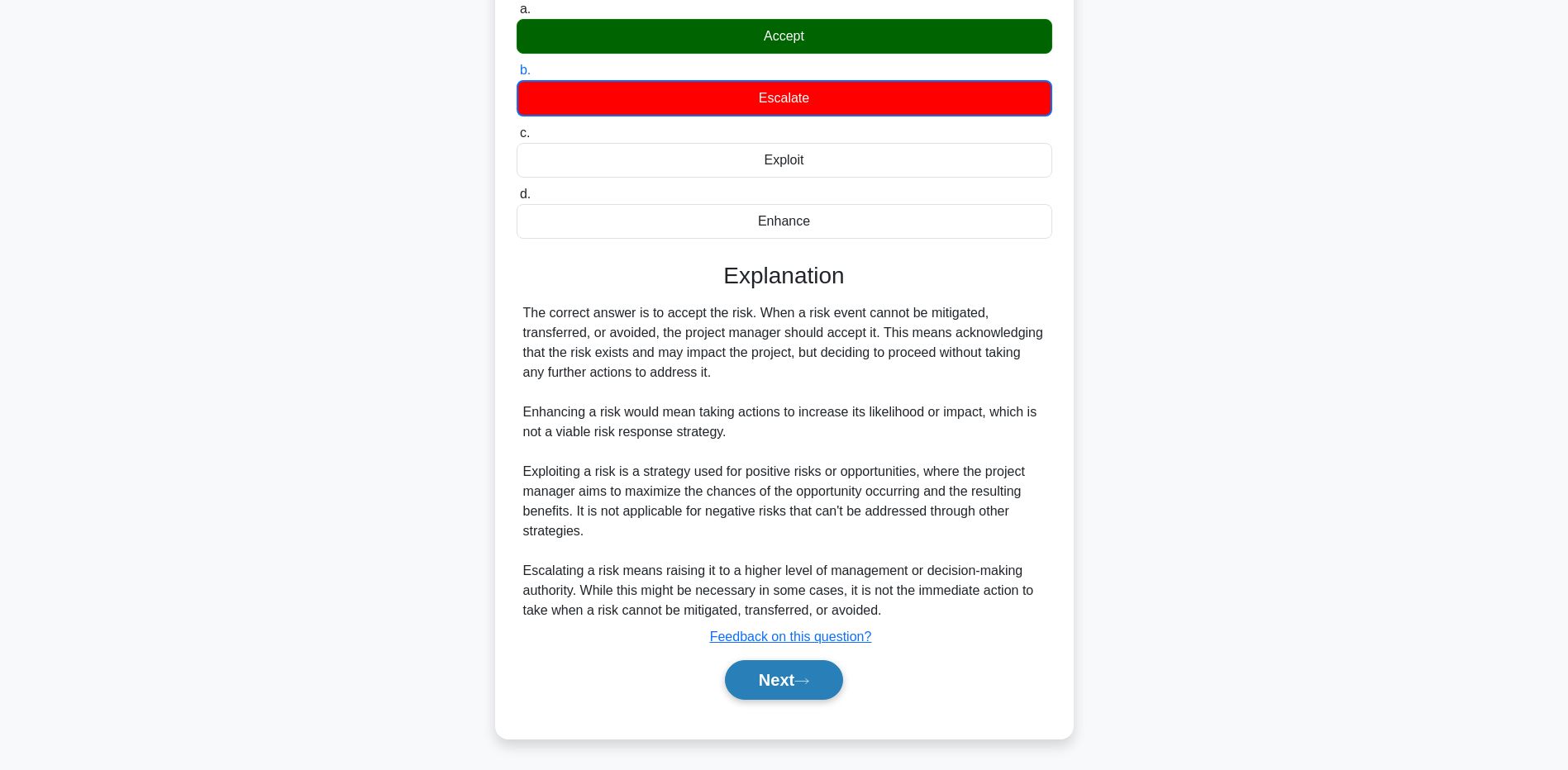
click at [802, 679] on icon at bounding box center [802, 681] width 15 height 9
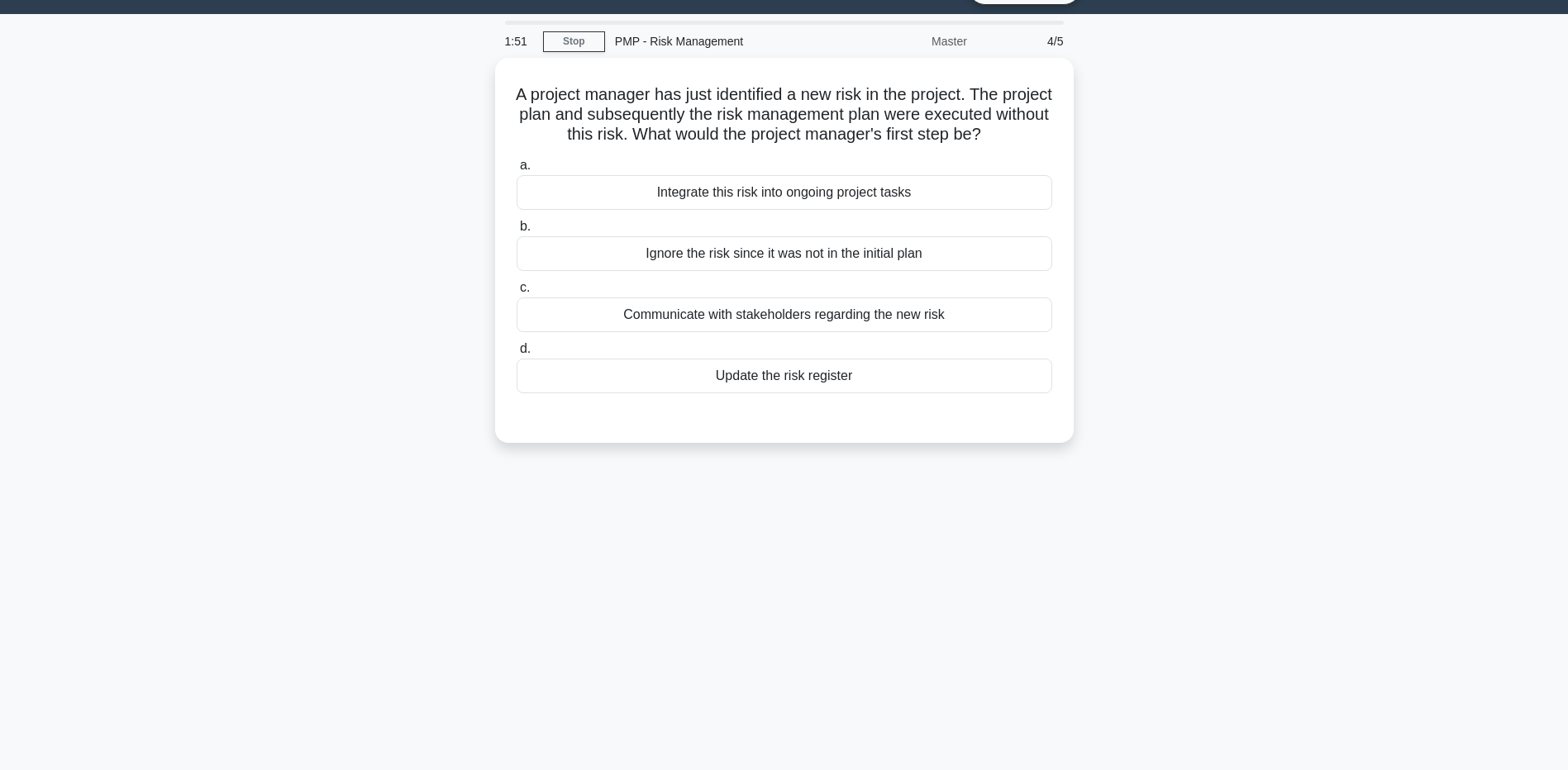
scroll to position [0, 0]
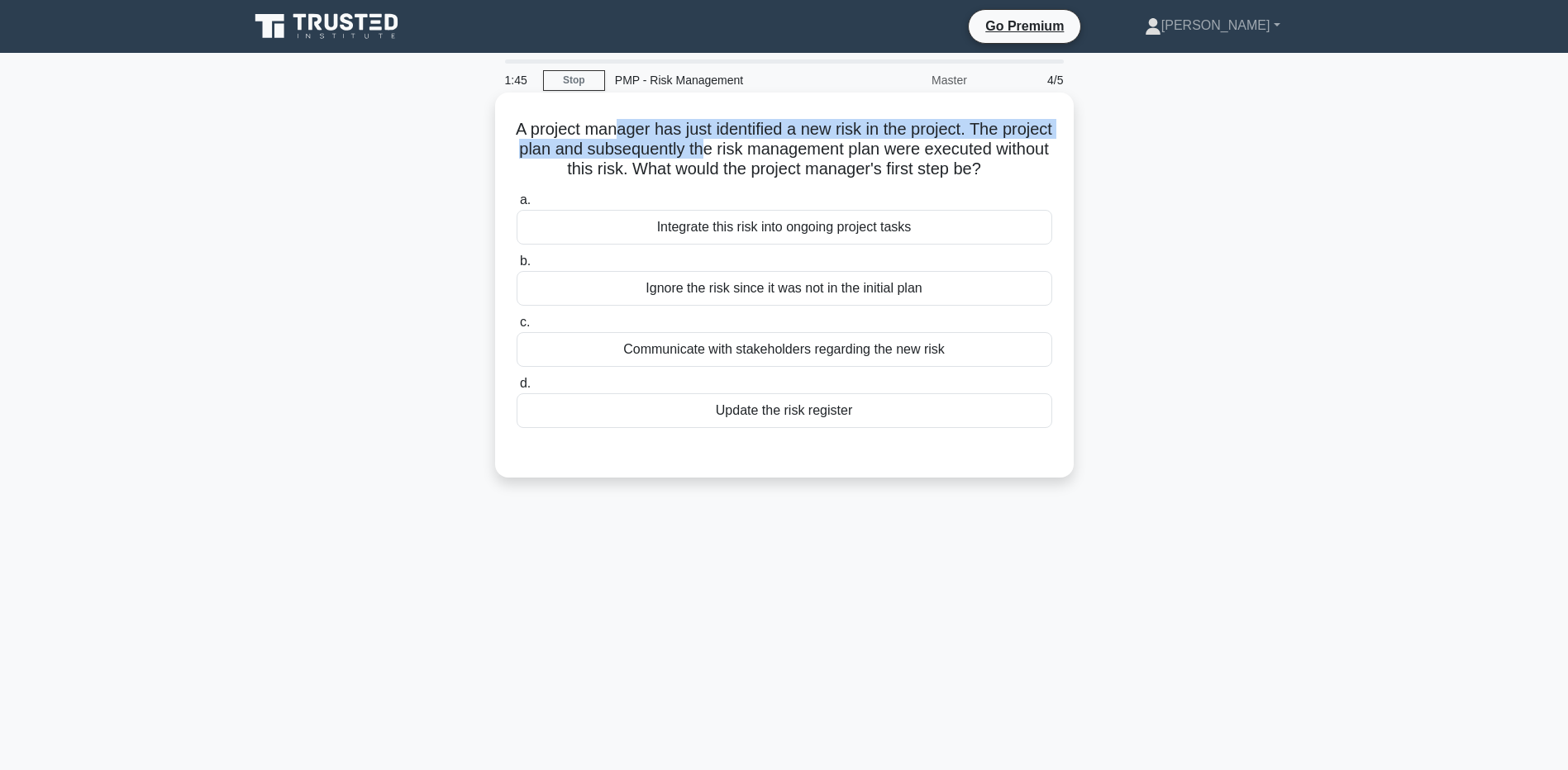
drag, startPoint x: 636, startPoint y: 126, endPoint x: 794, endPoint y: 156, distance: 160.8
click at [794, 156] on h5 "A project manager has just identified a new risk in the project. The project pl…" at bounding box center [784, 149] width 539 height 61
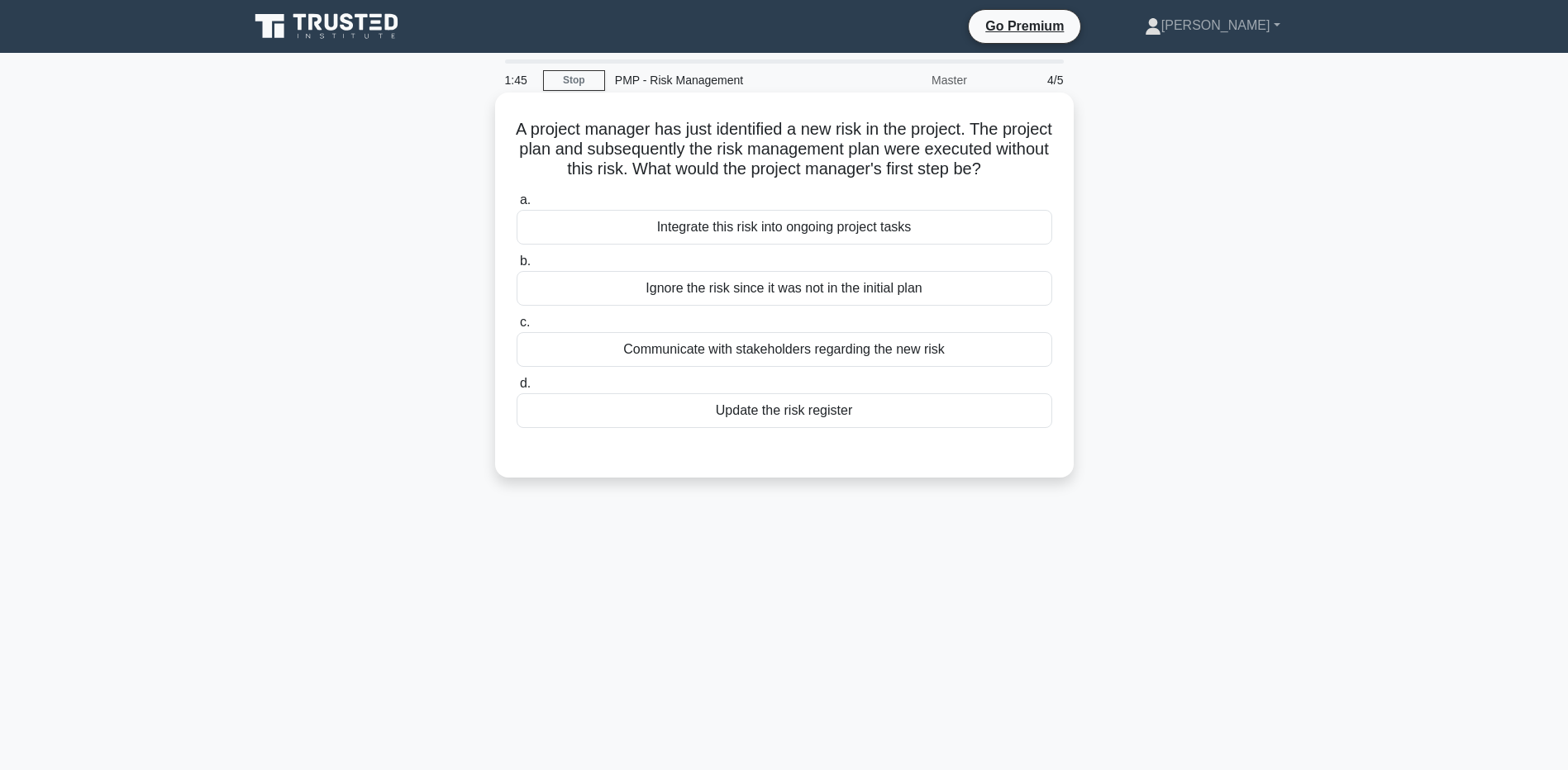
drag, startPoint x: 794, startPoint y: 156, endPoint x: 785, endPoint y: 176, distance: 21.9
click at [785, 176] on h5 "A project manager has just identified a new risk in the project. The project pl…" at bounding box center [784, 149] width 539 height 61
click at [679, 428] on div "Update the risk register" at bounding box center [784, 411] width 536 height 35
click at [517, 390] on input "d. Update the risk register" at bounding box center [517, 384] width 0 height 11
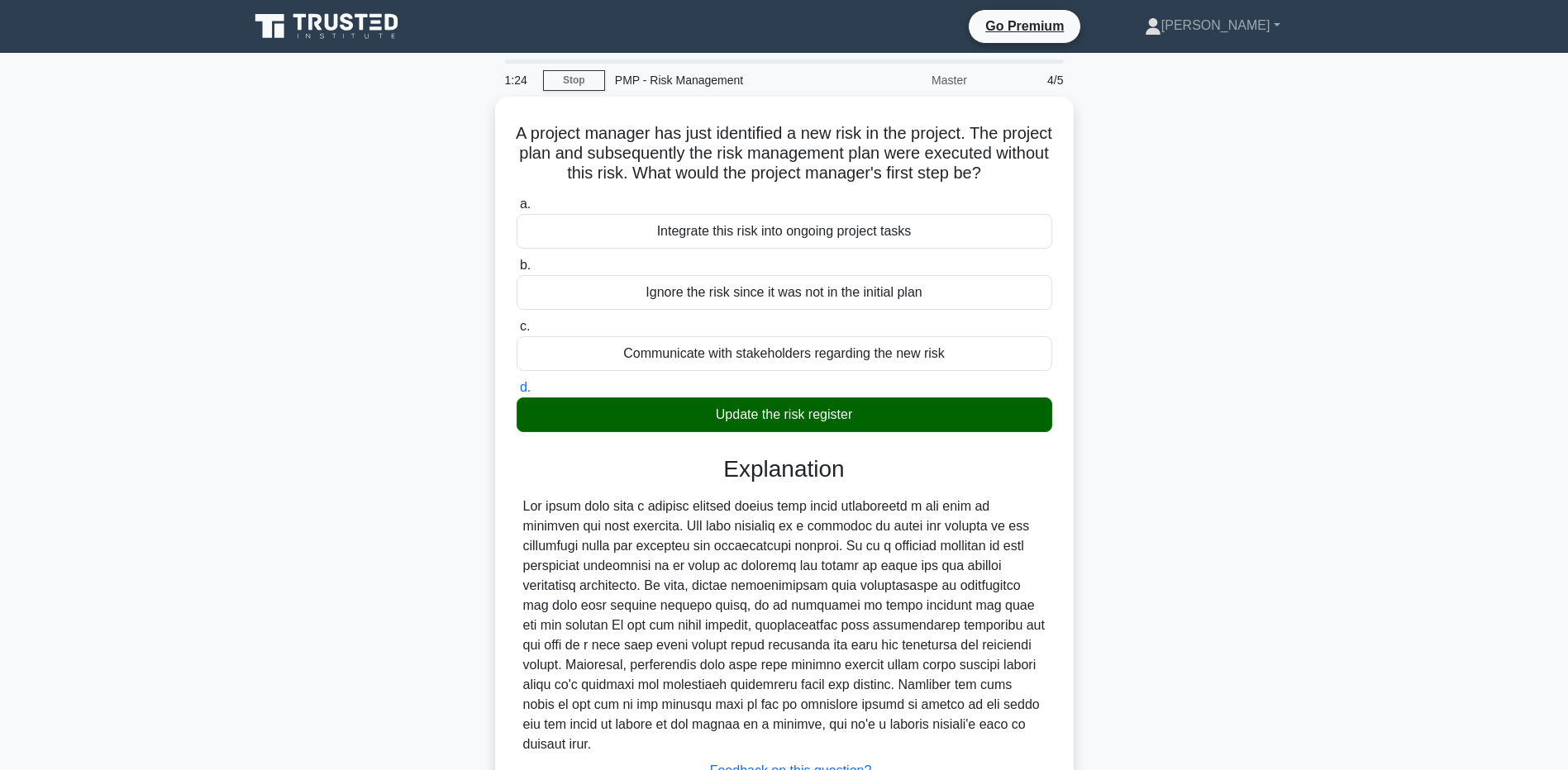
click at [307, 659] on div "A project manager has just identified a new risk in the project. The project pl…" at bounding box center [784, 495] width 1091 height 796
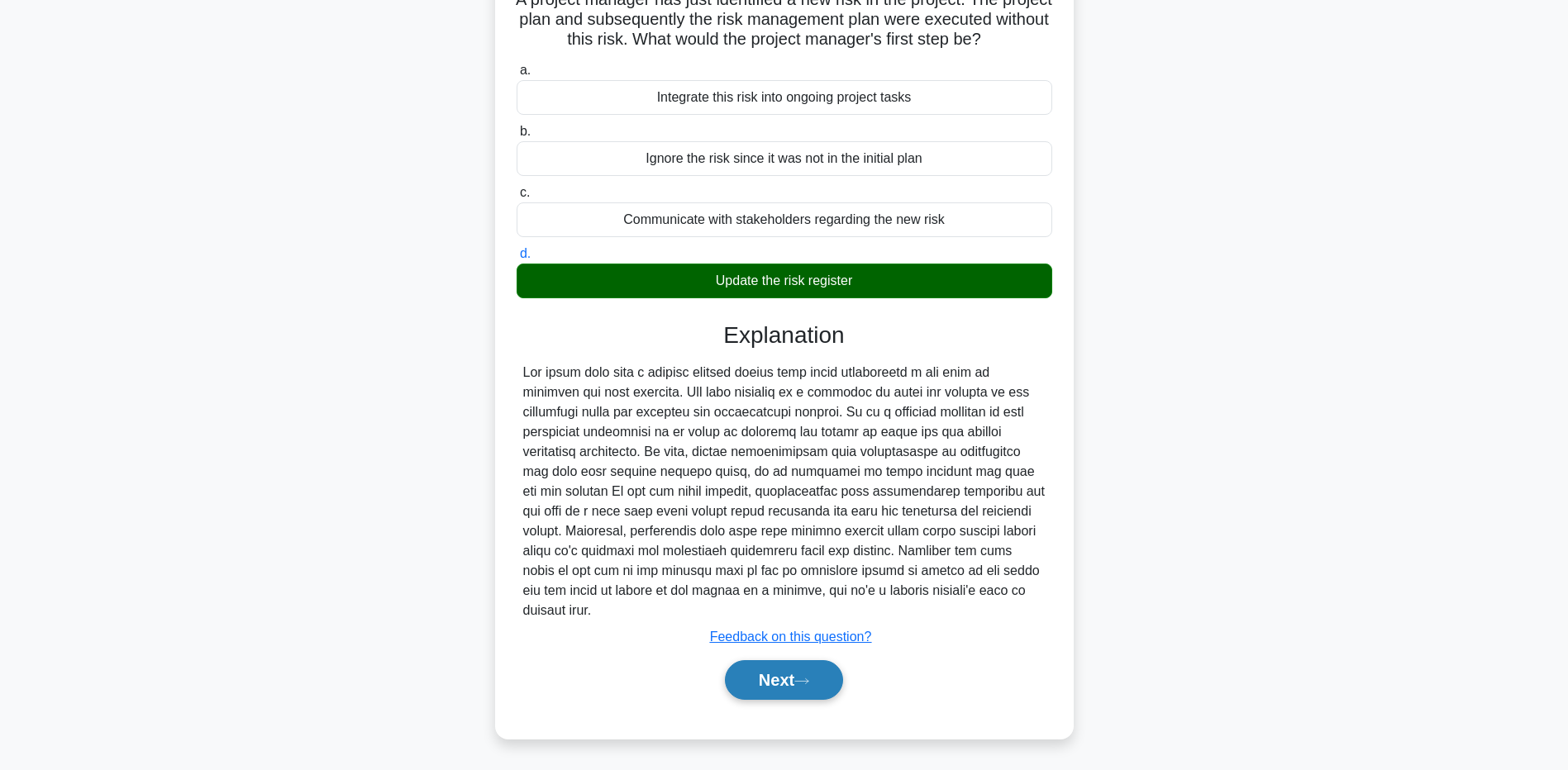
click at [780, 681] on button "Next" at bounding box center [784, 680] width 118 height 39
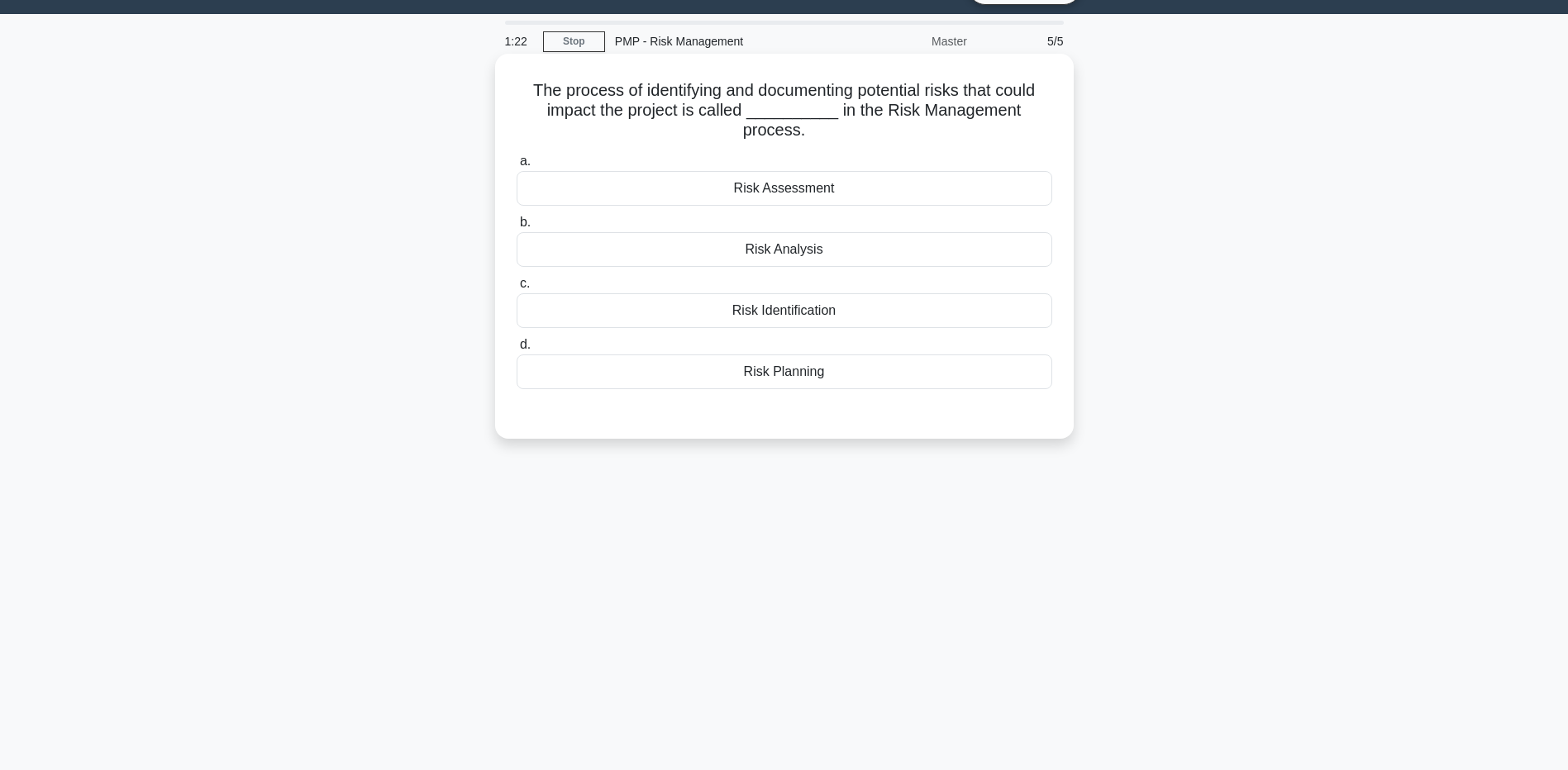
scroll to position [0, 0]
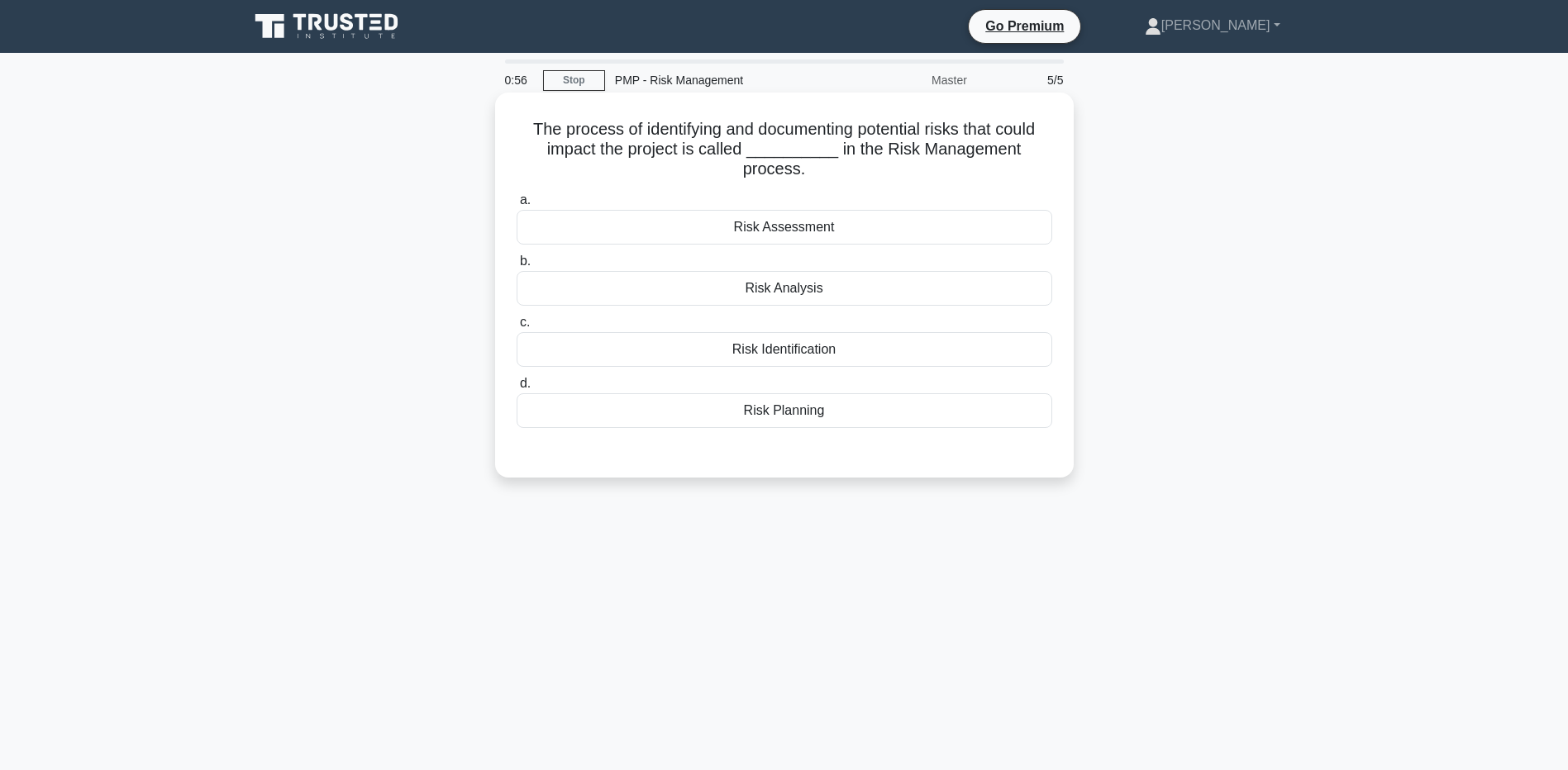
click at [588, 349] on div "Risk Identification" at bounding box center [784, 349] width 536 height 35
click at [517, 328] on input "c. Risk Identification" at bounding box center [517, 323] width 0 height 11
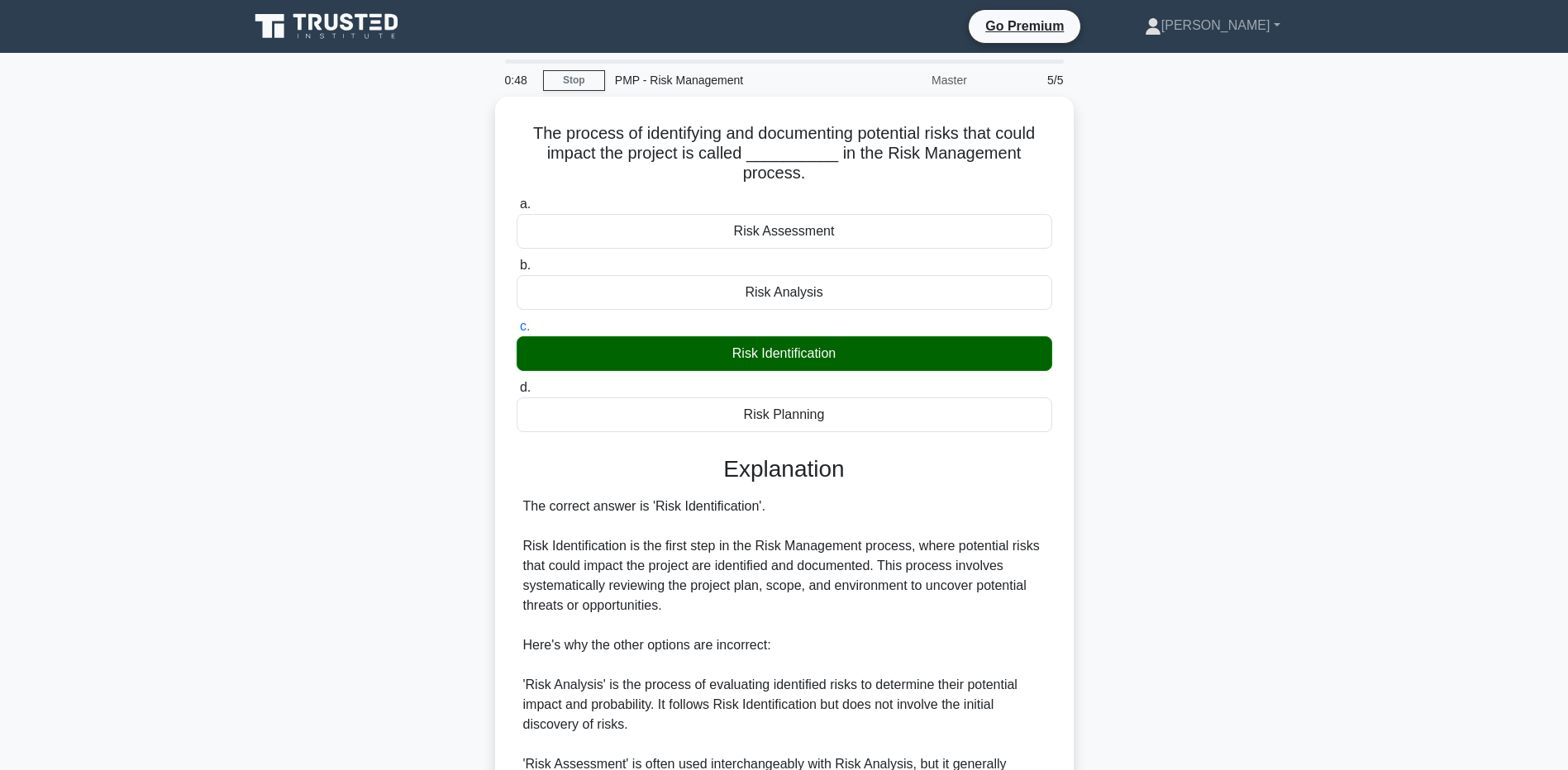
click at [248, 585] on div "The process of identifying and documenting potential risks that could impact th…" at bounding box center [784, 564] width 1091 height 935
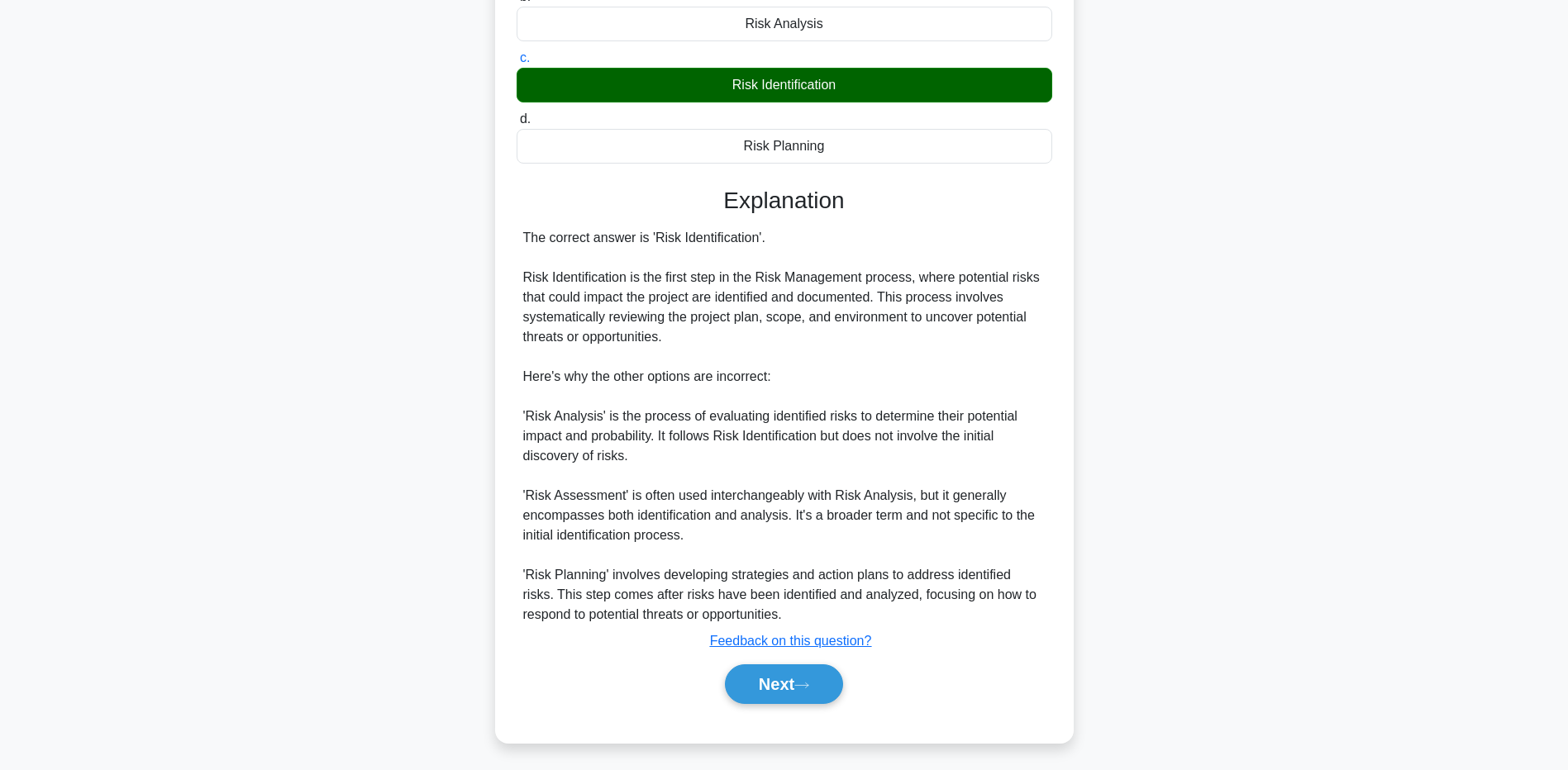
click at [180, 639] on main "0:39 Stop PMP - Risk Management Master 5/5 The process of identifying and docum…" at bounding box center [784, 277] width 1568 height 985
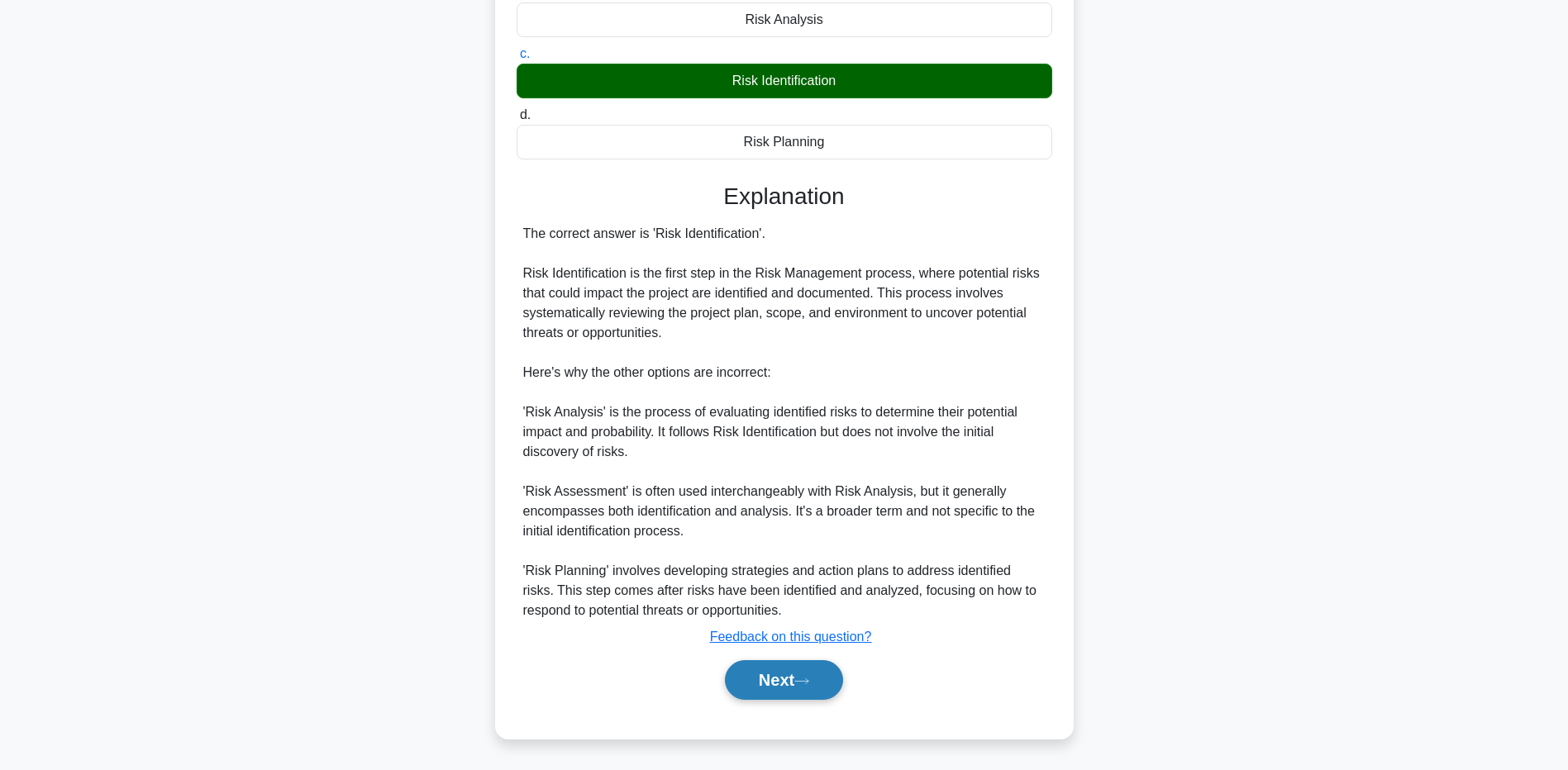
click at [759, 671] on button "Next" at bounding box center [784, 680] width 118 height 39
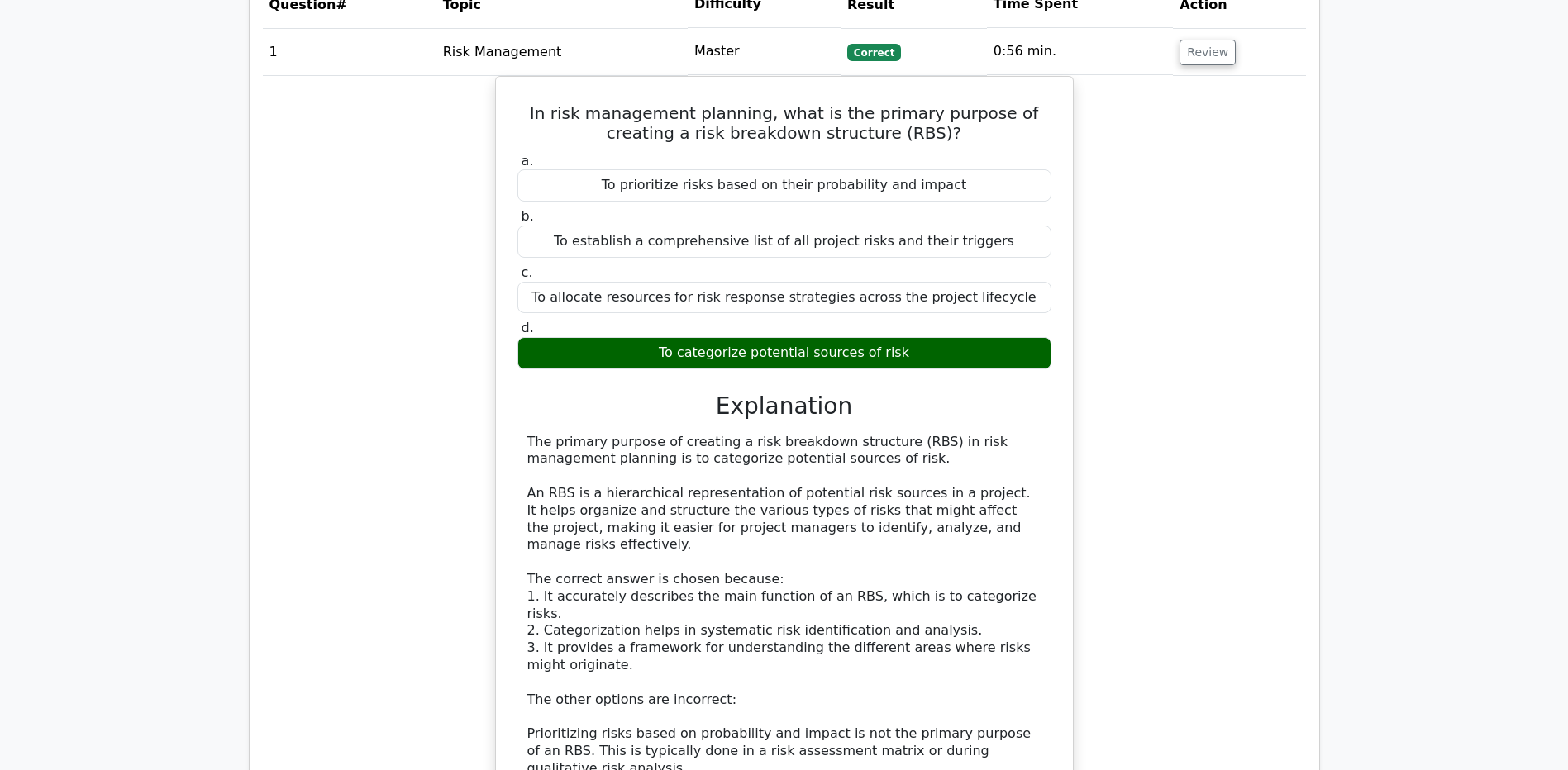
scroll to position [1487, 0]
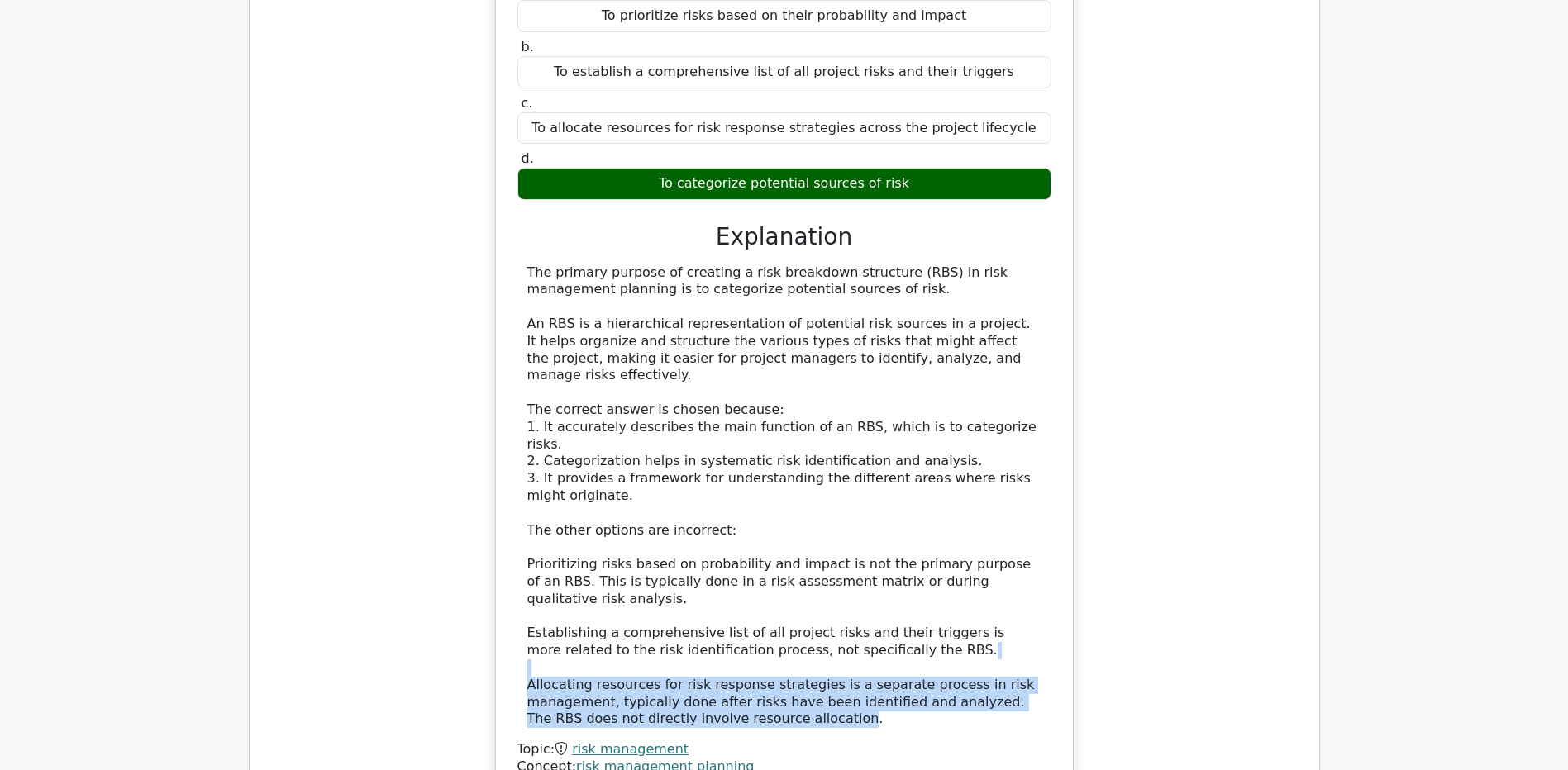
drag, startPoint x: 522, startPoint y: 543, endPoint x: 753, endPoint y: 583, distance: 234.4
click at [753, 583] on div "The primary purpose of creating a risk breakdown structure (RBS) in risk manage…" at bounding box center [784, 497] width 534 height 465
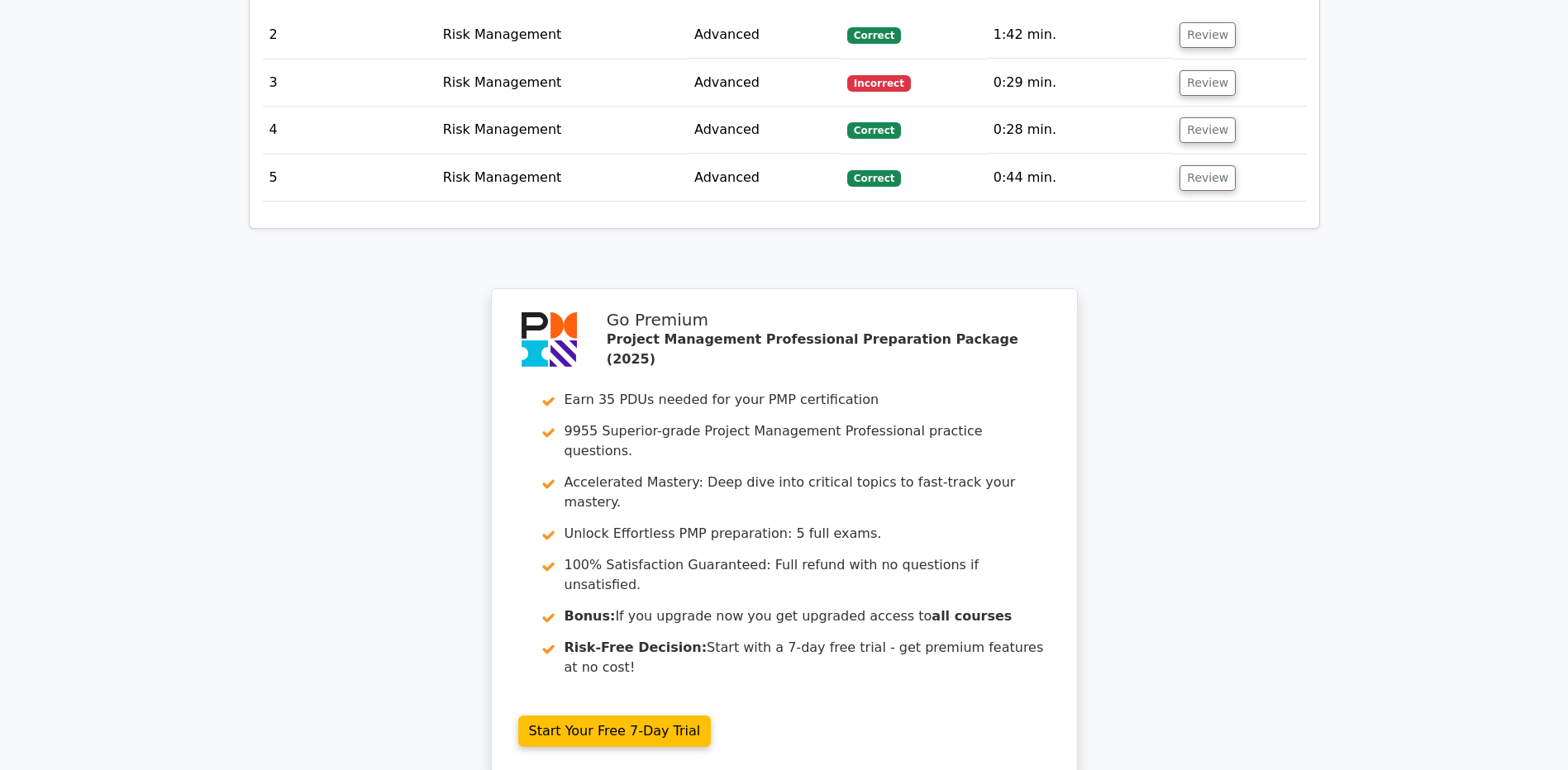
scroll to position [2488, 0]
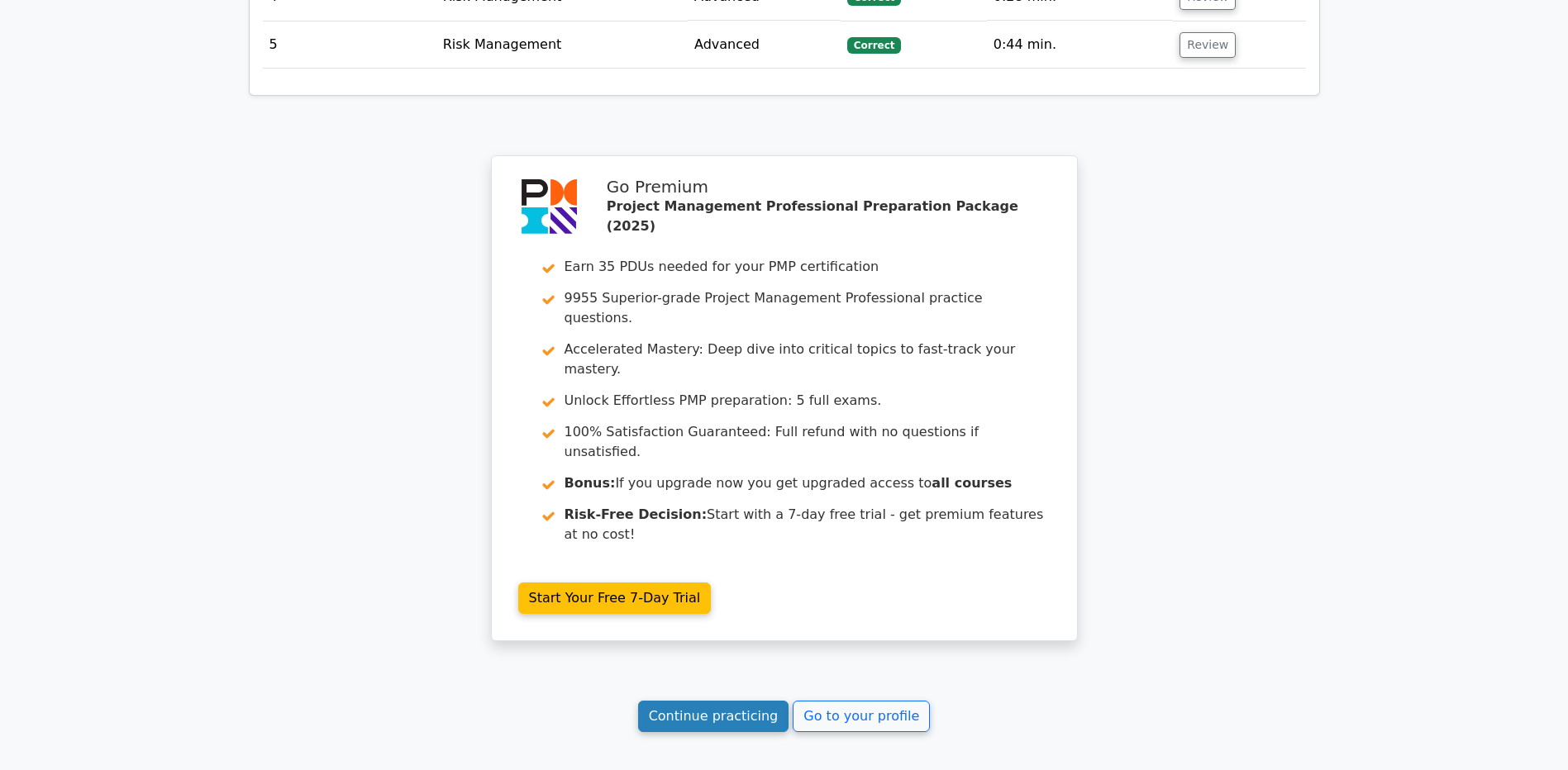
click at [707, 701] on link "Continue practicing" at bounding box center [713, 716] width 151 height 32
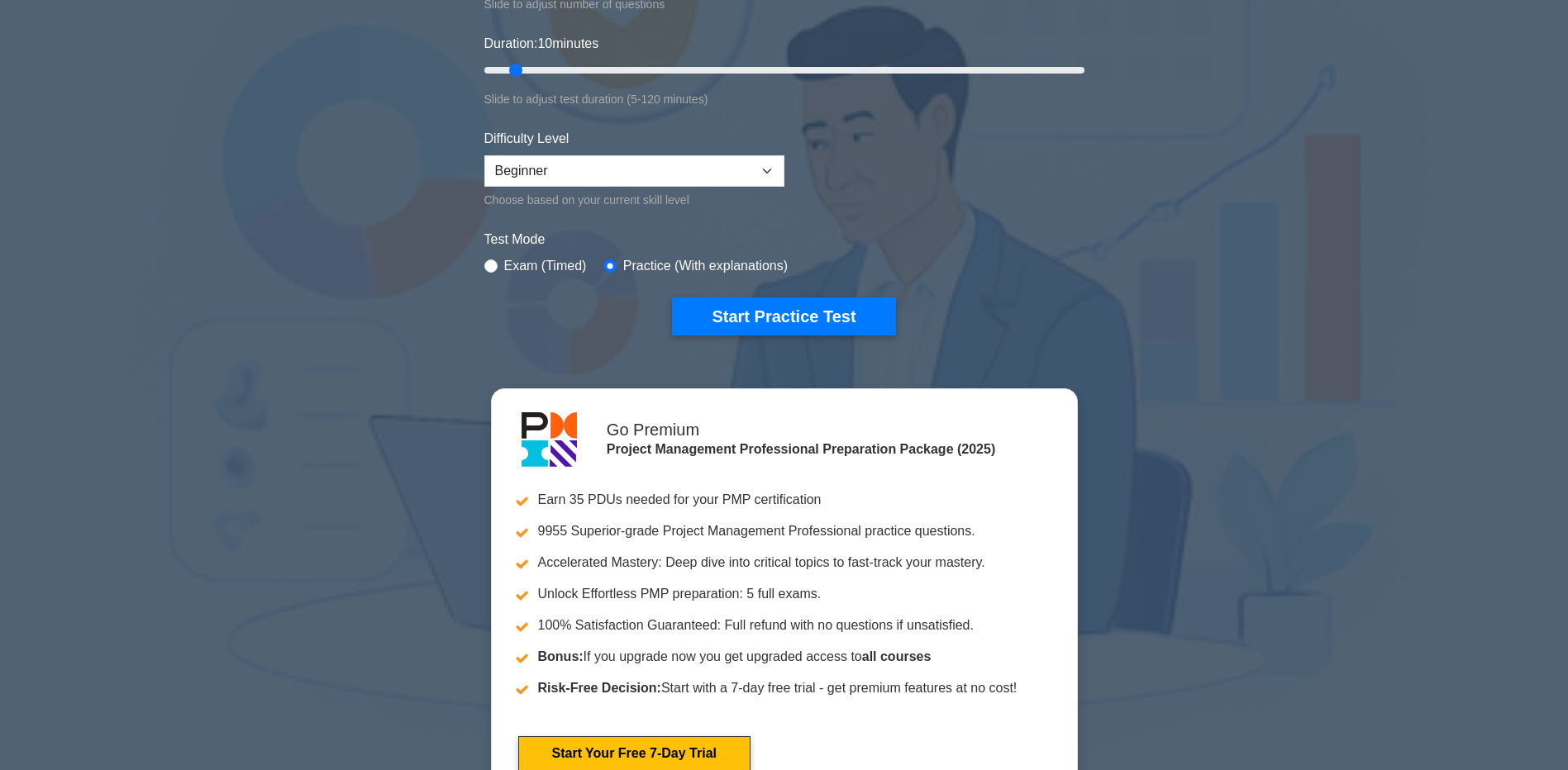
scroll to position [330, 0]
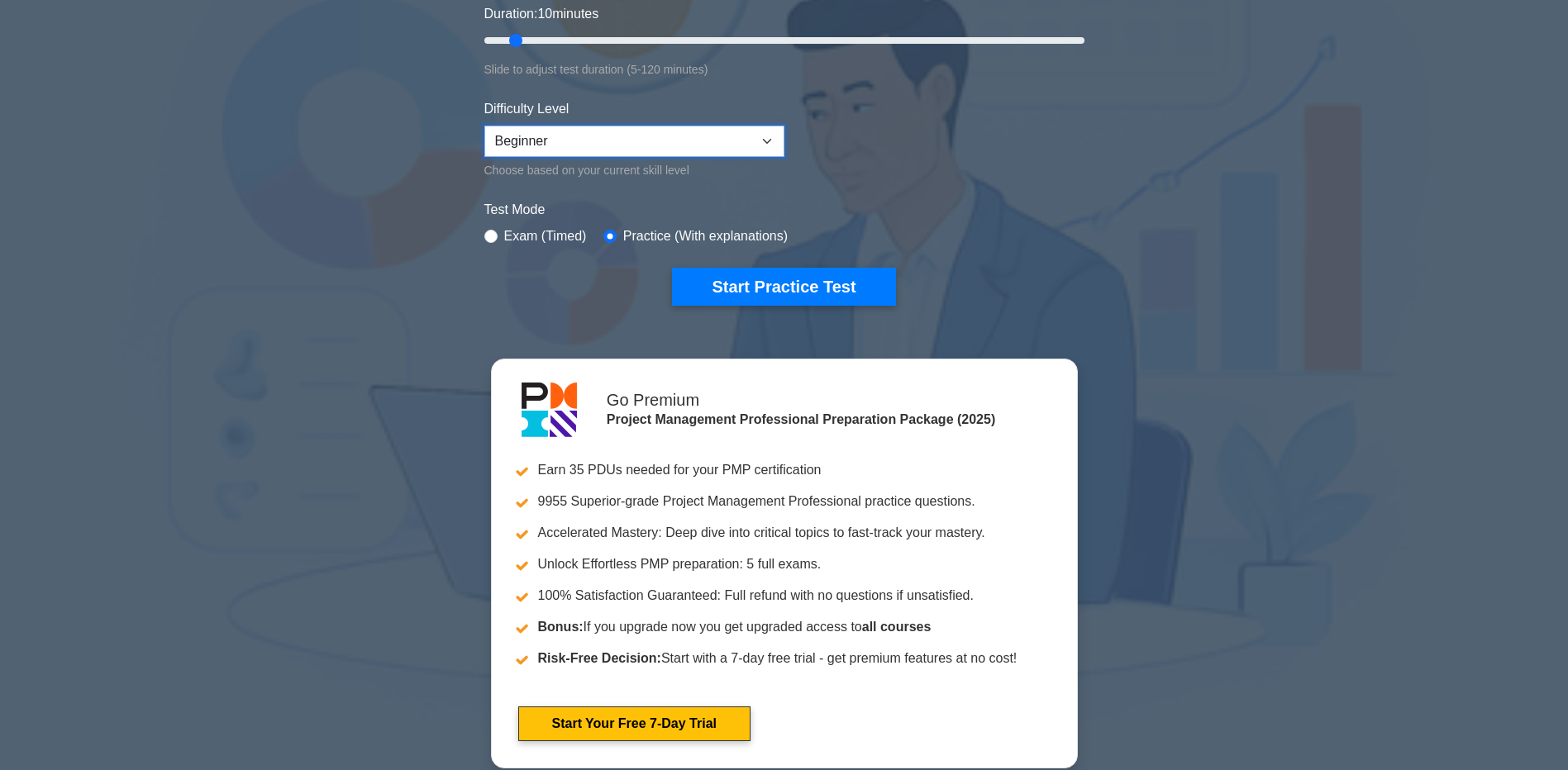
click at [527, 145] on select "Beginner Intermediate Expert" at bounding box center [634, 141] width 300 height 32
select select "expert"
click at [484, 125] on select "Beginner Intermediate Expert" at bounding box center [634, 141] width 300 height 32
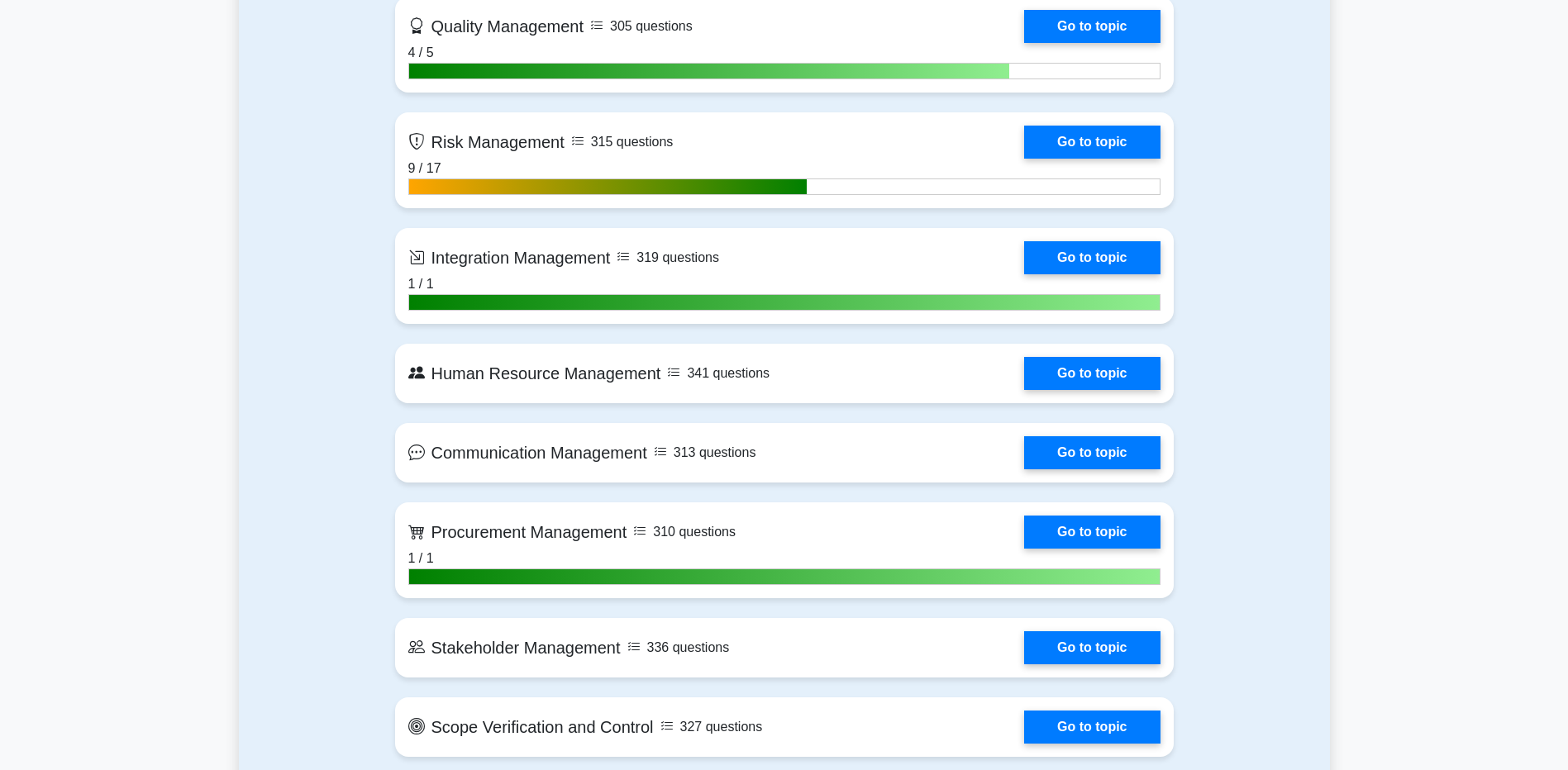
scroll to position [1653, 0]
